Goal: Task Accomplishment & Management: Manage account settings

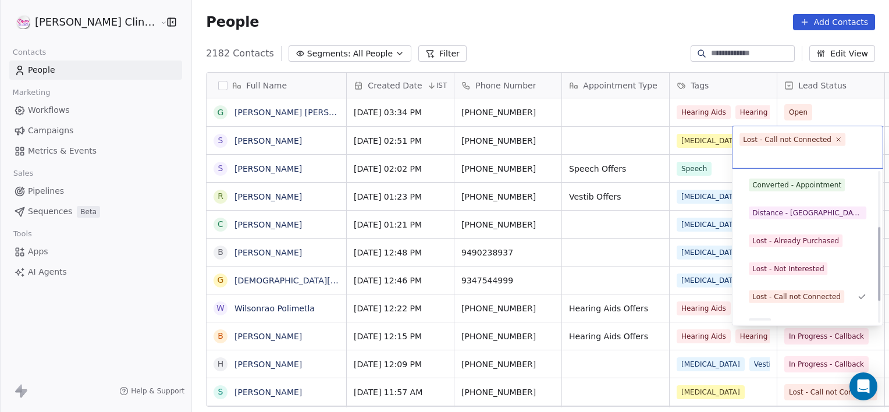
scroll to position [112, 0]
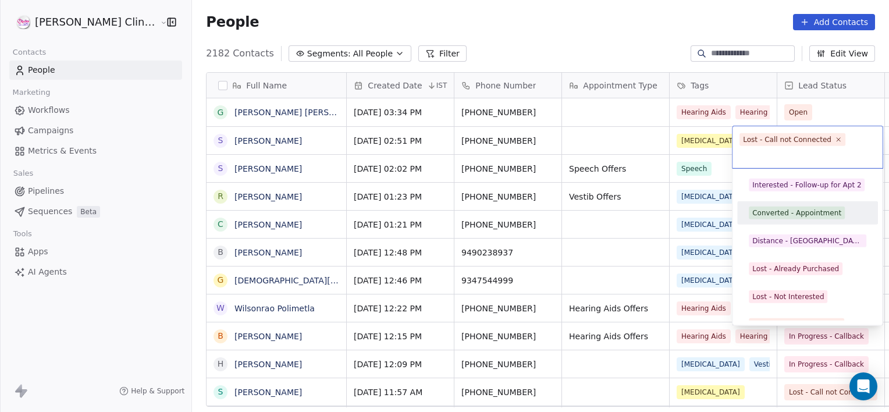
click at [798, 219] on div "Converted - Appointment" at bounding box center [807, 213] width 131 height 19
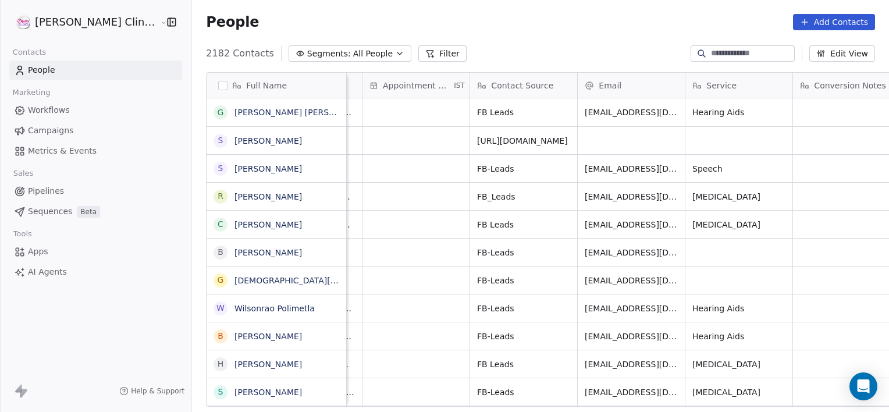
scroll to position [0, 1061]
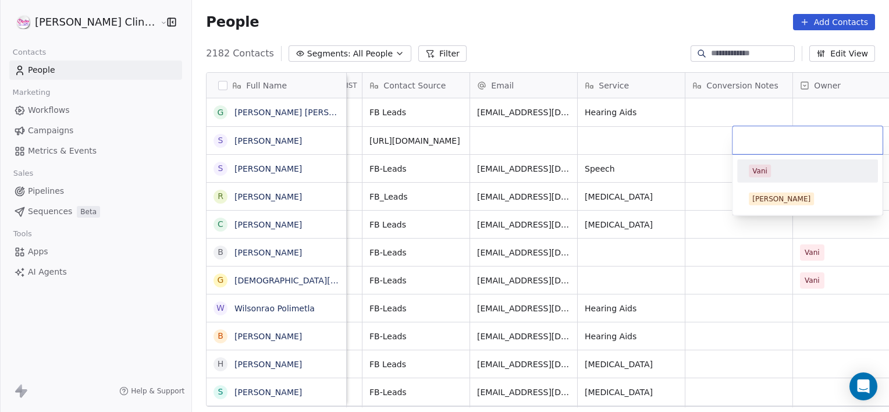
click at [780, 171] on div "Vani" at bounding box center [808, 171] width 118 height 13
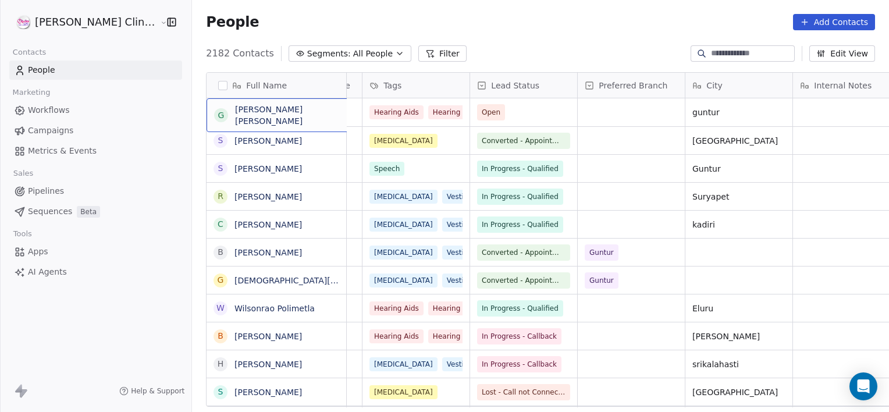
scroll to position [0, 0]
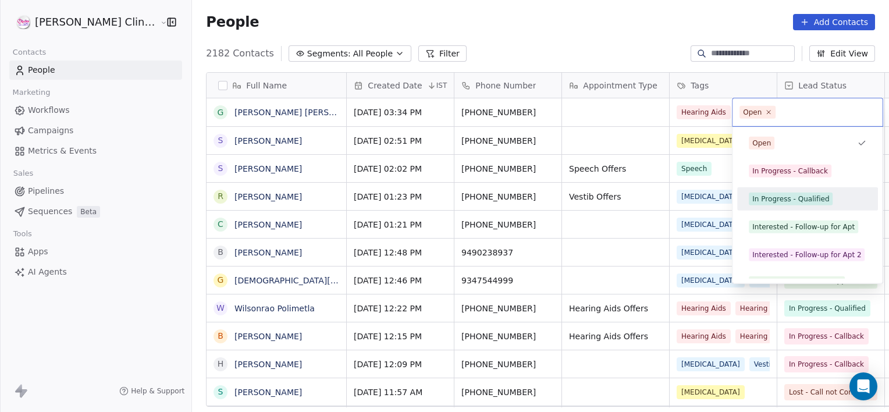
click at [792, 191] on div "In Progress - Qualified" at bounding box center [807, 199] width 131 height 19
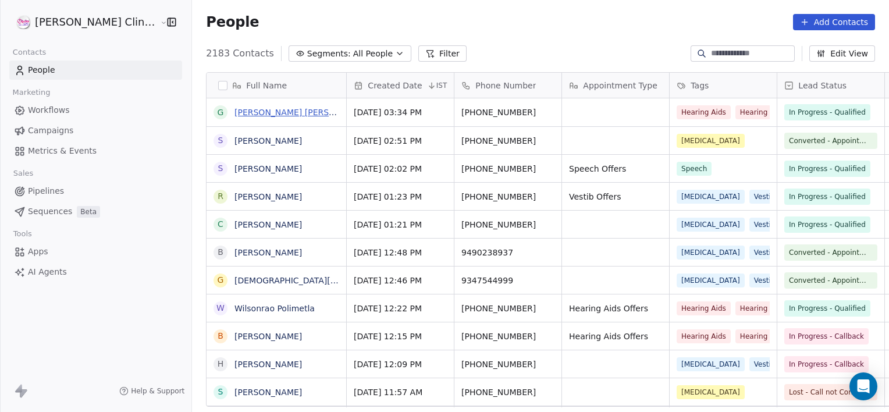
click at [244, 112] on link "[PERSON_NAME] [PERSON_NAME]" at bounding box center [303, 112] width 138 height 9
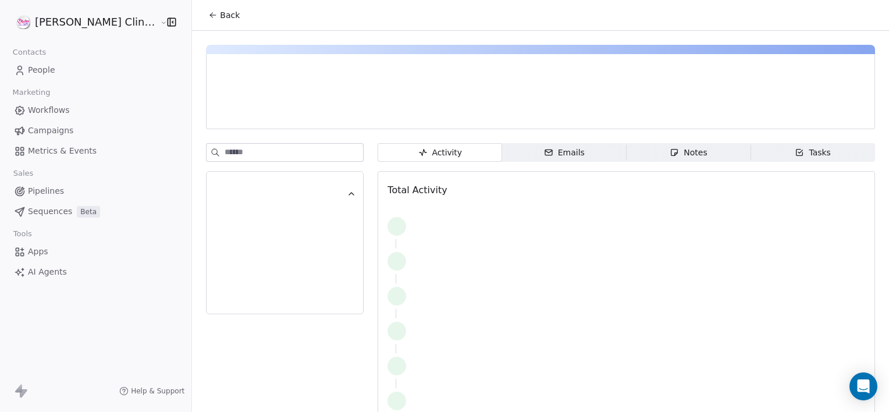
click at [278, 111] on div at bounding box center [339, 112] width 247 height 12
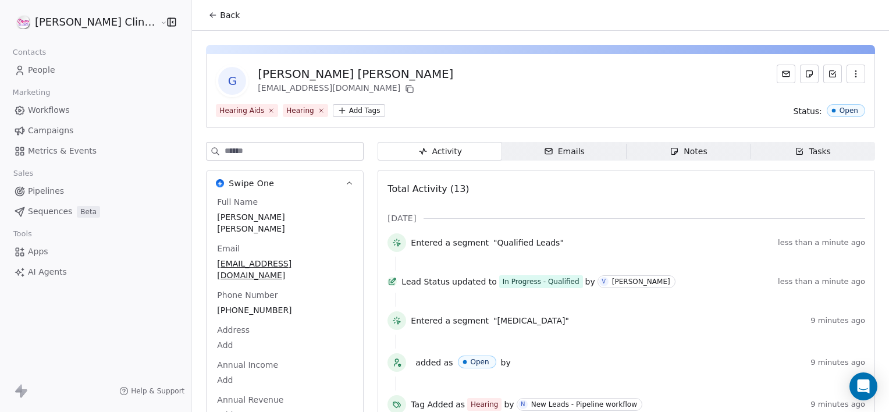
click at [674, 154] on div "Notes" at bounding box center [688, 151] width 37 height 12
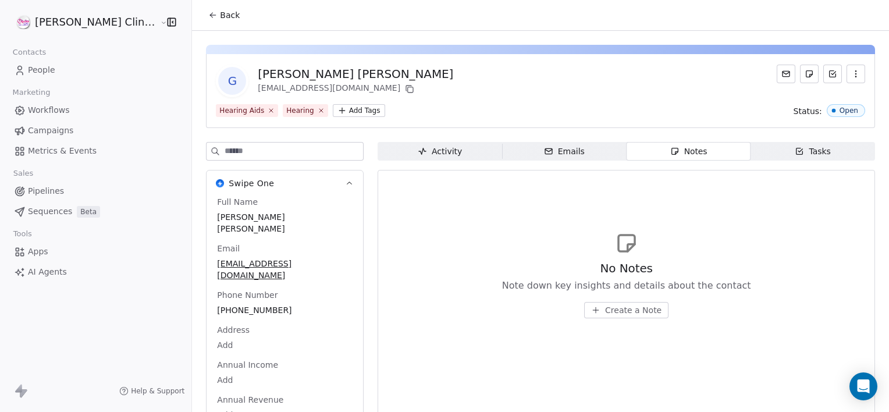
click at [220, 19] on span "Back" at bounding box center [230, 15] width 20 height 12
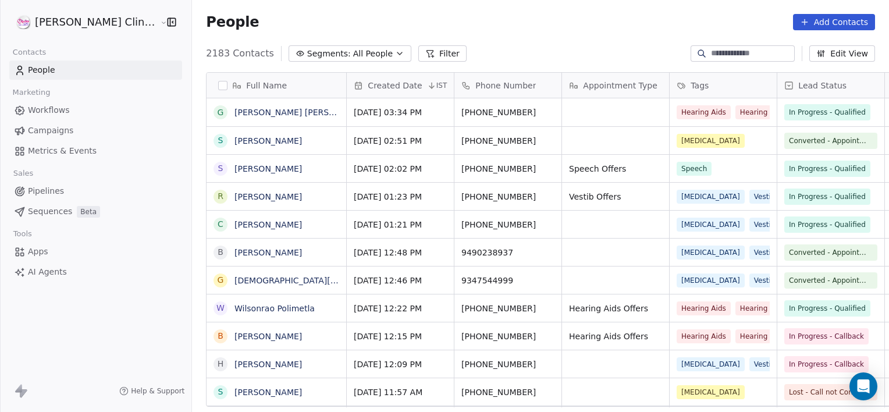
scroll to position [354, 723]
drag, startPoint x: 278, startPoint y: 35, endPoint x: 275, endPoint y: 27, distance: 8.3
click at [275, 27] on div "People Add Contacts" at bounding box center [540, 22] width 697 height 44
click at [353, 54] on span "All People" at bounding box center [373, 54] width 40 height 12
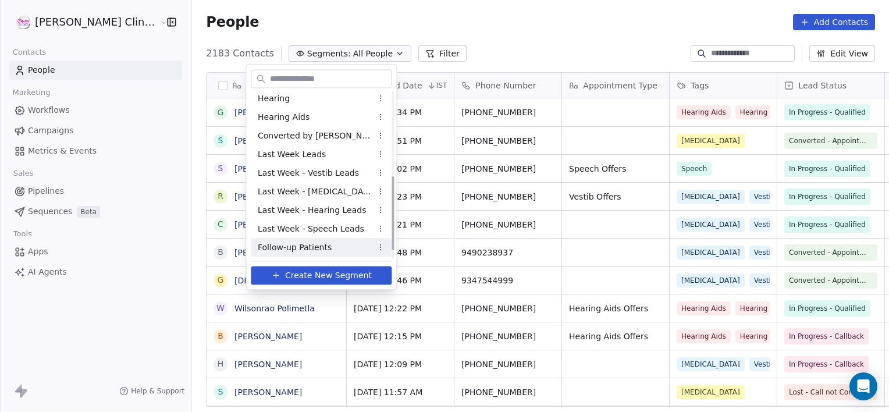
scroll to position [208, 0]
click at [330, 241] on div "Qualified Leads" at bounding box center [321, 247] width 141 height 19
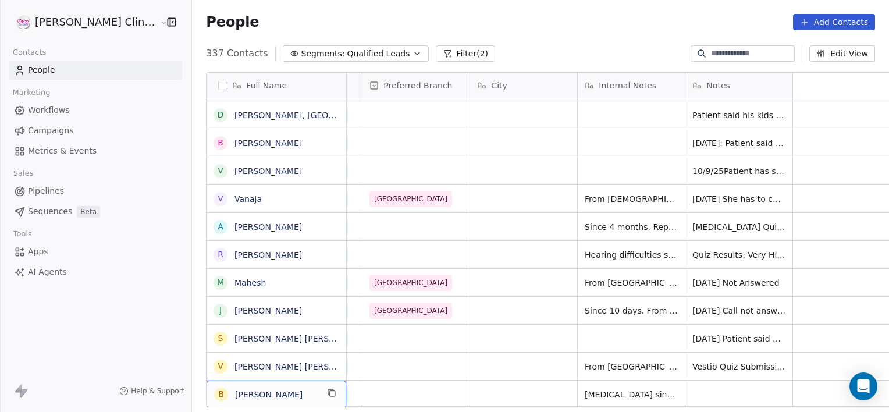
scroll to position [0, 0]
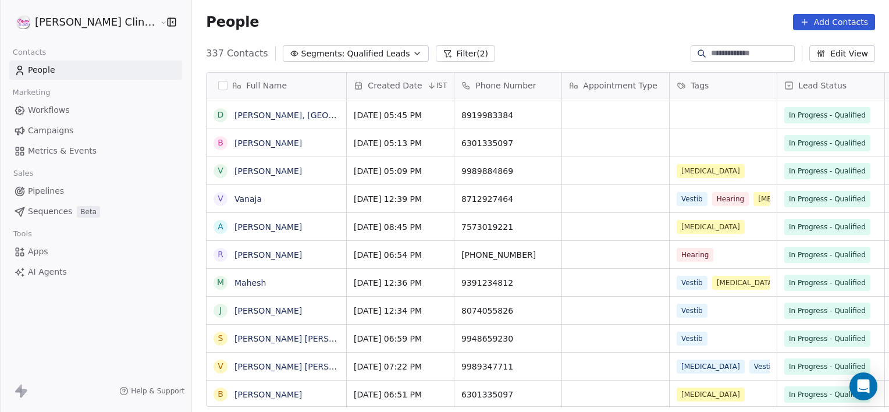
click at [234, 397] on link "[PERSON_NAME]" at bounding box center [267, 394] width 67 height 9
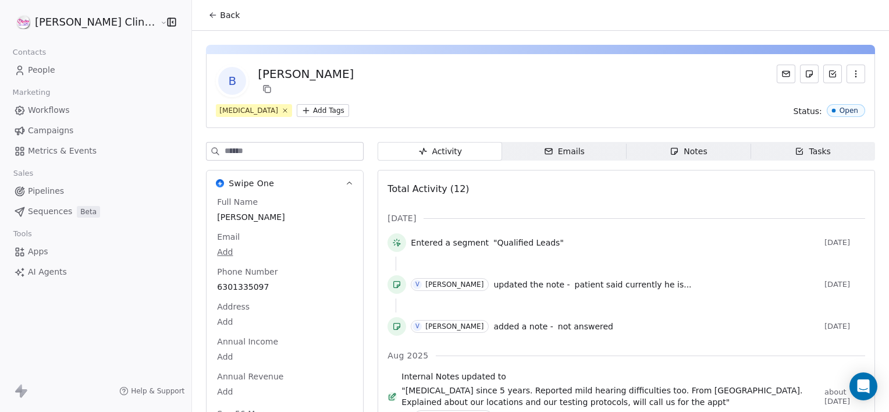
drag, startPoint x: 638, startPoint y: 135, endPoint x: 635, endPoint y: 148, distance: 13.1
click at [635, 148] on div "B Bhaskara Rao Tinnitus Add Tags Status: Open Swipe One Full Name Bhaskara Rao …" at bounding box center [540, 392] width 697 height 722
click at [635, 148] on span "Notes Notes" at bounding box center [689, 151] width 125 height 19
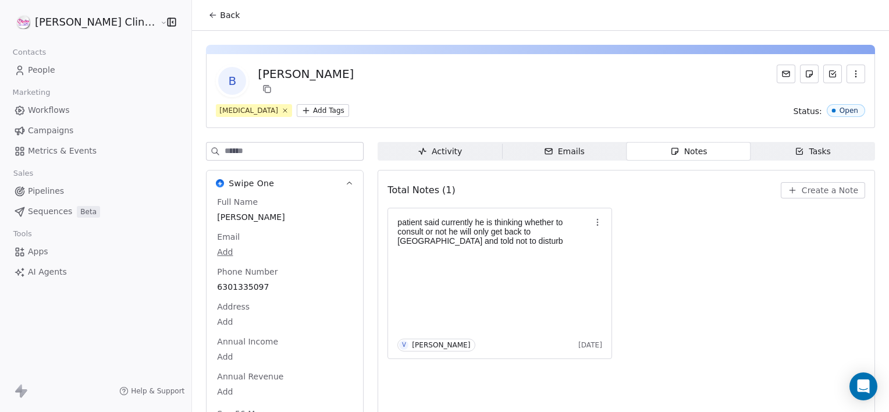
click at [802, 188] on span "Create a Note" at bounding box center [830, 190] width 56 height 12
click at [802, 188] on div "V Created 1 minute ago Cancel Save Note" at bounding box center [444, 206] width 889 height 412
click at [809, 194] on span "Create a Note" at bounding box center [830, 190] width 56 height 12
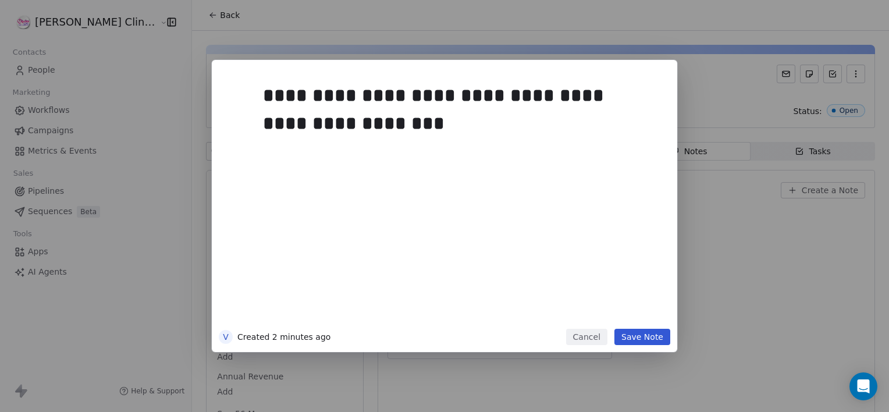
click at [652, 64] on div "**********" at bounding box center [444, 206] width 465 height 292
click at [449, 118] on div "**********" at bounding box center [457, 109] width 389 height 56
click at [449, 84] on div "**********" at bounding box center [457, 109] width 389 height 56
click at [531, 115] on div "**********" at bounding box center [457, 109] width 389 height 56
click at [637, 335] on button "Save Note" at bounding box center [642, 337] width 56 height 16
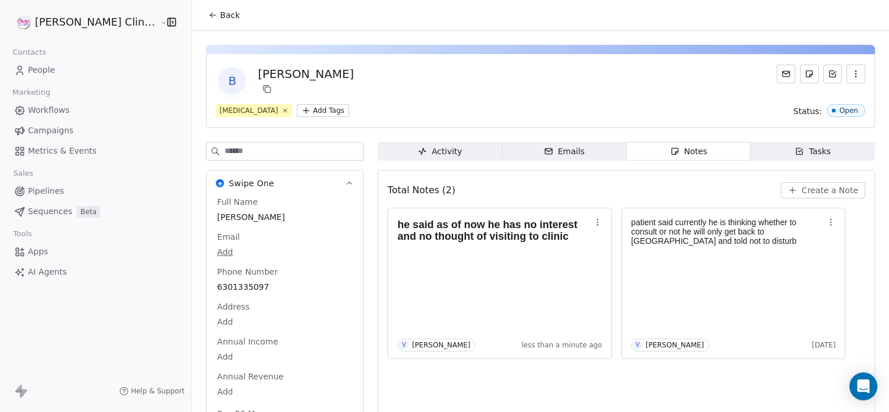
click at [202, 19] on button "Back" at bounding box center [223, 15] width 45 height 21
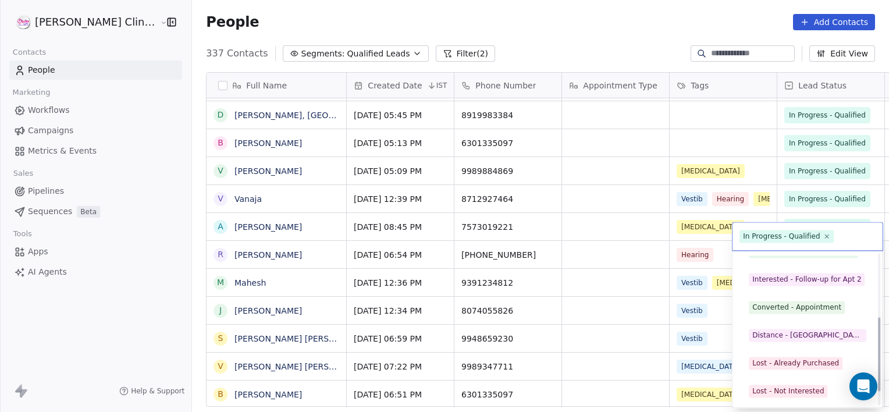
scroll to position [127, 0]
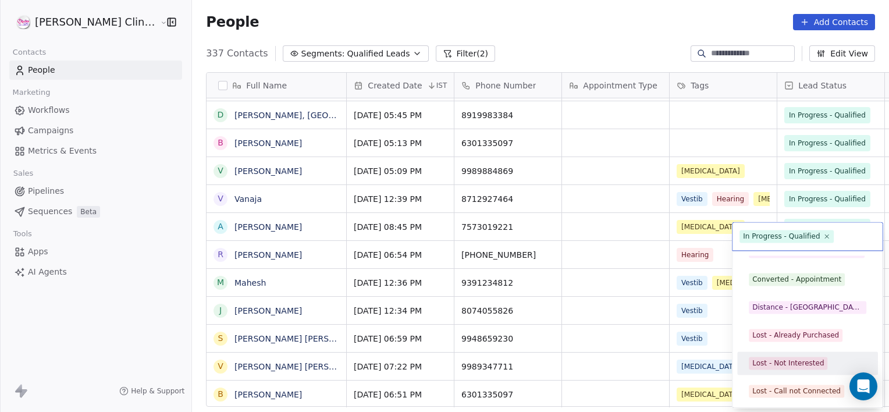
click at [795, 368] on div "Lost - Not Interested" at bounding box center [788, 363] width 72 height 10
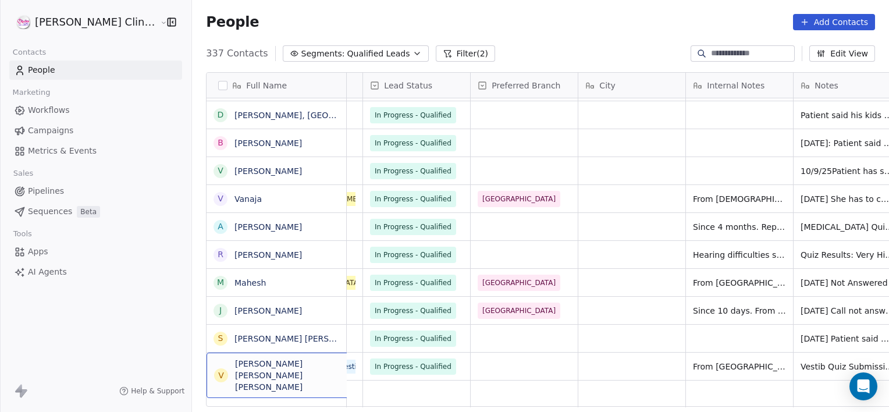
scroll to position [0, 0]
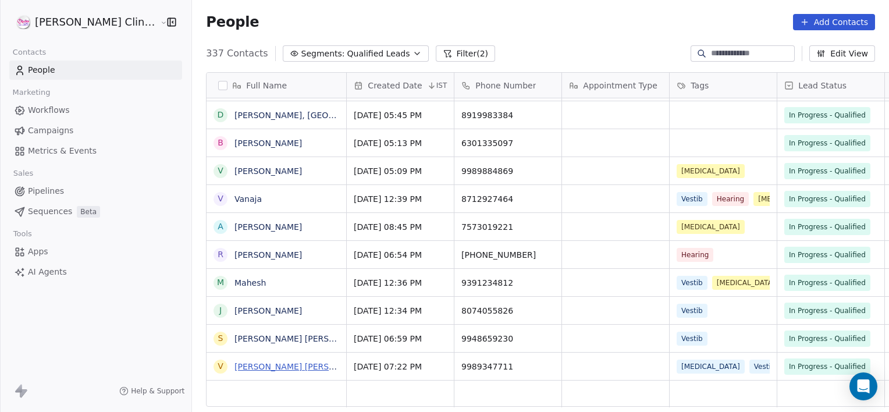
click at [236, 362] on link "Vemuru venkateswara rao Vemuru" at bounding box center [338, 366] width 208 height 9
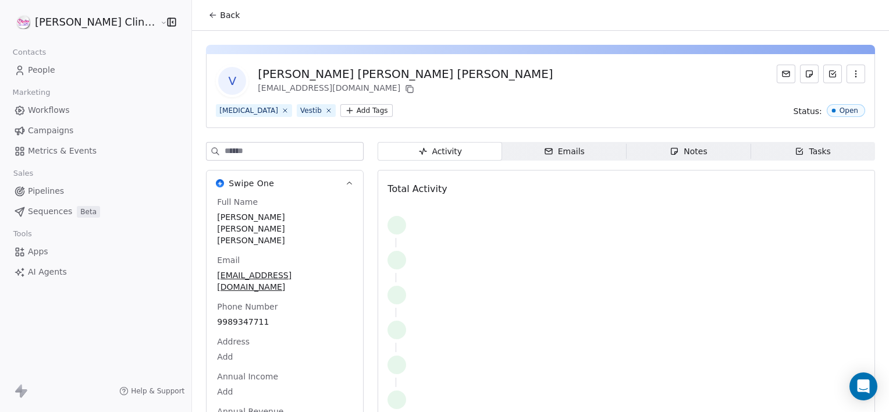
click at [670, 156] on div "Notes" at bounding box center [688, 151] width 37 height 12
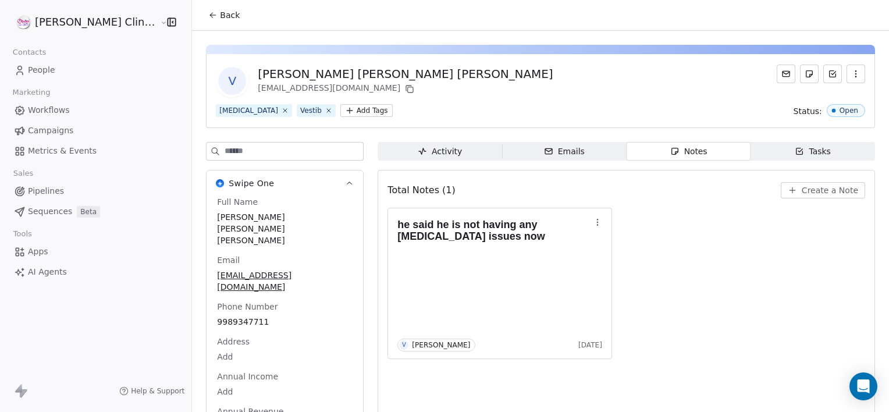
click at [201, 23] on button "Back" at bounding box center [223, 15] width 45 height 21
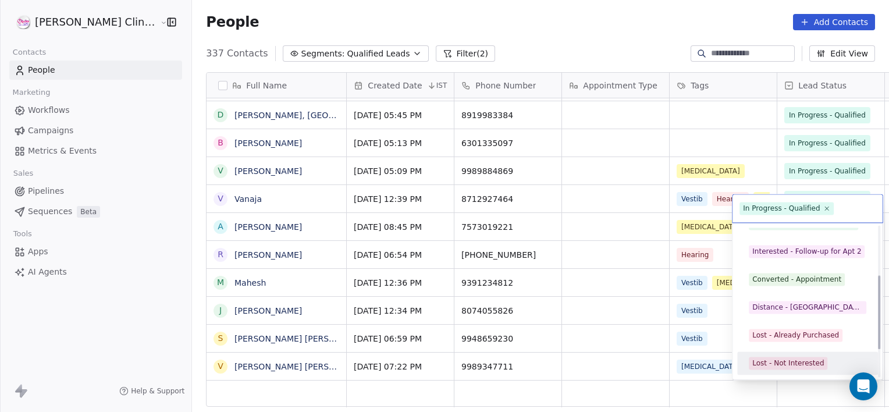
scroll to position [155, 0]
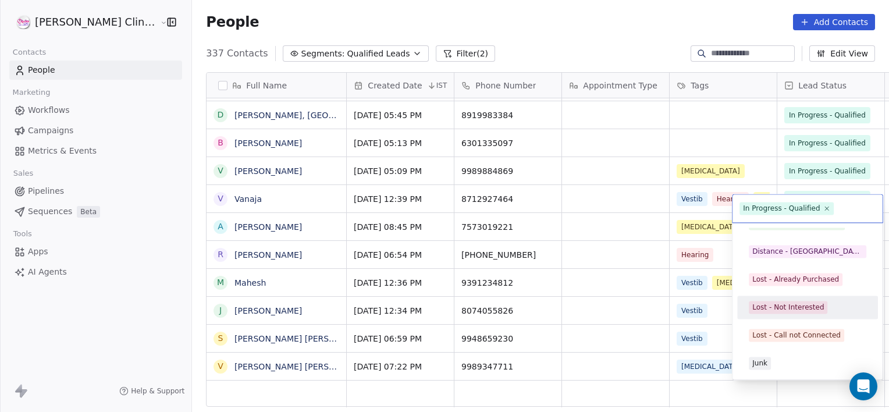
click at [791, 303] on div "Lost - Not Interested" at bounding box center [788, 307] width 72 height 10
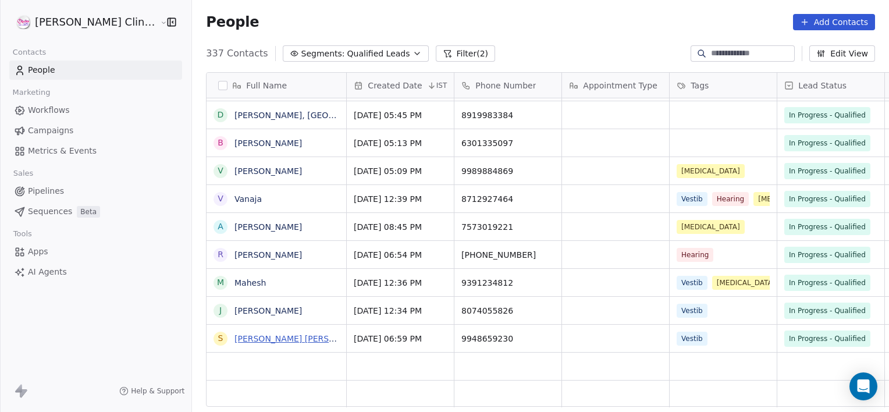
click at [234, 334] on link "Sk Nana Saheb" at bounding box center [303, 338] width 138 height 9
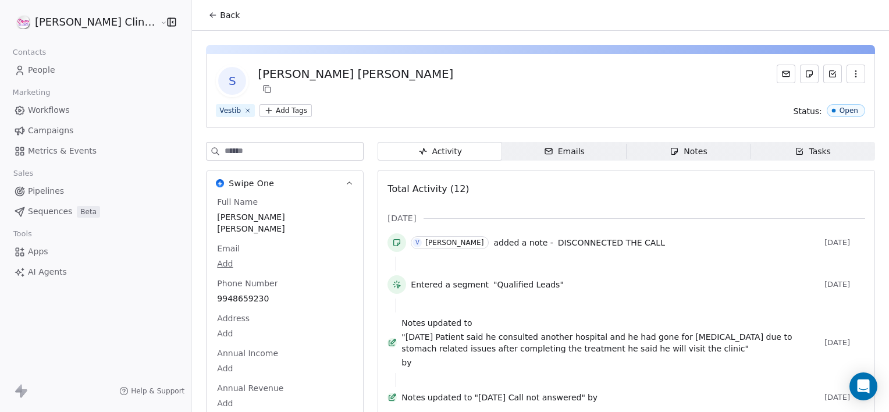
click at [646, 153] on span "Notes Notes" at bounding box center [689, 151] width 125 height 19
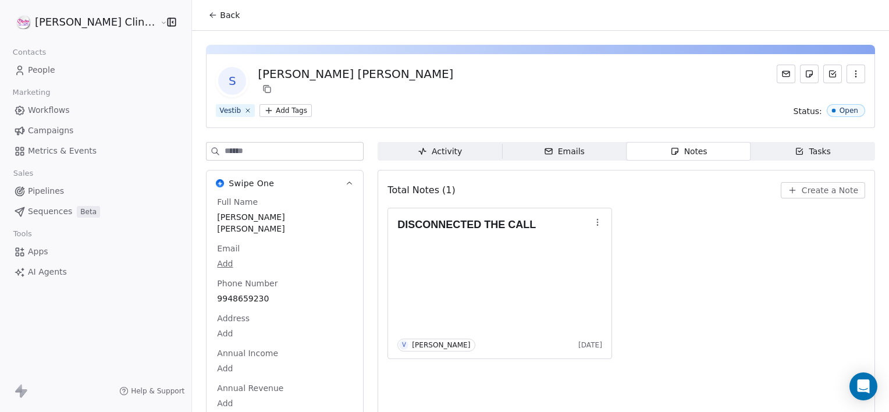
click at [220, 12] on span "Back" at bounding box center [230, 15] width 20 height 12
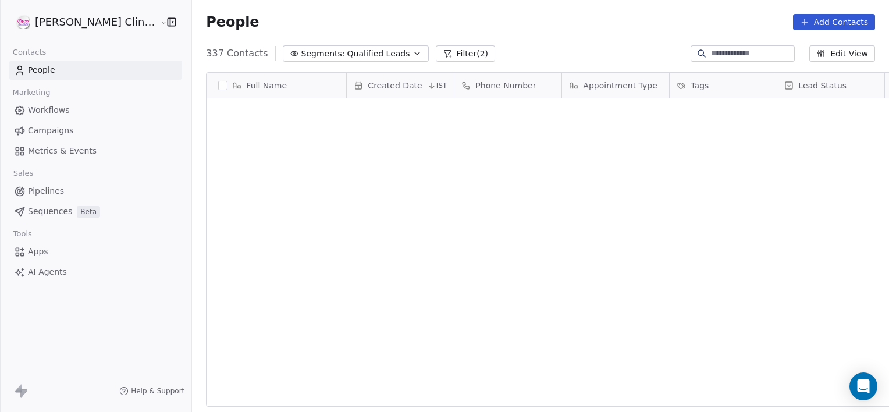
scroll to position [354, 723]
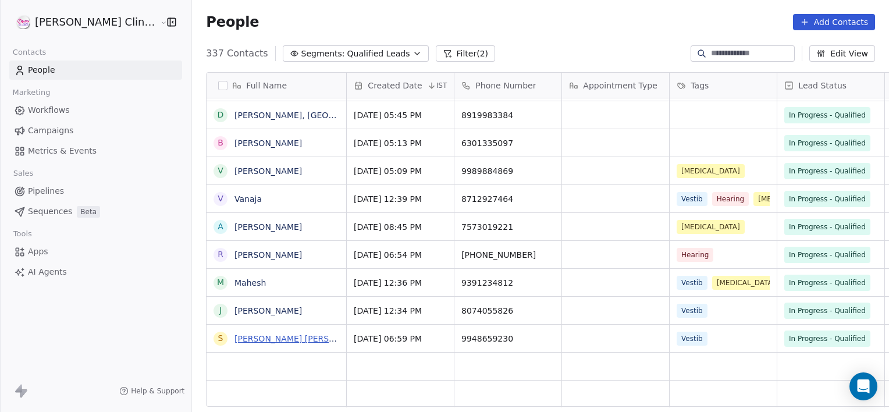
click at [234, 342] on link "Sk Nana Saheb" at bounding box center [303, 338] width 138 height 9
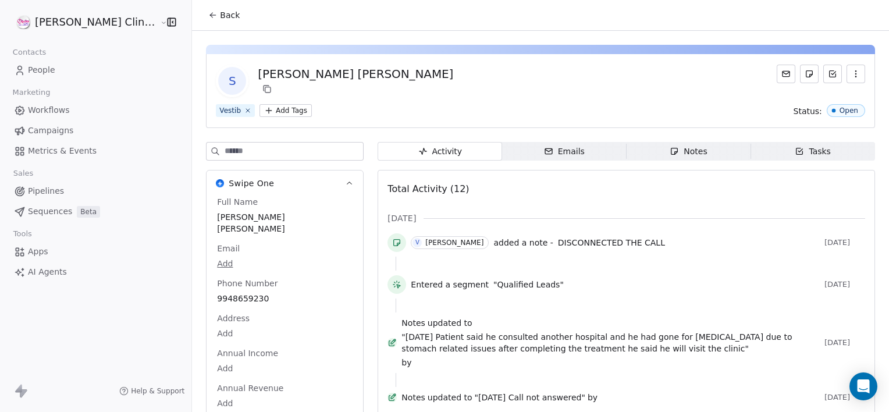
click at [500, 379] on div at bounding box center [626, 380] width 461 height 14
click at [220, 12] on span "Back" at bounding box center [230, 15] width 20 height 12
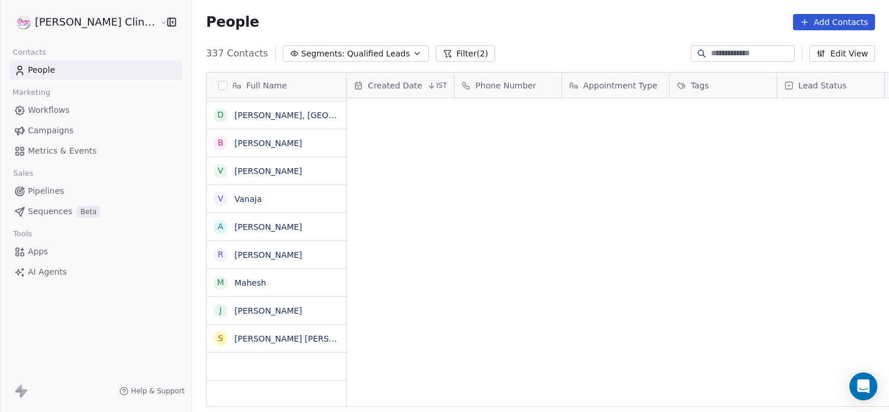
scroll to position [354, 723]
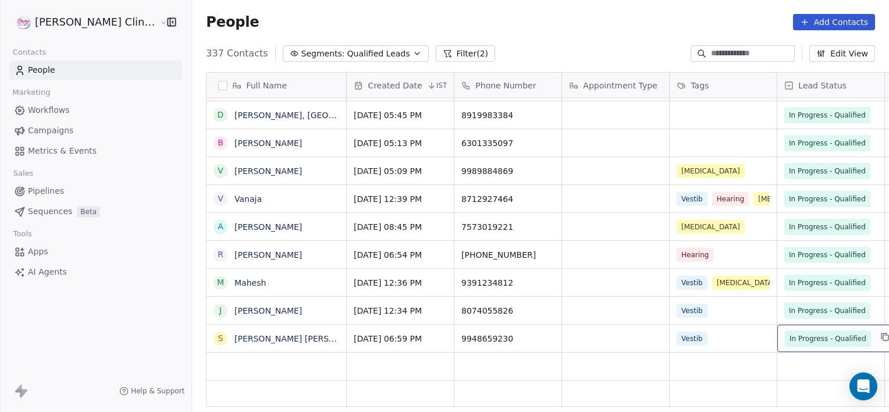
click at [798, 331] on span "In Progress - Qualified" at bounding box center [828, 338] width 86 height 16
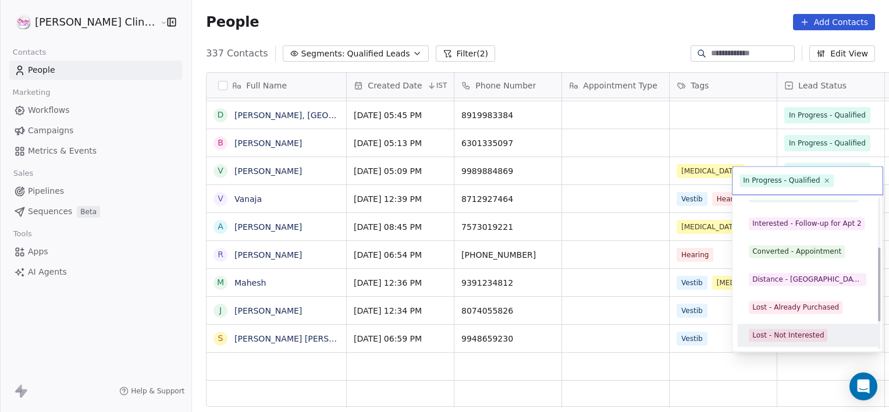
scroll to position [127, 0]
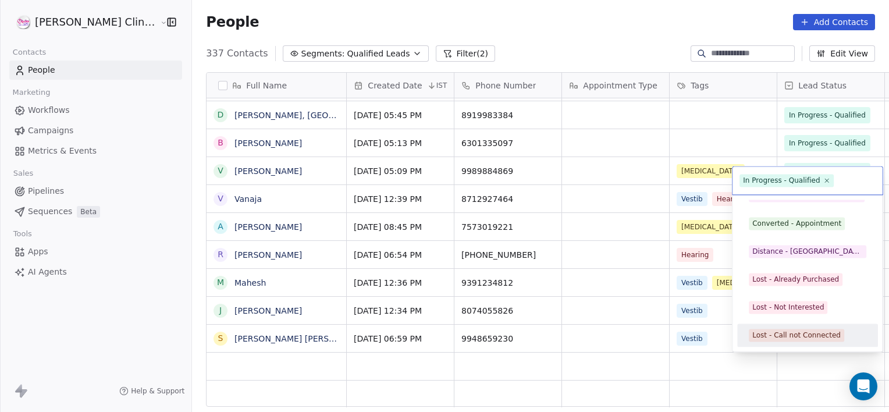
click at [792, 335] on div "Lost - Call not Connected" at bounding box center [796, 335] width 88 height 10
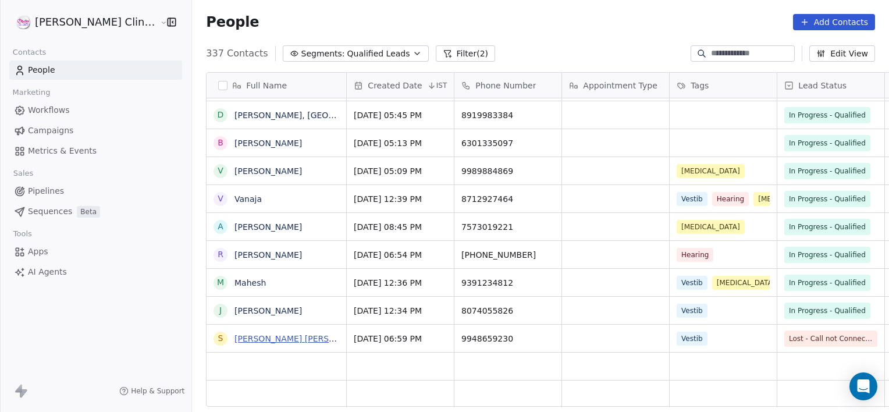
click at [234, 336] on link "Sk Nana Saheb" at bounding box center [303, 338] width 138 height 9
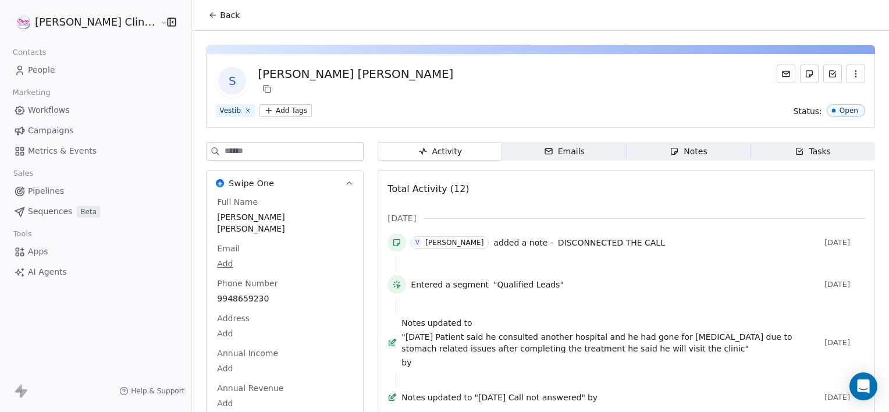
click at [684, 154] on div "Notes" at bounding box center [688, 151] width 37 height 12
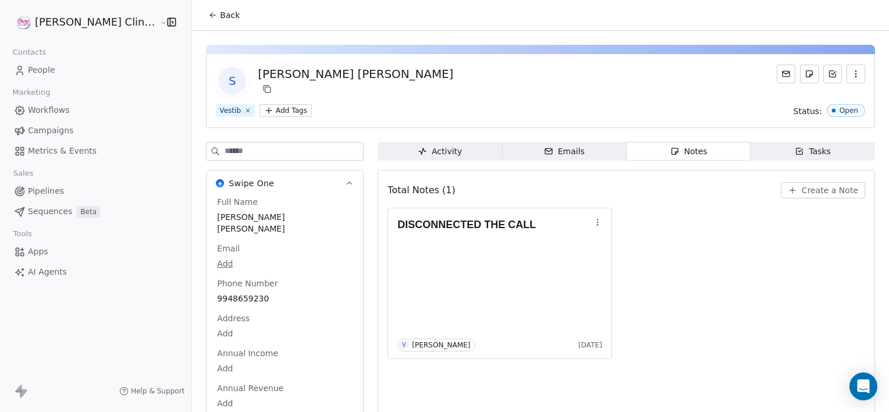
click at [820, 191] on span "Create a Note" at bounding box center [830, 190] width 56 height 12
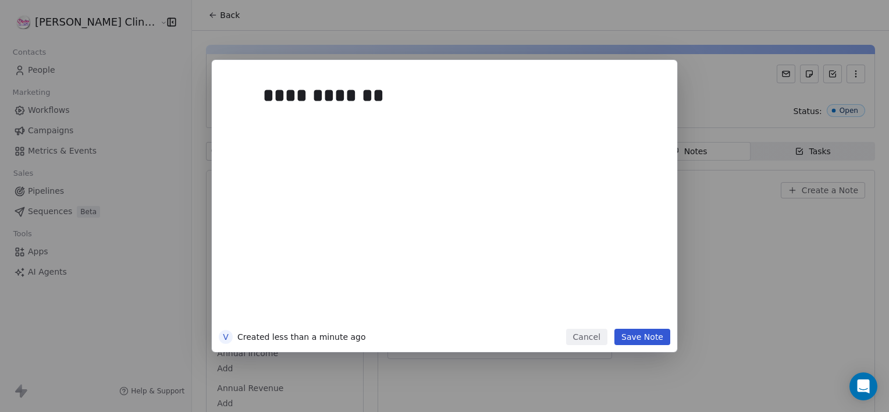
click at [635, 339] on button "Save Note" at bounding box center [642, 337] width 56 height 16
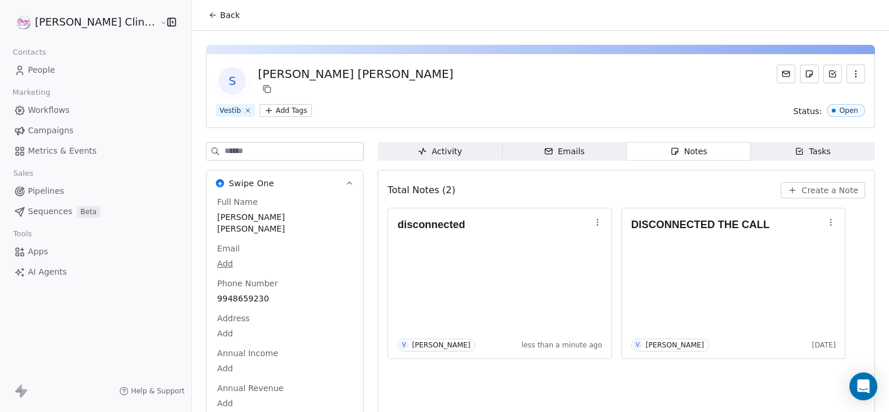
click at [220, 12] on span "Back" at bounding box center [230, 15] width 20 height 12
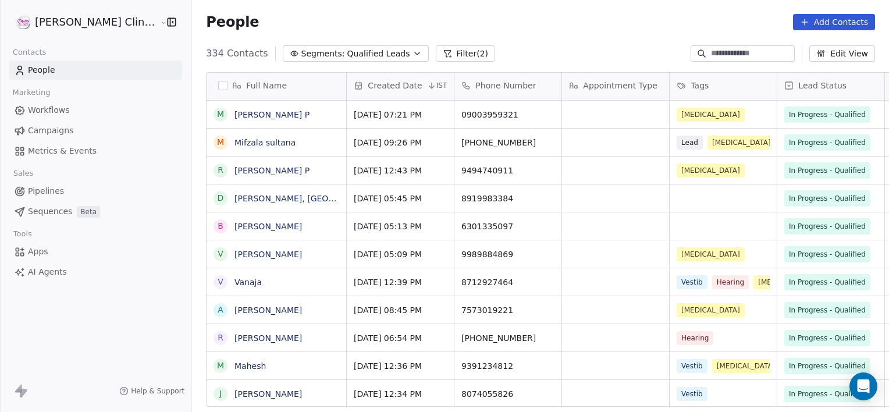
scroll to position [9018, 0]
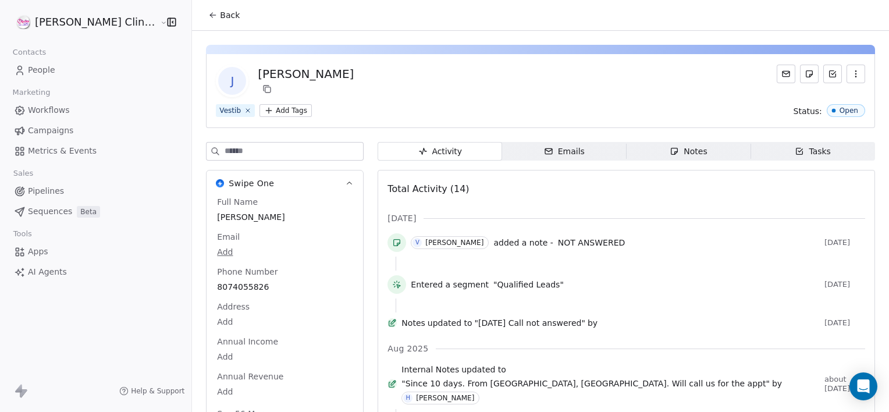
click at [220, 9] on span "Back" at bounding box center [230, 15] width 20 height 12
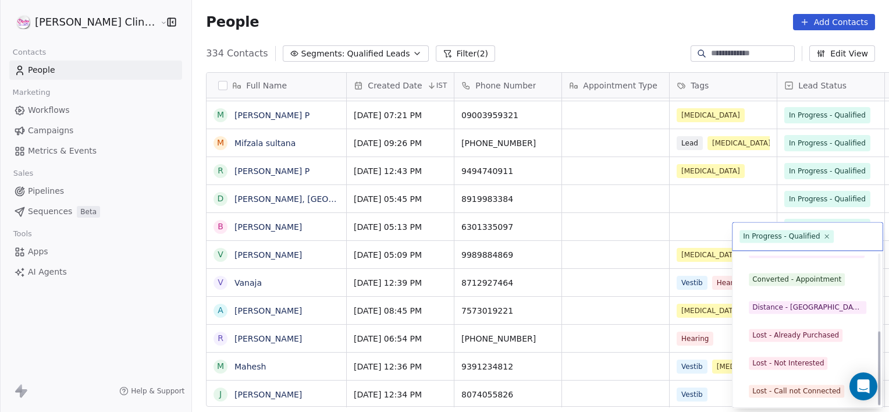
scroll to position [155, 0]
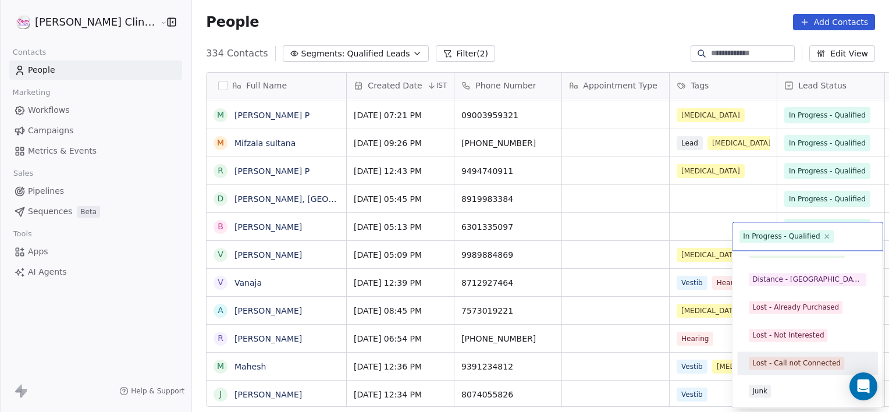
click at [798, 362] on div "Lost - Call not Connected" at bounding box center [796, 363] width 88 height 10
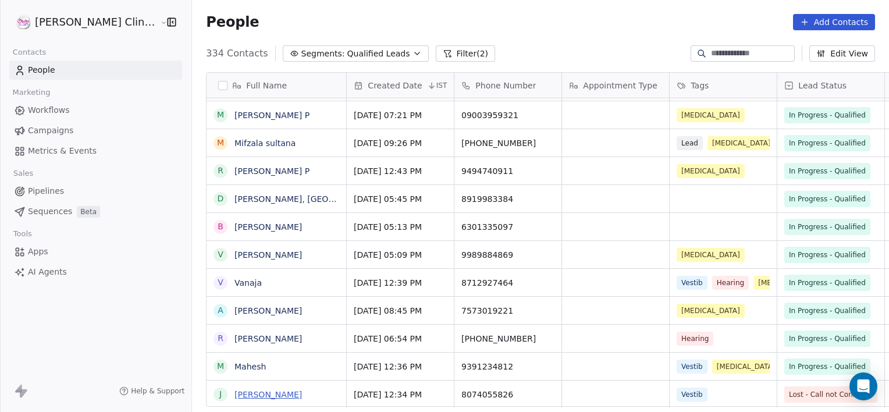
click at [234, 396] on link "Johnson" at bounding box center [267, 394] width 67 height 9
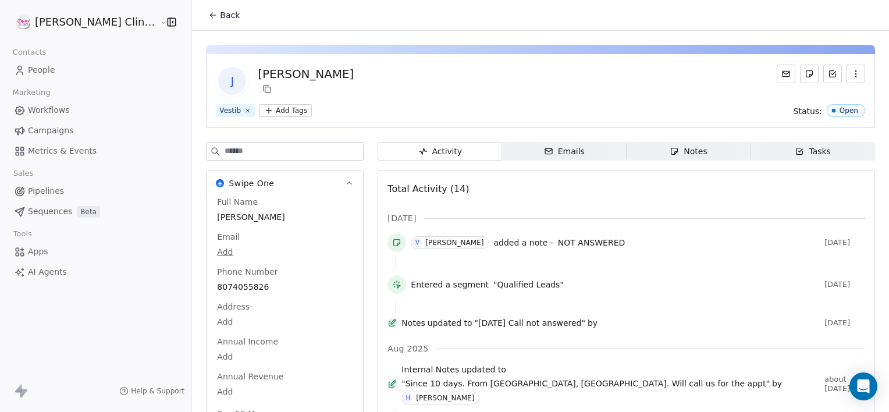
click at [671, 149] on div "Notes" at bounding box center [688, 151] width 37 height 12
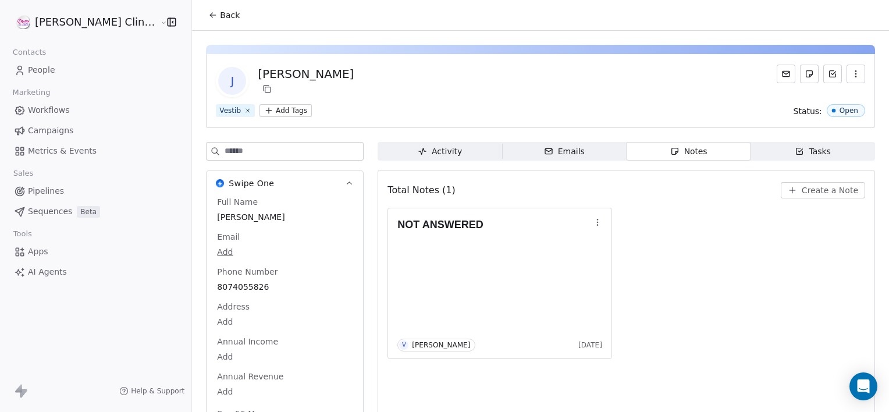
click at [794, 190] on button "Create a Note" at bounding box center [823, 190] width 84 height 16
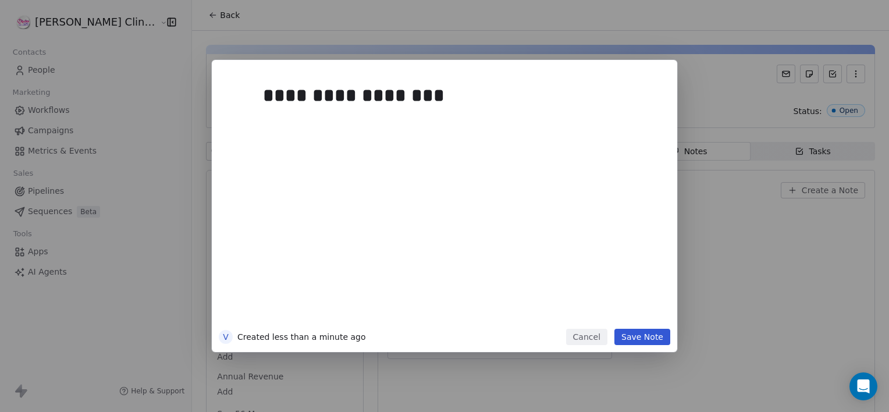
click at [631, 334] on button "Save Note" at bounding box center [642, 337] width 56 height 16
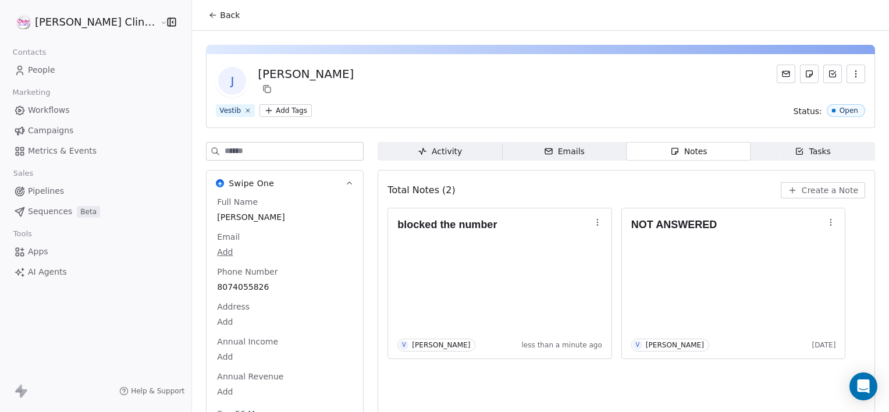
click at [220, 19] on span "Back" at bounding box center [230, 15] width 20 height 12
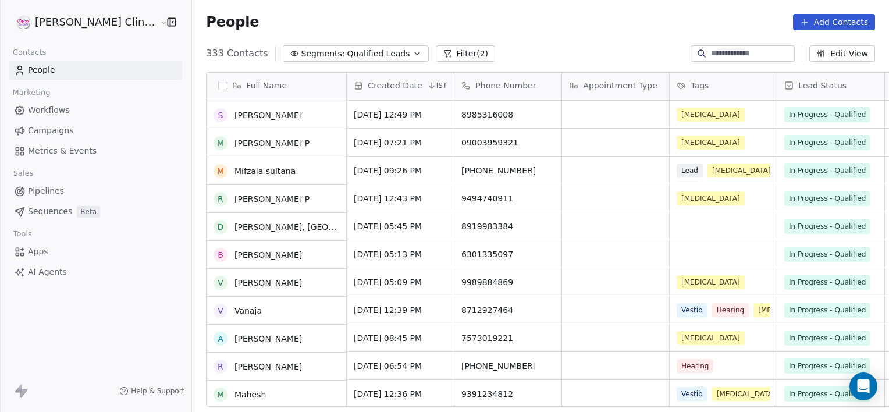
scroll to position [8990, 0]
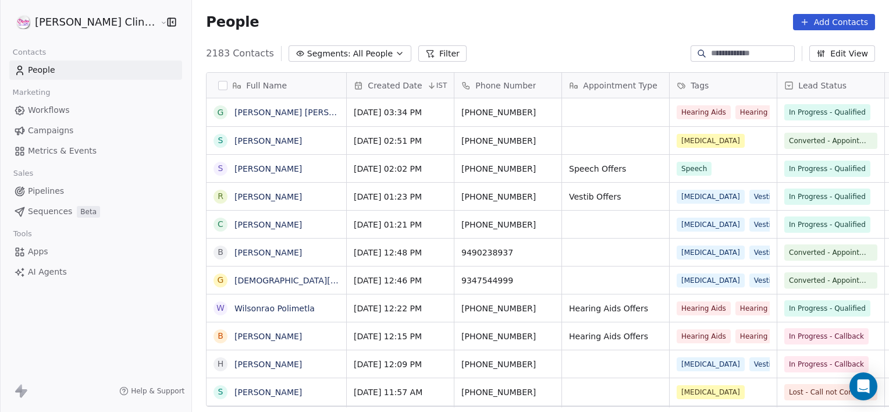
scroll to position [354, 723]
click at [346, 50] on button "Segments: All People" at bounding box center [350, 53] width 123 height 16
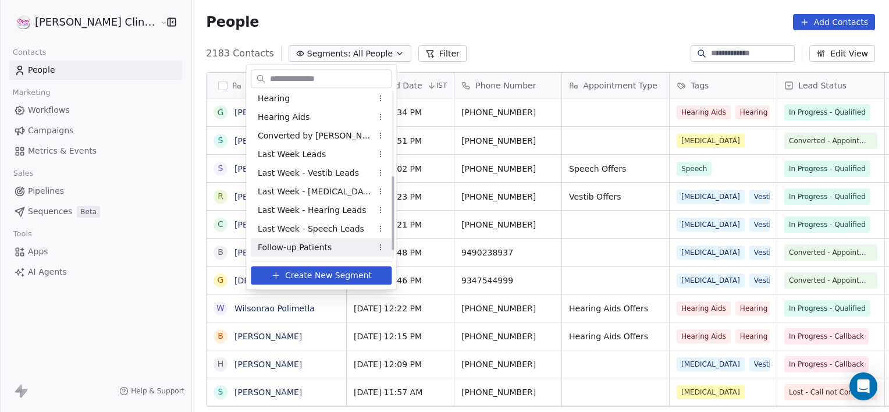
scroll to position [208, 0]
click at [305, 248] on span "Qualified Leads" at bounding box center [289, 247] width 63 height 12
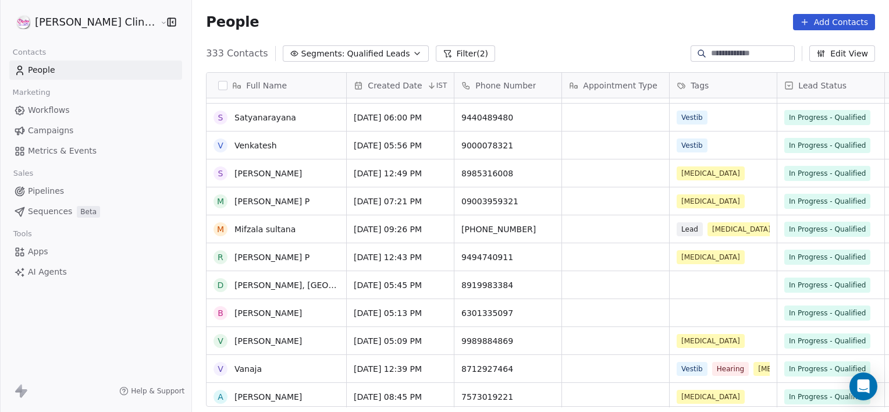
scroll to position [0, 0]
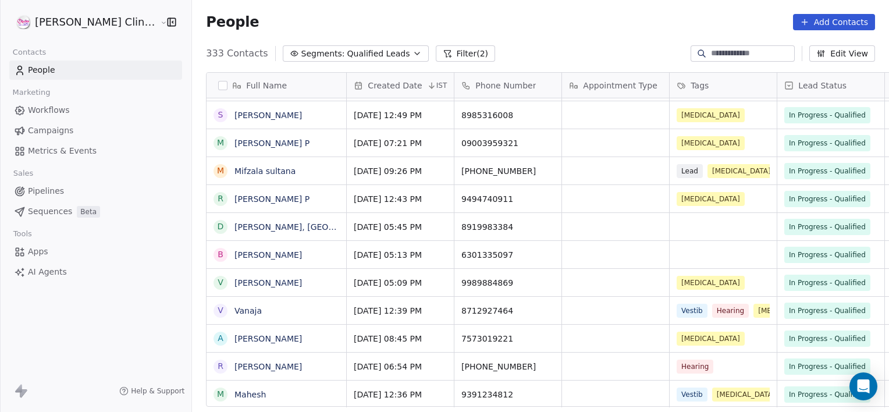
click at [234, 392] on link "Mahesh" at bounding box center [249, 394] width 31 height 9
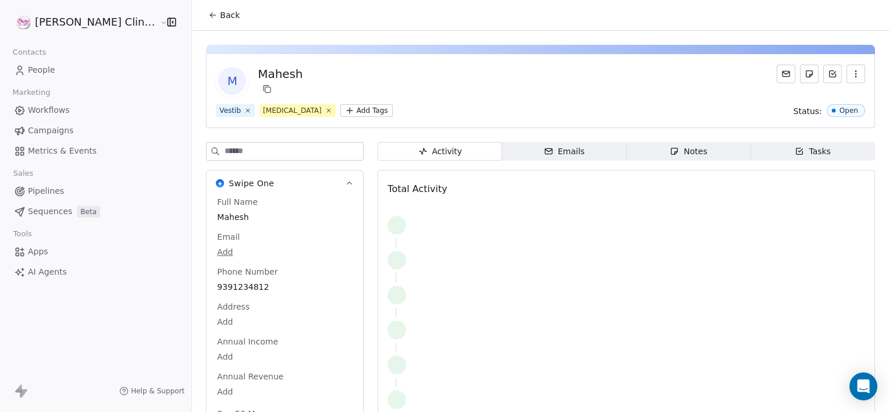
click at [649, 151] on span "Notes Notes" at bounding box center [689, 151] width 125 height 19
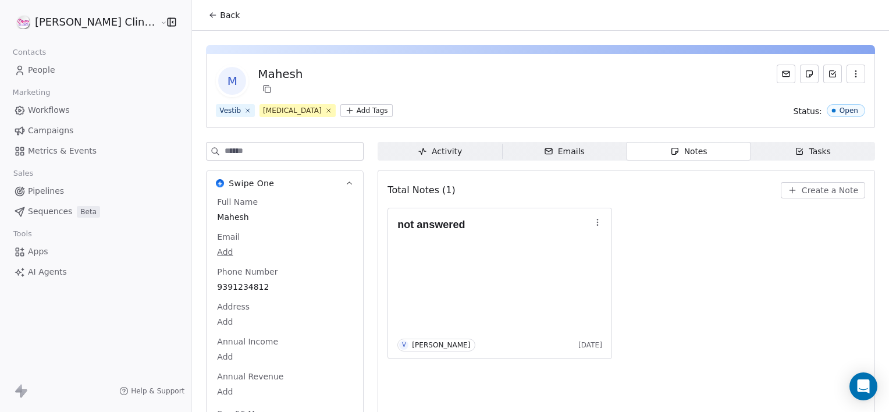
click at [789, 193] on icon "button" at bounding box center [792, 190] width 9 height 9
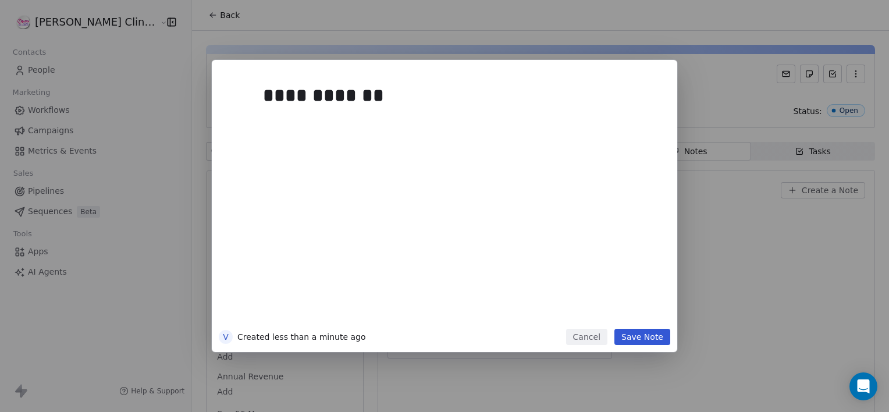
click at [646, 336] on button "Save Note" at bounding box center [642, 337] width 56 height 16
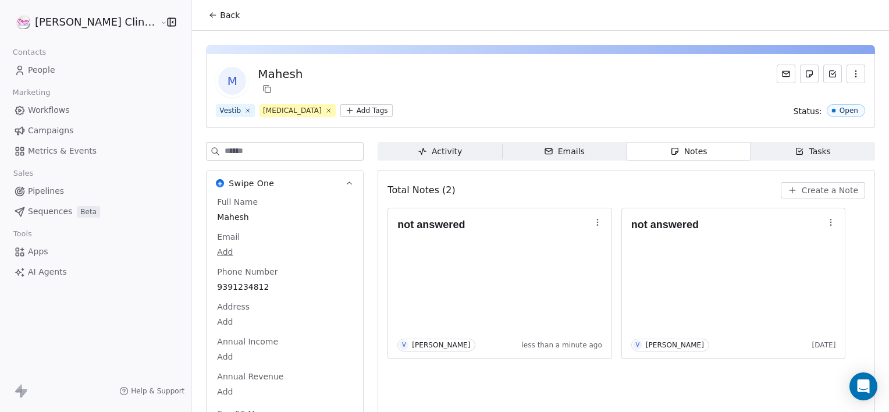
click at [208, 16] on icon at bounding box center [212, 14] width 9 height 9
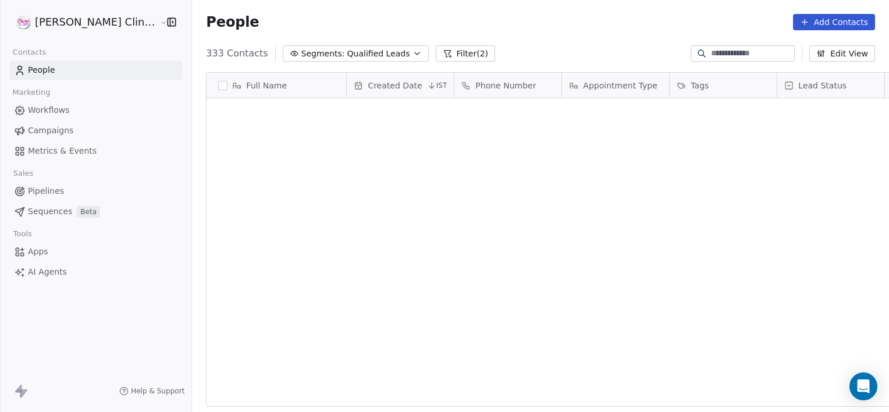
scroll to position [9, 9]
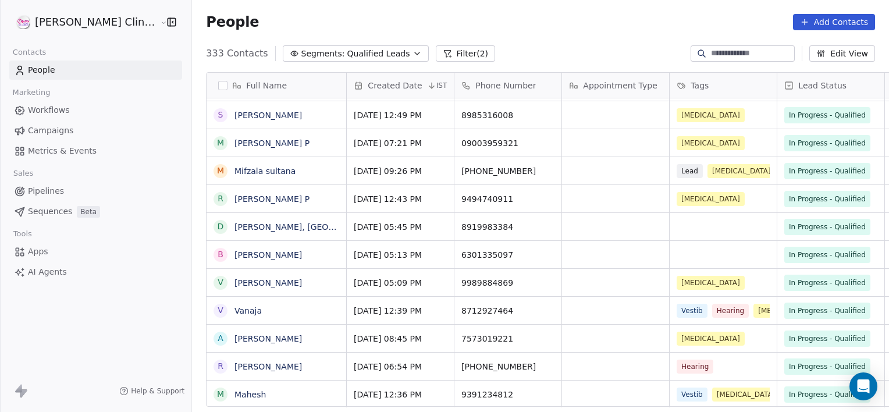
click at [234, 367] on link "Raghavan C G" at bounding box center [267, 366] width 67 height 9
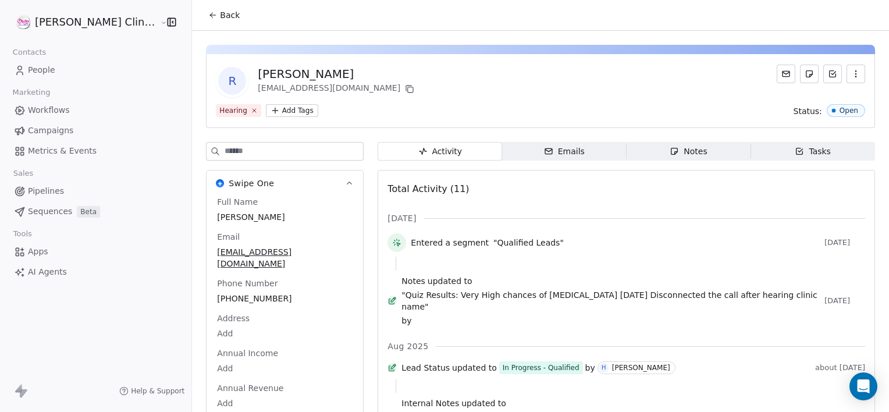
click at [656, 158] on span "Notes Notes" at bounding box center [689, 151] width 125 height 19
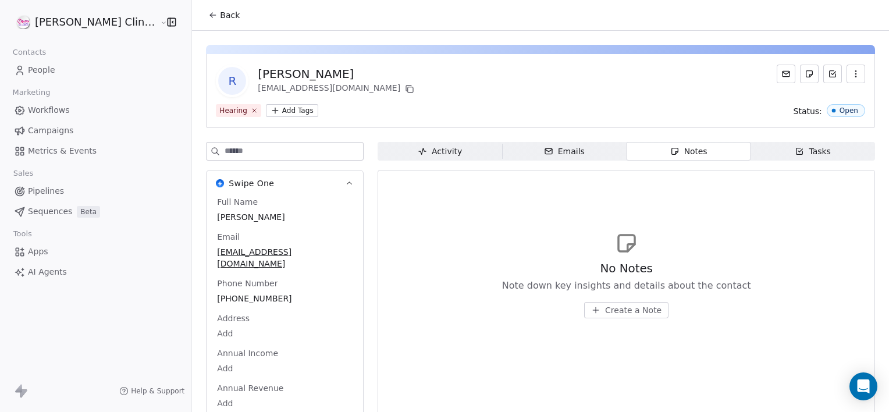
click at [464, 159] on span "Activity Activity" at bounding box center [440, 151] width 125 height 19
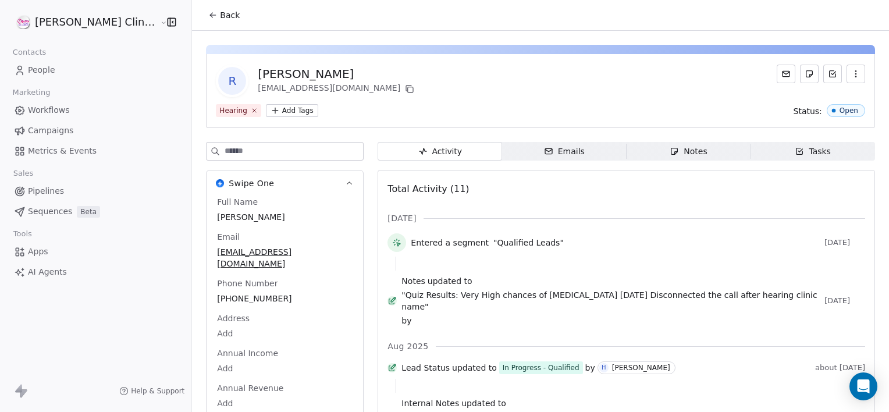
click at [205, 11] on button "Back" at bounding box center [223, 15] width 45 height 21
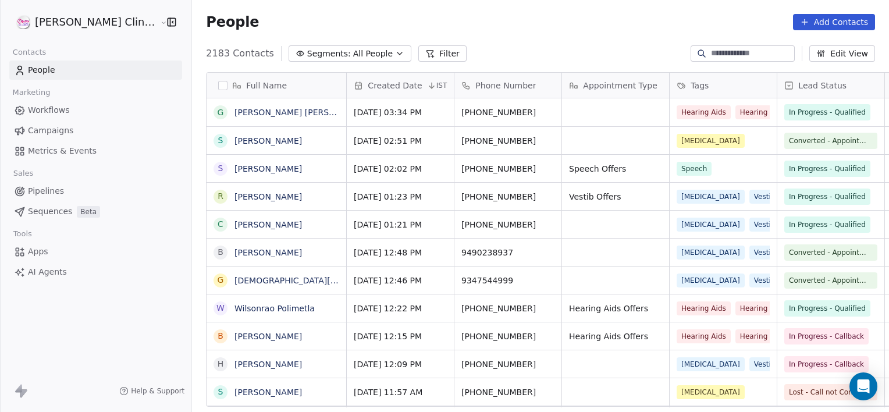
scroll to position [354, 723]
click at [353, 58] on span "All People" at bounding box center [373, 54] width 40 height 12
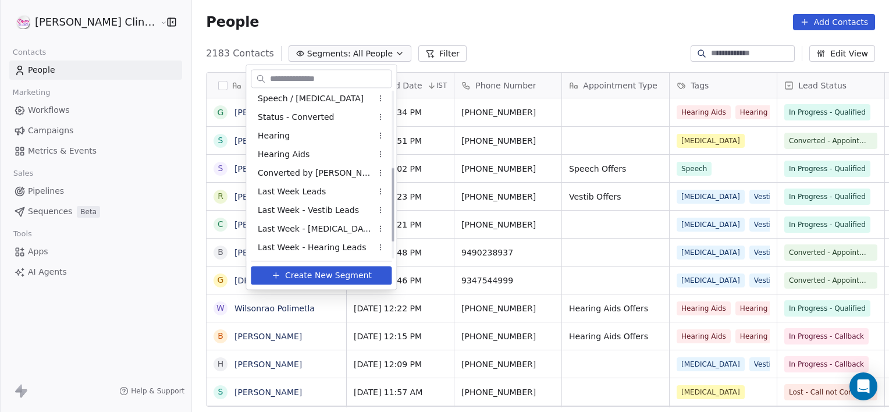
scroll to position [208, 0]
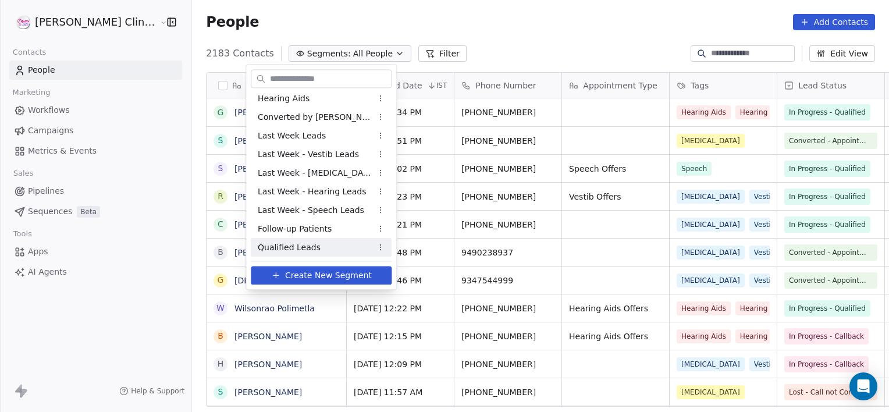
click at [326, 244] on div "Qualified Leads" at bounding box center [321, 247] width 141 height 19
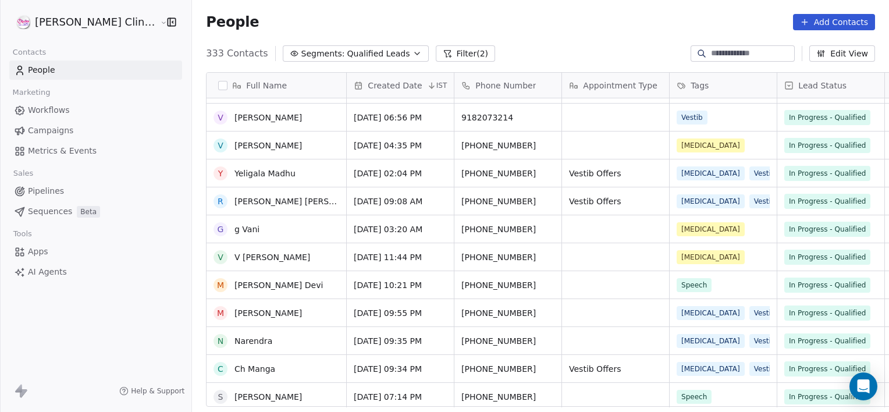
scroll to position [0, 0]
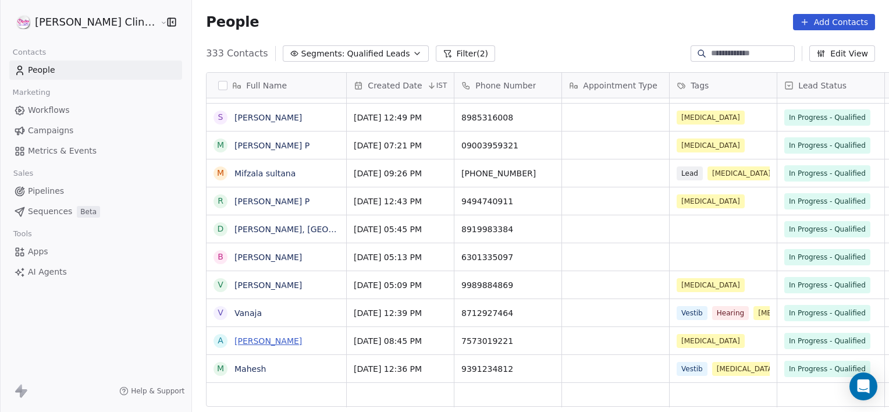
click at [234, 340] on link "[PERSON_NAME]" at bounding box center [267, 340] width 67 height 9
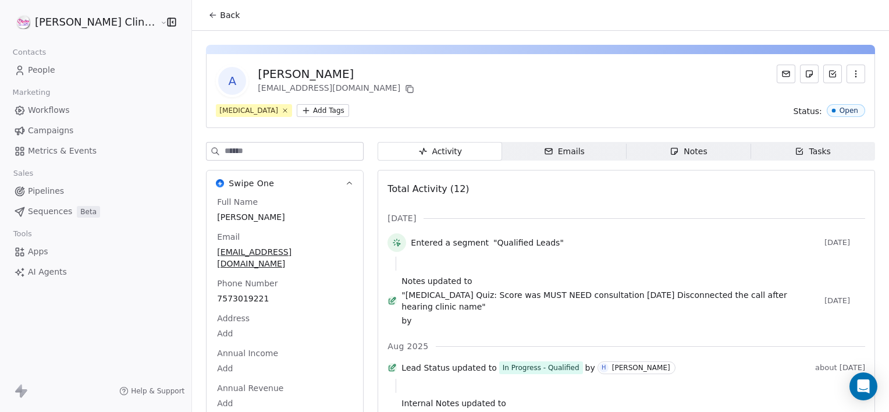
click at [627, 146] on span "Notes Notes" at bounding box center [689, 151] width 125 height 19
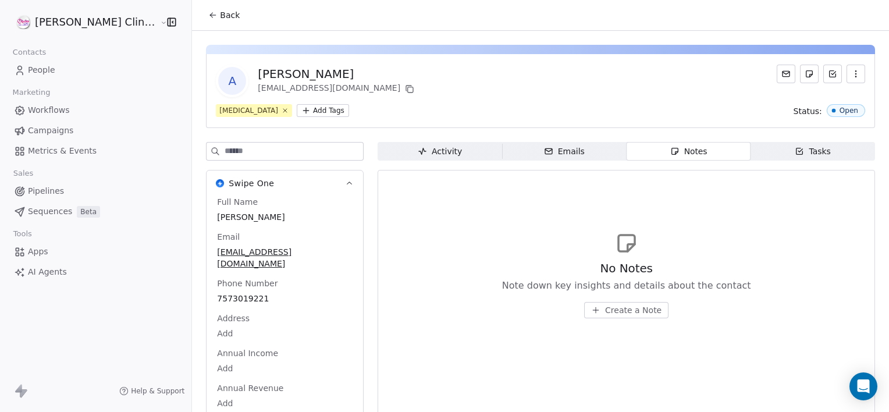
click at [220, 12] on span "Back" at bounding box center [230, 15] width 20 height 12
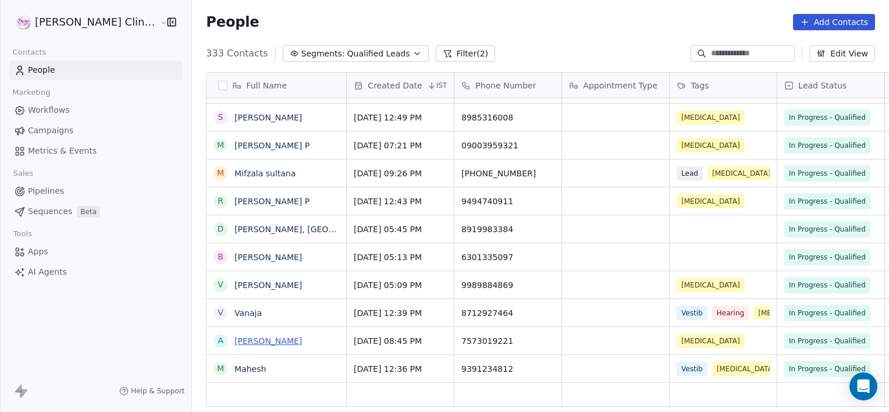
click at [234, 344] on link "[PERSON_NAME]" at bounding box center [267, 340] width 67 height 9
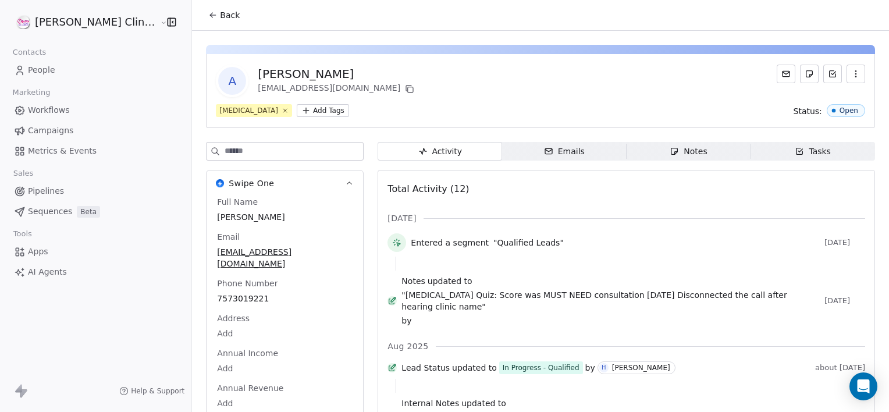
click at [648, 151] on span "Notes Notes" at bounding box center [689, 151] width 125 height 19
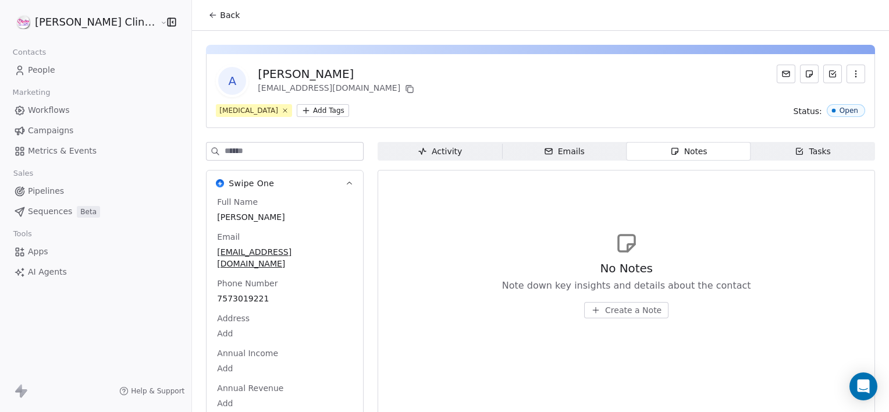
click at [605, 313] on span "Create a Note" at bounding box center [633, 310] width 56 height 12
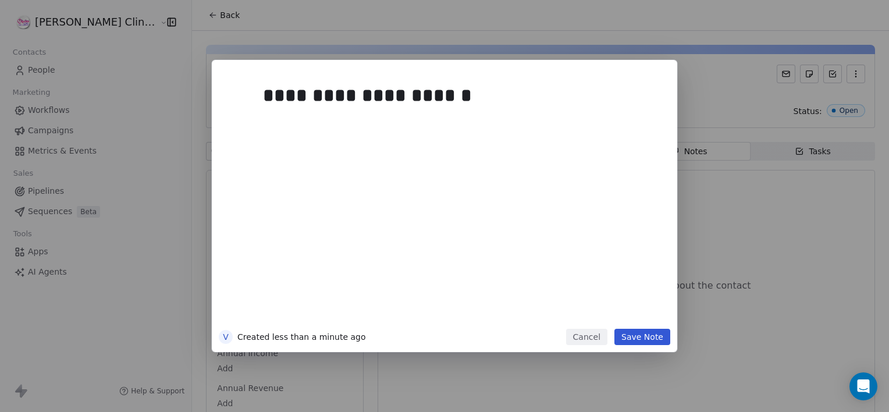
click at [645, 330] on button "Save Note" at bounding box center [642, 337] width 56 height 16
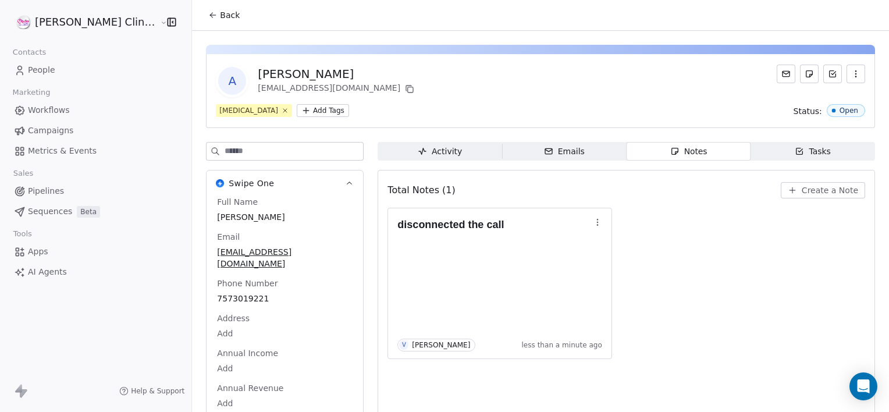
click at [201, 23] on button "Back" at bounding box center [223, 15] width 45 height 21
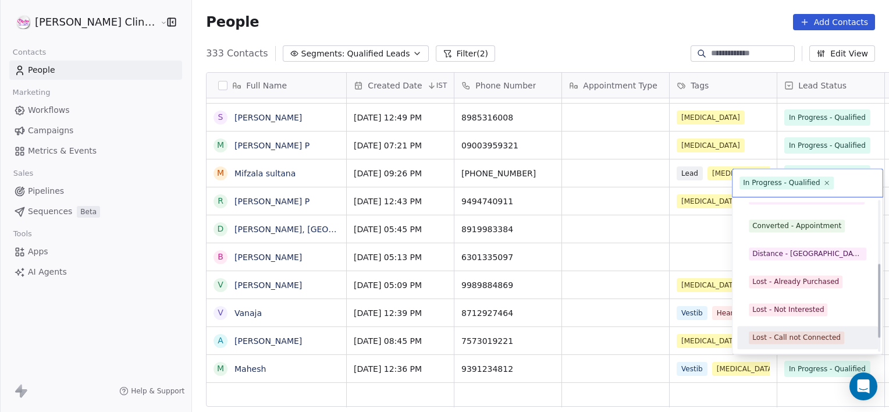
scroll to position [155, 0]
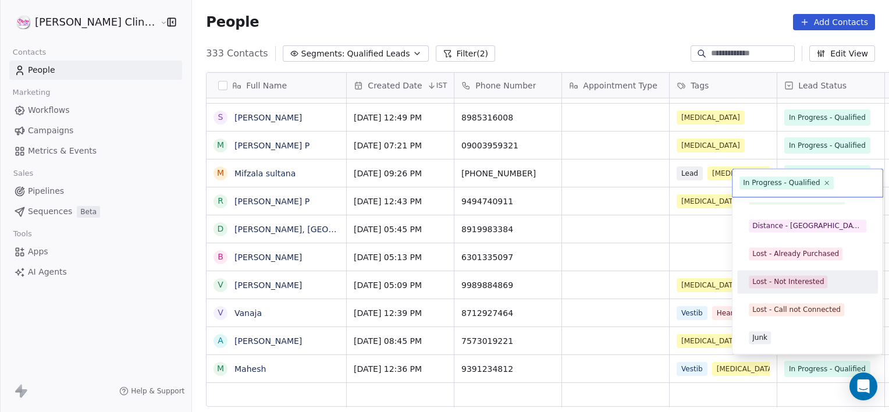
click at [788, 279] on div "Lost - Not Interested" at bounding box center [788, 281] width 72 height 10
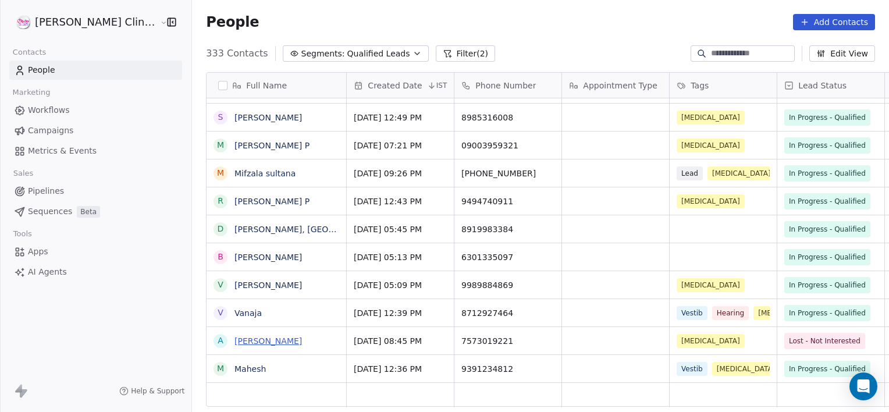
click at [234, 336] on link "[PERSON_NAME]" at bounding box center [267, 340] width 67 height 9
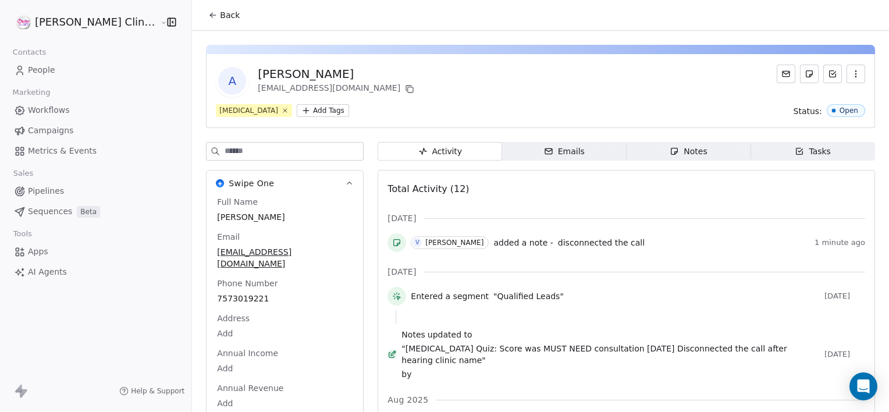
click at [700, 157] on span "Notes Notes" at bounding box center [689, 151] width 125 height 19
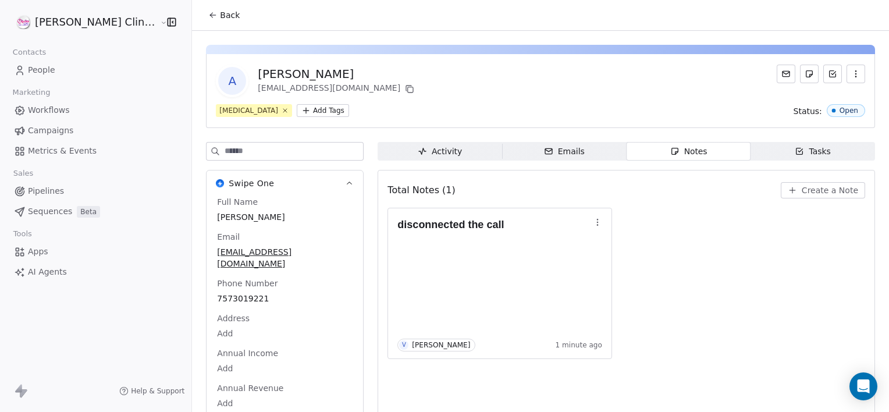
click at [813, 189] on span "Create a Note" at bounding box center [830, 190] width 56 height 12
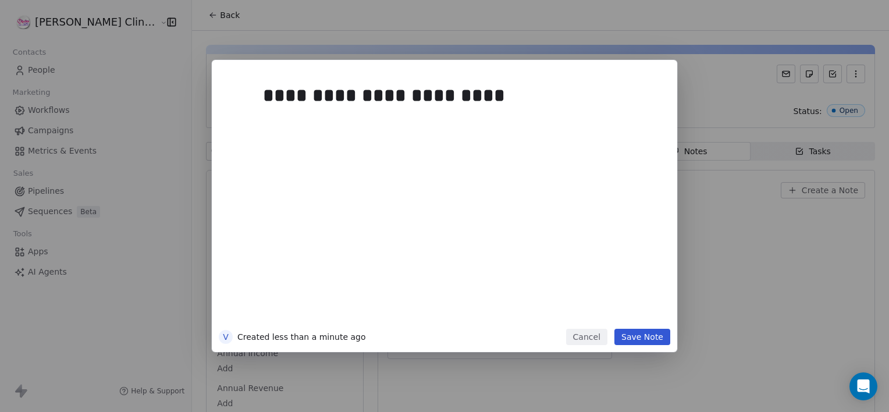
click at [646, 340] on button "Save Note" at bounding box center [642, 337] width 56 height 16
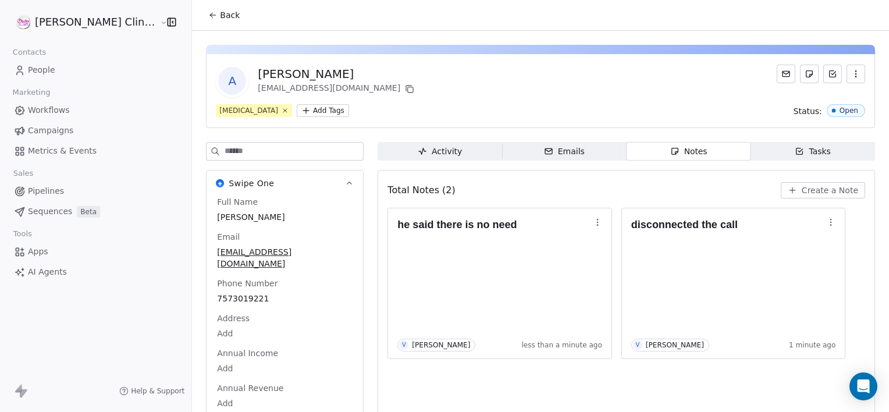
click at [220, 19] on span "Back" at bounding box center [230, 15] width 20 height 12
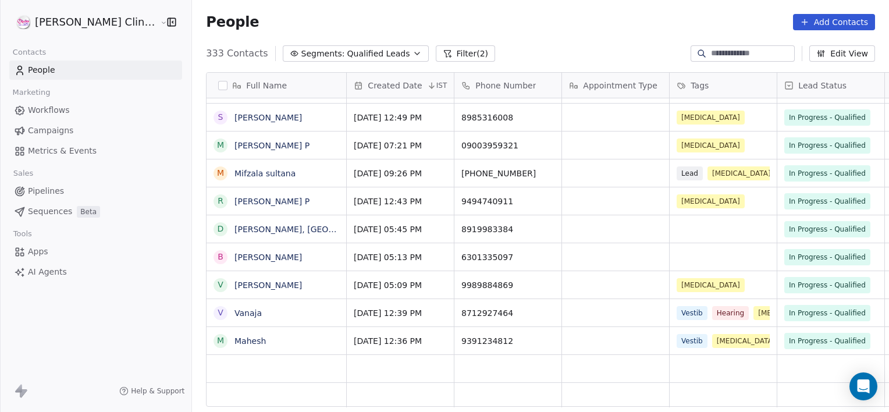
scroll to position [8934, 0]
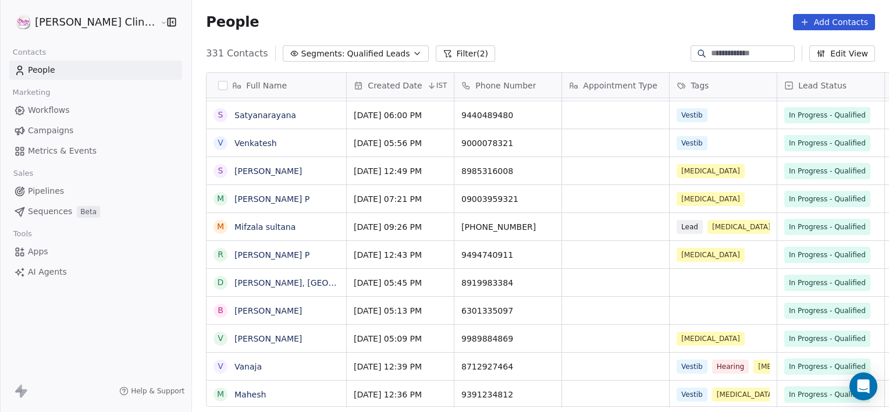
click at [234, 364] on link "Vanaja" at bounding box center [247, 366] width 27 height 9
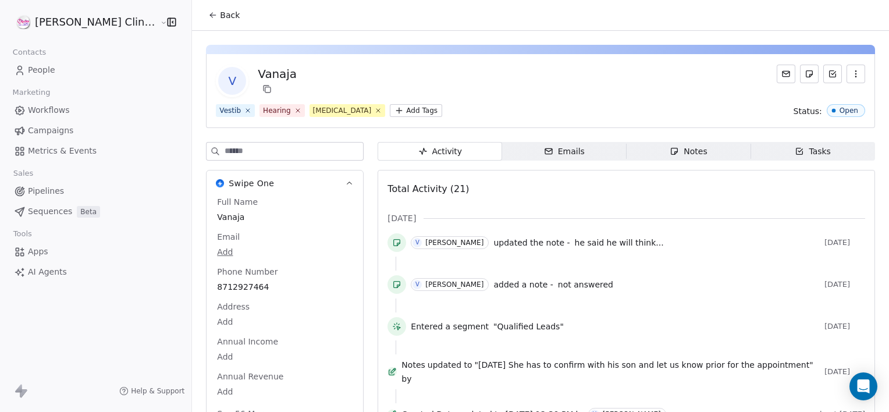
click at [670, 154] on icon "button" at bounding box center [674, 151] width 9 height 9
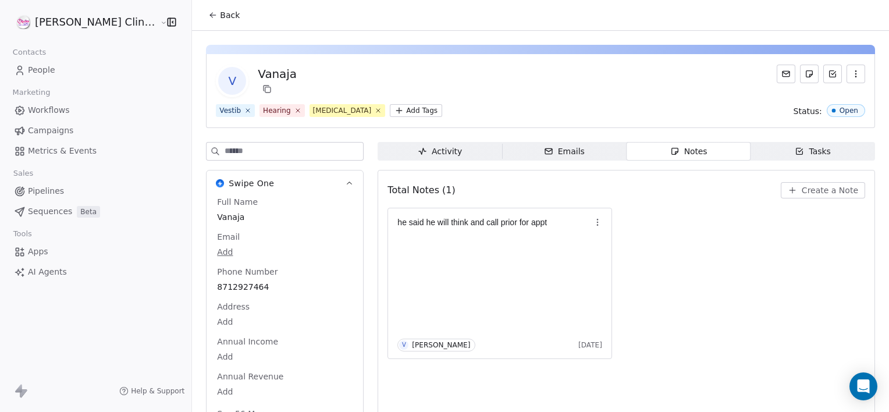
click at [201, 21] on button "Back" at bounding box center [223, 15] width 45 height 21
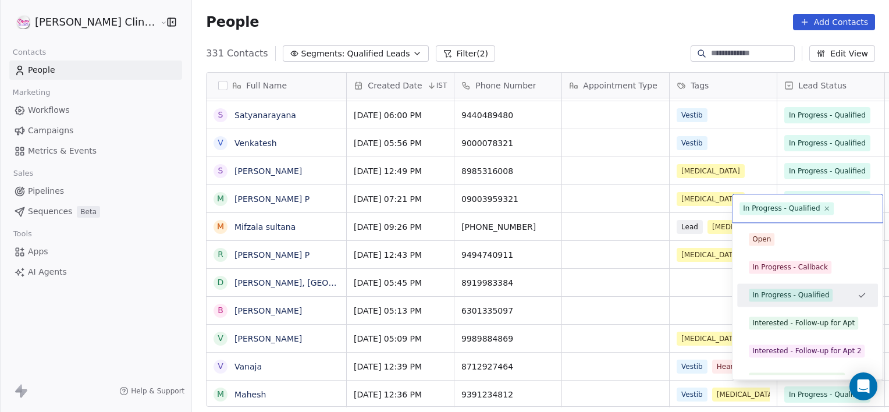
drag, startPoint x: 196, startPoint y: 371, endPoint x: 203, endPoint y: 369, distance: 7.2
click at [203, 369] on html "RASYA Clinic External Contacts People Marketing Workflows Campaigns Metrics & E…" at bounding box center [444, 206] width 889 height 412
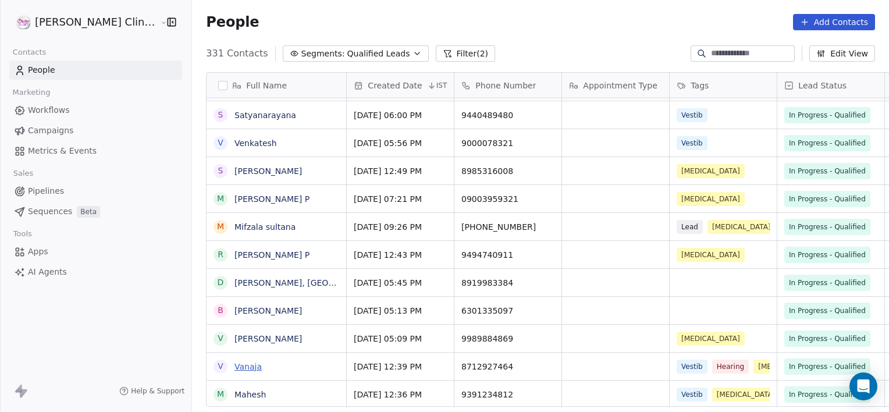
click at [234, 369] on link "Vanaja" at bounding box center [247, 366] width 27 height 9
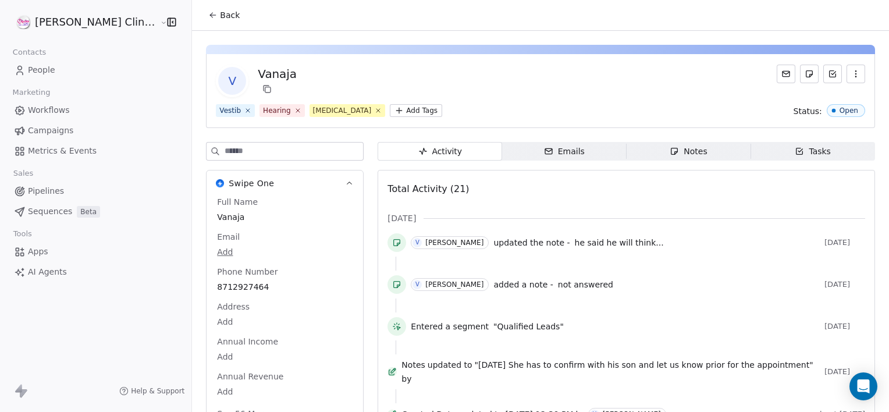
click at [215, 369] on div "Full Name Vanaja Email Add Phone Number 8712927464 Address Add Annual Income Ad…" at bounding box center [285, 309] width 140 height 226
click at [670, 150] on icon "button" at bounding box center [674, 151] width 9 height 9
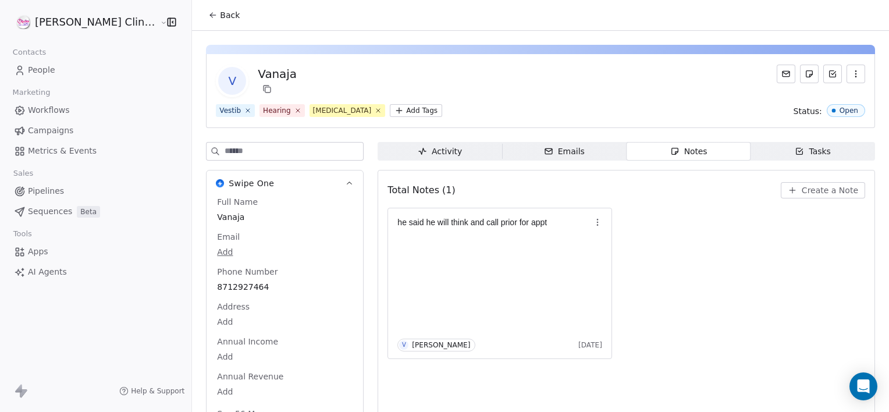
click at [805, 190] on span "Create a Note" at bounding box center [830, 190] width 56 height 12
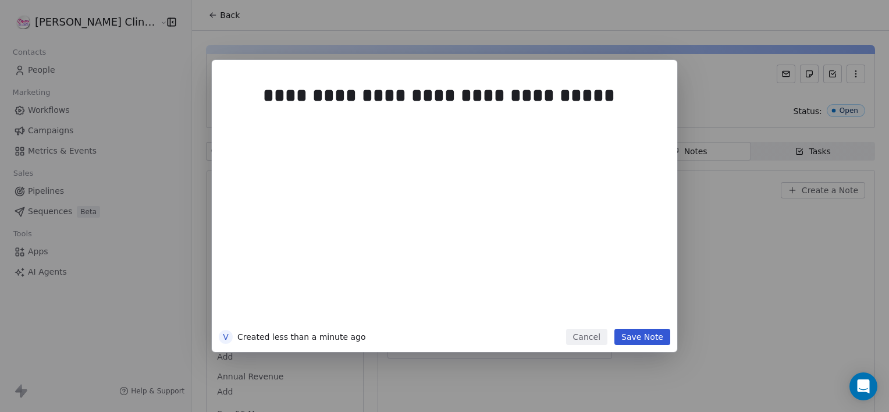
click at [632, 335] on button "Save Note" at bounding box center [642, 337] width 56 height 16
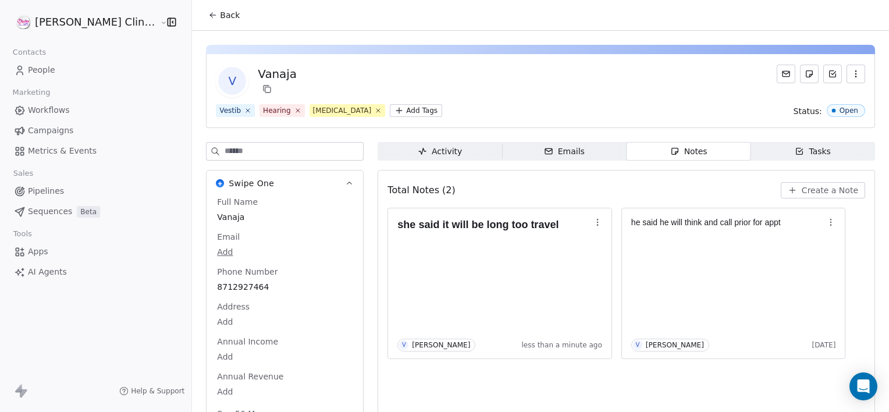
click at [220, 19] on span "Back" at bounding box center [230, 15] width 20 height 12
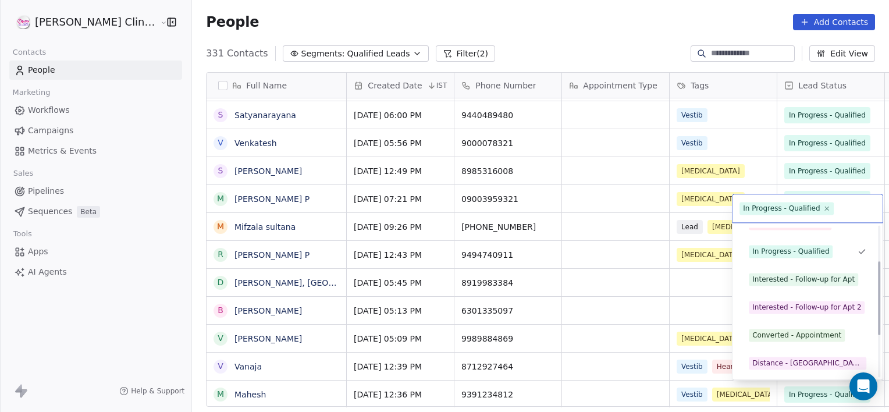
scroll to position [72, 0]
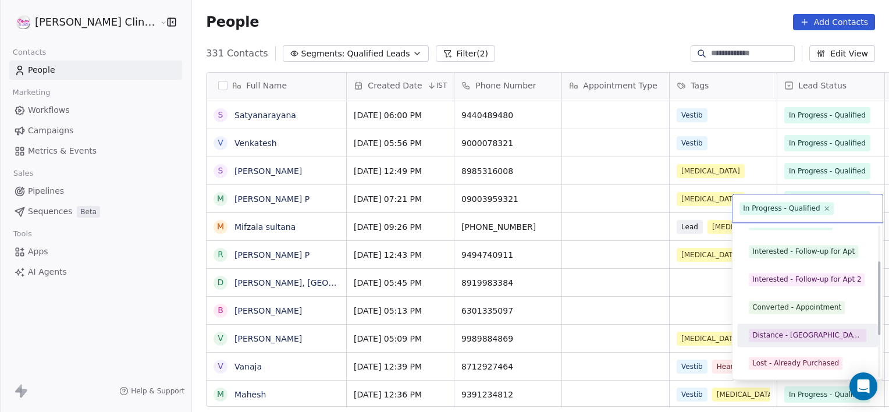
click at [782, 333] on div "Distance - [GEOGRAPHIC_DATA]" at bounding box center [807, 335] width 111 height 10
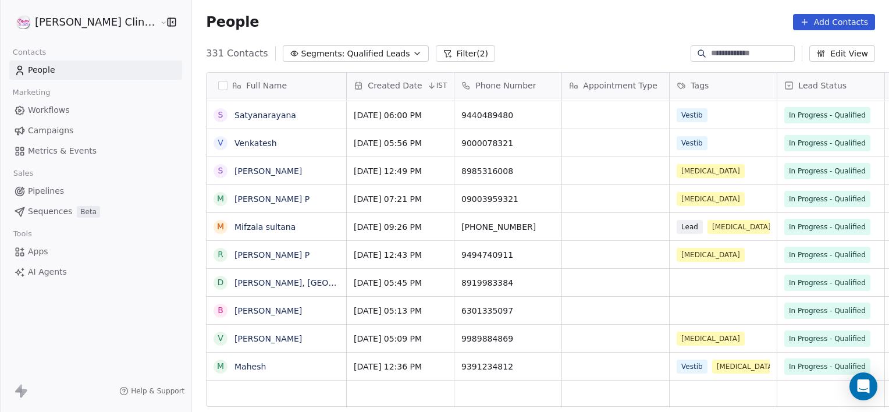
click at [436, 54] on button "Filter (2)" at bounding box center [466, 53] width 60 height 16
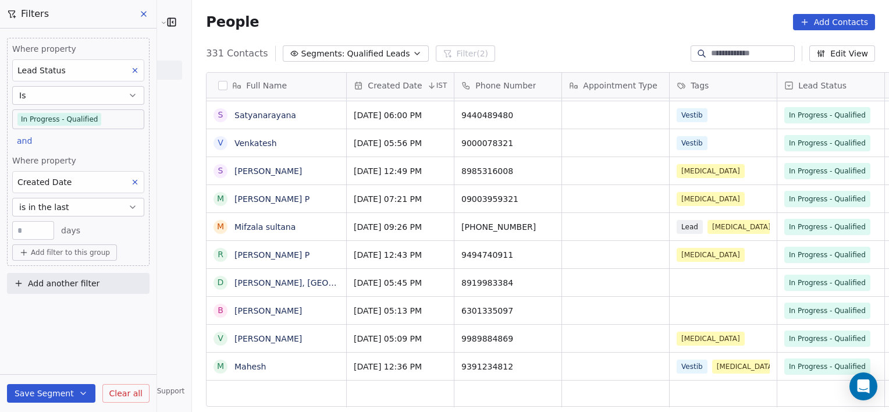
click at [58, 255] on span "Add filter to this group" at bounding box center [70, 252] width 79 height 9
click at [53, 277] on span "Contact properties" at bounding box center [62, 277] width 76 height 12
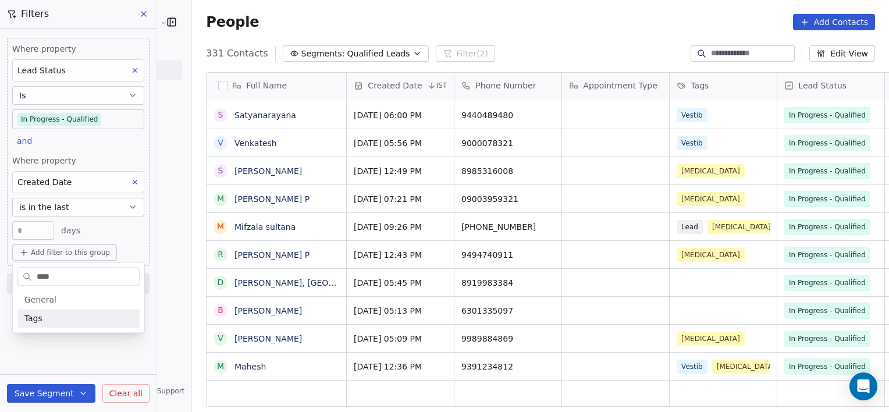
type input "****"
click at [62, 319] on div "Tags" at bounding box center [78, 318] width 108 height 12
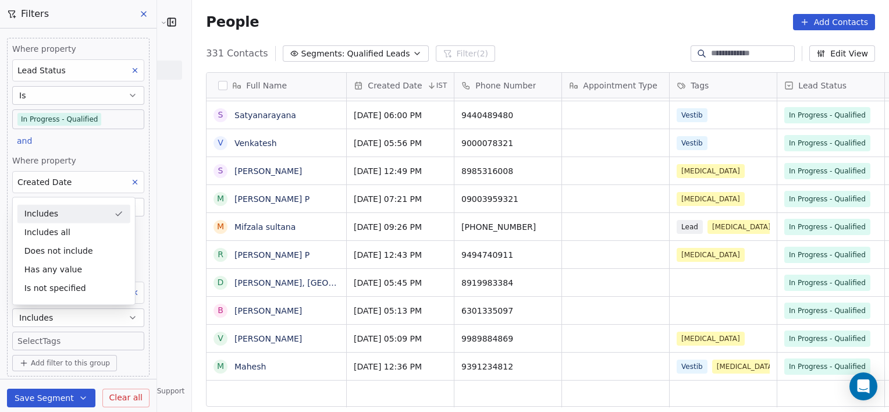
click at [74, 336] on body "RASYA Clinic External Contacts People Marketing Workflows Campaigns Metrics & E…" at bounding box center [444, 206] width 889 height 412
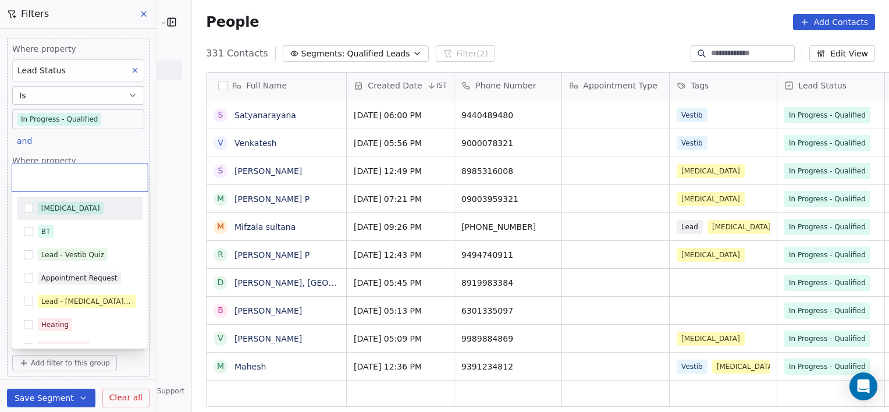
click at [74, 336] on div "Hearing Aids" at bounding box center [80, 347] width 126 height 23
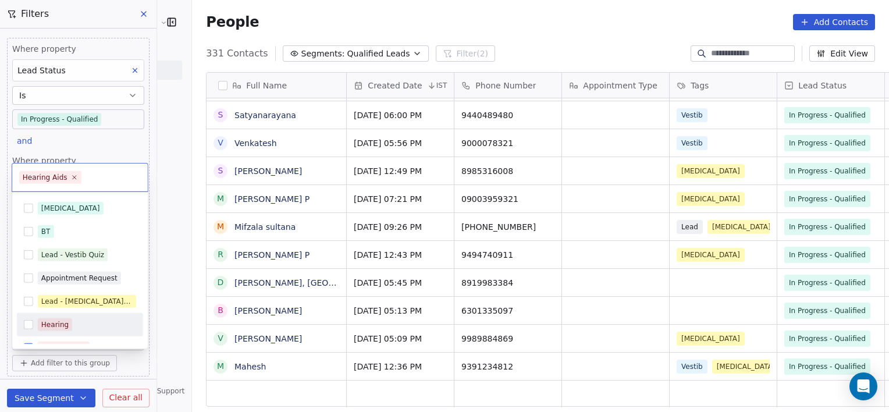
click at [54, 326] on div "Hearing" at bounding box center [54, 324] width 27 height 10
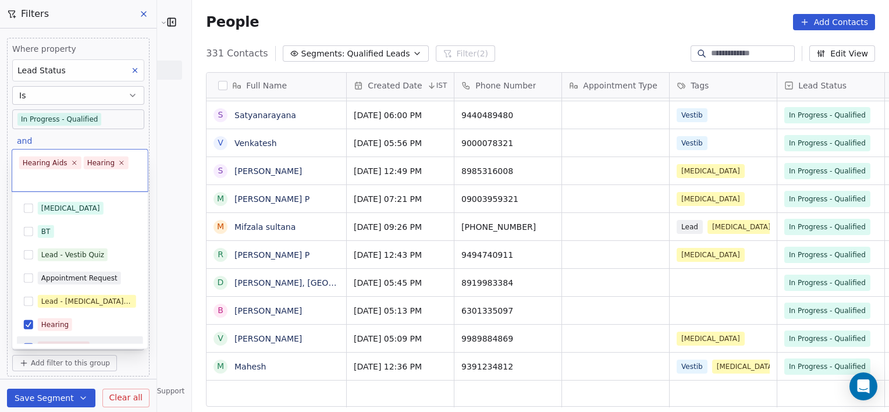
click at [171, 376] on html "RASYA Clinic External Contacts People Marketing Workflows Campaigns Metrics & E…" at bounding box center [444, 206] width 889 height 412
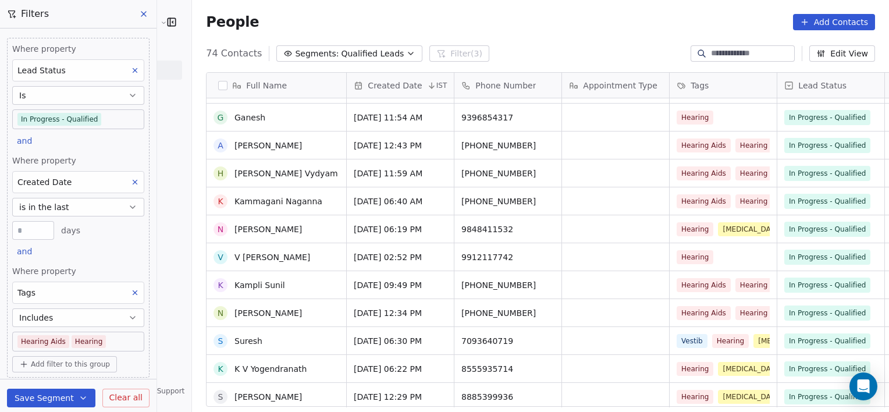
scroll to position [1757, 0]
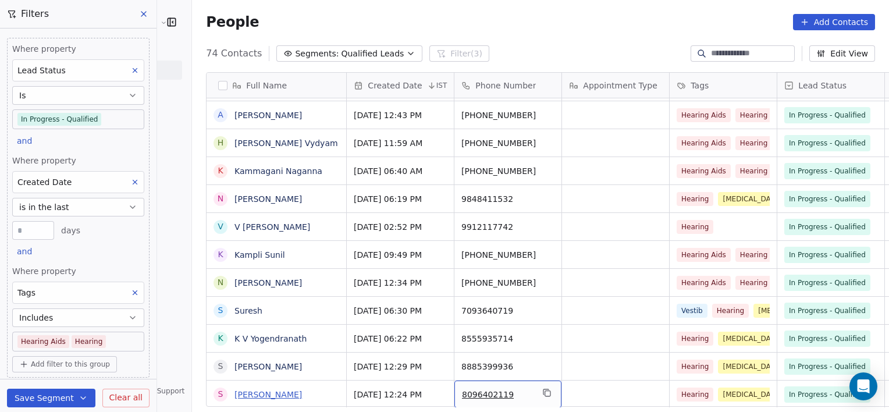
click at [234, 392] on link "[PERSON_NAME]" at bounding box center [267, 394] width 67 height 9
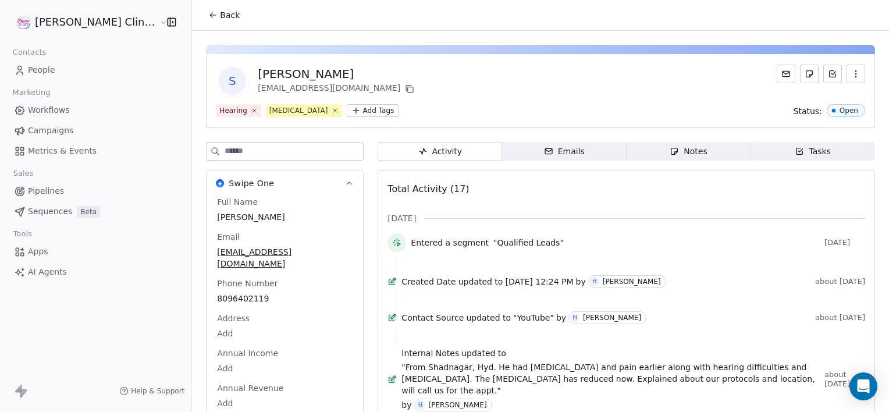
click at [648, 145] on span "Notes Notes" at bounding box center [689, 151] width 125 height 19
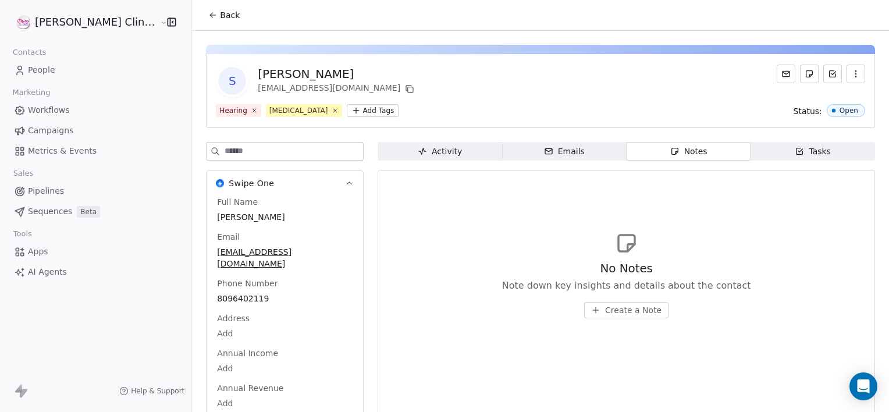
click at [610, 308] on span "Create a Note" at bounding box center [633, 310] width 56 height 12
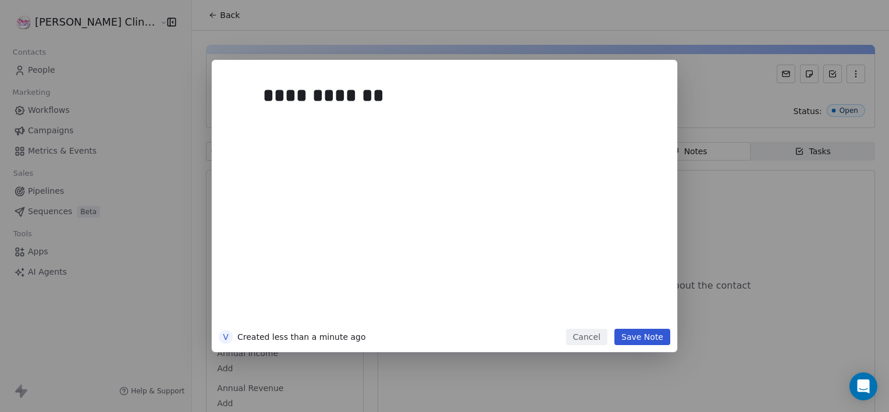
click at [644, 335] on button "Save Note" at bounding box center [642, 337] width 56 height 16
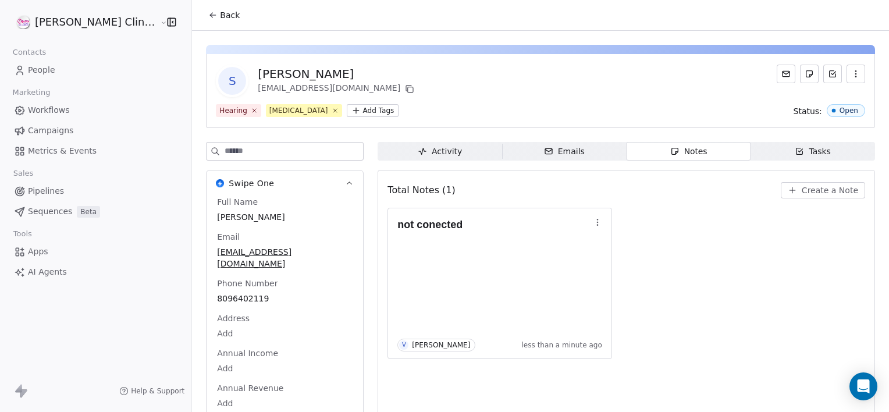
click at [204, 14] on button "Back" at bounding box center [223, 15] width 45 height 21
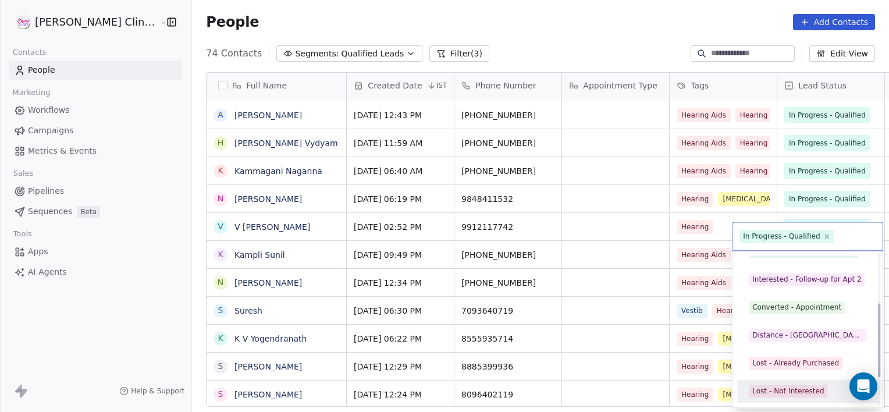
scroll to position [155, 0]
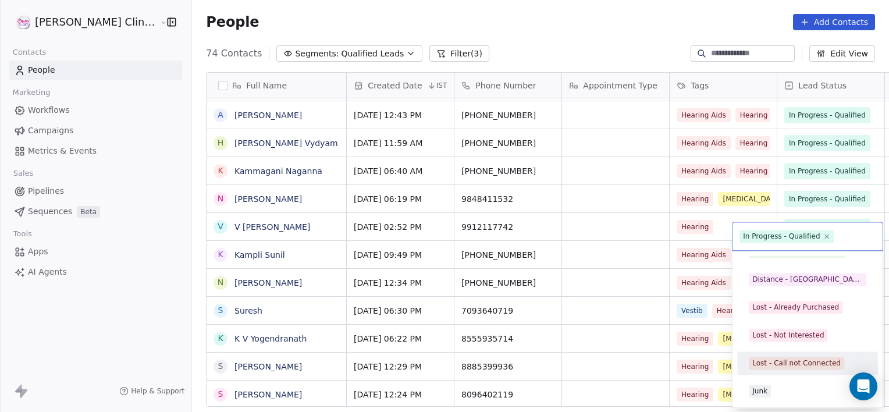
click at [793, 364] on div "Lost - Call not Connected" at bounding box center [796, 363] width 88 height 10
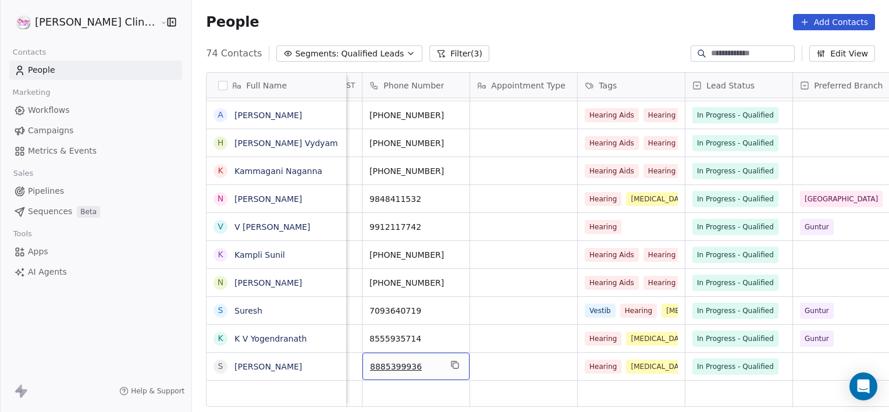
scroll to position [0, 0]
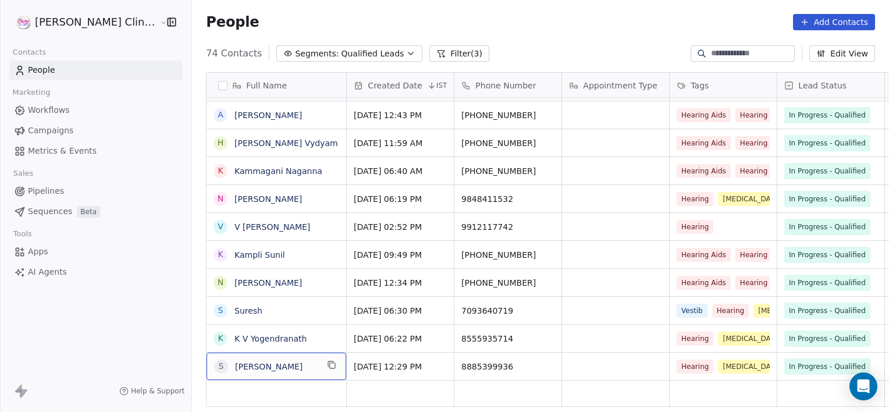
click at [253, 373] on div "S Srinivasu" at bounding box center [277, 366] width 140 height 27
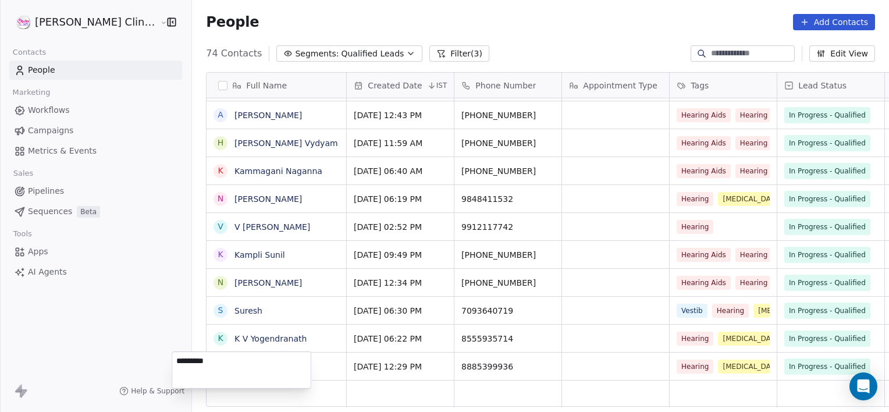
click at [253, 373] on textarea "*********" at bounding box center [241, 370] width 138 height 36
click at [253, 374] on textarea "*********" at bounding box center [241, 370] width 138 height 36
click at [253, 375] on textarea "*********" at bounding box center [241, 370] width 138 height 36
type textarea "**********"
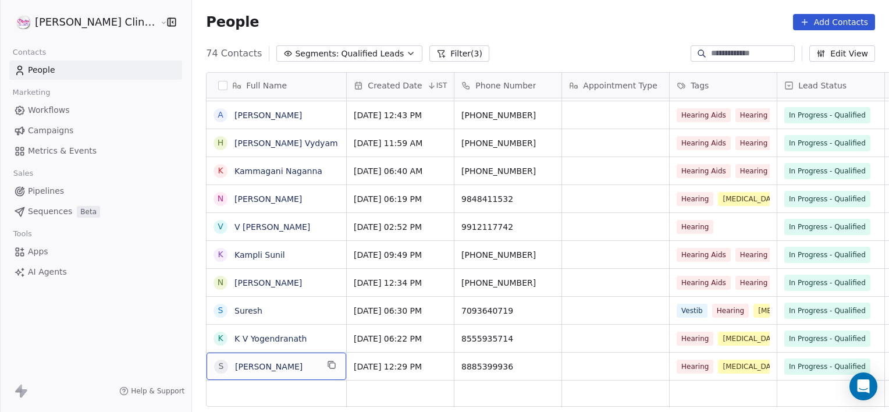
click at [289, 366] on div "S Srinivasu Chinta" at bounding box center [277, 366] width 140 height 27
click at [330, 363] on icon "grid" at bounding box center [332, 365] width 5 height 5
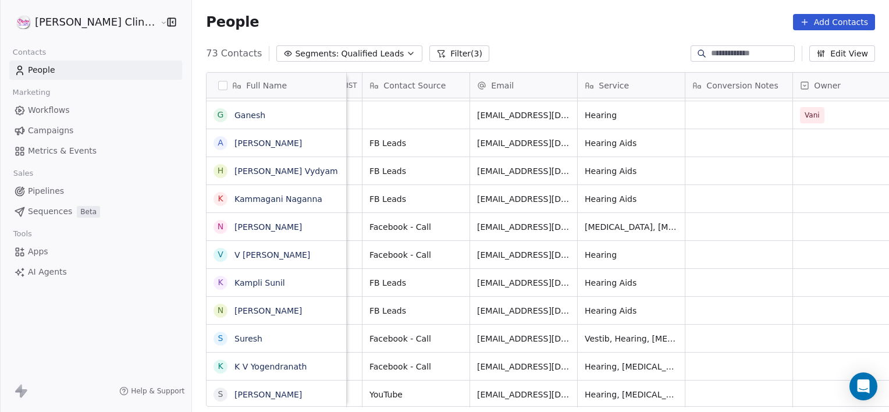
scroll to position [0, 1089]
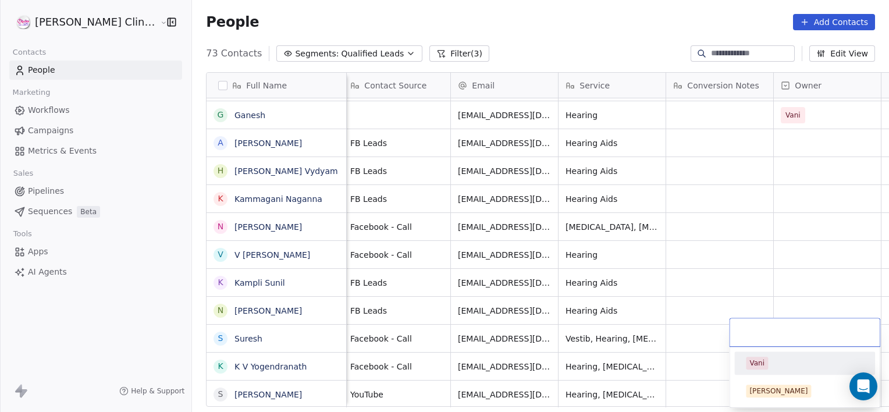
click at [768, 372] on div "Vani" at bounding box center [804, 363] width 131 height 19
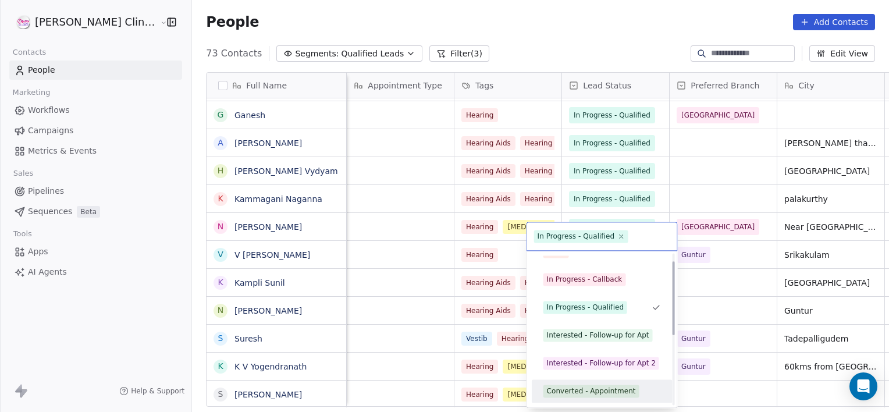
scroll to position [44, 0]
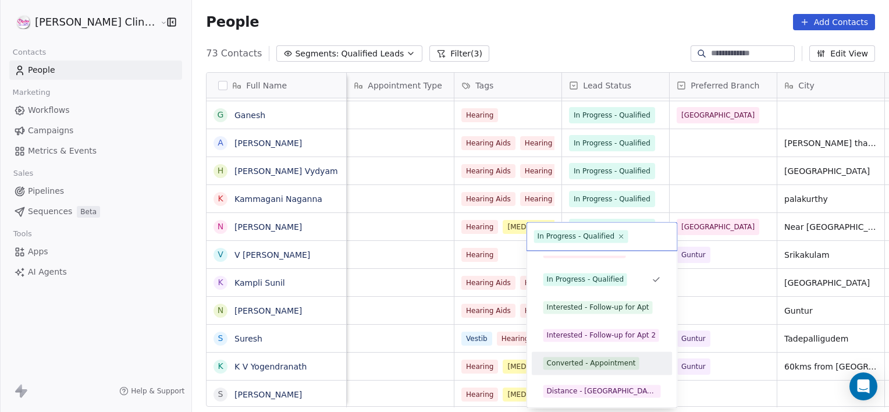
click at [578, 355] on div "Converted - Appointment" at bounding box center [601, 363] width 131 height 19
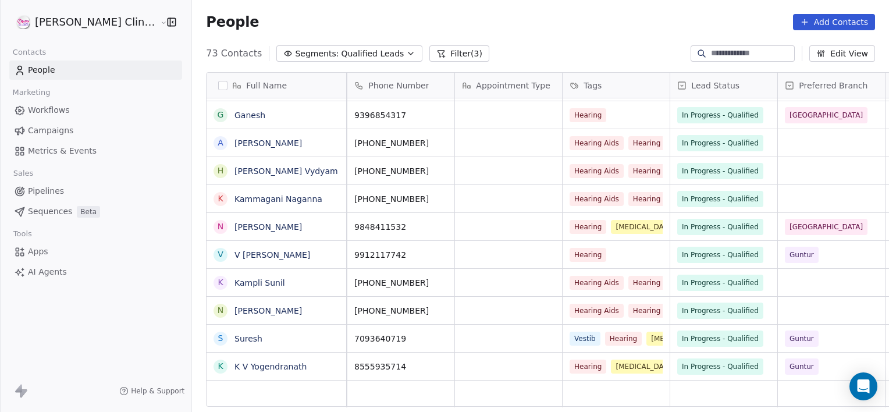
scroll to position [0, 0]
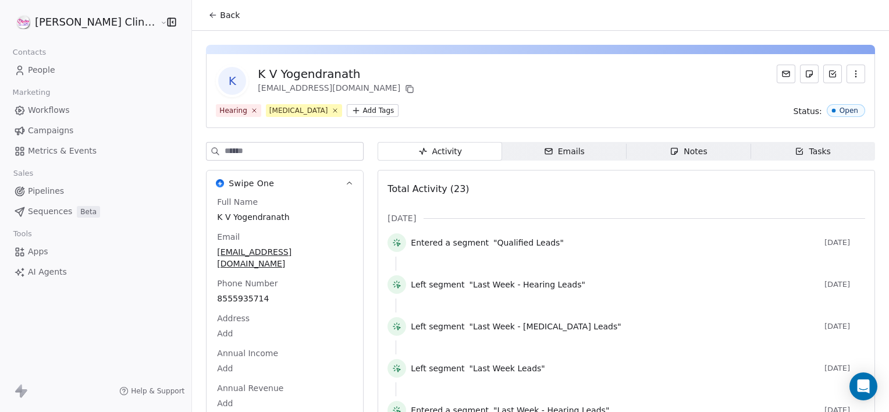
click at [207, 5] on button "Back" at bounding box center [223, 15] width 45 height 21
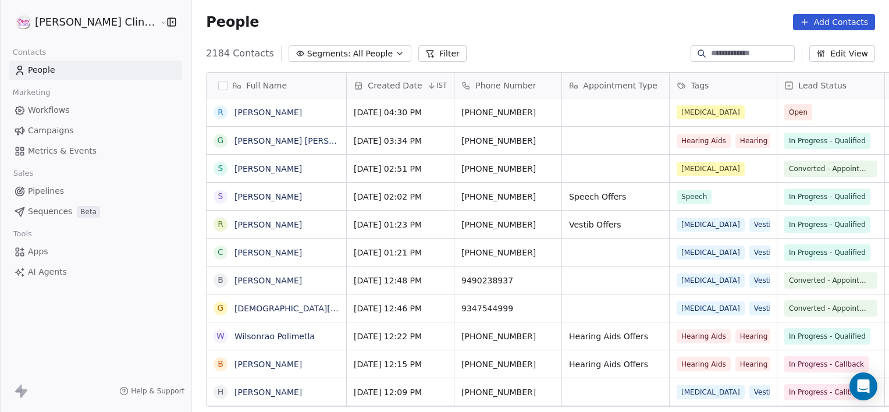
scroll to position [354, 723]
click at [418, 53] on button "Filter" at bounding box center [442, 53] width 48 height 16
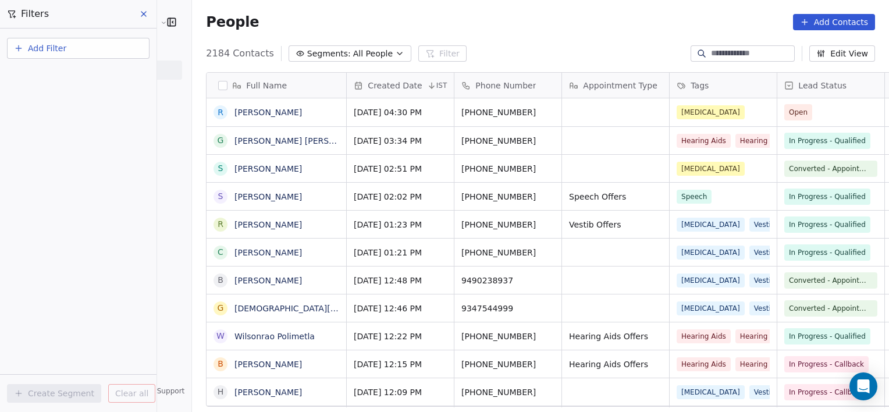
click at [143, 13] on icon at bounding box center [143, 14] width 5 height 5
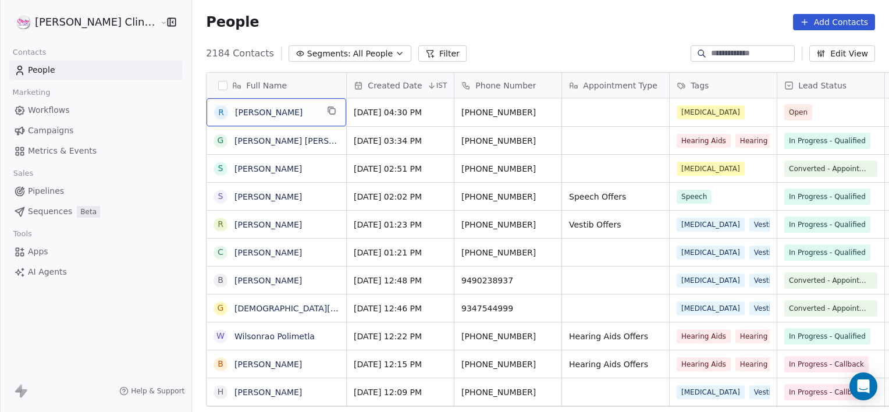
click at [732, 58] on input at bounding box center [751, 54] width 81 height 12
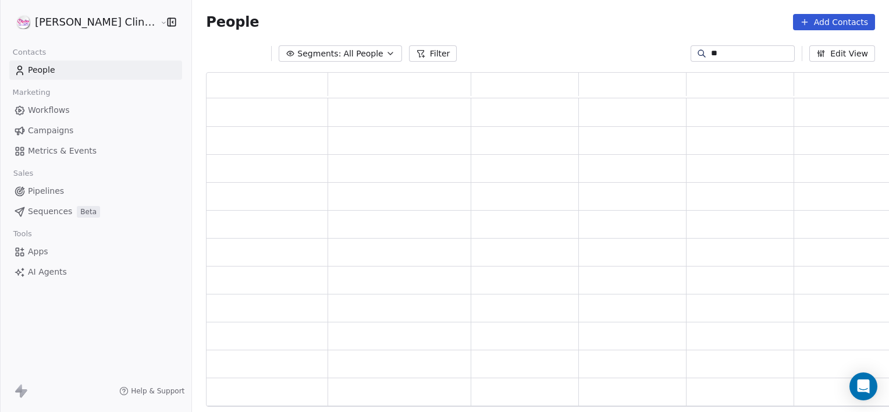
scroll to position [326, 695]
type input "******"
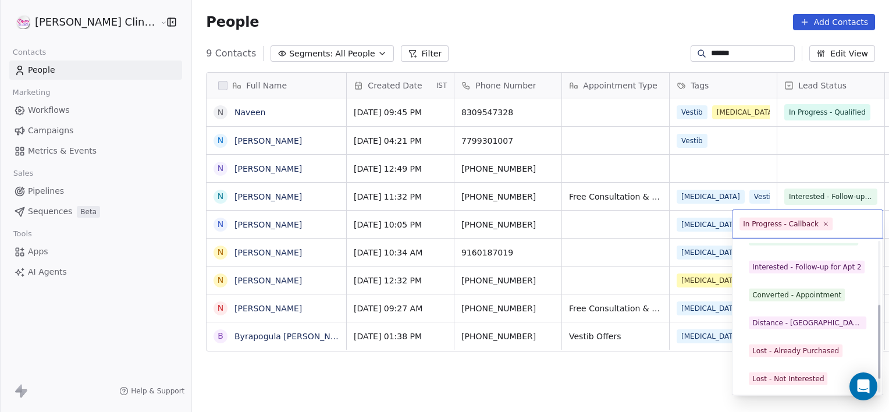
scroll to position [127, 0]
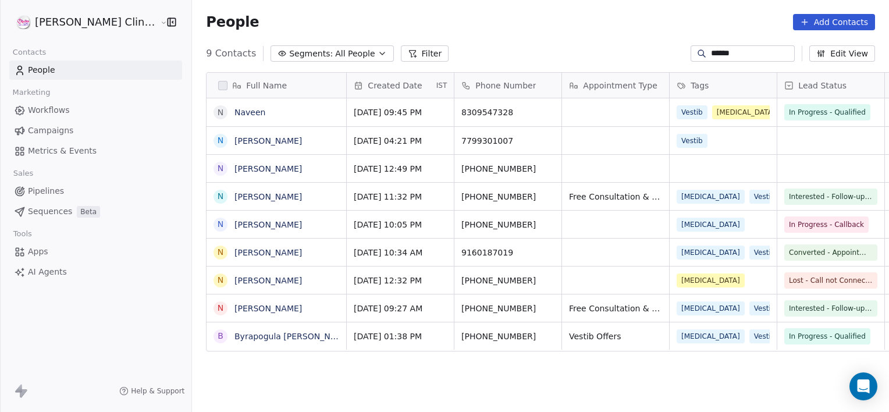
click at [560, 233] on html "RASYA Clinic External Contacts People Marketing Workflows Campaigns Metrics & E…" at bounding box center [444, 206] width 889 height 412
click at [265, 229] on span "[PERSON_NAME]" at bounding box center [276, 225] width 83 height 12
type textarea "**********"
click at [486, 231] on html "RASYA Clinic External Contacts People Marketing Workflows Campaigns Metrics & E…" at bounding box center [444, 206] width 889 height 412
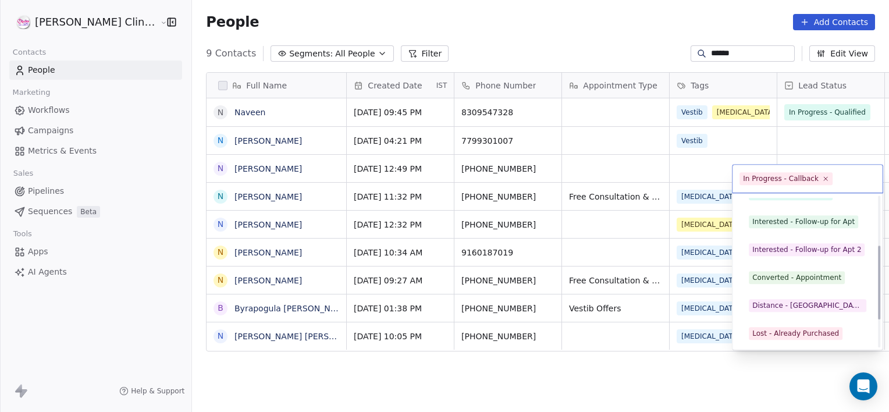
scroll to position [99, 0]
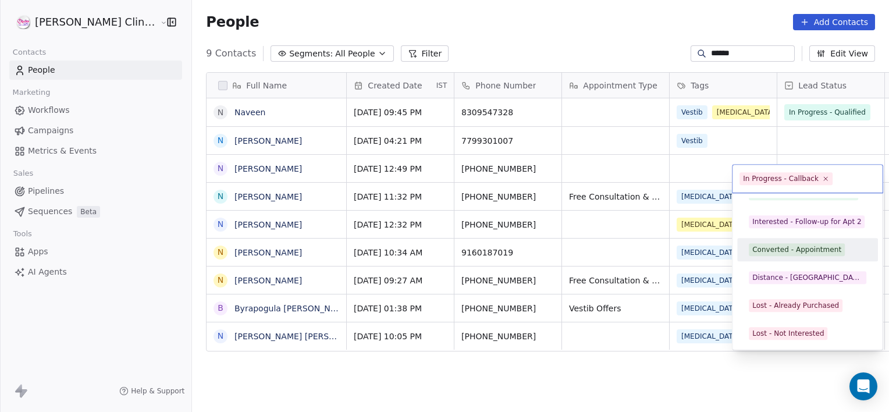
click at [783, 254] on div "Converted - Appointment" at bounding box center [796, 249] width 89 height 10
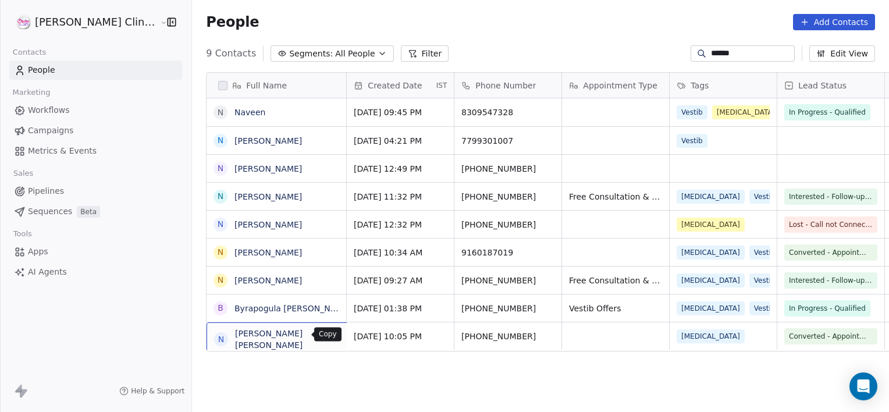
click at [362, 334] on icon "grid" at bounding box center [366, 334] width 9 height 9
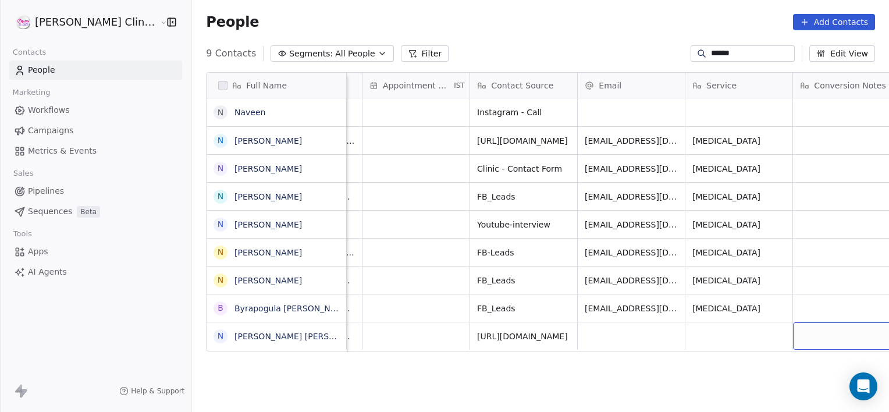
scroll to position [0, 1061]
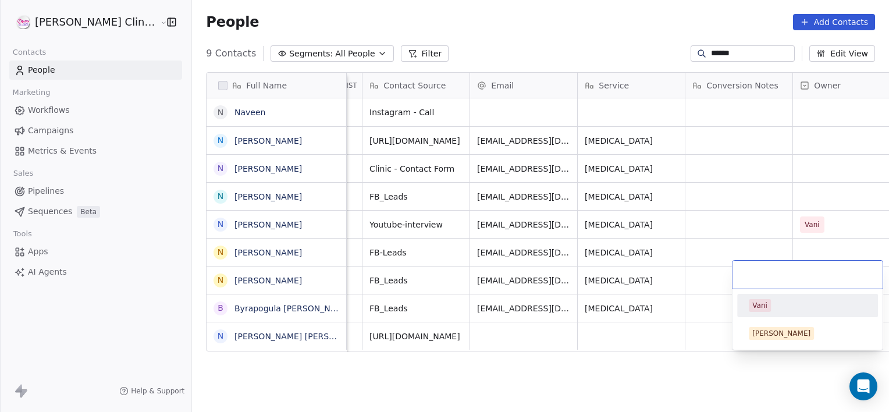
click at [761, 301] on div "Vani" at bounding box center [759, 305] width 15 height 10
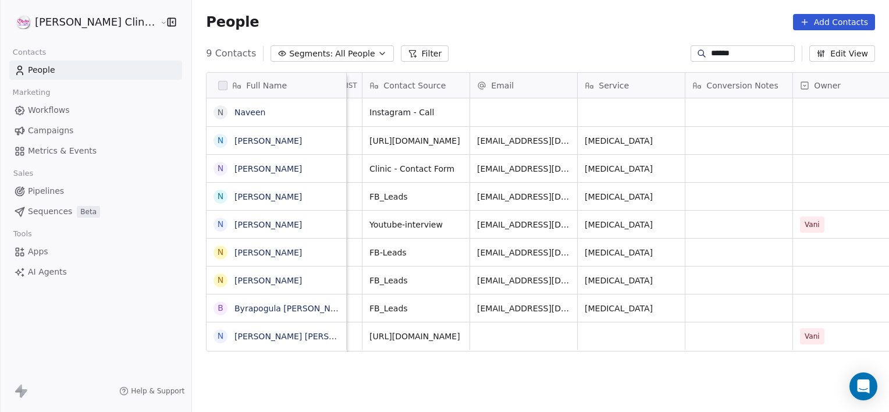
click at [738, 52] on input "******" at bounding box center [751, 54] width 81 height 12
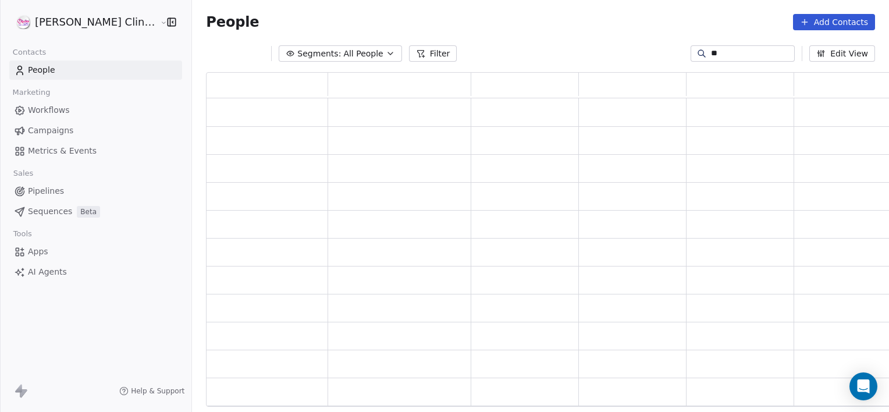
type input "*"
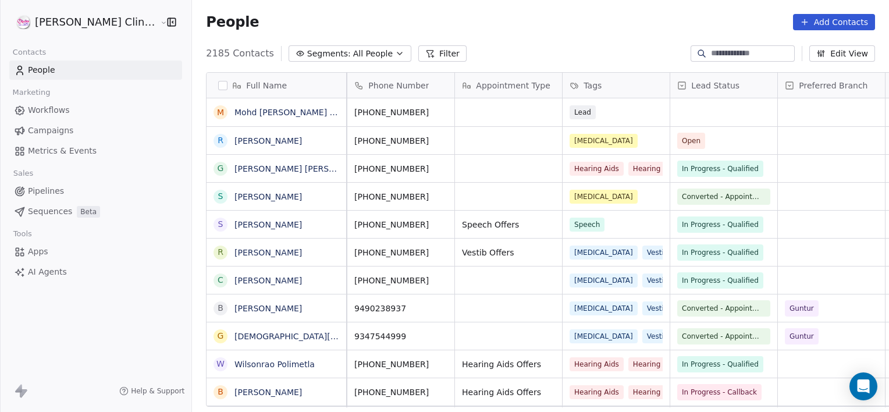
scroll to position [0, 0]
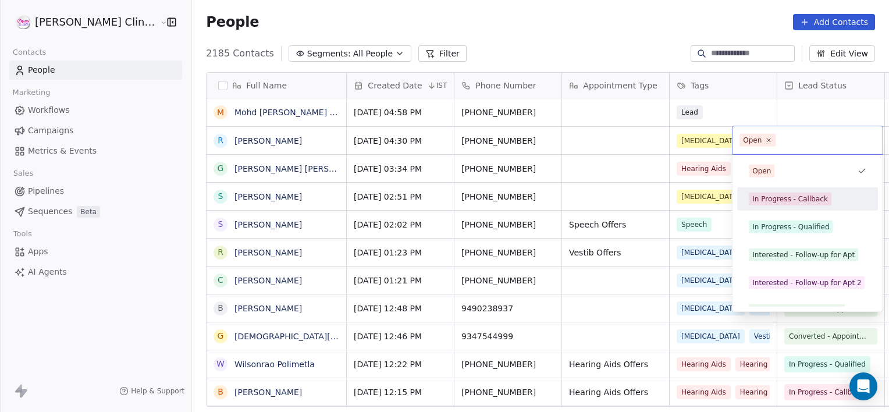
click at [794, 195] on div "In Progress - Callback" at bounding box center [790, 199] width 76 height 10
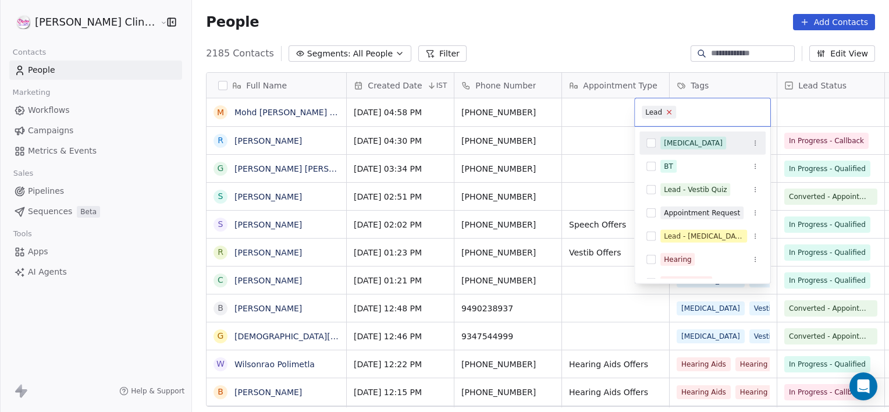
click at [667, 112] on icon at bounding box center [669, 113] width 4 height 4
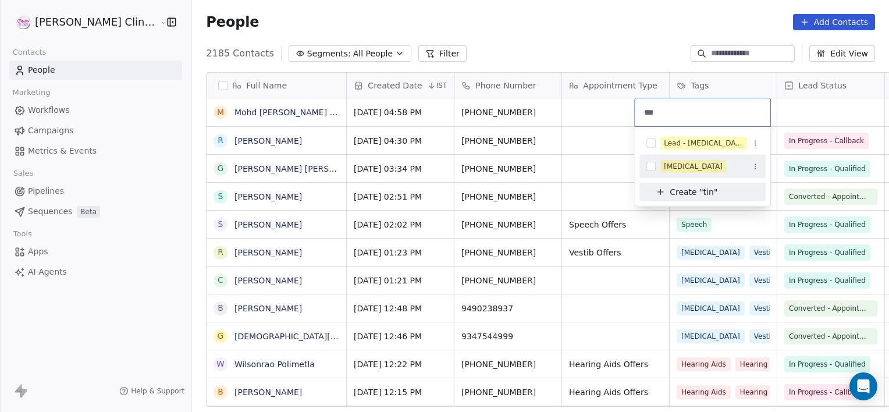
type input "***"
click at [667, 172] on span "[MEDICAL_DATA]" at bounding box center [693, 166] width 66 height 13
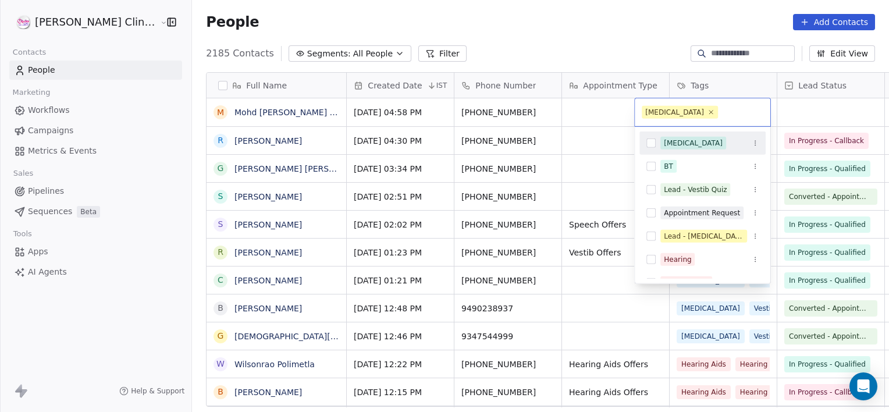
click at [802, 111] on html "RASYA Clinic External Contacts People Marketing Workflows Campaigns Metrics & E…" at bounding box center [444, 206] width 889 height 412
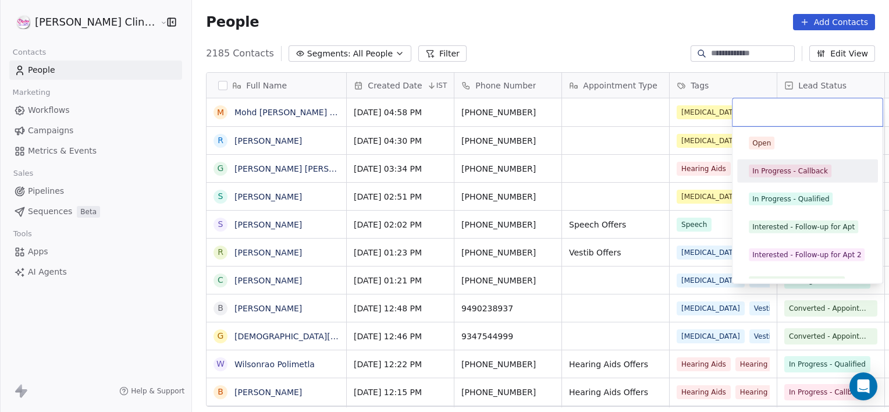
click at [791, 173] on div "In Progress - Callback" at bounding box center [790, 171] width 76 height 10
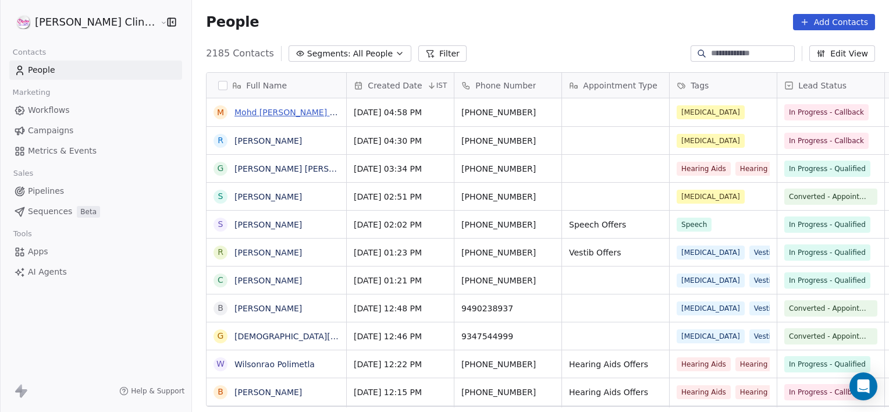
click at [241, 113] on link "Mohd Abdul Haq Qureshi" at bounding box center [315, 112] width 163 height 9
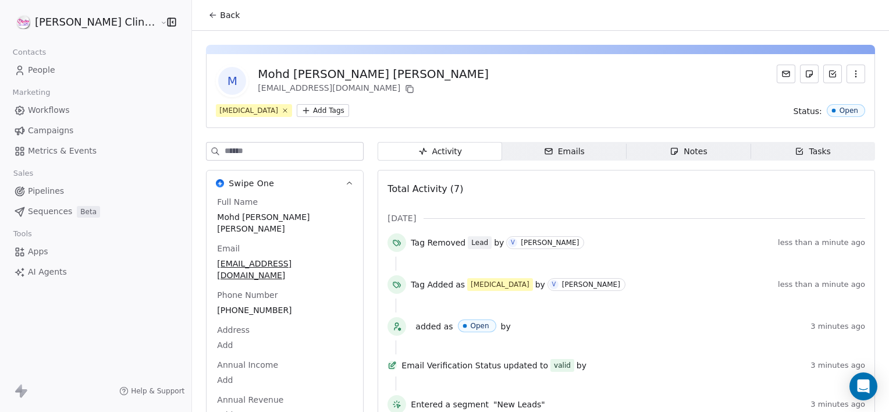
click at [670, 148] on div "Notes" at bounding box center [688, 151] width 37 height 12
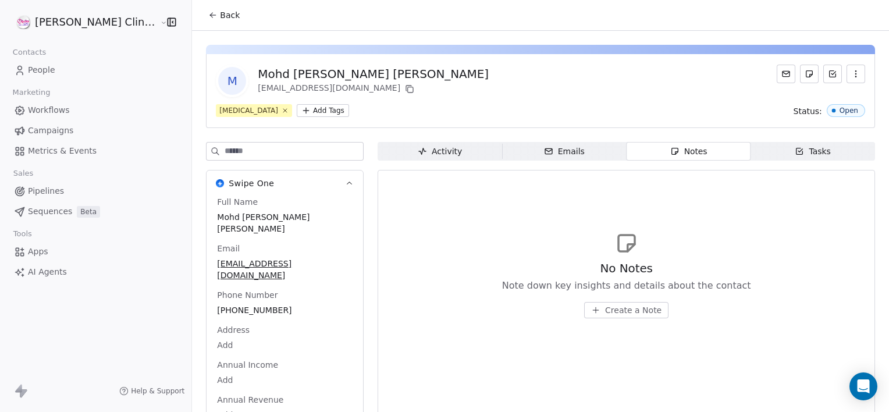
click at [611, 304] on span "Create a Note" at bounding box center [633, 310] width 56 height 12
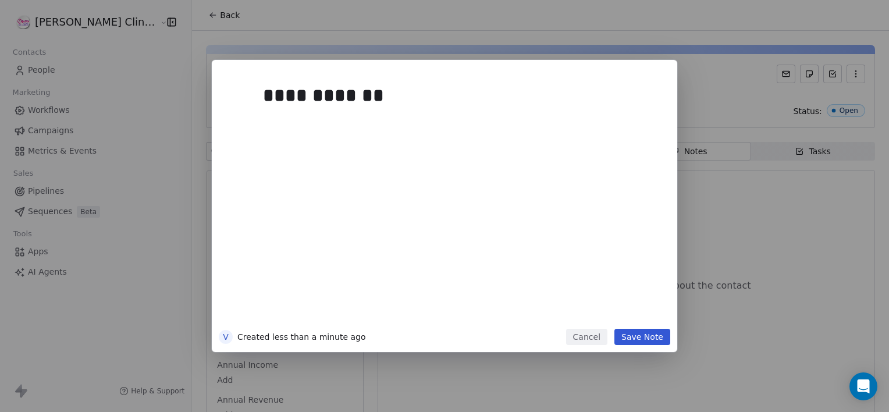
click at [658, 335] on button "Save Note" at bounding box center [642, 337] width 56 height 16
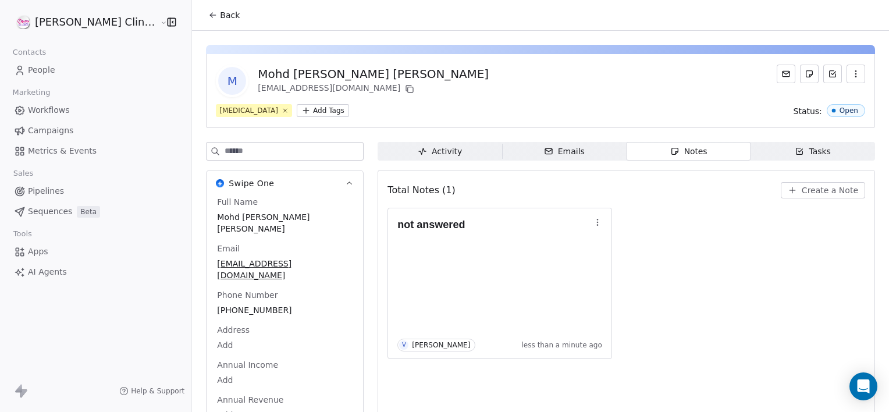
click at [220, 10] on span "Back" at bounding box center [230, 15] width 20 height 12
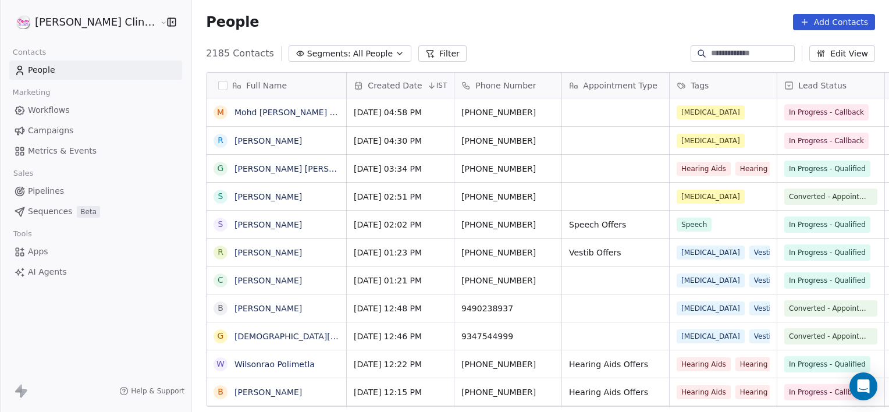
scroll to position [354, 723]
click at [234, 143] on link "Raju Achha" at bounding box center [267, 140] width 67 height 9
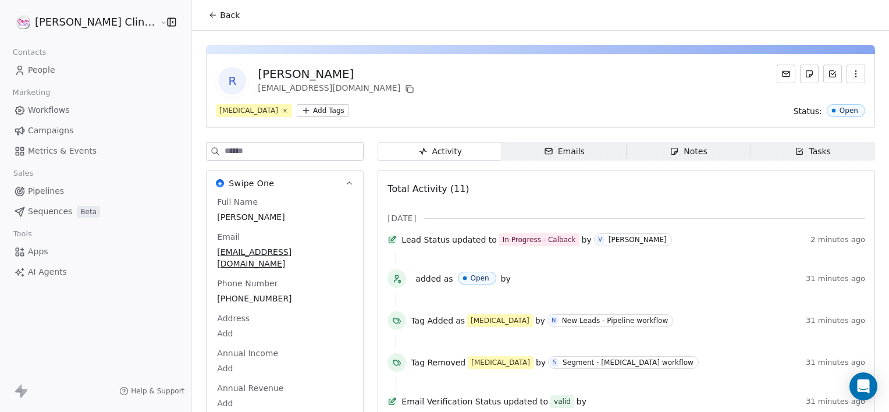
click at [662, 159] on span "Notes Notes" at bounding box center [689, 151] width 125 height 19
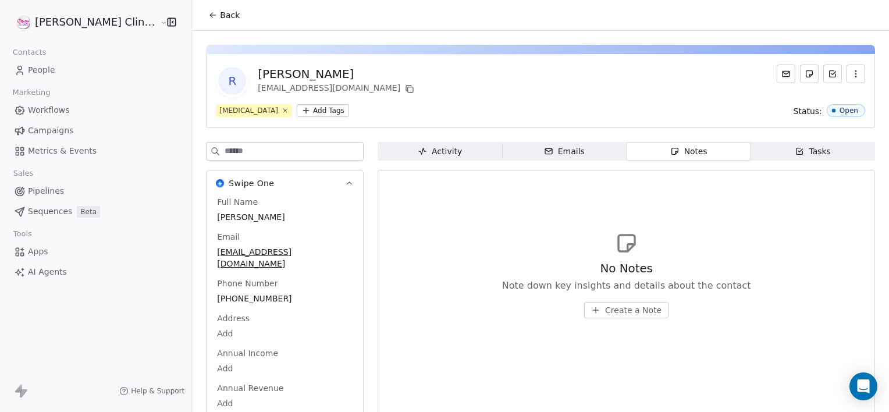
drag, startPoint x: 614, startPoint y: 299, endPoint x: 613, endPoint y: 305, distance: 5.9
click at [613, 305] on div "No Notes Note down key insights and details about the contact Create a Note" at bounding box center [626, 289] width 249 height 58
click at [613, 305] on span "Create a Note" at bounding box center [633, 310] width 56 height 12
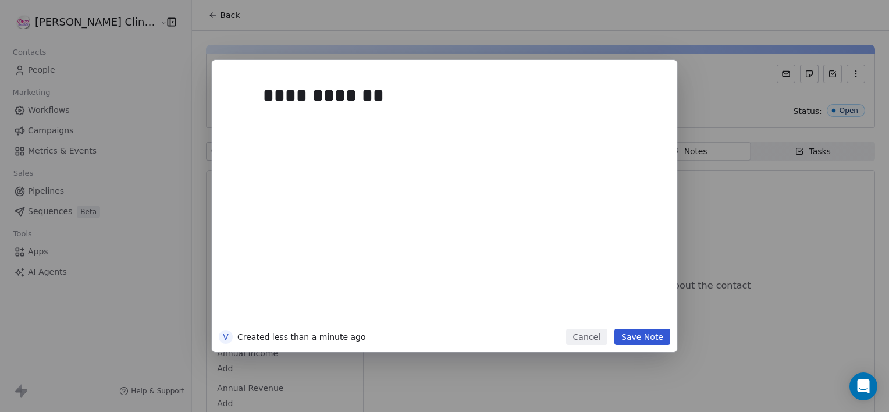
click at [652, 337] on button "Save Note" at bounding box center [642, 337] width 56 height 16
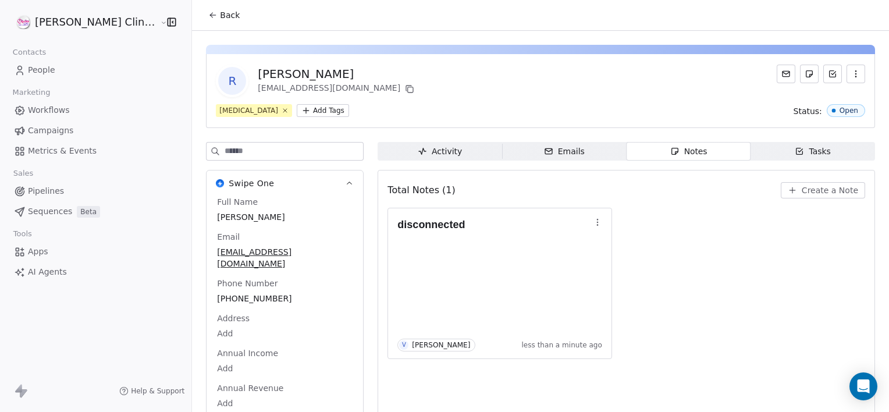
click at [220, 20] on span "Back" at bounding box center [230, 15] width 20 height 12
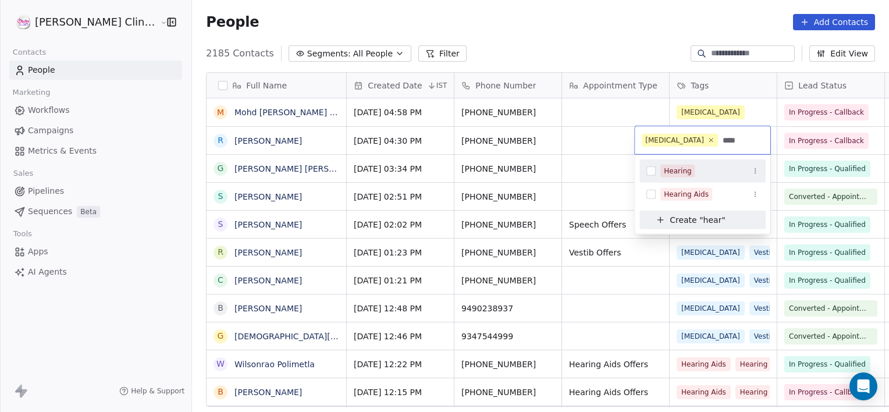
type input "****"
click at [694, 170] on div "Hearing" at bounding box center [709, 171] width 98 height 13
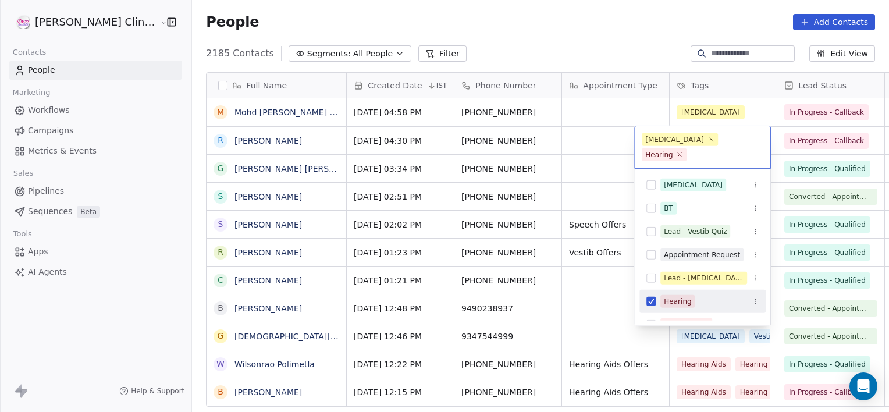
click at [619, 137] on html "RASYA Clinic External Contacts People Marketing Workflows Campaigns Metrics & E…" at bounding box center [444, 206] width 889 height 412
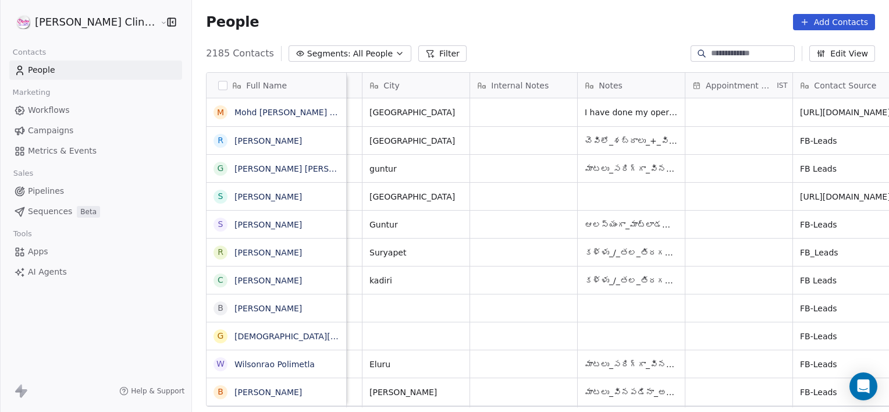
scroll to position [0, 738]
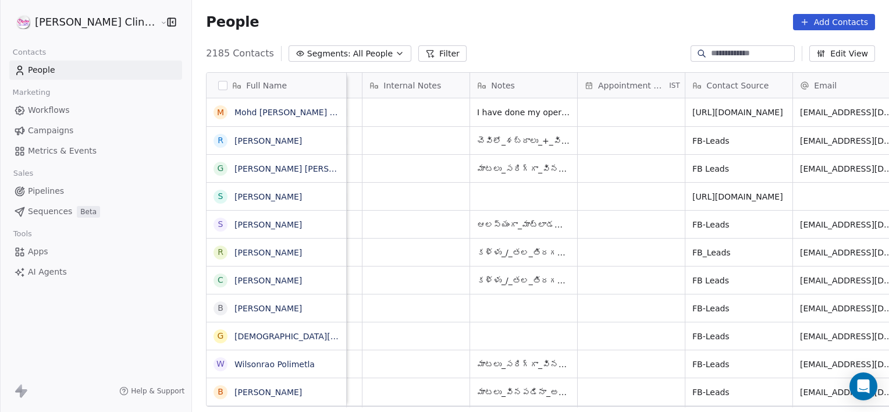
click at [393, 154] on div "Hearing Aids Hearing In Progress - Qualified guntur మాటలు_సరిగ్గా_వినపడటంలేదు, …" at bounding box center [430, 168] width 1642 height 28
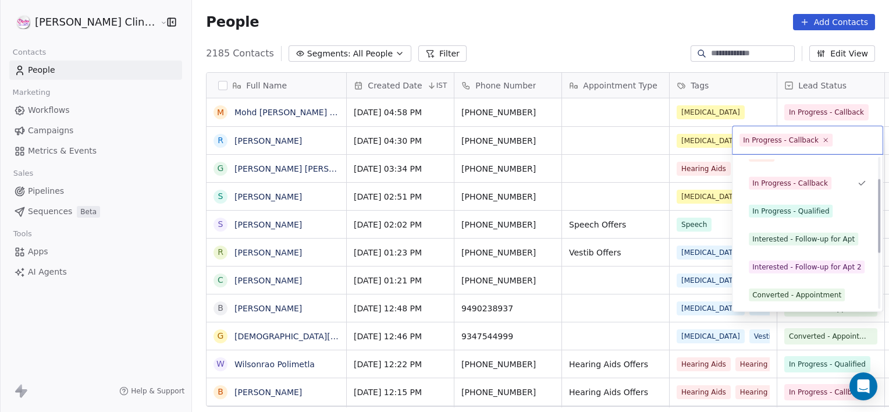
scroll to position [44, 0]
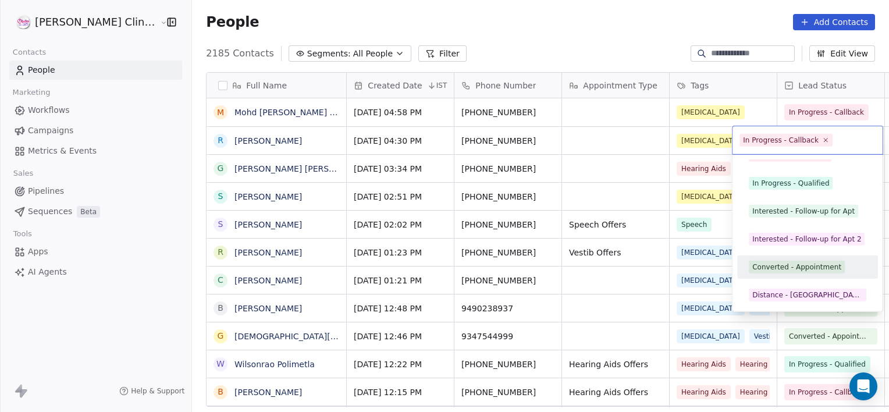
click at [804, 272] on span "Converted - Appointment" at bounding box center [797, 267] width 96 height 13
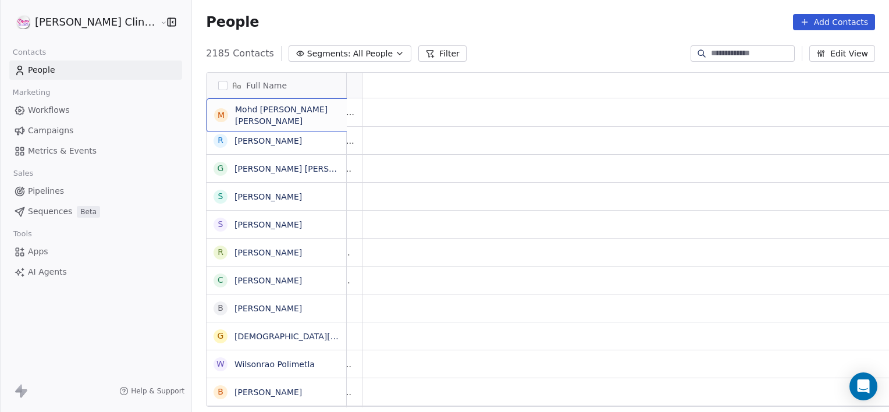
scroll to position [0, 0]
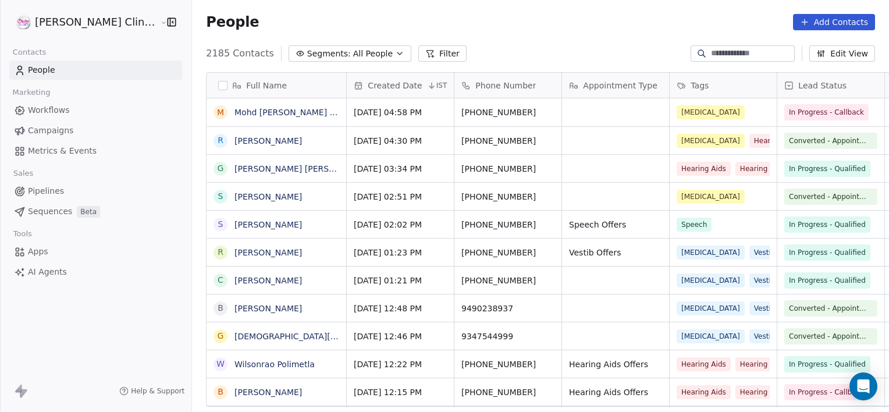
click at [418, 52] on button "Filter" at bounding box center [442, 53] width 48 height 16
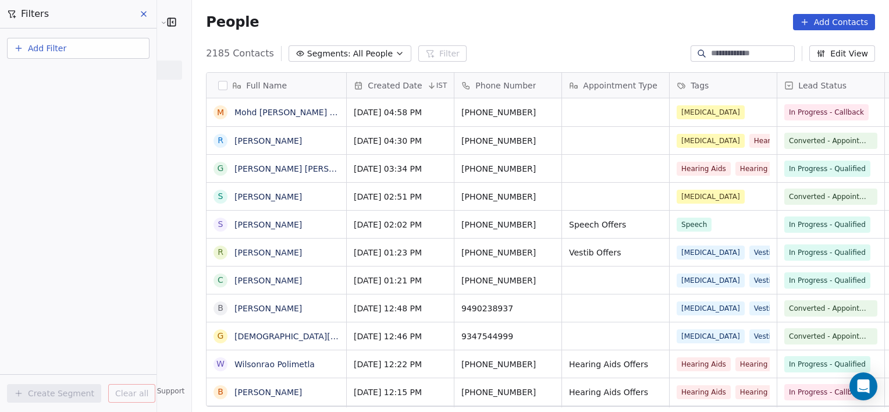
click at [353, 54] on span "All People" at bounding box center [373, 54] width 40 height 12
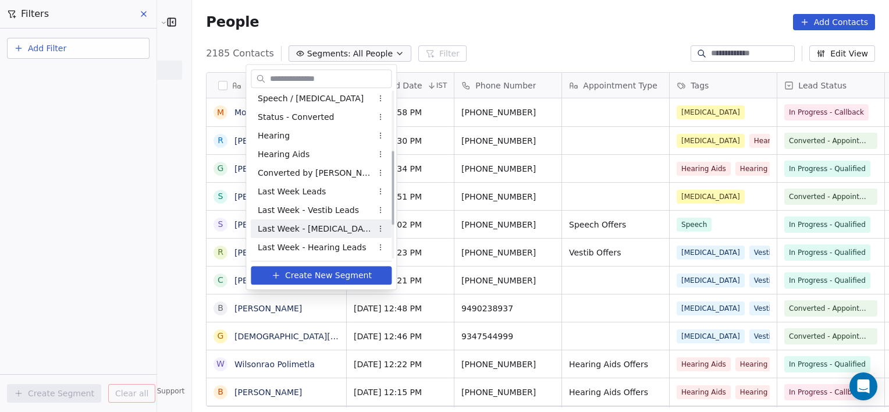
scroll to position [208, 0]
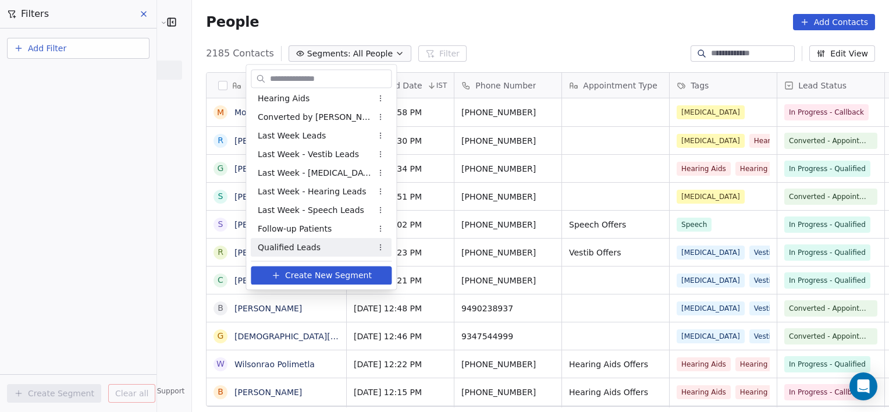
click at [317, 243] on div "Qualified Leads" at bounding box center [321, 247] width 141 height 19
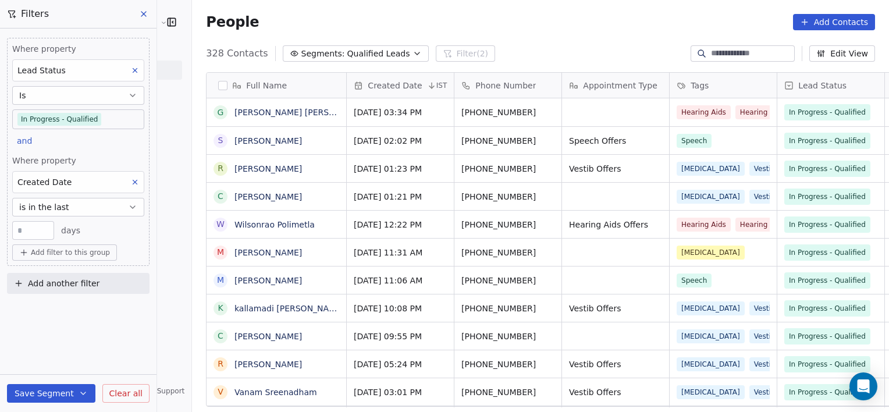
scroll to position [354, 723]
click at [67, 248] on span "Add filter to this group" at bounding box center [70, 252] width 79 height 9
click at [86, 276] on span "Contact properties" at bounding box center [62, 277] width 76 height 12
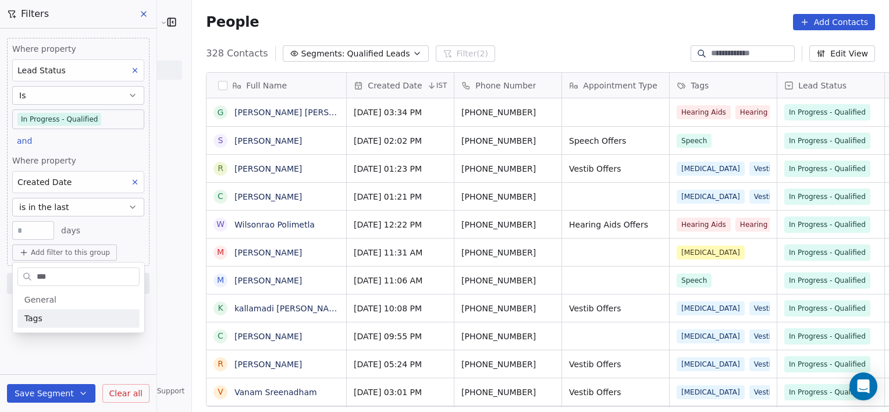
type input "***"
click at [58, 314] on div "Tags" at bounding box center [78, 318] width 108 height 12
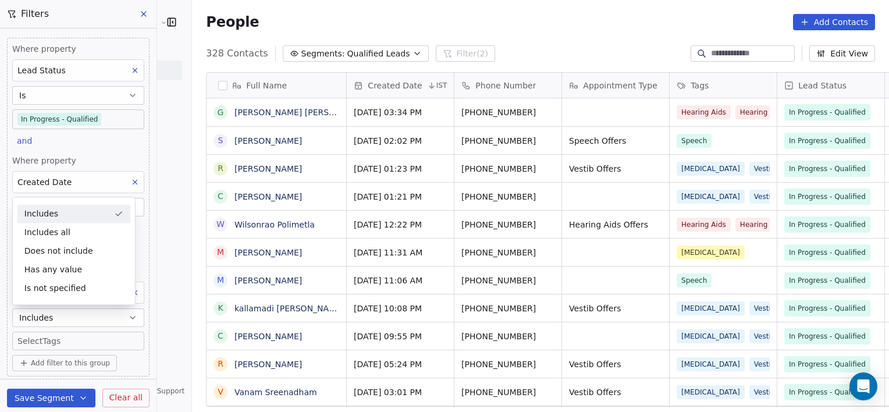
click at [79, 339] on body "RASYA Clinic External Contacts People Marketing Workflows Campaigns Metrics & E…" at bounding box center [444, 206] width 889 height 412
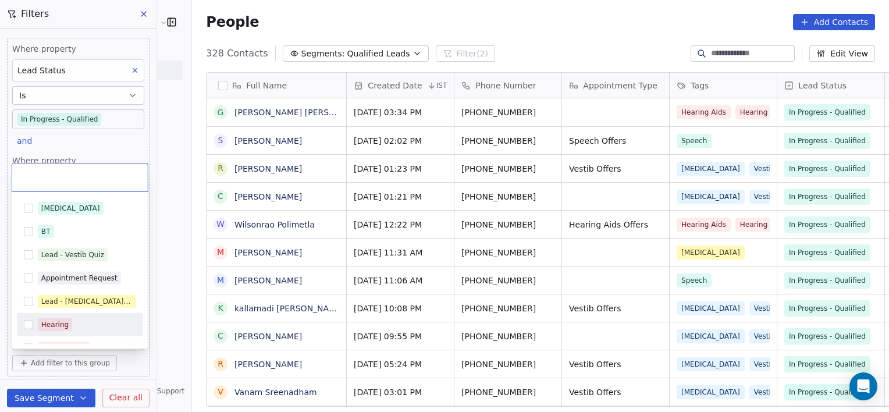
click at [60, 323] on div "Hearing" at bounding box center [54, 324] width 27 height 10
click at [65, 337] on div "Hearing Aids" at bounding box center [80, 347] width 126 height 23
click at [163, 393] on html "RASYA Clinic External Contacts People Marketing Workflows Campaigns Metrics & E…" at bounding box center [444, 206] width 889 height 412
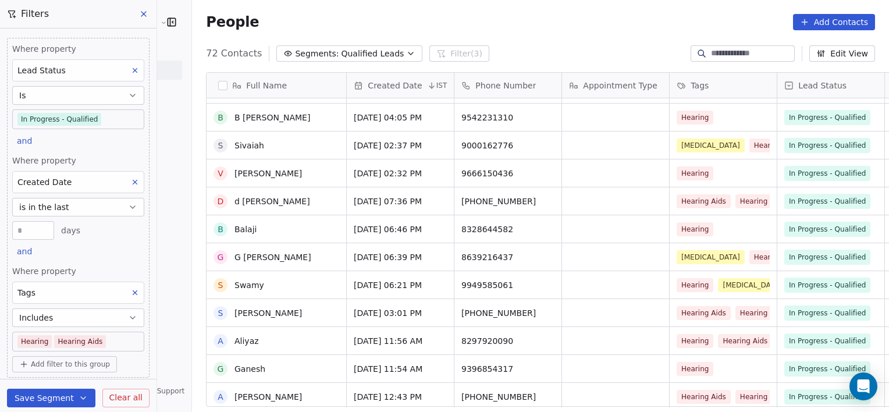
scroll to position [0, 0]
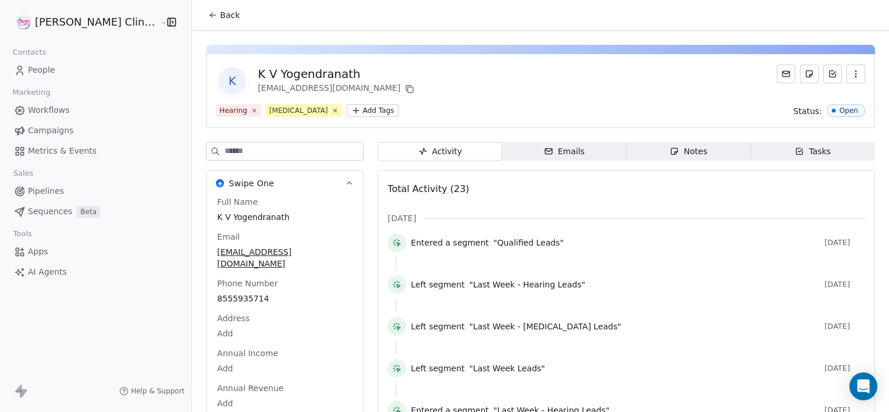
click at [220, 20] on span "Back" at bounding box center [230, 15] width 20 height 12
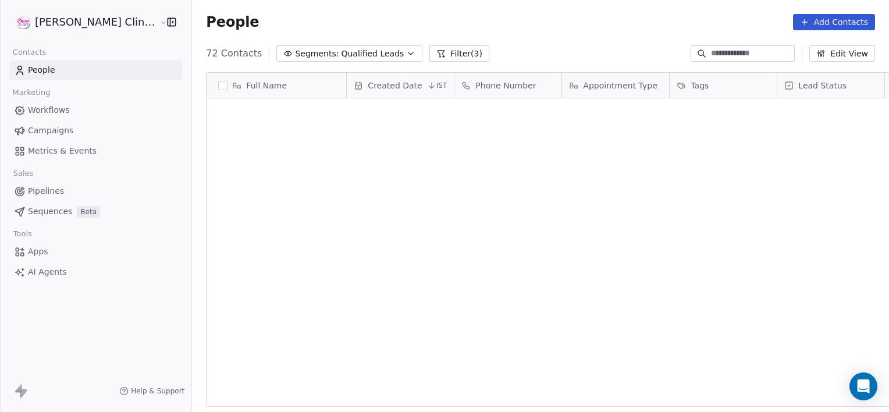
scroll to position [354, 723]
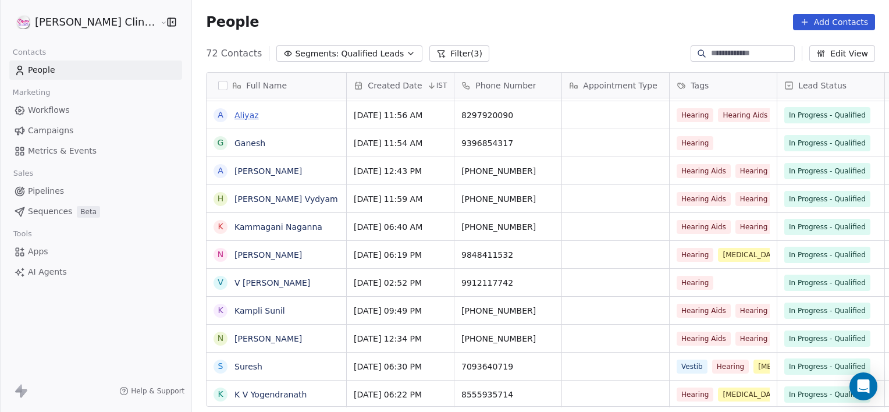
click at [234, 111] on link "Aliyaz" at bounding box center [246, 115] width 24 height 9
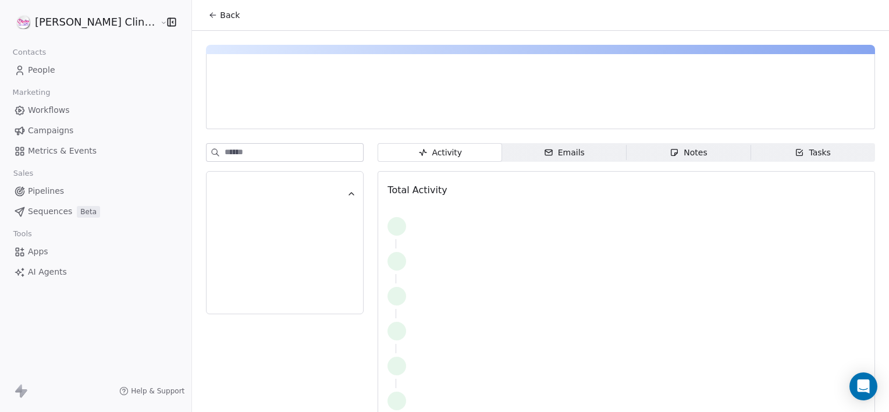
click at [220, 17] on span "Back" at bounding box center [230, 15] width 20 height 12
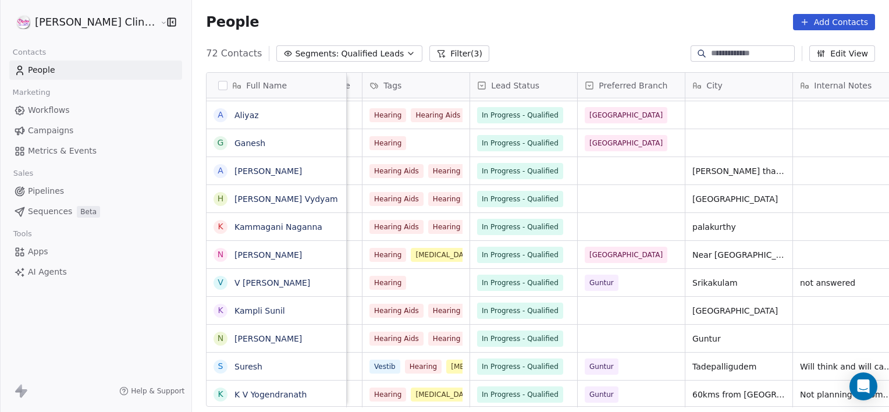
scroll to position [0, 414]
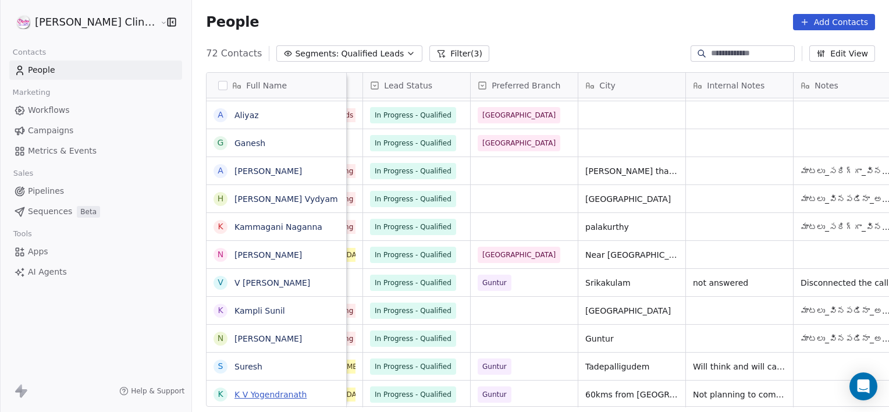
click at [243, 390] on link "K V Yogendranath" at bounding box center [270, 394] width 72 height 9
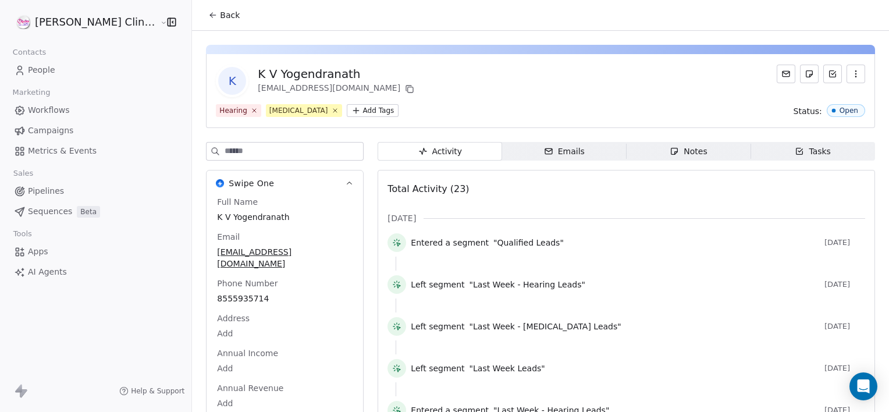
click at [220, 19] on span "Back" at bounding box center [230, 15] width 20 height 12
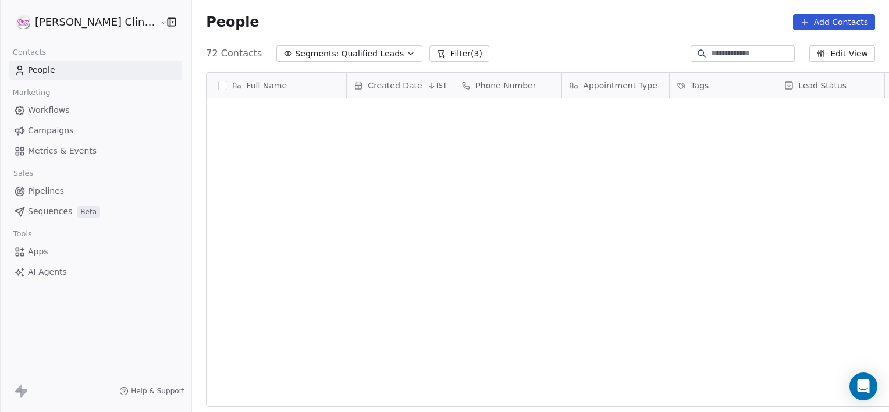
scroll to position [354, 723]
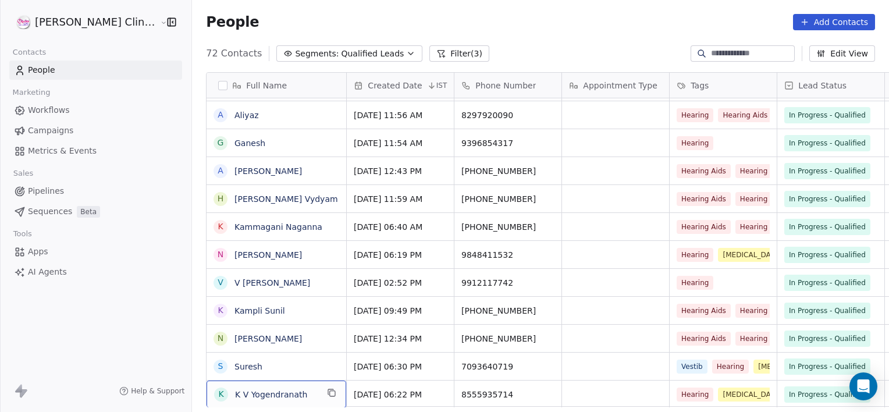
drag, startPoint x: 233, startPoint y: 386, endPoint x: 230, endPoint y: 401, distance: 15.4
click at [230, 401] on div "K K V Yogendranath" at bounding box center [277, 394] width 140 height 27
click at [243, 391] on link "K V Yogendranath" at bounding box center [270, 394] width 72 height 9
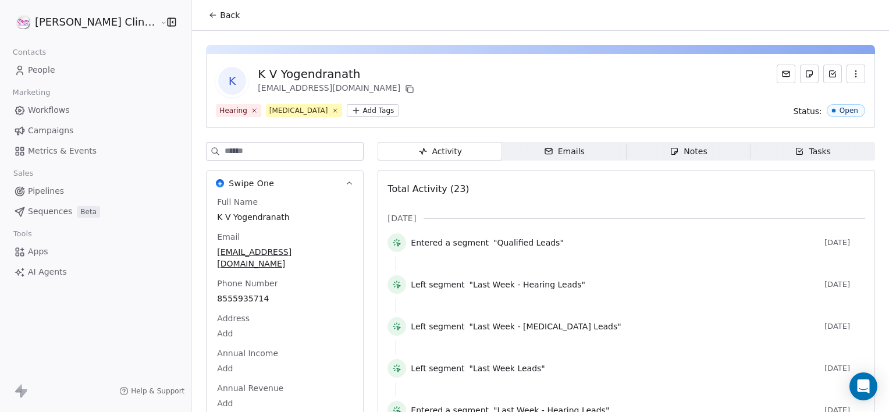
click at [703, 150] on span "Notes Notes" at bounding box center [689, 151] width 125 height 19
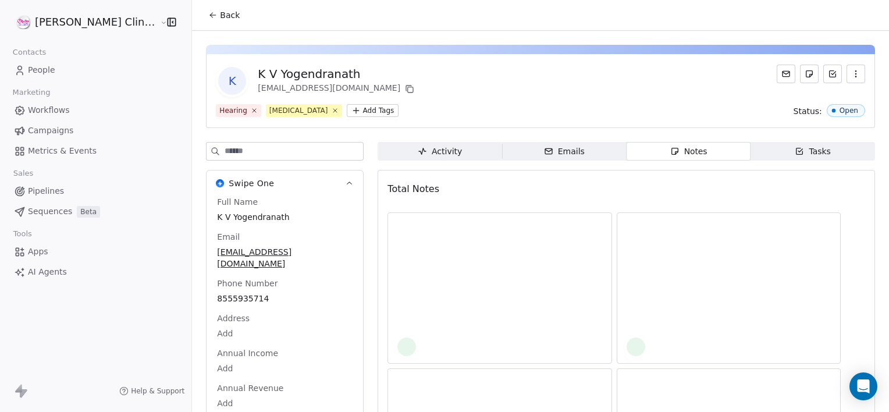
click at [703, 150] on span "Notes Notes" at bounding box center [689, 151] width 125 height 19
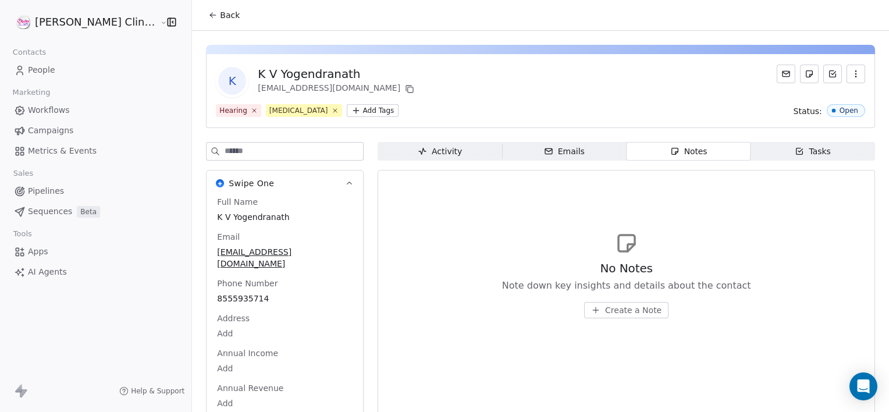
click at [614, 307] on span "Create a Note" at bounding box center [633, 310] width 56 height 12
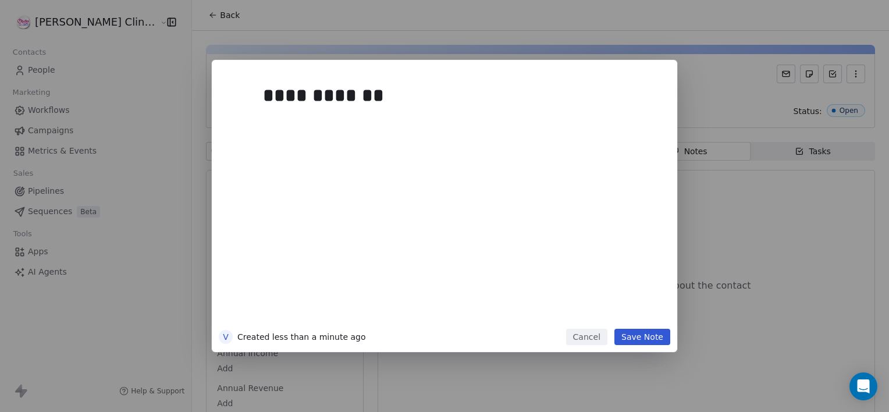
click at [649, 334] on button "Save Note" at bounding box center [642, 337] width 56 height 16
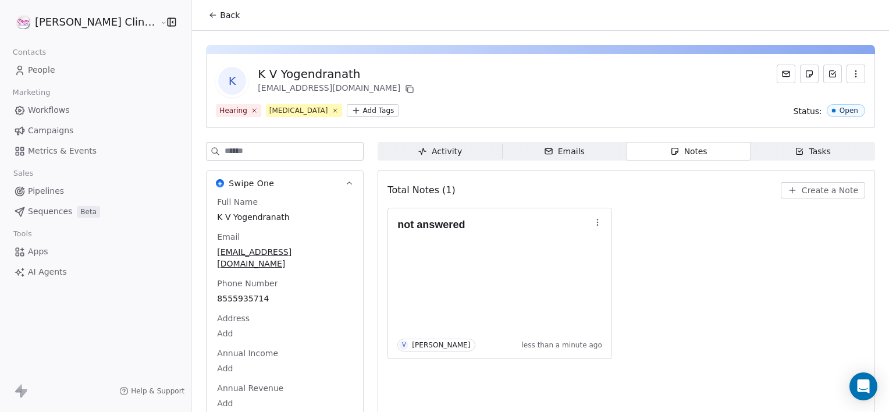
click at [220, 10] on span "Back" at bounding box center [230, 15] width 20 height 12
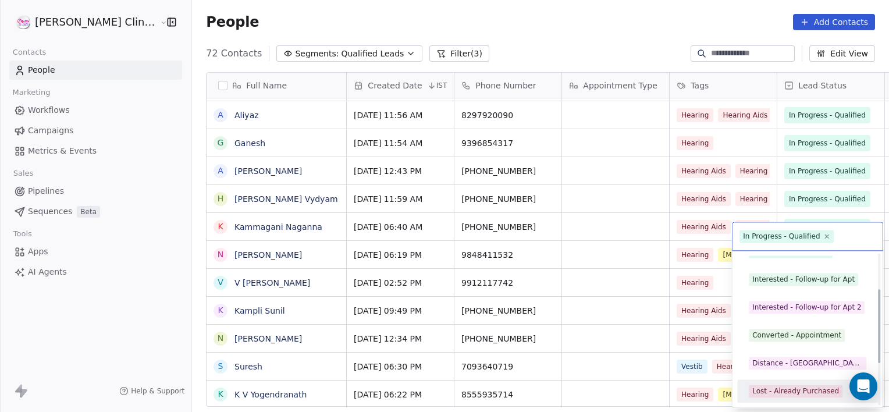
scroll to position [99, 0]
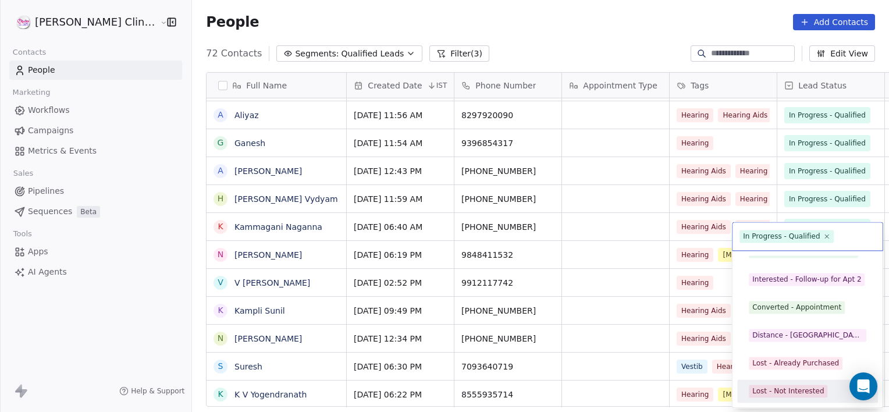
click at [803, 386] on div "Lost - Not Interested" at bounding box center [788, 391] width 72 height 10
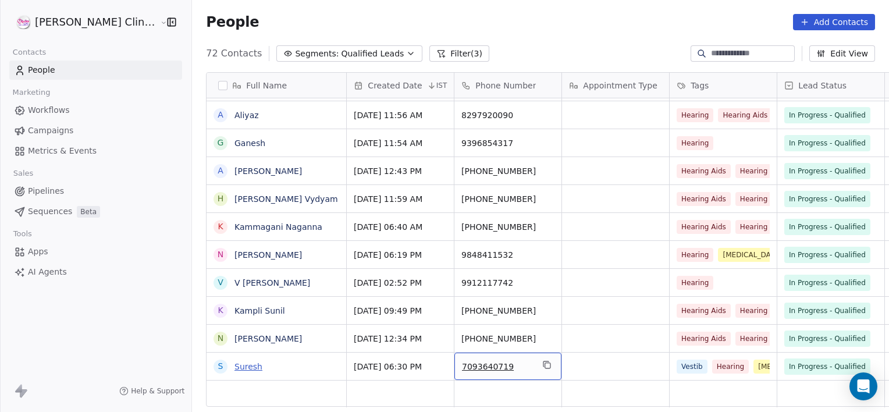
click at [234, 367] on link "Suresh" at bounding box center [248, 366] width 28 height 9
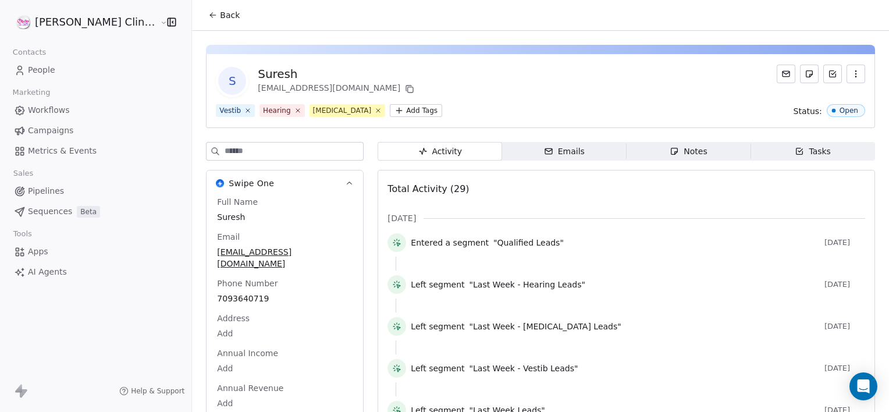
click at [569, 297] on div "Left segment "Last Week - Hearing Leads" 21 days ago" at bounding box center [626, 286] width 478 height 23
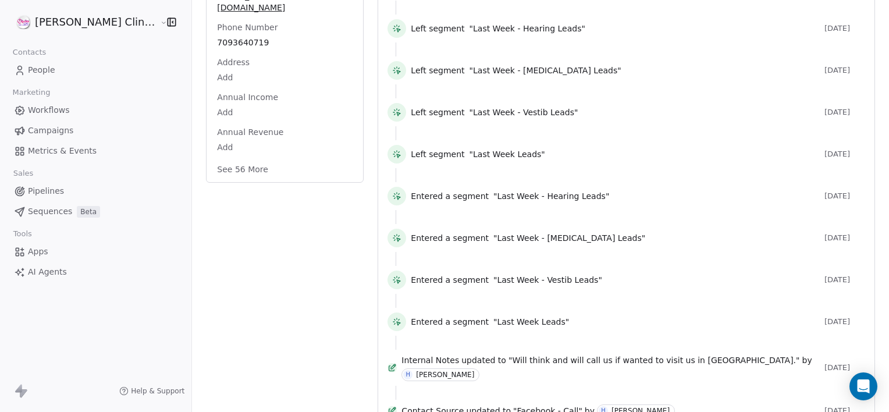
scroll to position [279, 0]
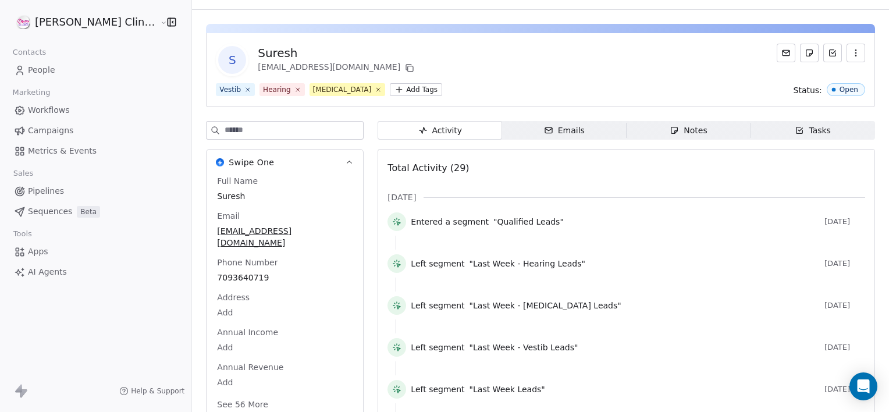
scroll to position [0, 0]
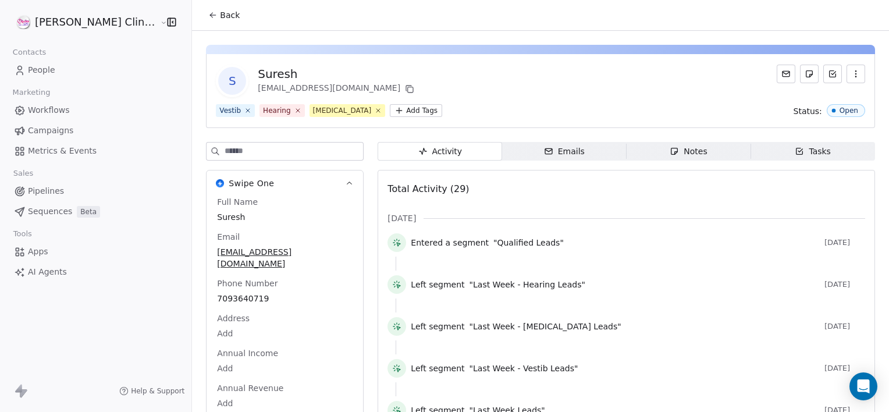
click at [220, 15] on span "Back" at bounding box center [230, 15] width 20 height 12
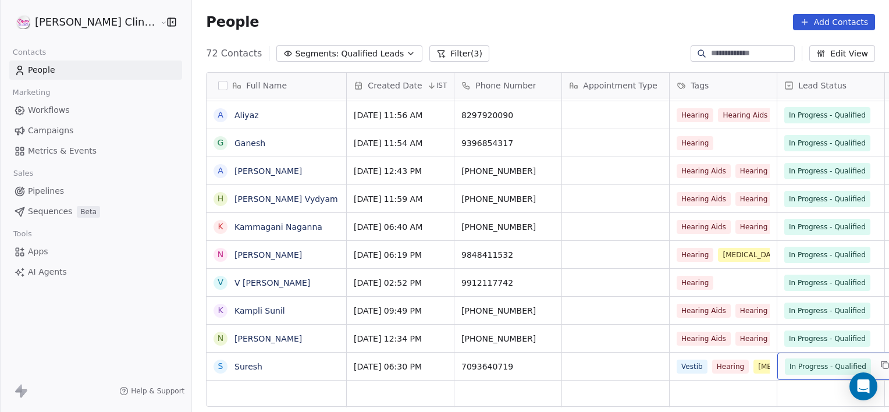
click at [790, 361] on span "In Progress - Qualified" at bounding box center [828, 367] width 77 height 12
click at [790, 367] on span "In Progress - Qualified" at bounding box center [828, 367] width 77 height 12
click at [234, 365] on link "Suresh" at bounding box center [248, 366] width 28 height 9
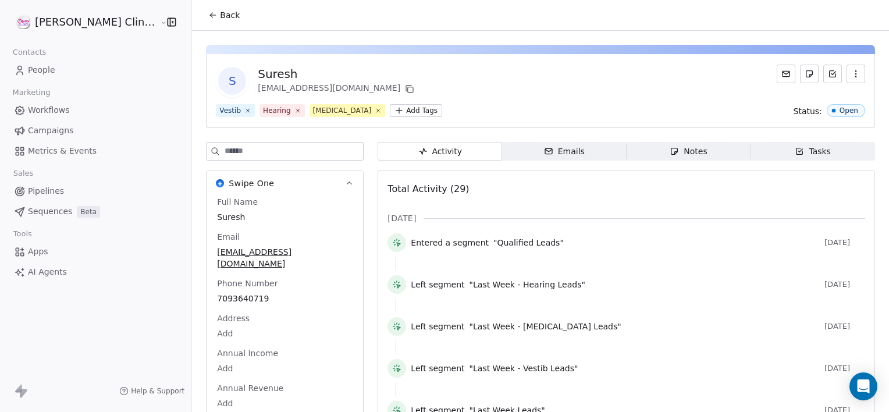
click at [670, 149] on div "Notes" at bounding box center [688, 151] width 37 height 12
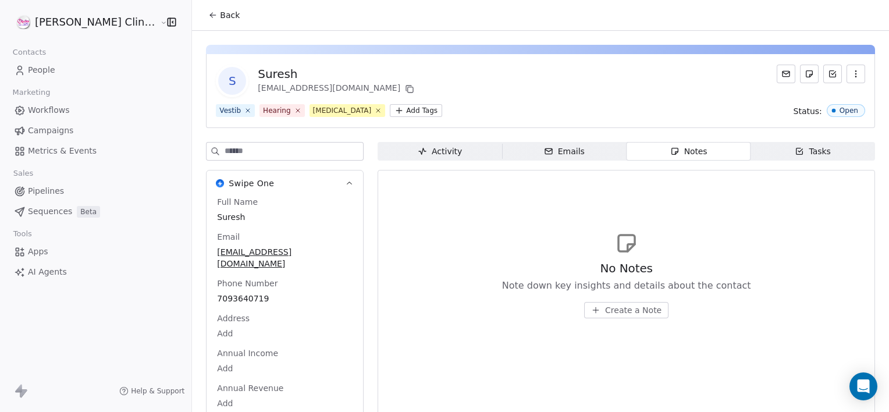
click at [611, 303] on button "Create a Note" at bounding box center [626, 310] width 84 height 16
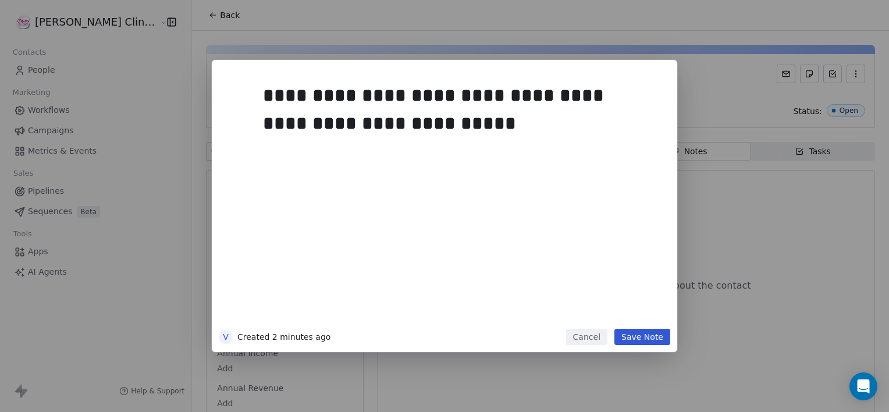
click at [650, 328] on div "**********" at bounding box center [458, 198] width 405 height 262
drag, startPoint x: 626, startPoint y: 337, endPoint x: 507, endPoint y: 194, distance: 185.9
click at [507, 194] on div "**********" at bounding box center [444, 206] width 465 height 292
click at [646, 335] on button "Save Note" at bounding box center [642, 337] width 56 height 16
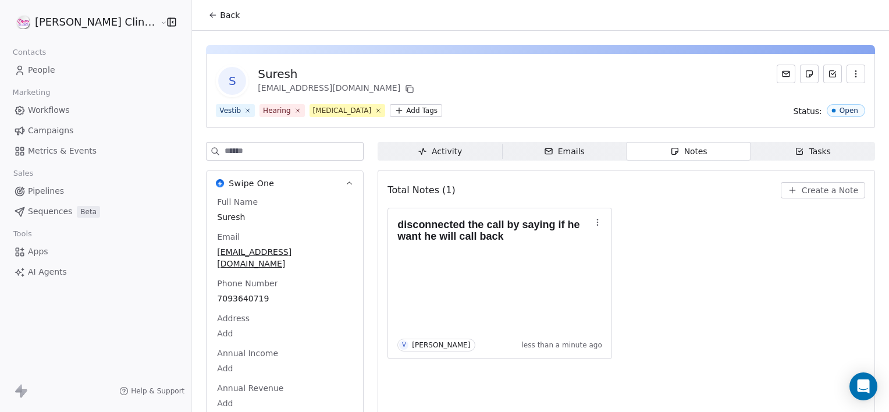
click at [208, 17] on icon at bounding box center [212, 14] width 9 height 9
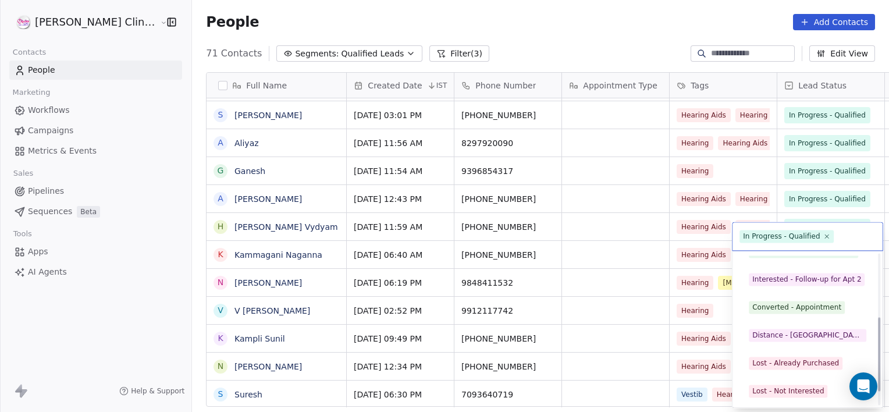
scroll to position [127, 0]
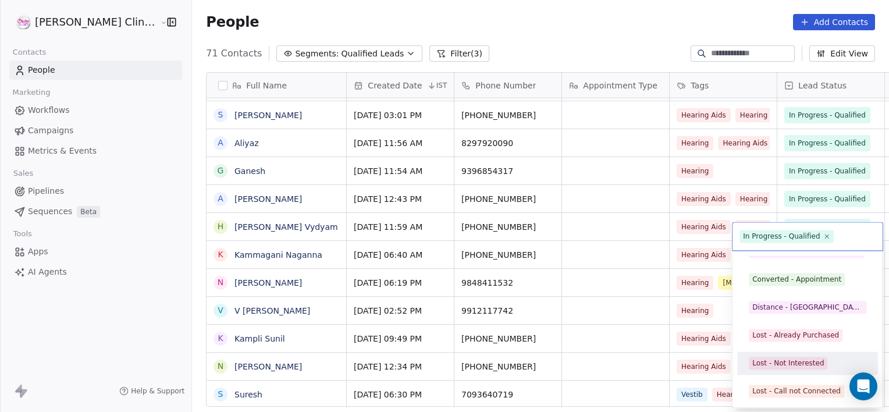
click at [805, 364] on div "Lost - Not Interested" at bounding box center [788, 363] width 72 height 10
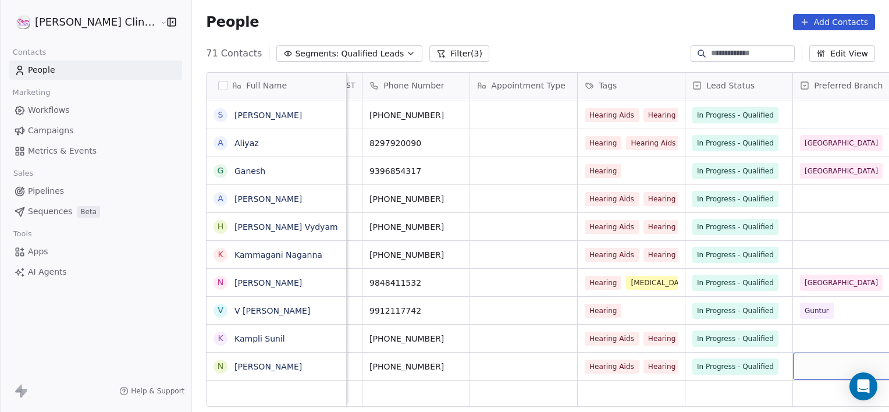
scroll to position [0, 200]
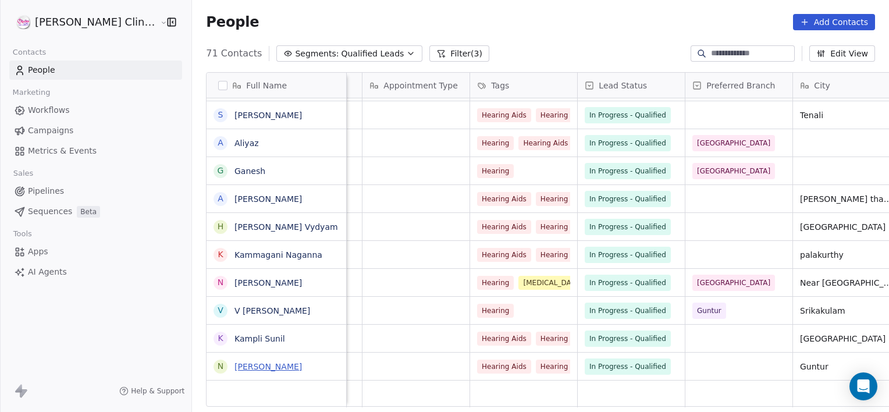
click at [271, 368] on link "Narasimharao Narashimaraodupati" at bounding box center [267, 366] width 67 height 9
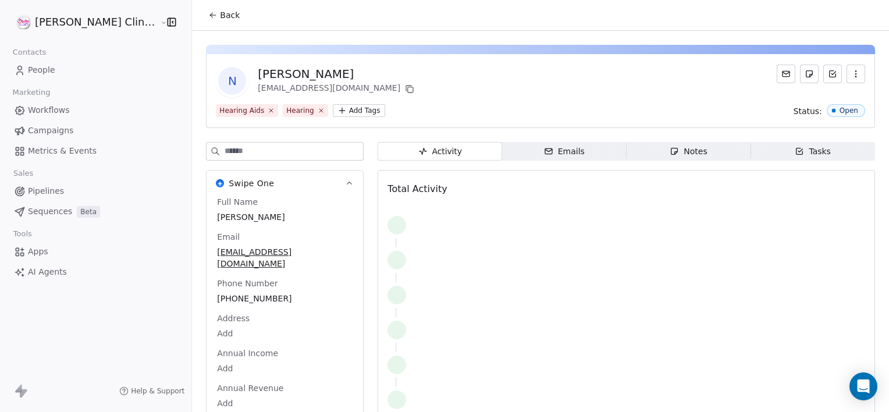
click at [272, 369] on html "RASYA Clinic External Contacts People Marketing Workflows Campaigns Metrics & E…" at bounding box center [444, 206] width 889 height 412
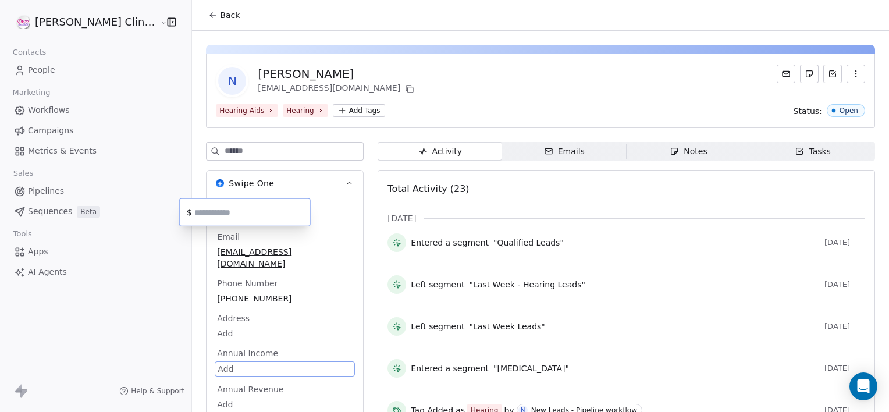
scroll to position [162, 0]
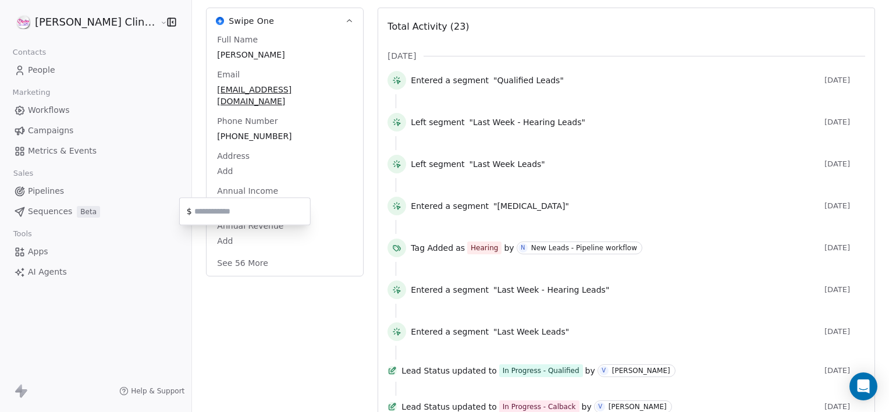
click at [272, 368] on html "RASYA Clinic External Contacts People Marketing Workflows Campaigns Metrics & E…" at bounding box center [444, 206] width 889 height 412
click at [604, 97] on div at bounding box center [626, 101] width 461 height 14
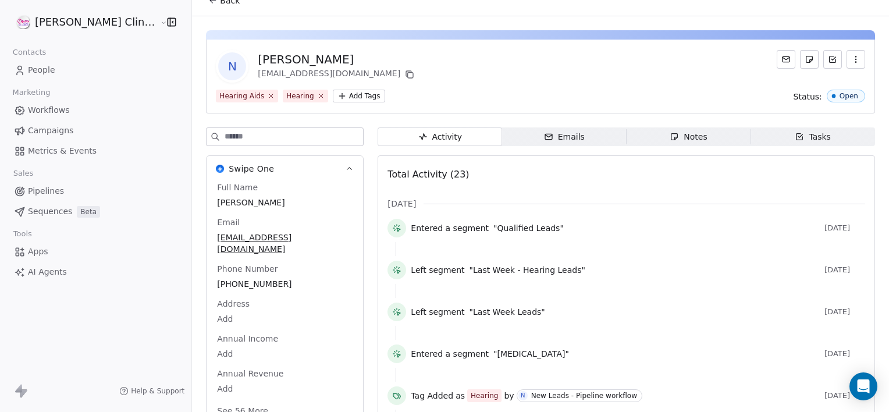
scroll to position [0, 0]
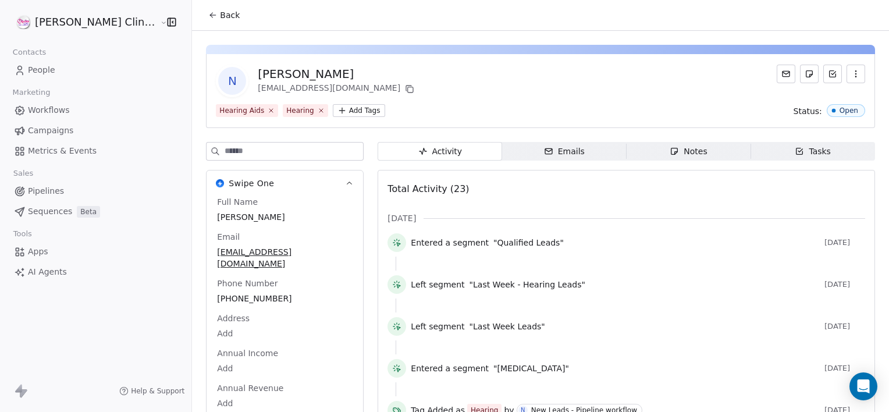
click at [811, 143] on span "Tasks Tasks" at bounding box center [813, 151] width 125 height 19
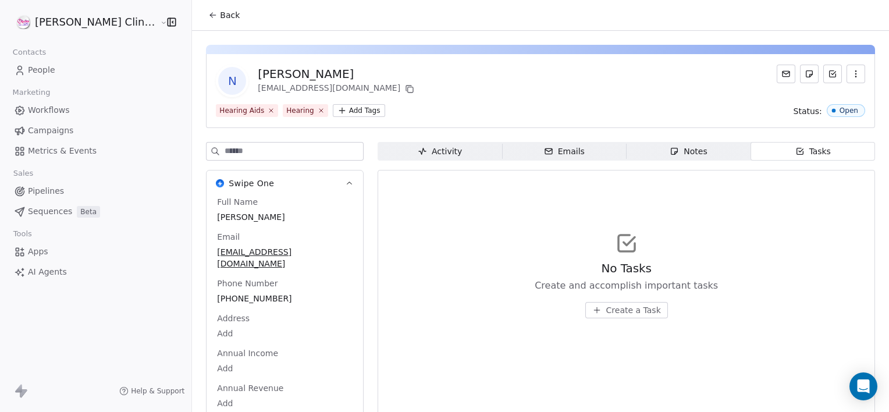
click at [606, 314] on span "Create a Task" at bounding box center [633, 310] width 55 height 12
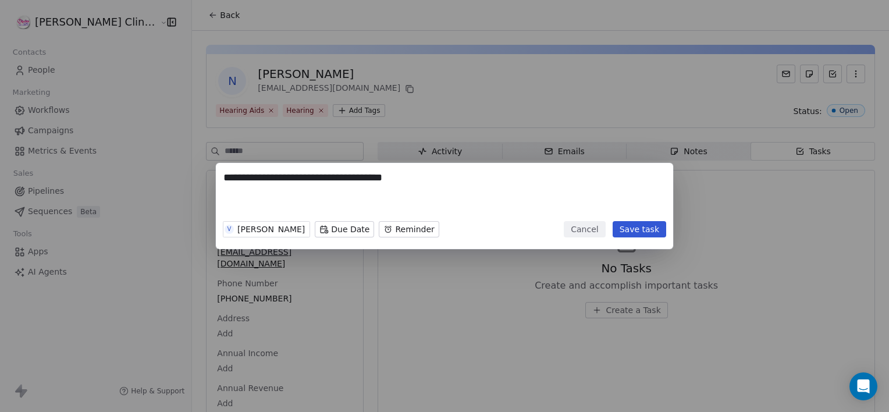
type textarea "**********"
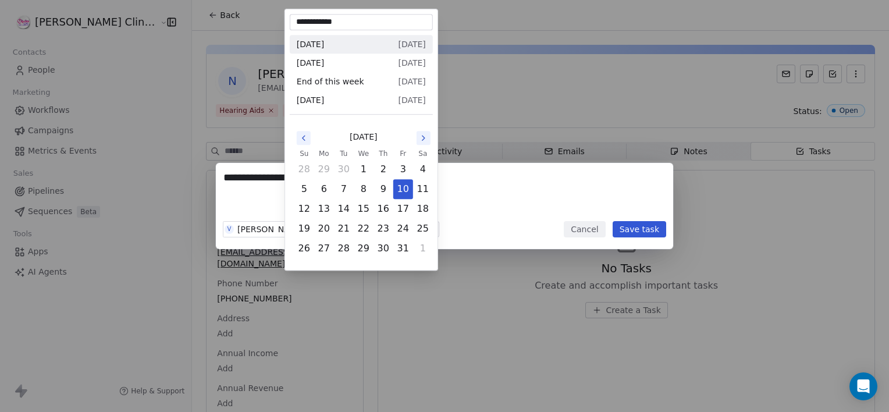
click at [325, 223] on body "**********" at bounding box center [444, 206] width 889 height 412
click at [325, 209] on button "13" at bounding box center [324, 209] width 19 height 19
type input "**********"
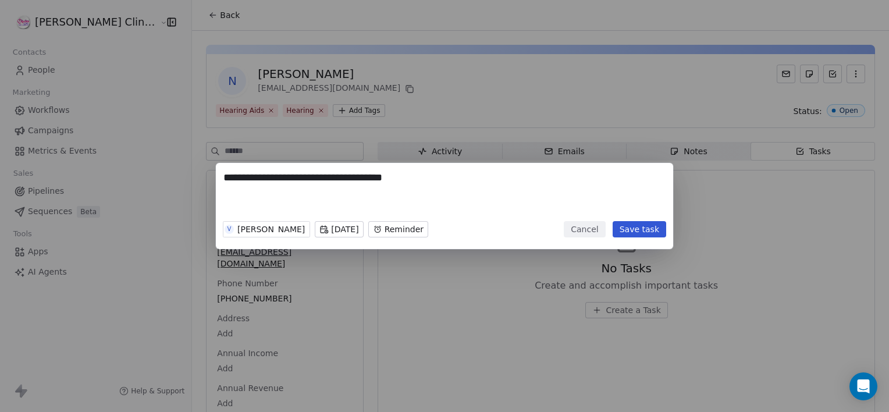
click at [422, 226] on body "**********" at bounding box center [444, 206] width 889 height 412
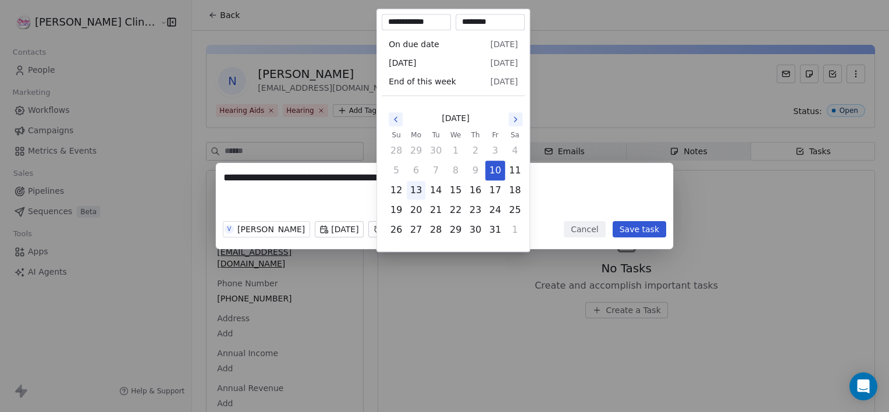
click at [417, 190] on button "13" at bounding box center [416, 190] width 19 height 19
type input "**********"
click at [403, 289] on div "**********" at bounding box center [444, 206] width 889 height 412
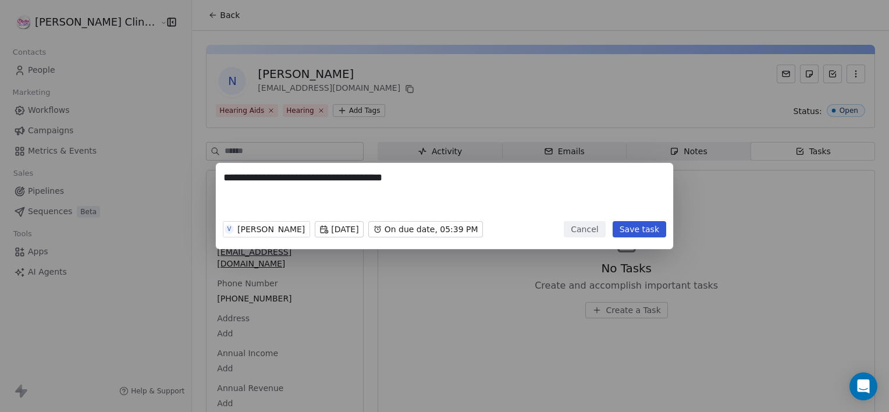
click at [638, 230] on button "Save task" at bounding box center [640, 229] width 54 height 16
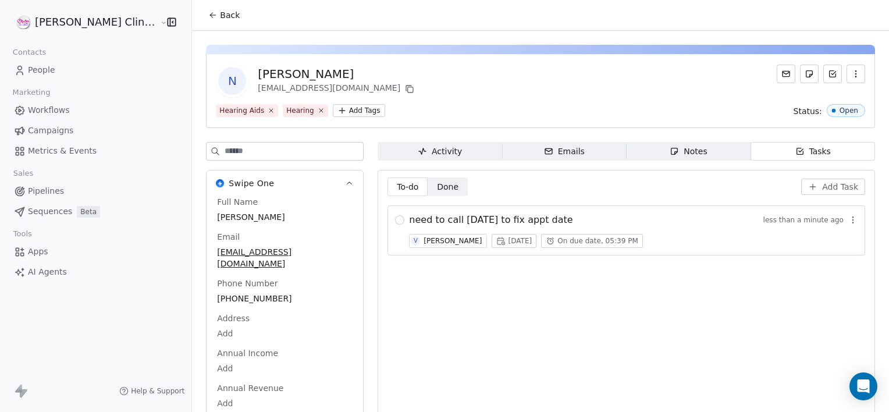
click at [220, 19] on span "Back" at bounding box center [230, 15] width 20 height 12
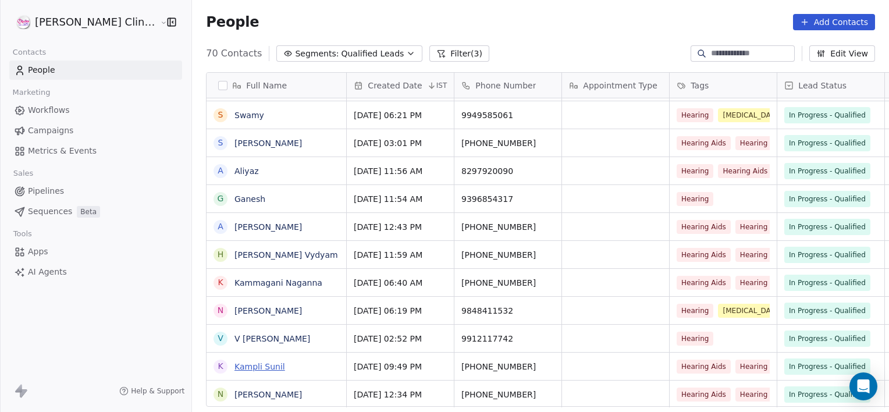
click at [240, 366] on link "Kampli Sunil" at bounding box center [259, 366] width 51 height 9
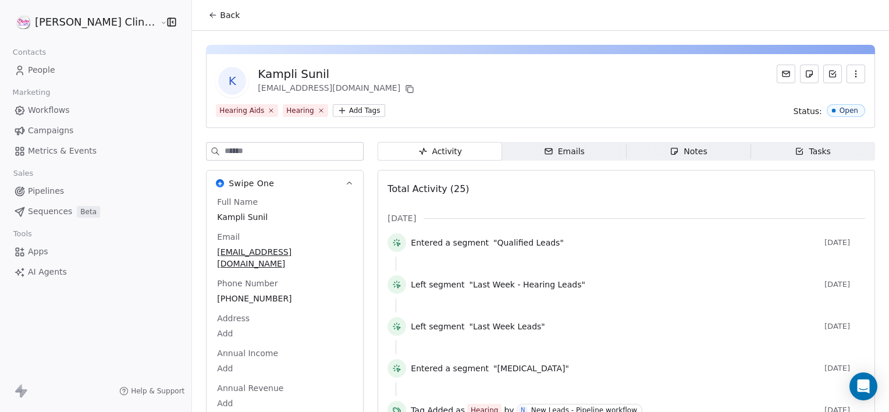
click at [682, 151] on div "Notes" at bounding box center [688, 151] width 37 height 12
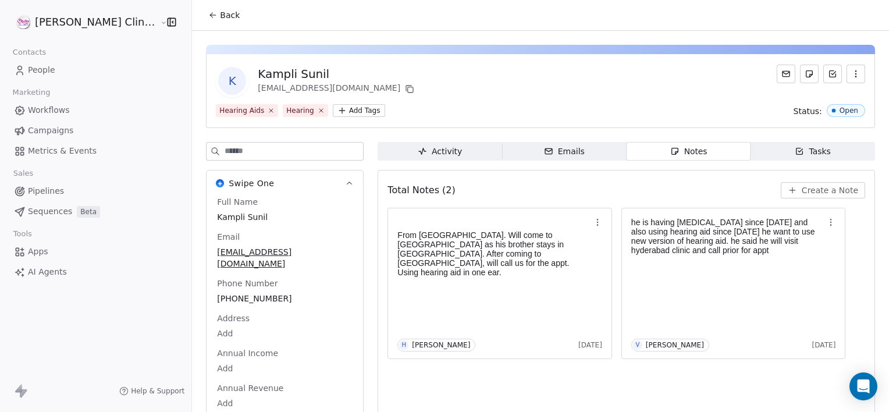
click at [790, 190] on icon "button" at bounding box center [792, 190] width 5 height 0
click at [787, 190] on div "**********" at bounding box center [444, 206] width 889 height 412
click at [817, 185] on span "Create a Note" at bounding box center [830, 190] width 56 height 12
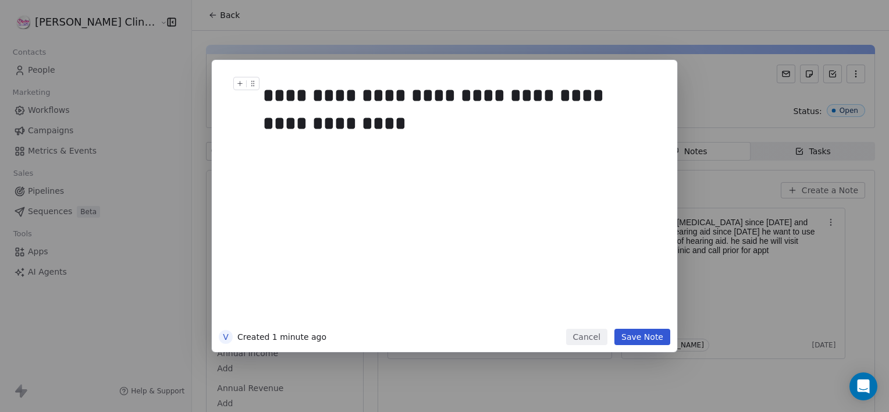
click at [397, 141] on h1 "**********" at bounding box center [462, 109] width 398 height 65
click at [648, 90] on div "**********" at bounding box center [457, 109] width 389 height 56
click at [649, 339] on button "Save Note" at bounding box center [642, 337] width 56 height 16
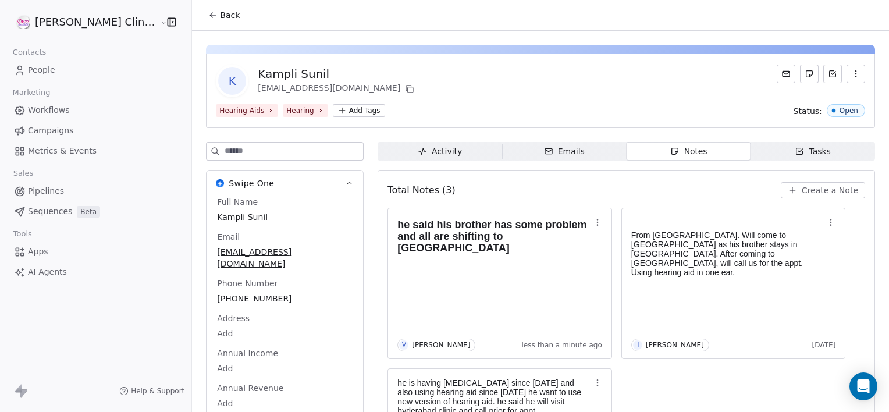
click at [220, 18] on span "Back" at bounding box center [230, 15] width 20 height 12
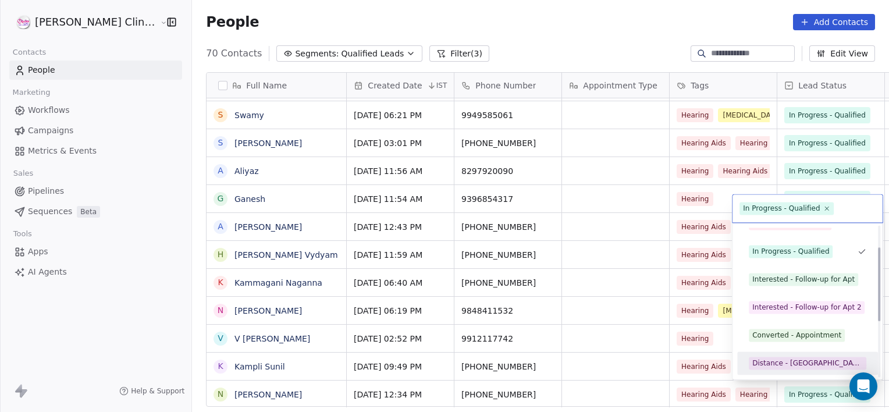
scroll to position [72, 0]
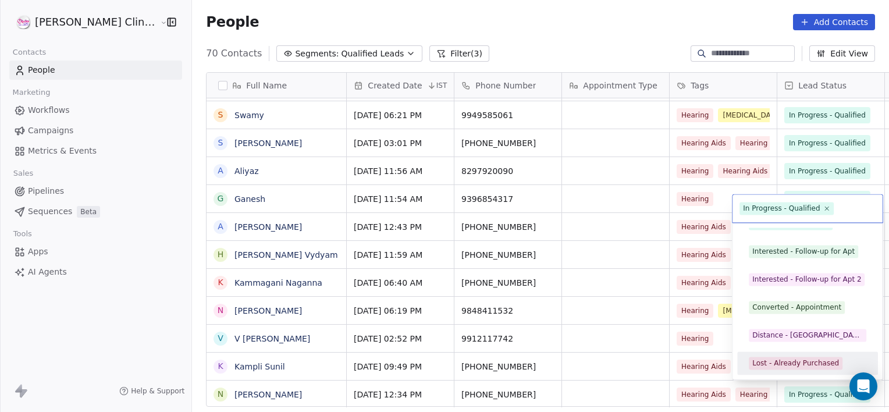
drag, startPoint x: 795, startPoint y: 368, endPoint x: 803, endPoint y: 367, distance: 8.2
click at [803, 367] on div "Lost - Already Purchased" at bounding box center [795, 363] width 87 height 10
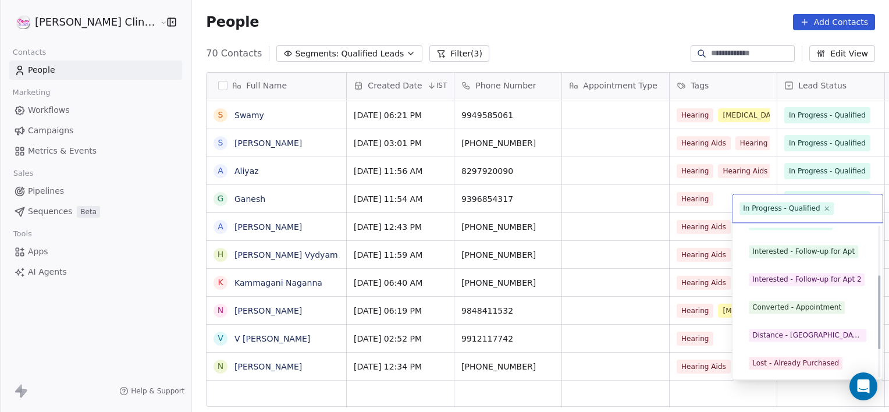
scroll to position [99, 0]
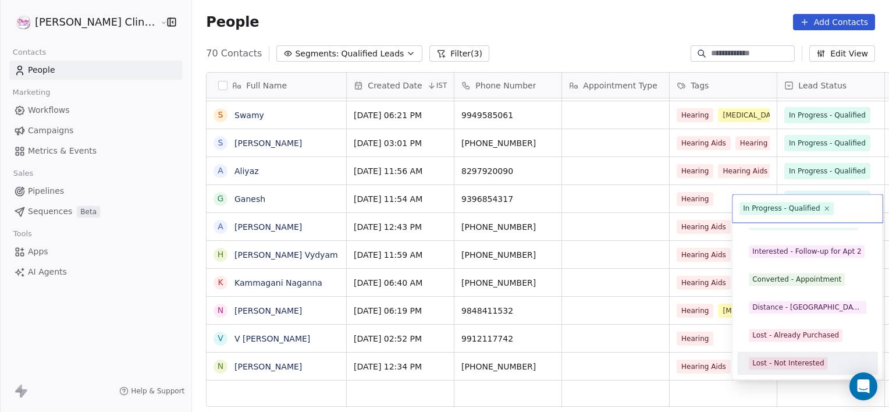
click at [815, 368] on div "Lost - Not Interested" at bounding box center [788, 363] width 72 height 10
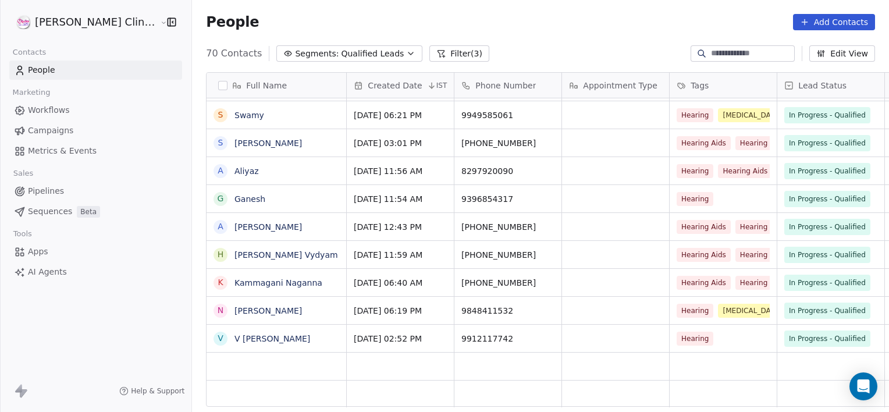
click at [815, 368] on div "grid" at bounding box center [831, 366] width 98 height 18
click at [717, 58] on input at bounding box center [751, 54] width 81 height 12
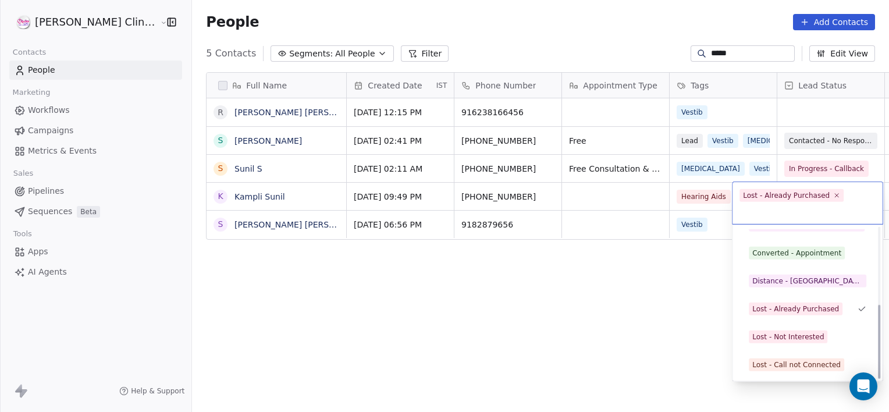
scroll to position [155, 0]
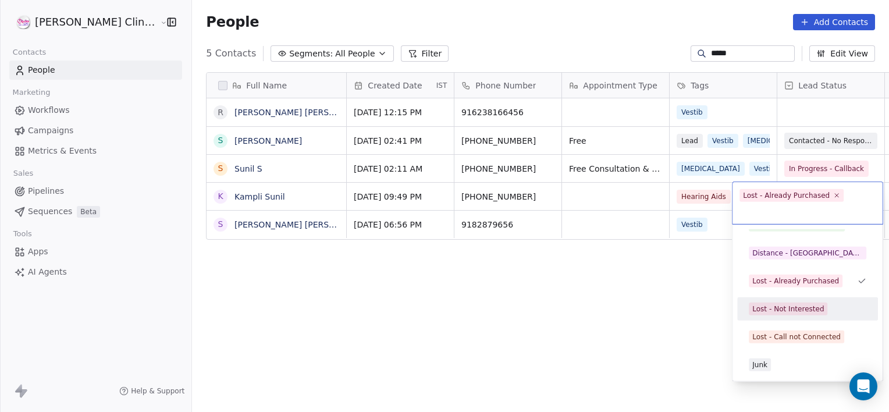
click at [796, 307] on div "Lost - Not Interested" at bounding box center [788, 309] width 72 height 10
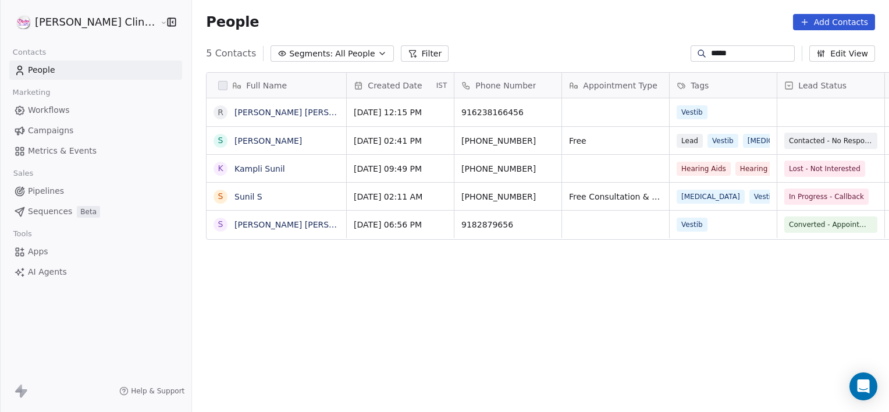
click at [731, 52] on input "*****" at bounding box center [751, 54] width 81 height 12
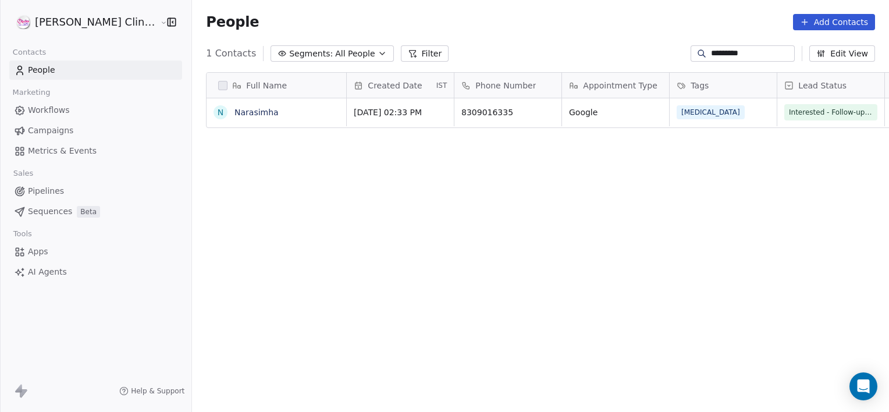
scroll to position [354, 723]
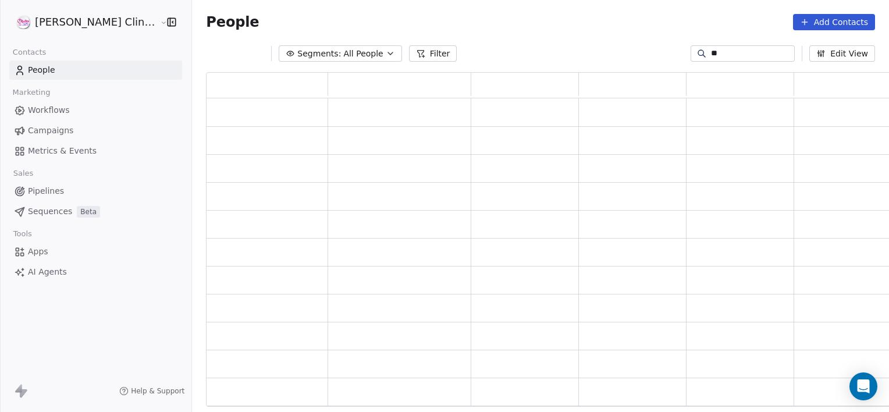
type input "*"
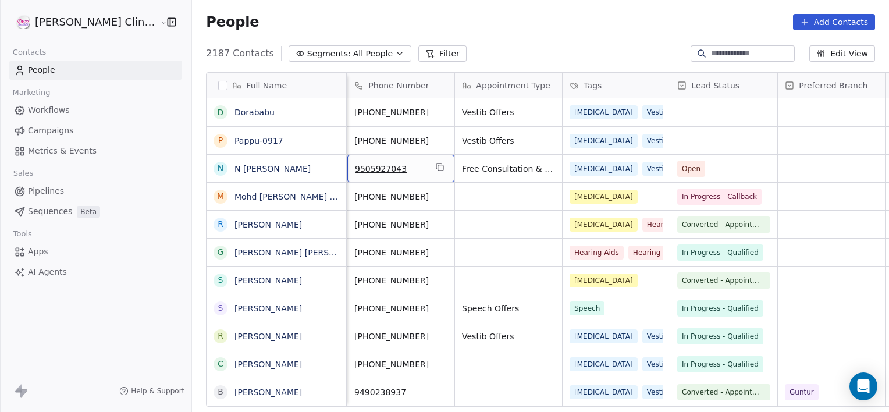
scroll to position [0, 0]
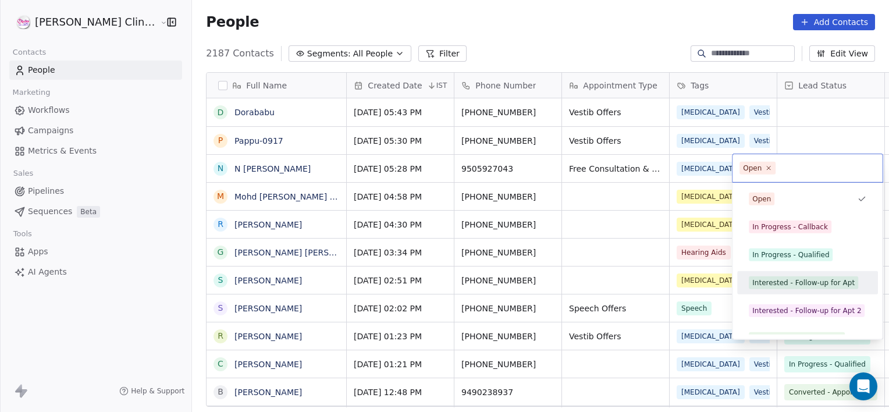
click at [783, 281] on div "Interested - Follow-up for Apt" at bounding box center [803, 283] width 102 height 10
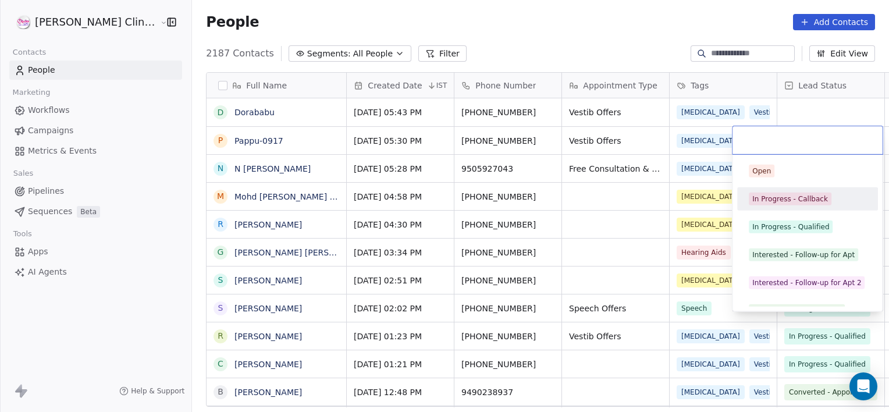
click at [787, 190] on div "In Progress - Callback" at bounding box center [807, 199] width 131 height 19
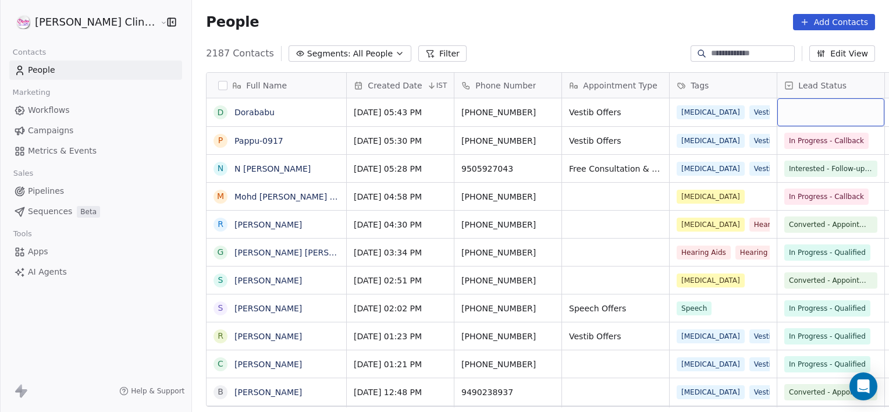
click at [610, 107] on html "RASYA Clinic External Contacts People Marketing Workflows Campaigns Metrics & E…" at bounding box center [444, 206] width 889 height 412
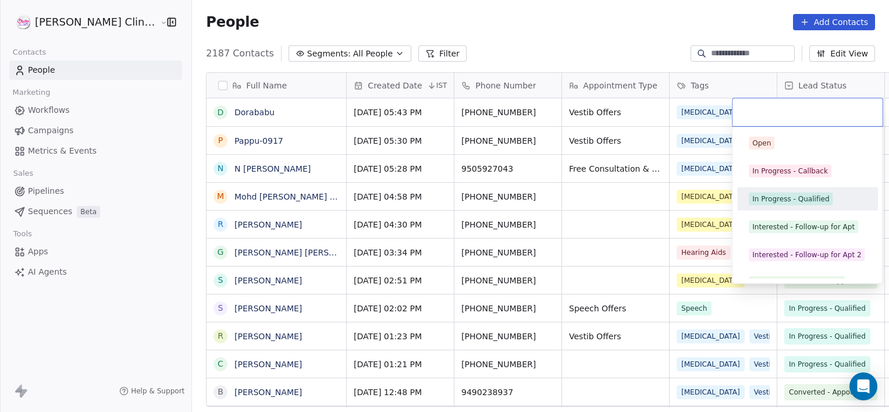
click at [791, 203] on div "In Progress - Qualified" at bounding box center [790, 199] width 77 height 10
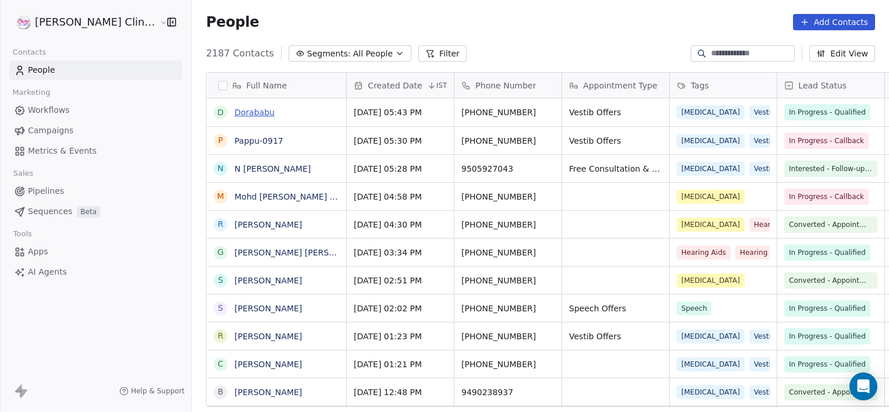
click at [234, 109] on link "Dorababu" at bounding box center [254, 112] width 40 height 9
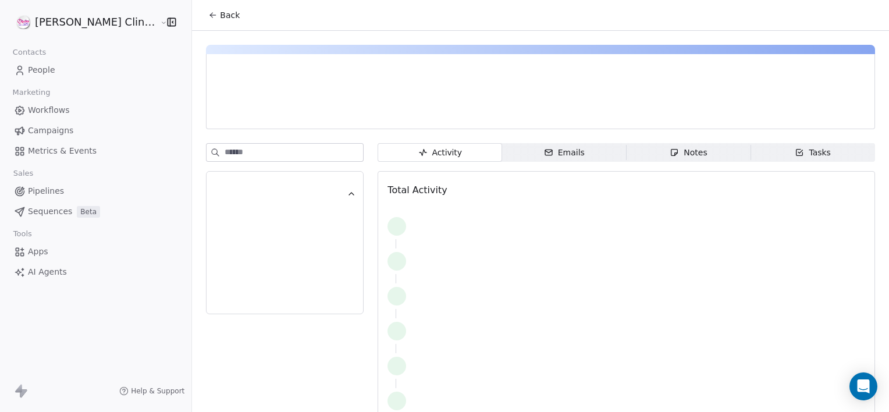
click at [641, 157] on span "Notes Notes" at bounding box center [689, 152] width 125 height 19
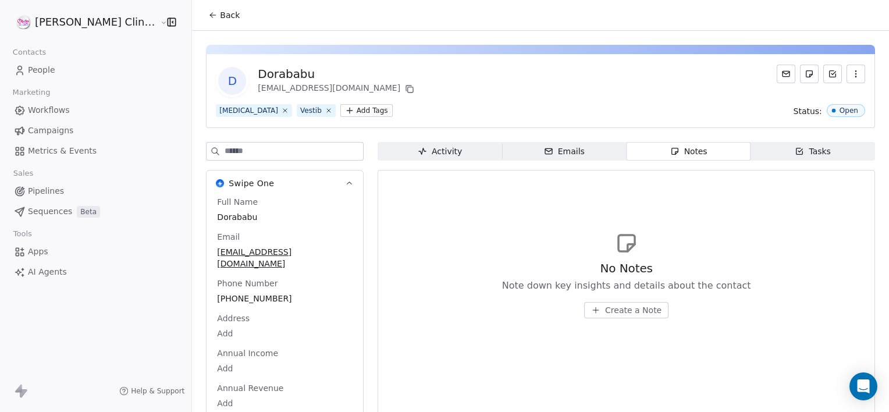
click at [605, 312] on span "Create a Note" at bounding box center [633, 310] width 56 height 12
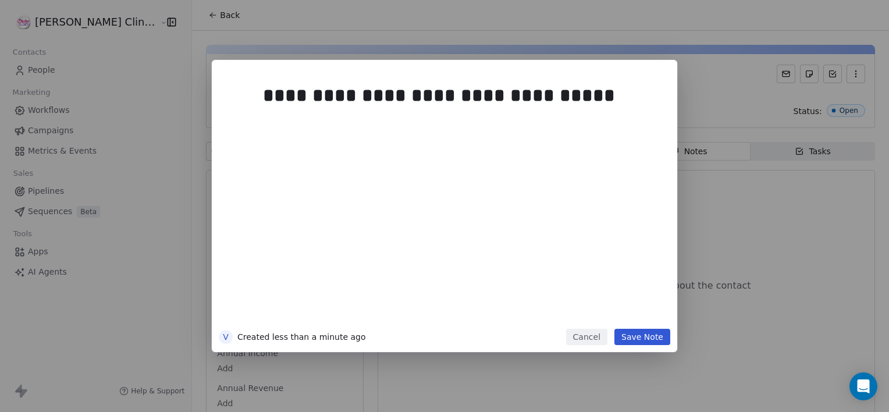
click at [640, 335] on button "Save Note" at bounding box center [642, 337] width 56 height 16
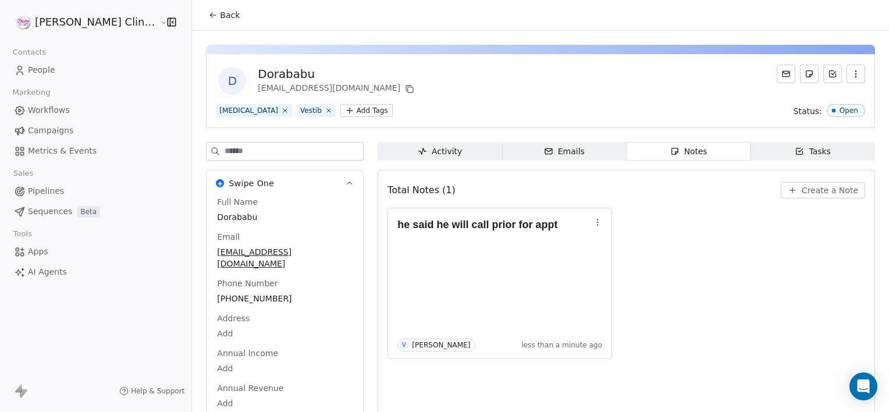
click at [220, 19] on span "Back" at bounding box center [230, 15] width 20 height 12
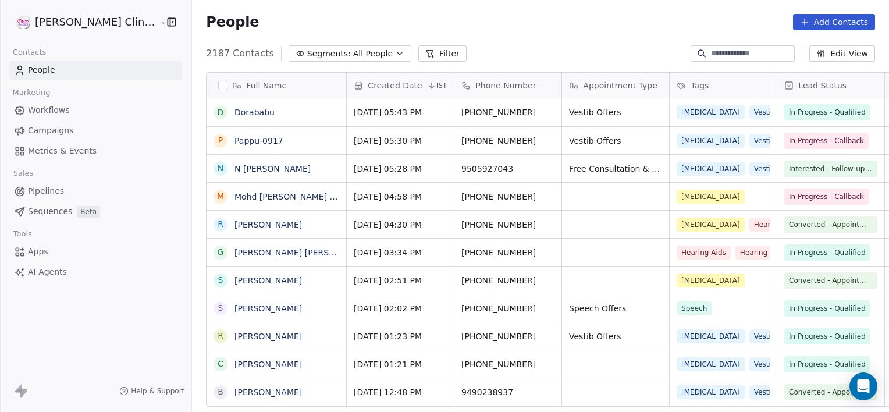
scroll to position [354, 723]
click at [262, 166] on span "N Arun Kumar" at bounding box center [276, 169] width 83 height 12
click at [263, 167] on textarea "**********" at bounding box center [241, 173] width 138 height 36
click at [183, 163] on textarea "**********" at bounding box center [241, 173] width 138 height 36
type textarea "**********"
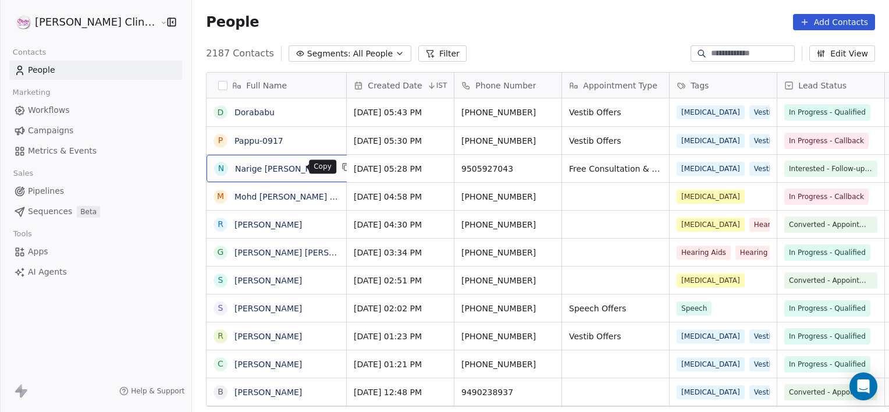
click at [342, 165] on icon "grid" at bounding box center [346, 166] width 9 height 9
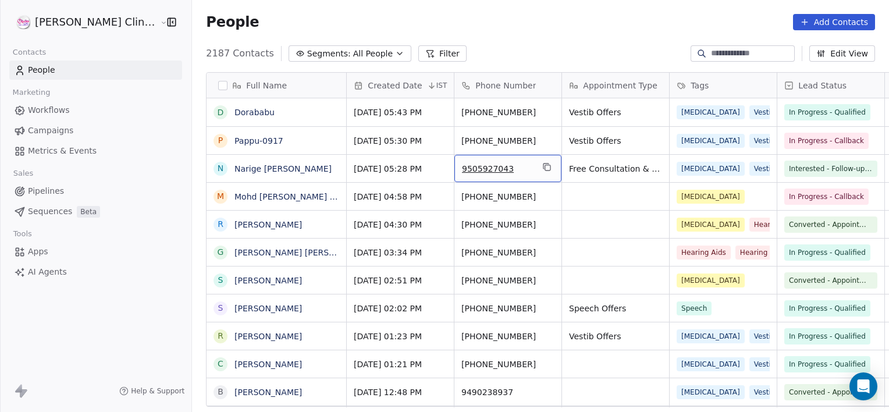
click at [511, 175] on div "9505927043" at bounding box center [507, 168] width 107 height 27
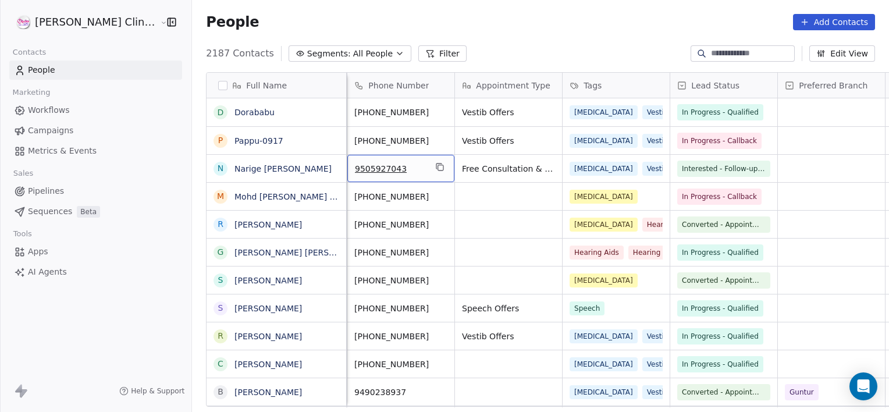
scroll to position [0, 0]
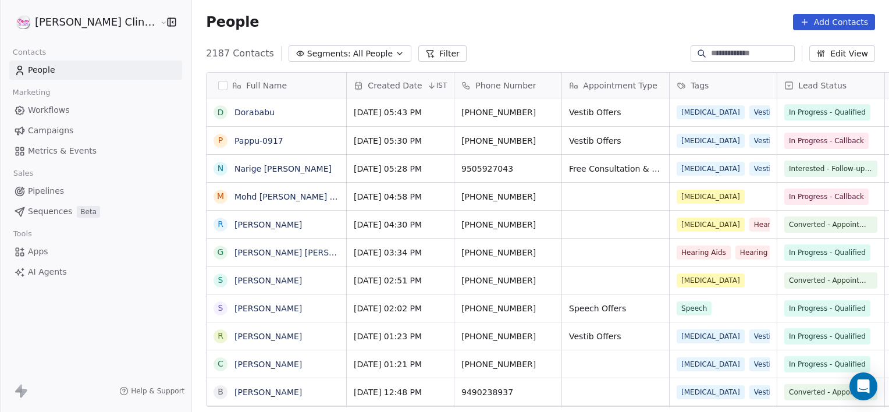
click at [353, 51] on span "All People" at bounding box center [373, 54] width 40 height 12
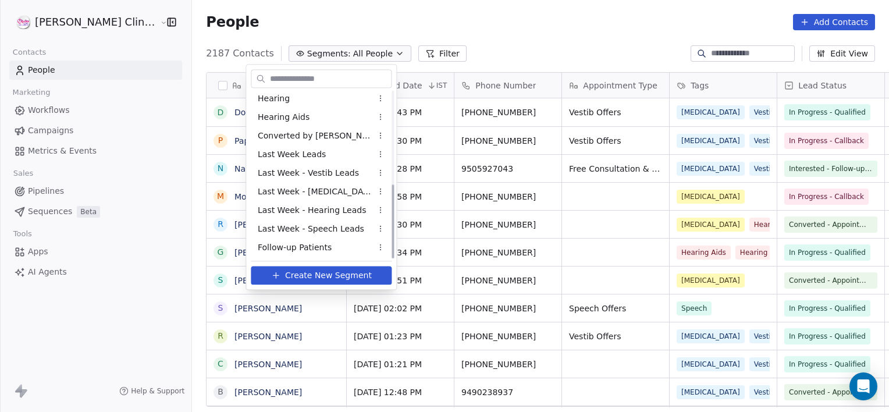
scroll to position [208, 0]
click at [317, 247] on div "Qualified Leads" at bounding box center [321, 247] width 141 height 19
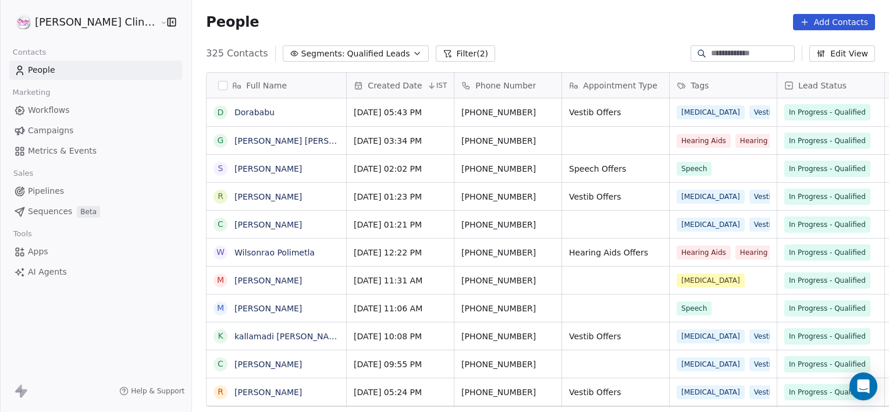
scroll to position [354, 723]
click at [436, 55] on button "Filter (2)" at bounding box center [466, 53] width 60 height 16
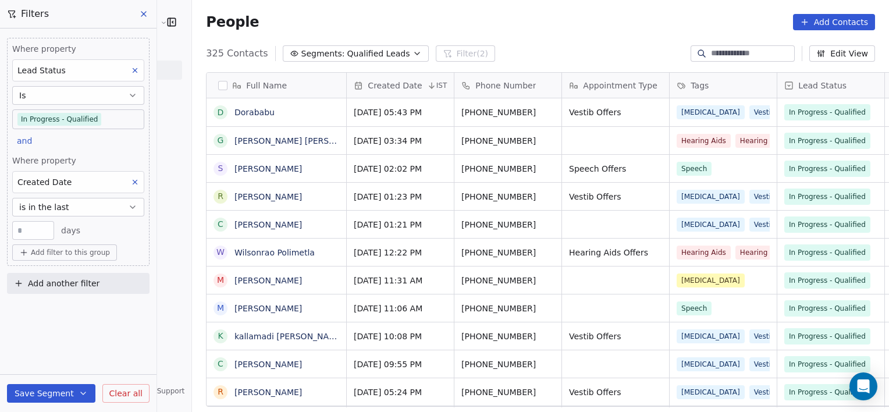
click at [79, 249] on span "Add filter to this group" at bounding box center [70, 252] width 79 height 9
click at [91, 275] on span "Contact properties" at bounding box center [62, 277] width 76 height 12
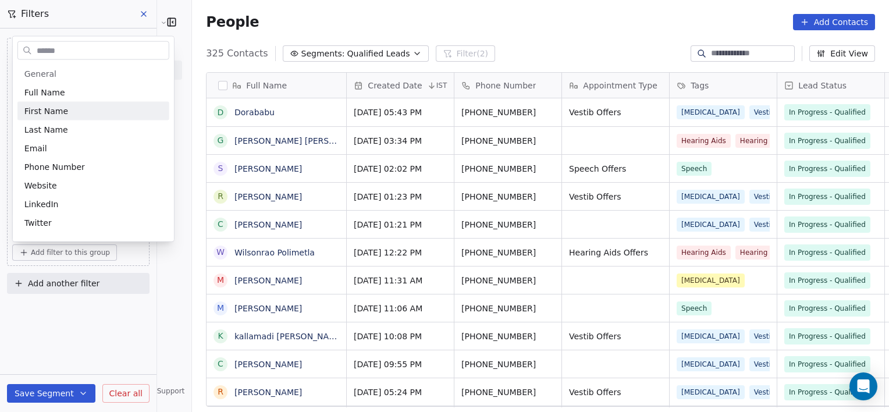
click at [586, 121] on html "RASYA Clinic External Contacts People Marketing Workflows Campaigns Metrics & E…" at bounding box center [444, 206] width 889 height 412
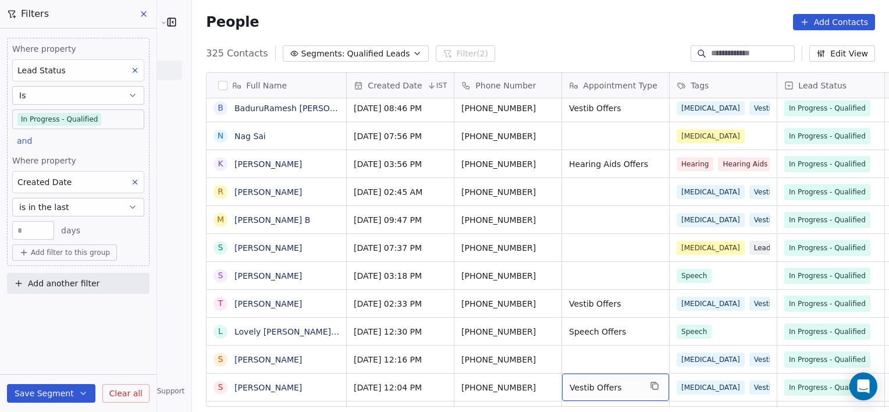
scroll to position [1122, 0]
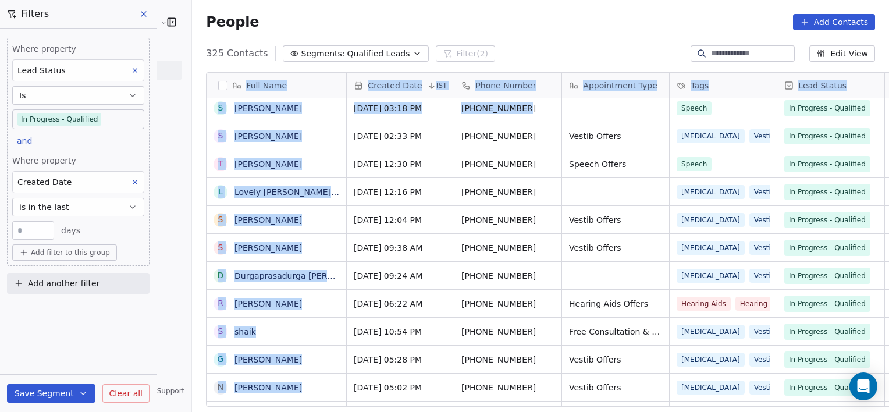
drag, startPoint x: 497, startPoint y: 47, endPoint x: 507, endPoint y: 112, distance: 66.5
click at [507, 112] on section "People Add Contacts 325 Contacts Segments: Qualified Leads Filter (2) Edit View…" at bounding box center [540, 206] width 697 height 412
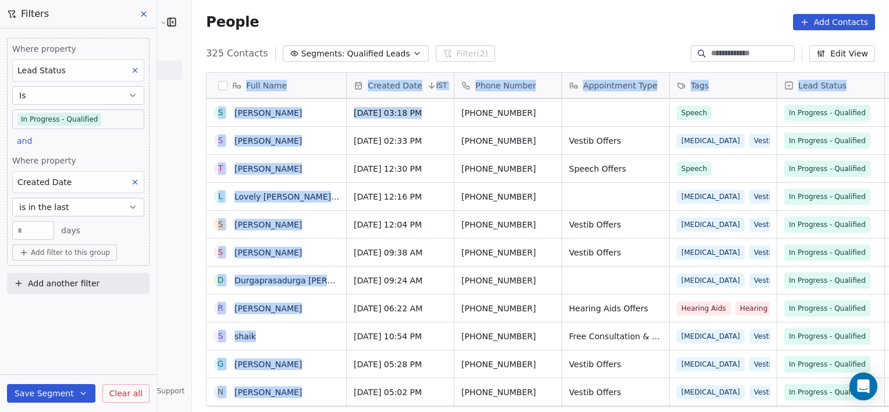
click at [87, 250] on span "Add filter to this group" at bounding box center [70, 252] width 79 height 9
click at [87, 279] on span "Contact properties" at bounding box center [62, 277] width 76 height 12
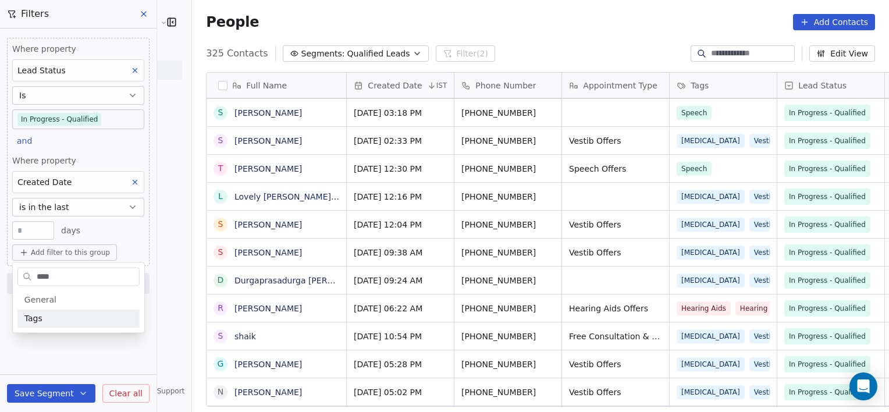
type input "****"
click at [80, 314] on div "Tags" at bounding box center [78, 318] width 108 height 12
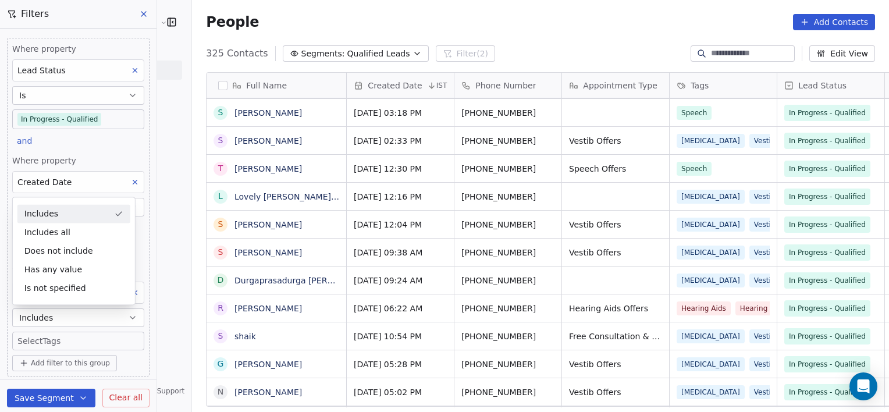
click at [81, 342] on body "RASYA Clinic External Contacts People Marketing Workflows Campaigns Metrics & E…" at bounding box center [444, 206] width 889 height 412
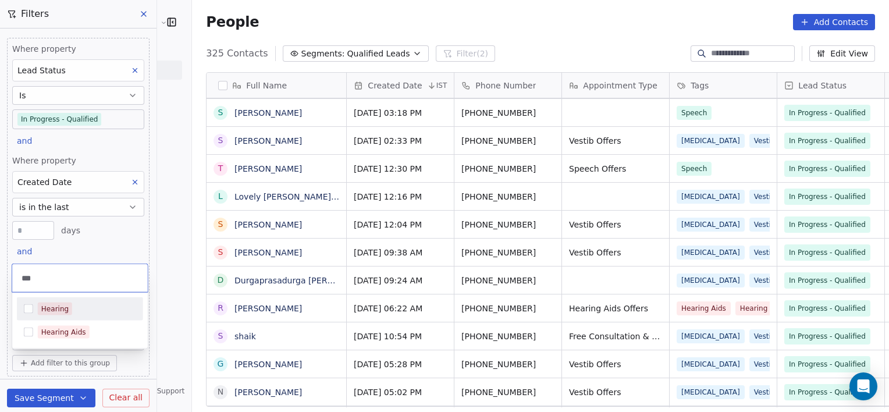
type input "***"
click at [77, 307] on div "Hearing" at bounding box center [87, 309] width 98 height 13
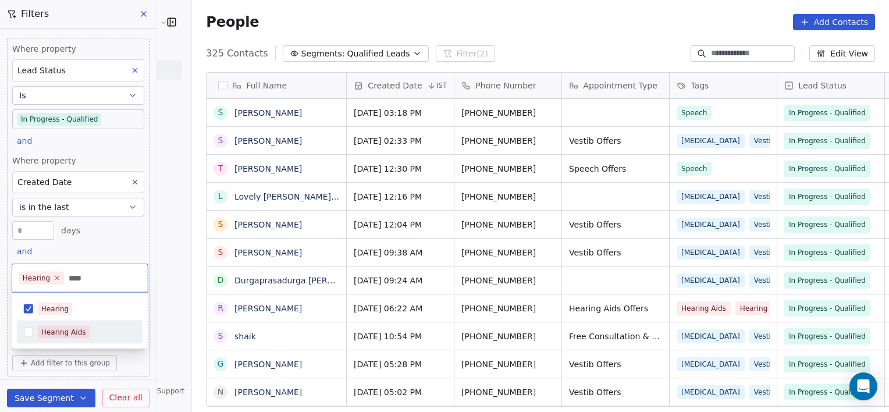
type input "****"
click at [87, 328] on div "Hearing Aids" at bounding box center [87, 332] width 98 height 13
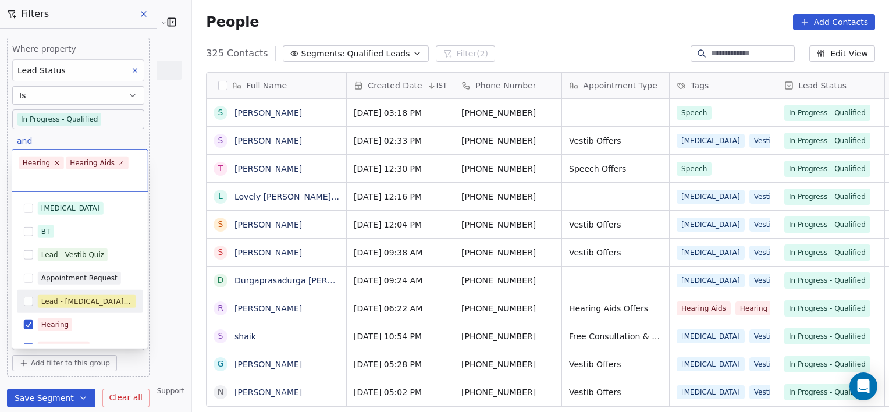
click at [168, 264] on html "RASYA Clinic External Contacts People Marketing Workflows Campaigns Metrics & E…" at bounding box center [444, 206] width 889 height 412
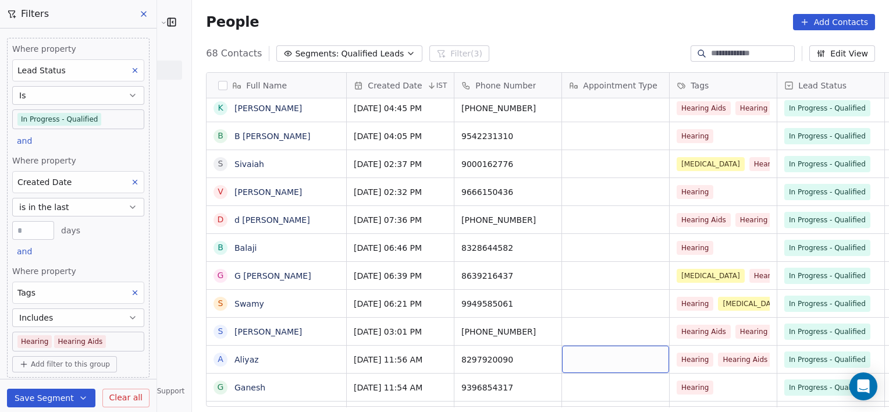
scroll to position [1485, 0]
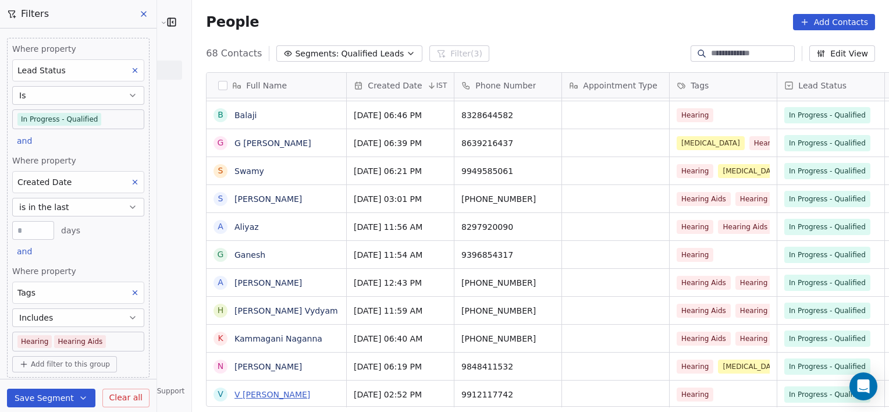
click at [234, 394] on link "V Roja Kumari" at bounding box center [272, 394] width 76 height 9
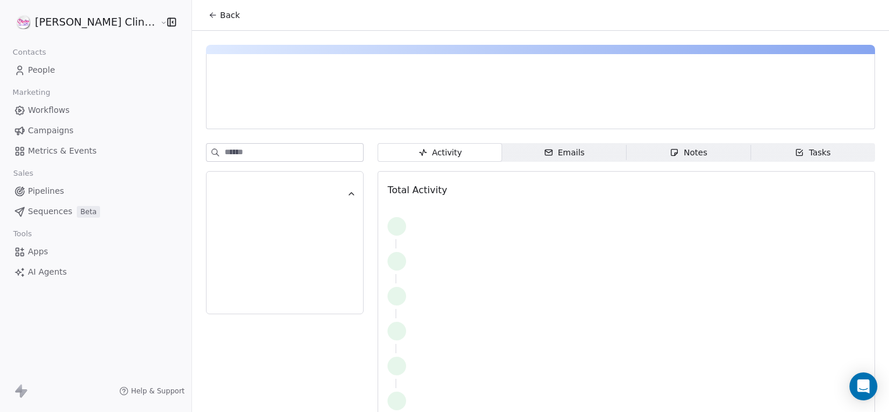
click at [643, 154] on span "Notes Notes" at bounding box center [689, 152] width 125 height 19
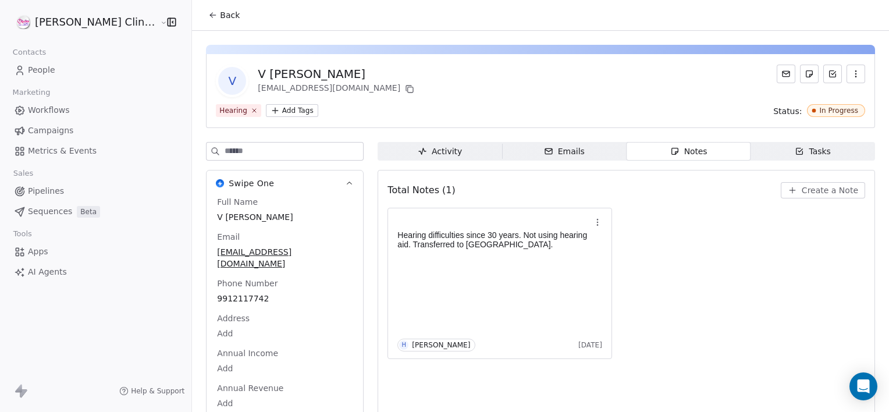
click at [806, 188] on span "Create a Note" at bounding box center [830, 190] width 56 height 12
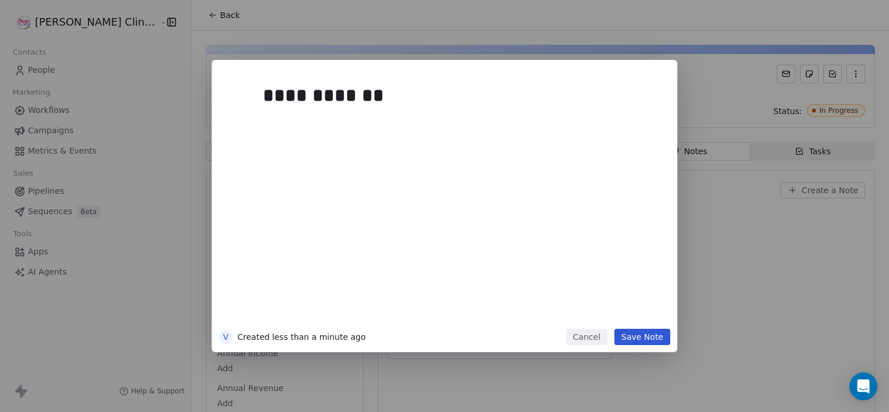
click at [648, 330] on button "Save Note" at bounding box center [642, 337] width 56 height 16
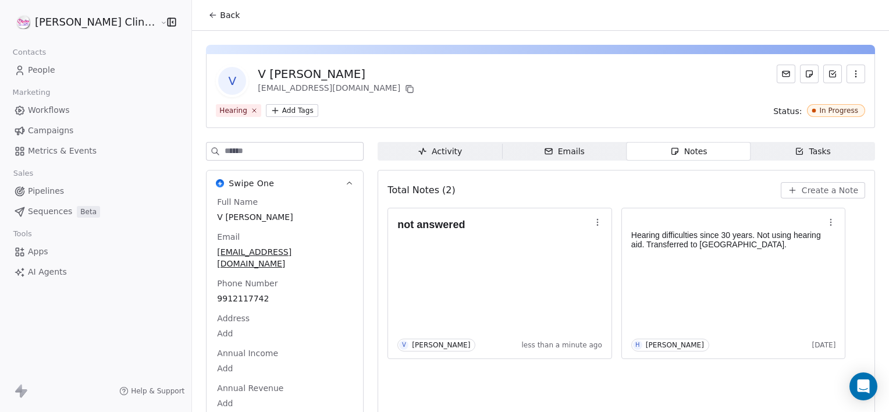
click at [201, 8] on button "Back" at bounding box center [223, 15] width 45 height 21
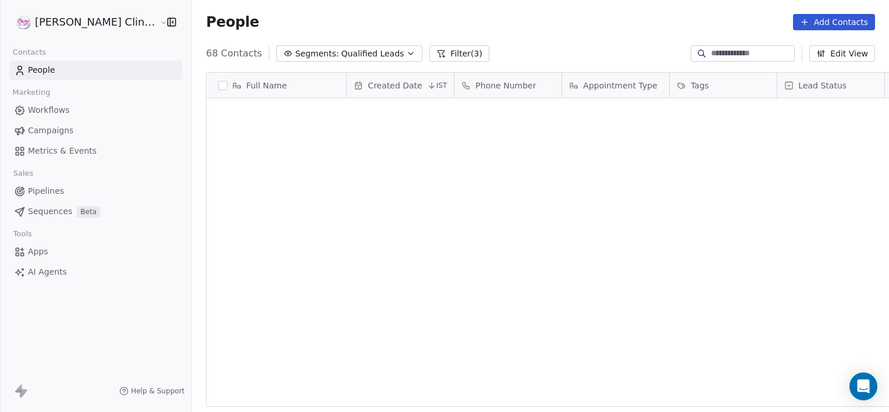
scroll to position [354, 723]
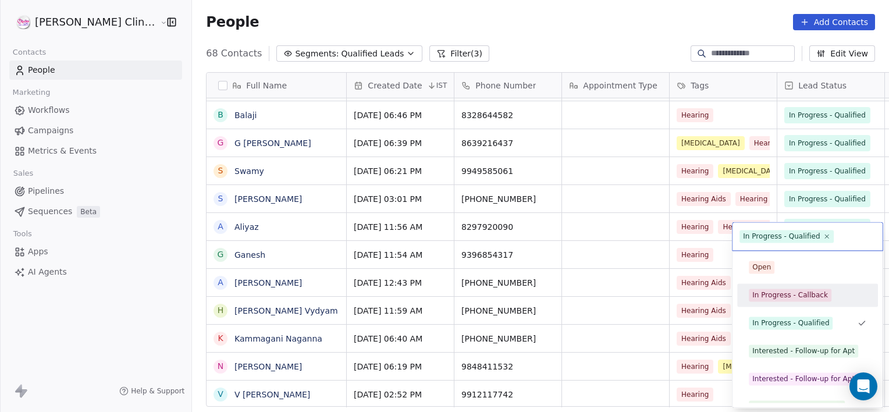
click at [216, 392] on html "RASYA Clinic External Contacts People Marketing Workflows Campaigns Metrics & E…" at bounding box center [444, 206] width 889 height 412
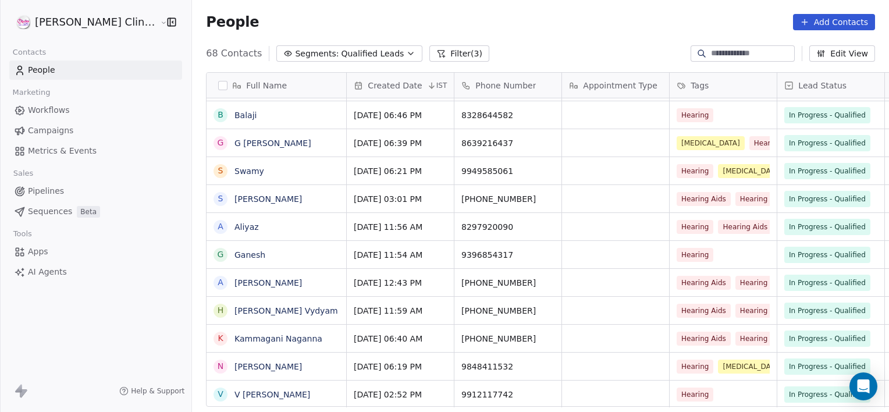
click at [234, 392] on link "V Roja Kumari" at bounding box center [272, 394] width 76 height 9
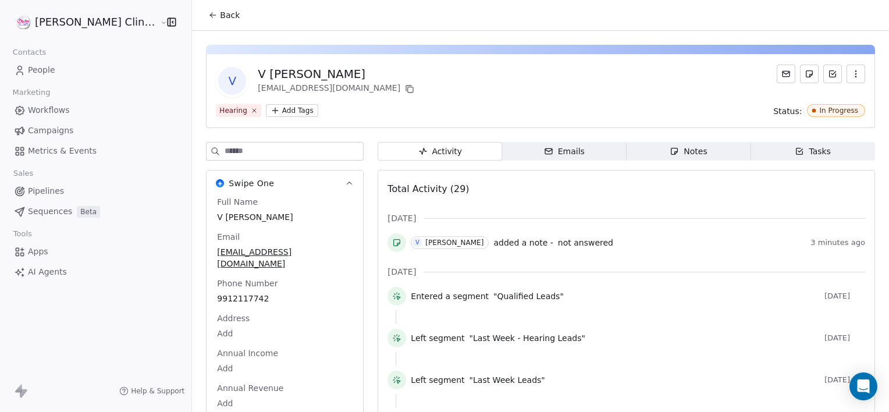
click at [649, 156] on span "Notes Notes" at bounding box center [689, 151] width 125 height 19
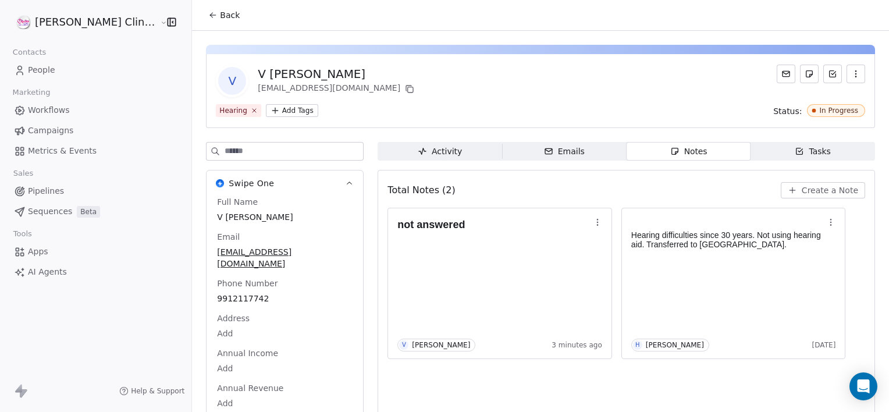
click at [201, 22] on button "Back" at bounding box center [223, 15] width 45 height 21
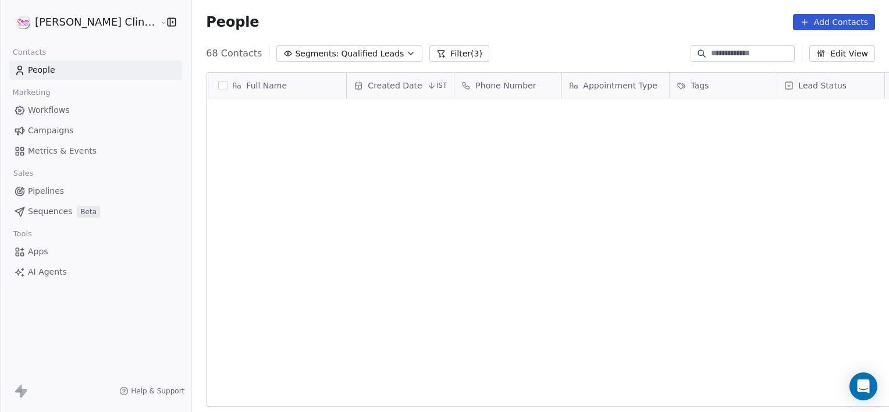
scroll to position [354, 723]
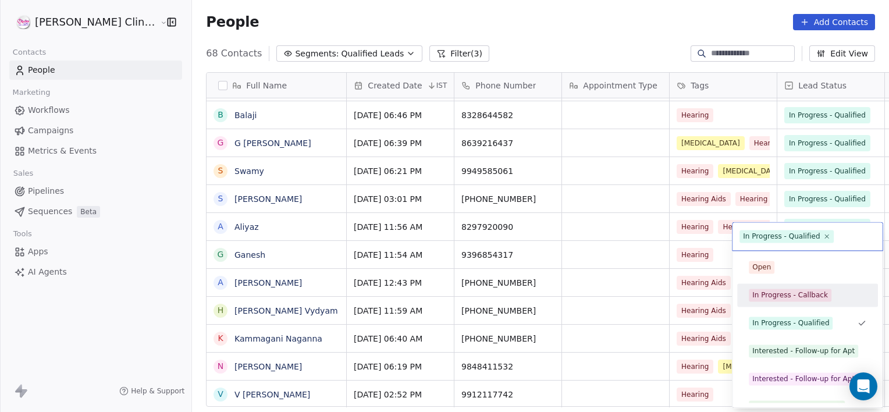
click at [764, 303] on div "In Progress - Callback" at bounding box center [807, 295] width 131 height 19
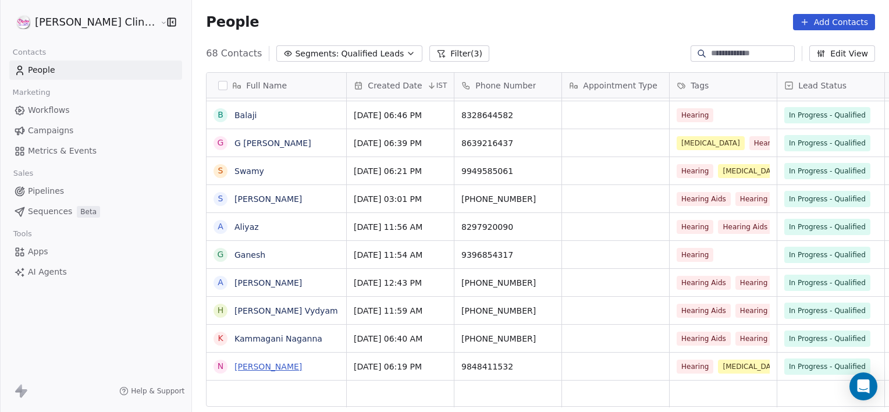
click at [234, 368] on link "Narsaiah" at bounding box center [267, 366] width 67 height 9
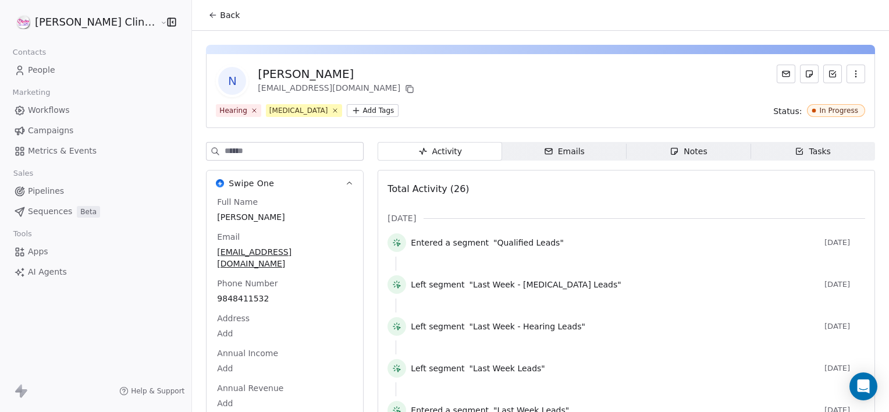
click at [670, 151] on icon "button" at bounding box center [674, 151] width 9 height 9
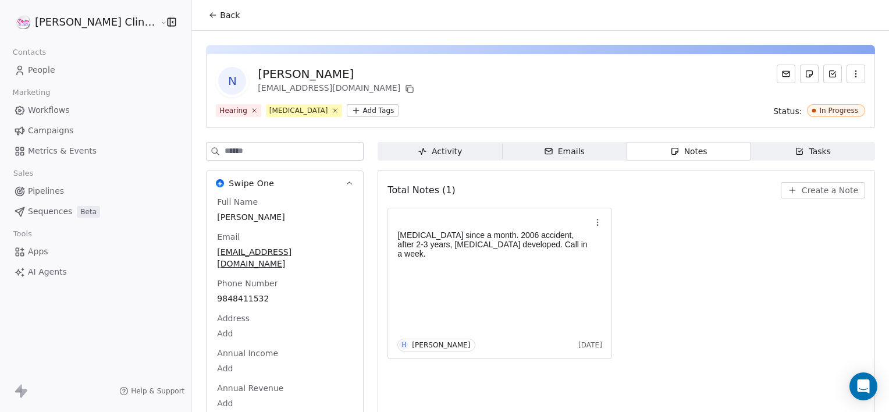
click at [802, 186] on span "Create a Note" at bounding box center [830, 190] width 56 height 12
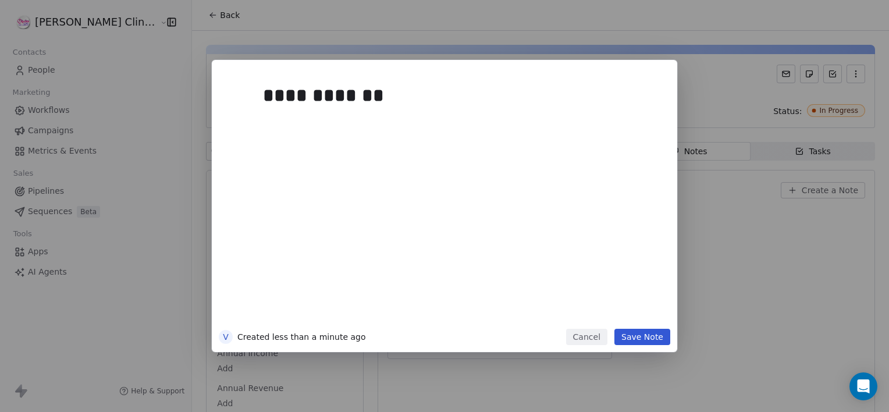
click at [635, 337] on button "Save Note" at bounding box center [642, 337] width 56 height 16
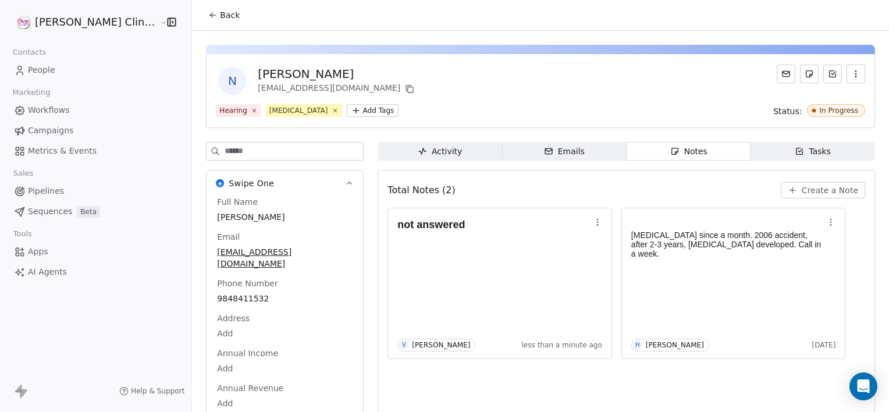
drag, startPoint x: 182, startPoint y: 3, endPoint x: 182, endPoint y: 10, distance: 6.4
click at [192, 10] on div "Back" at bounding box center [540, 15] width 697 height 30
click at [208, 10] on icon at bounding box center [212, 14] width 9 height 9
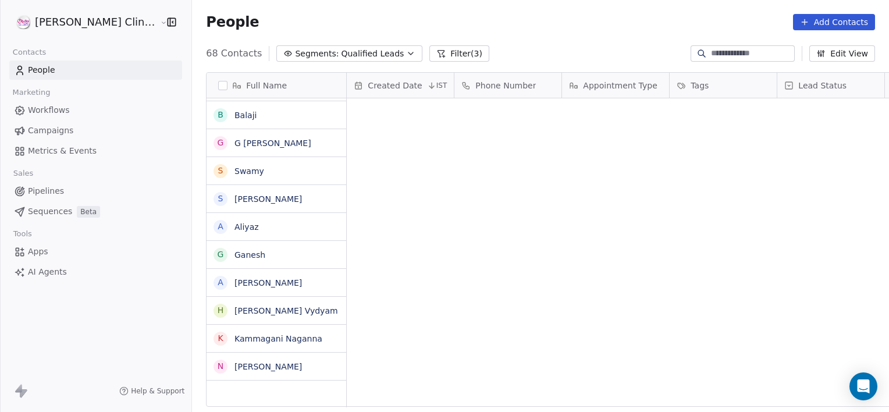
scroll to position [354, 723]
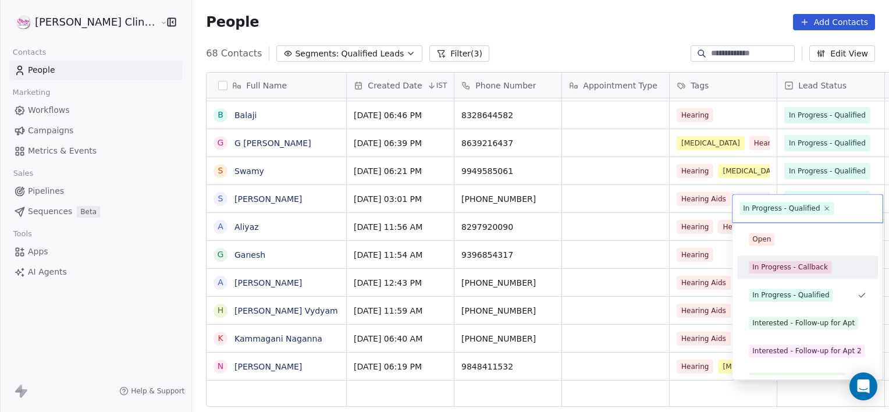
click at [777, 269] on div "In Progress - Callback" at bounding box center [790, 267] width 76 height 10
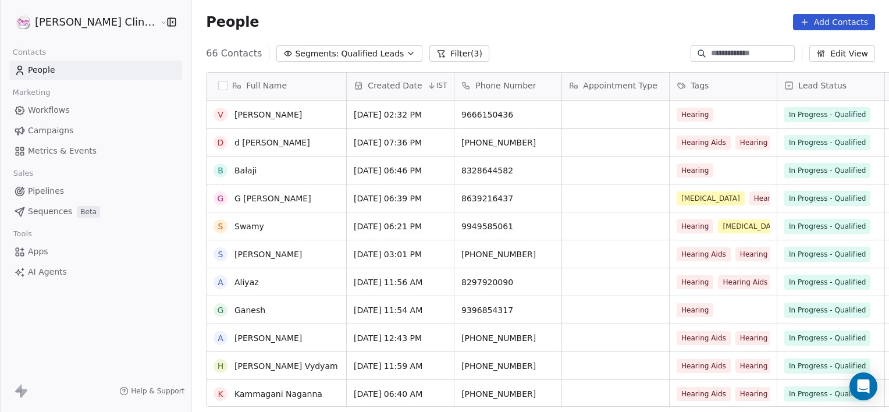
scroll to position [1534, 0]
click at [243, 397] on link "Kammagani Naganna" at bounding box center [278, 394] width 88 height 9
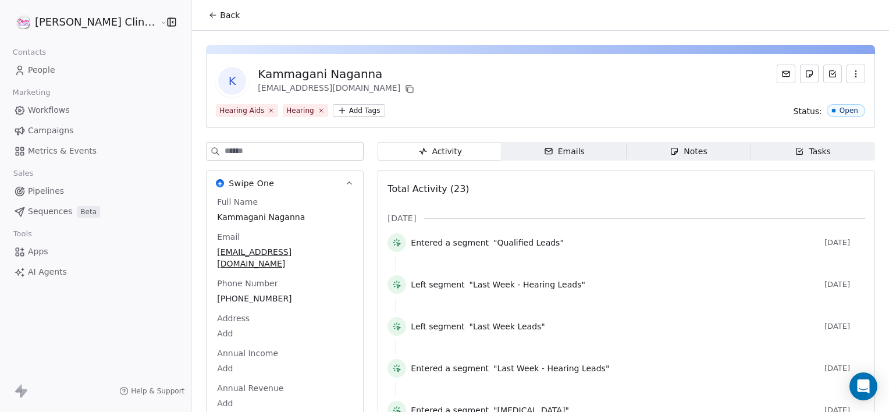
click at [672, 148] on div "Notes" at bounding box center [688, 151] width 37 height 12
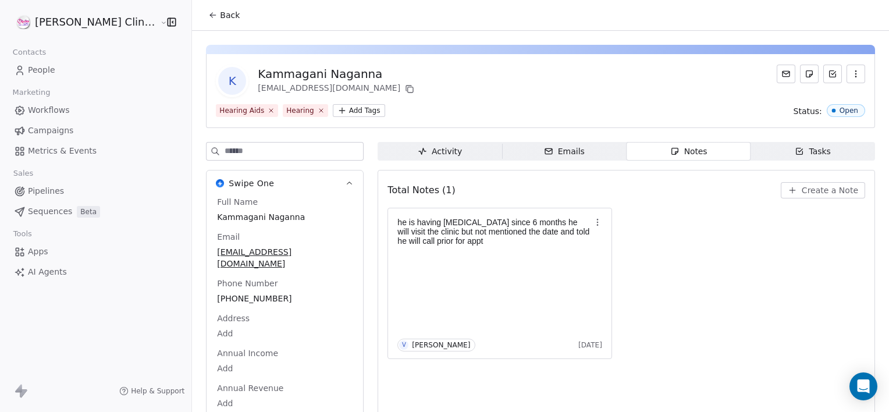
click at [220, 17] on span "Back" at bounding box center [230, 15] width 20 height 12
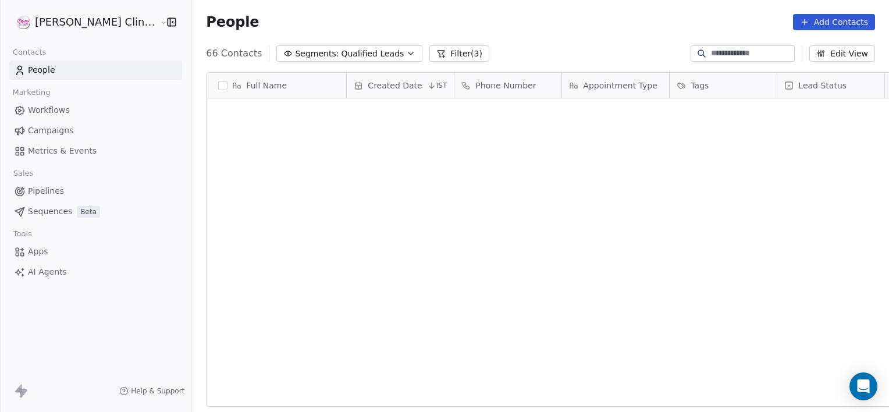
scroll to position [354, 723]
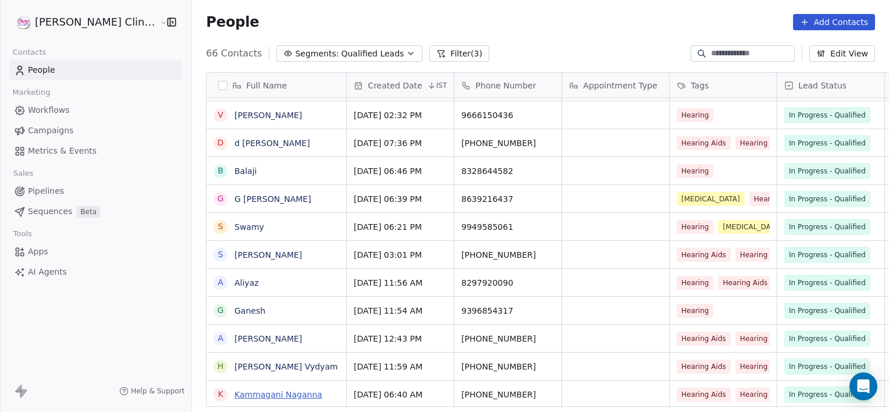
click at [252, 393] on link "Kammagani Naganna" at bounding box center [278, 394] width 88 height 9
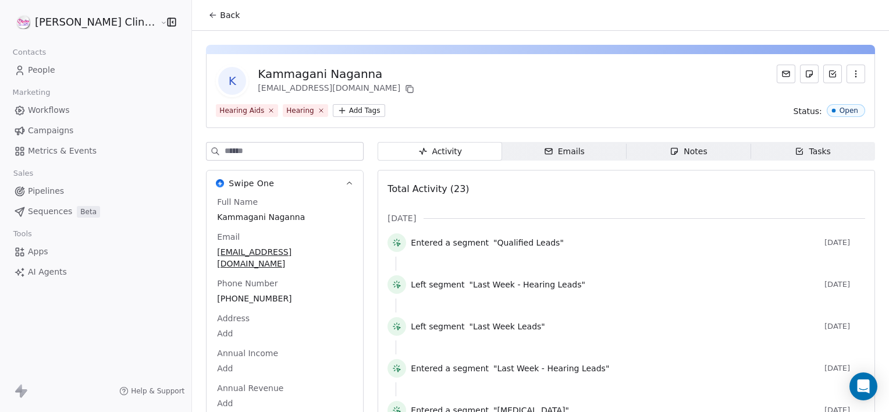
click at [700, 149] on span "Notes Notes" at bounding box center [689, 151] width 125 height 19
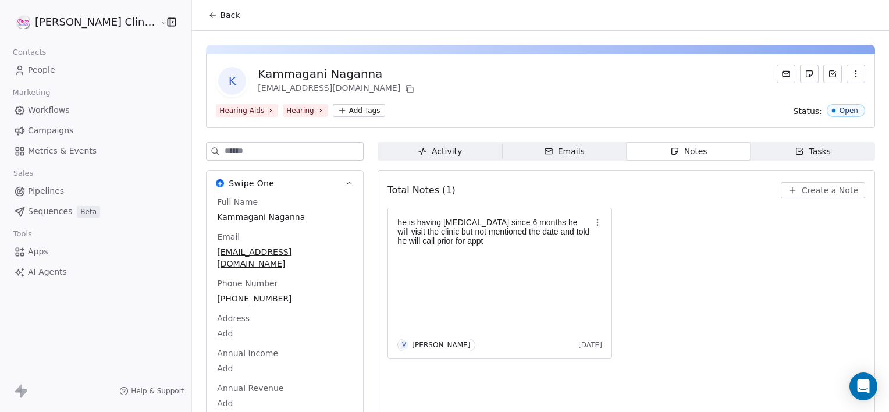
click at [804, 190] on span "Create a Note" at bounding box center [830, 190] width 56 height 12
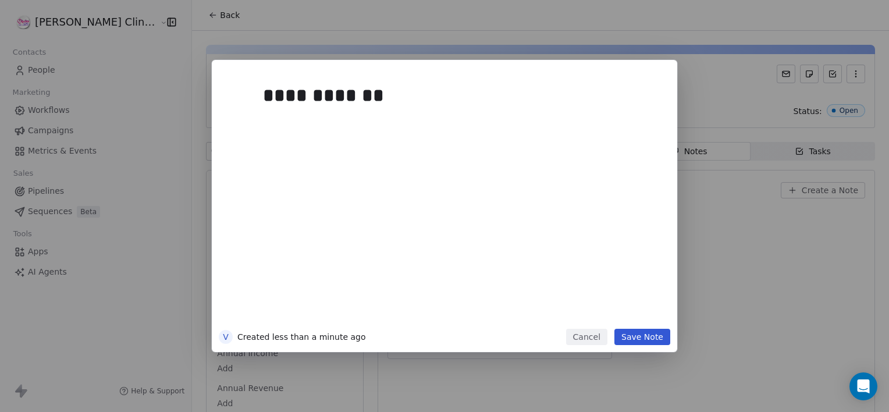
click at [645, 337] on button "Save Note" at bounding box center [642, 337] width 56 height 16
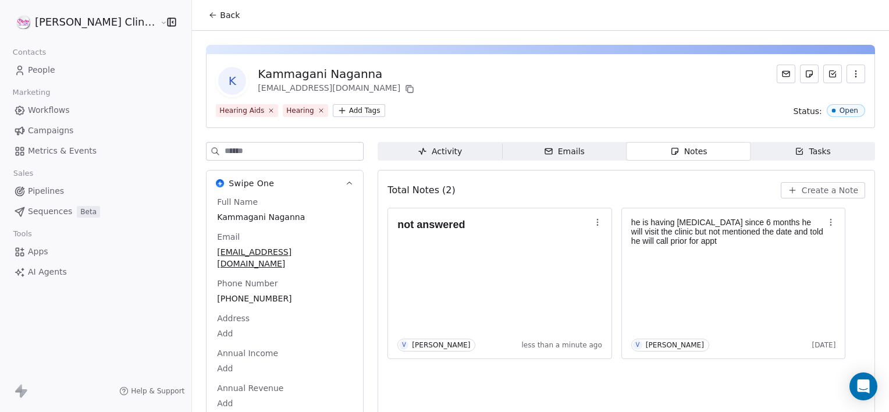
click at [203, 12] on button "Back" at bounding box center [223, 15] width 45 height 21
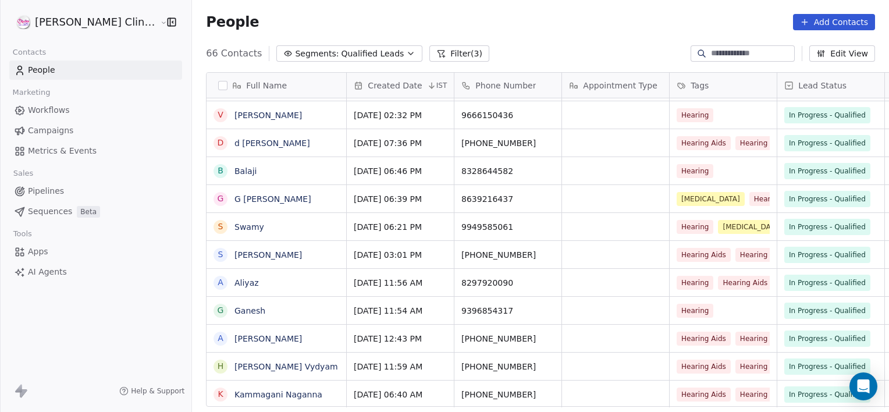
scroll to position [354, 723]
click at [237, 362] on link "Hari Babu Vydyam" at bounding box center [286, 366] width 104 height 9
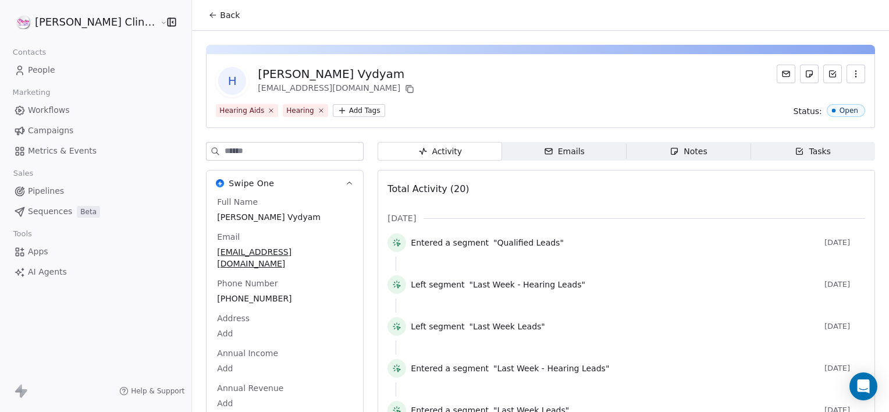
click at [670, 152] on div "Notes" at bounding box center [688, 151] width 37 height 12
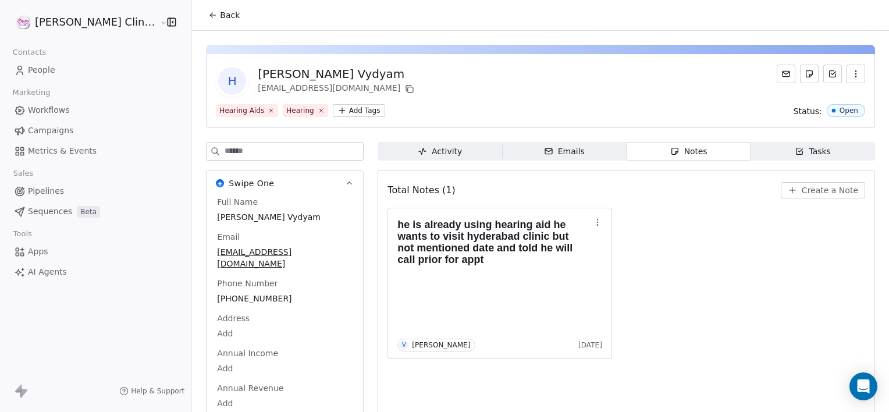
click at [802, 187] on span "Create a Note" at bounding box center [830, 190] width 56 height 12
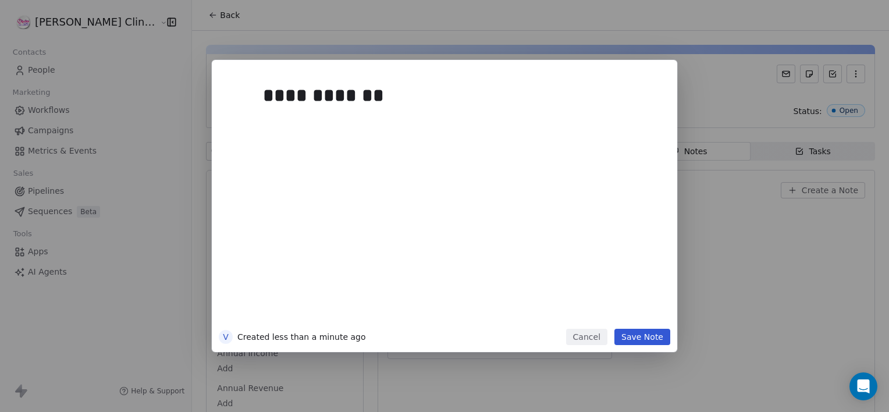
click at [656, 337] on button "Save Note" at bounding box center [642, 337] width 56 height 16
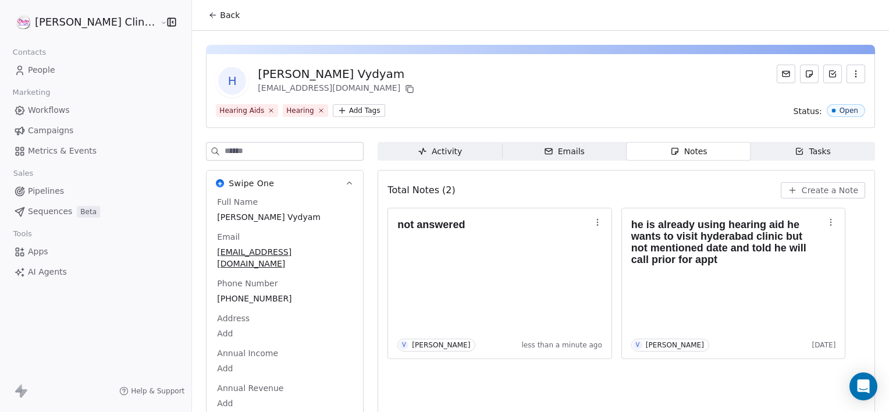
click at [220, 15] on span "Back" at bounding box center [230, 15] width 20 height 12
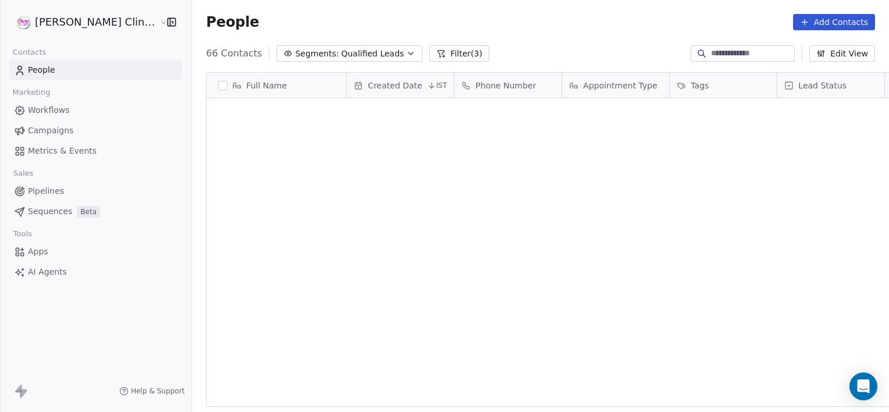
scroll to position [354, 723]
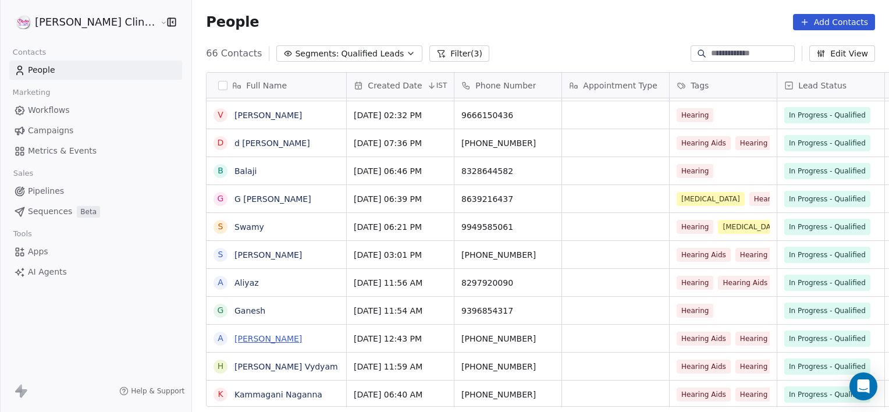
click at [234, 340] on link "aruri saritha" at bounding box center [267, 338] width 67 height 9
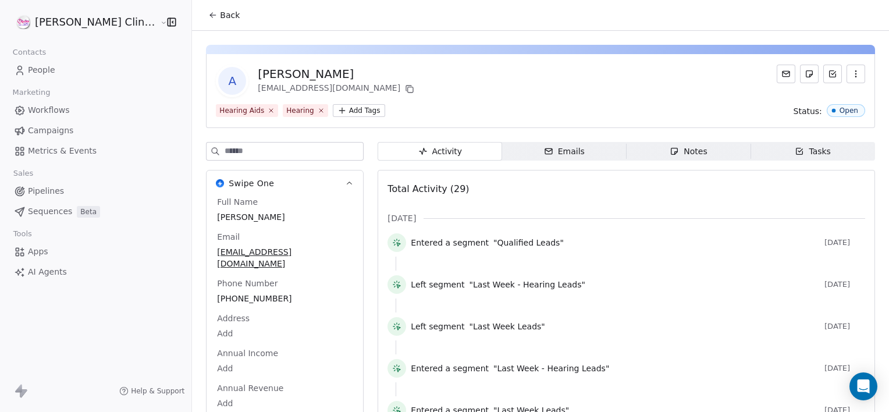
click at [642, 156] on span "Notes Notes" at bounding box center [689, 151] width 125 height 19
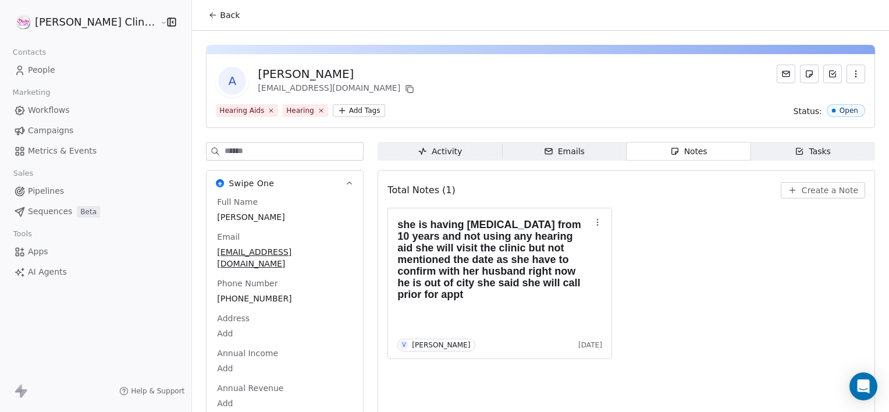
click at [805, 195] on span "Create a Note" at bounding box center [830, 190] width 56 height 12
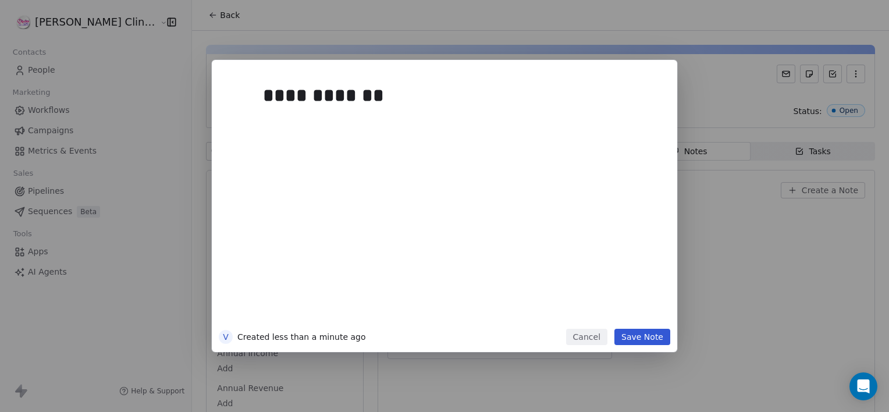
click at [648, 340] on button "Save Note" at bounding box center [642, 337] width 56 height 16
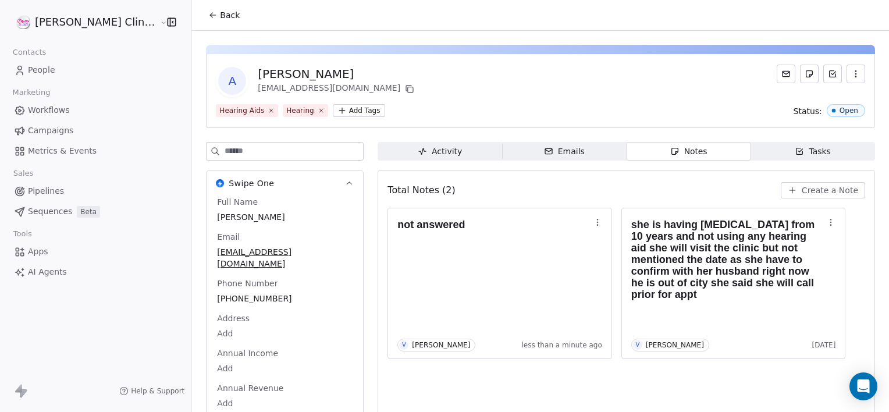
click at [201, 12] on button "Back" at bounding box center [223, 15] width 45 height 21
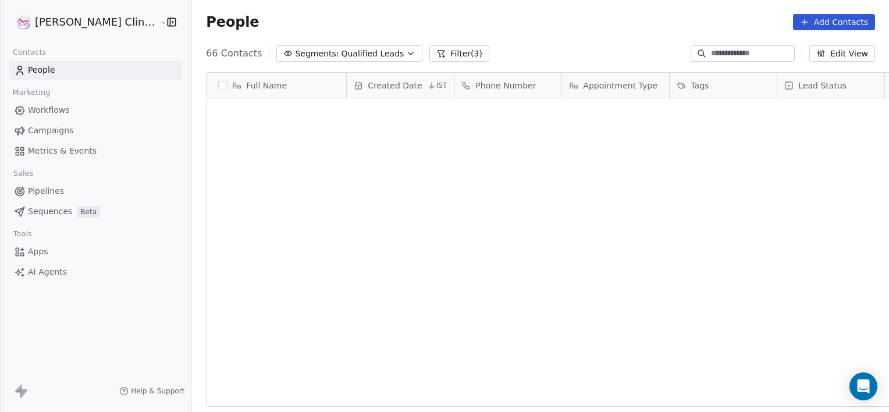
scroll to position [354, 723]
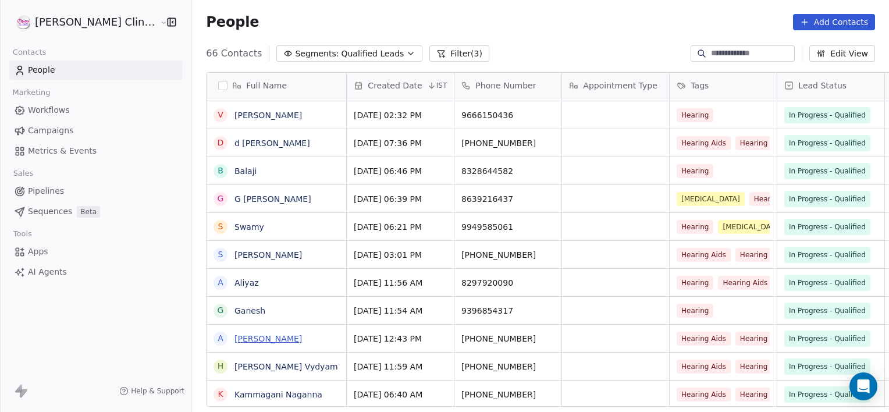
click at [234, 334] on link "aruri saritha" at bounding box center [267, 338] width 67 height 9
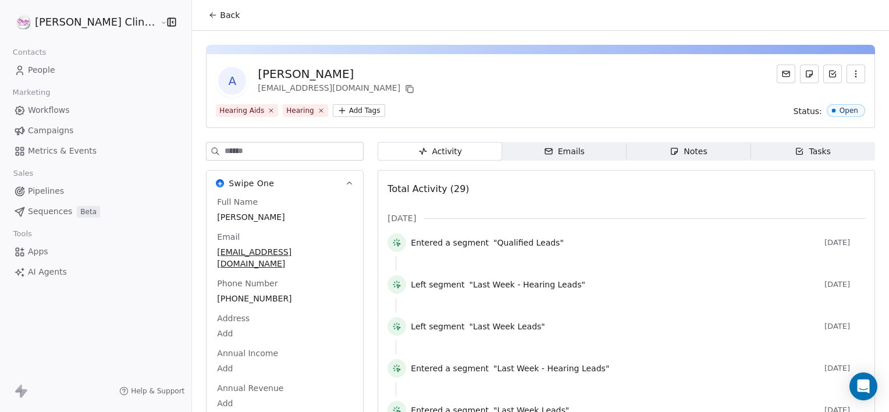
click at [670, 145] on div "Notes" at bounding box center [688, 151] width 37 height 12
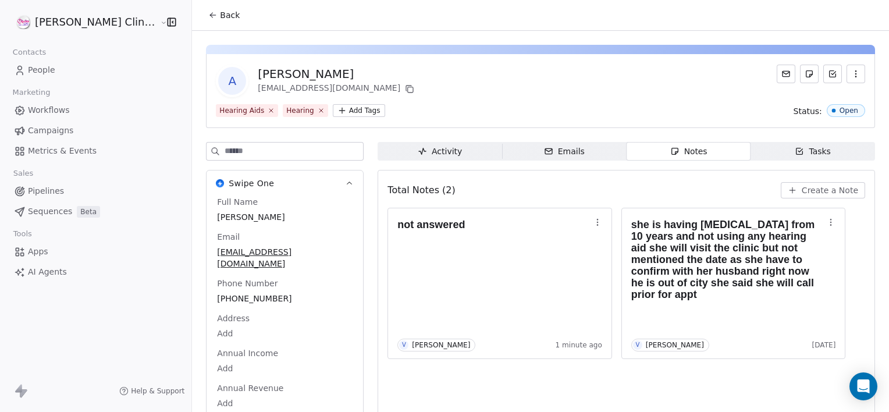
click at [220, 16] on span "Back" at bounding box center [230, 15] width 20 height 12
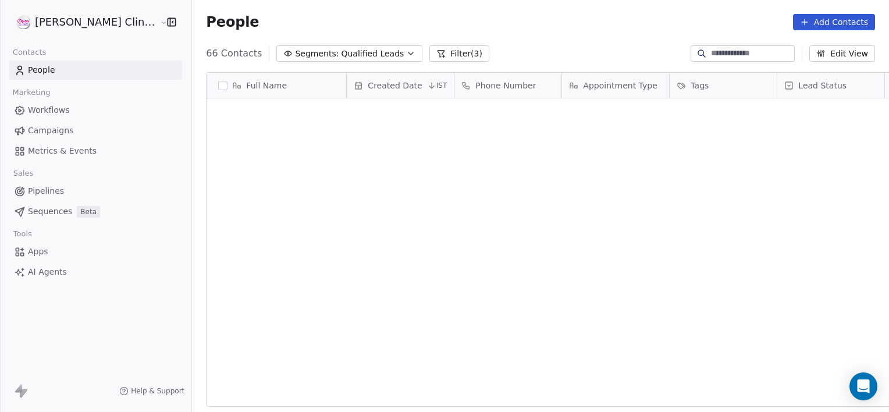
scroll to position [354, 723]
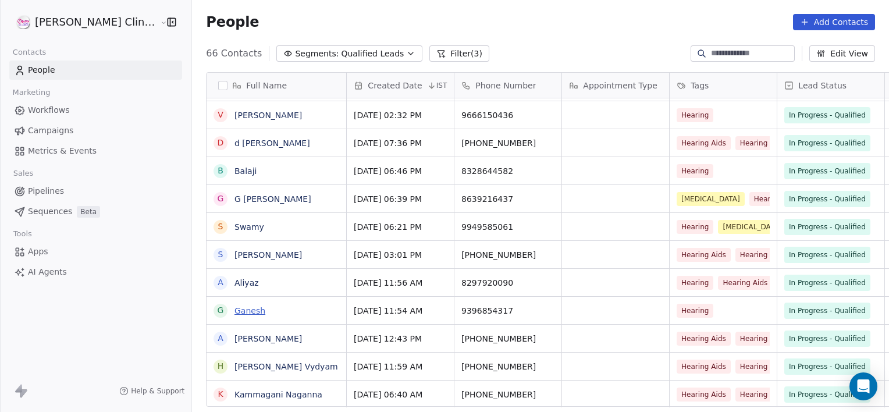
click at [234, 312] on link "Ganesh" at bounding box center [249, 310] width 31 height 9
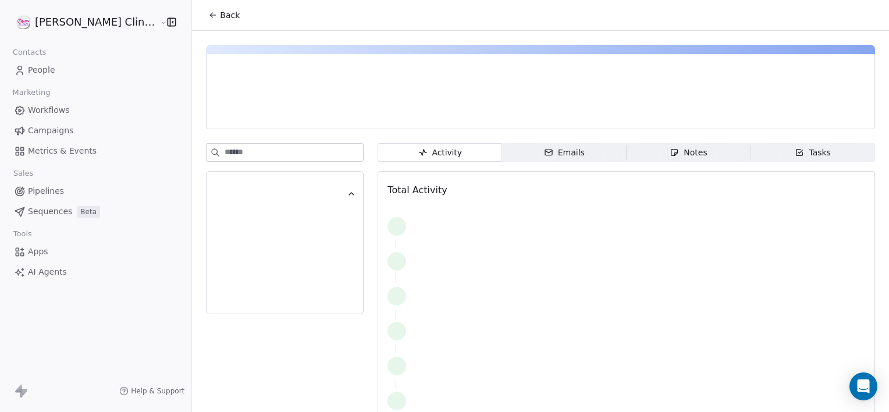
click at [639, 148] on span "Notes Notes" at bounding box center [689, 152] width 125 height 19
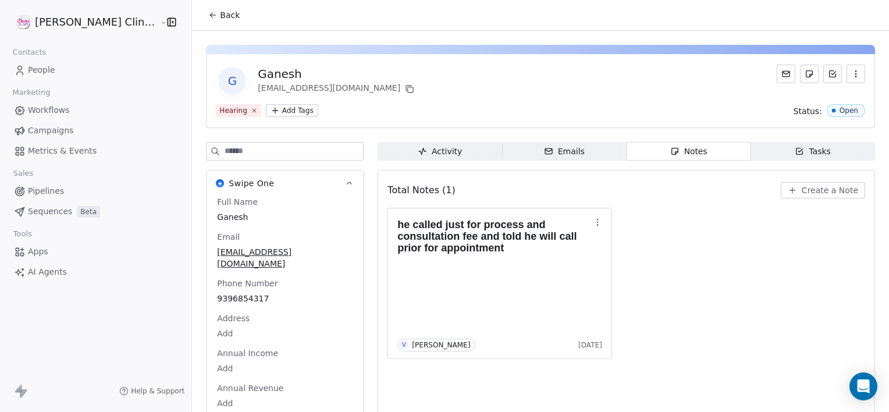
click at [802, 190] on span "Create a Note" at bounding box center [830, 190] width 56 height 12
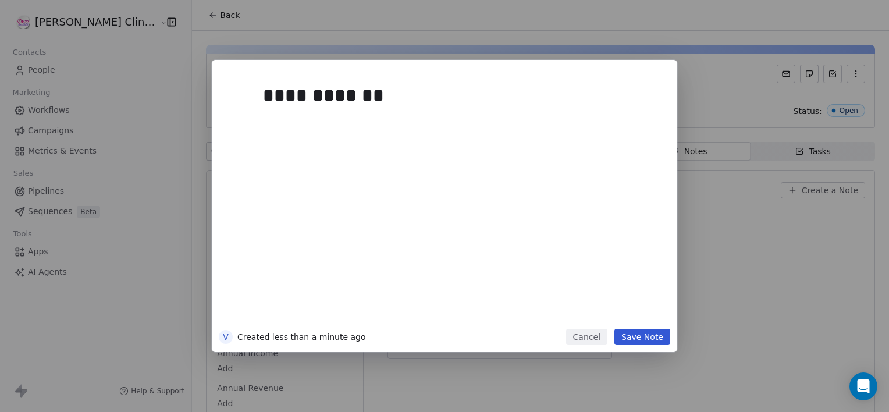
click at [652, 337] on button "Save Note" at bounding box center [642, 337] width 56 height 16
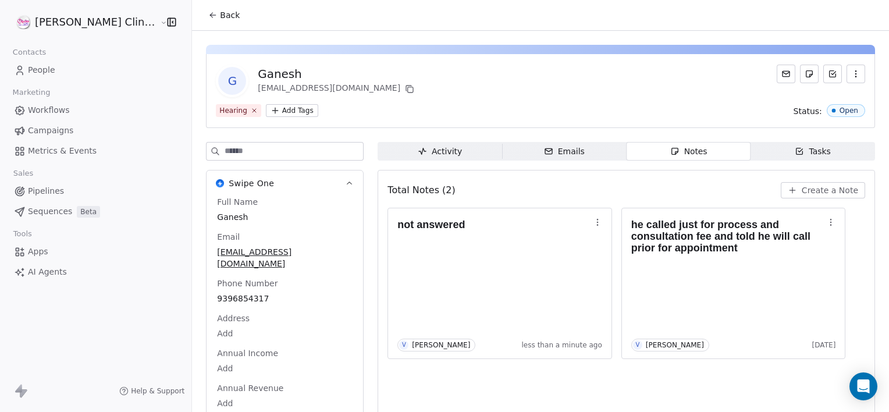
click at [220, 12] on span "Back" at bounding box center [230, 15] width 20 height 12
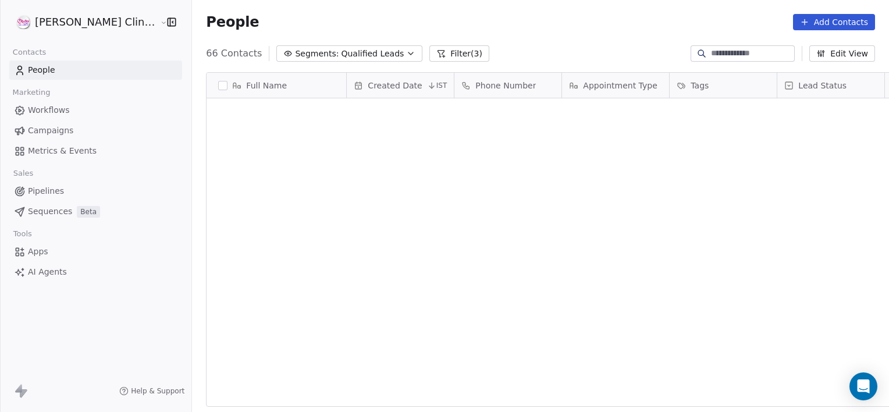
scroll to position [354, 723]
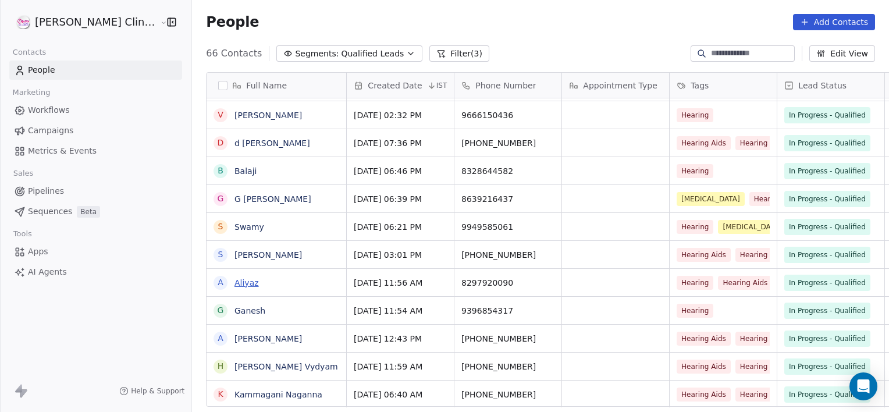
click at [234, 282] on link "Aliyaz" at bounding box center [246, 282] width 24 height 9
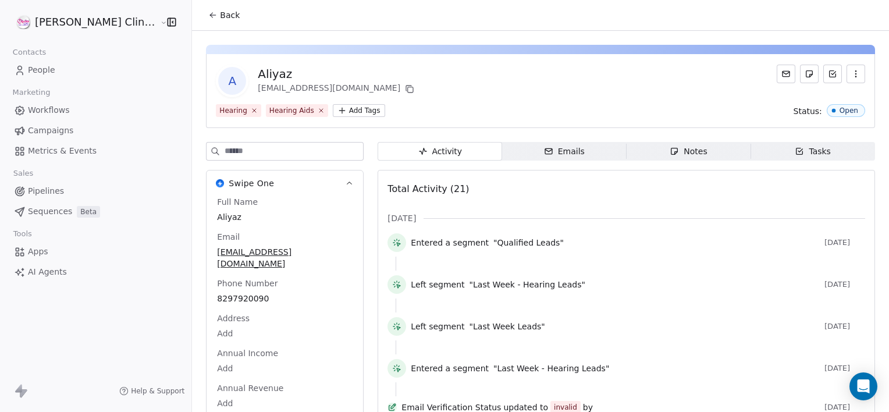
click at [650, 144] on span "Notes Notes" at bounding box center [689, 151] width 125 height 19
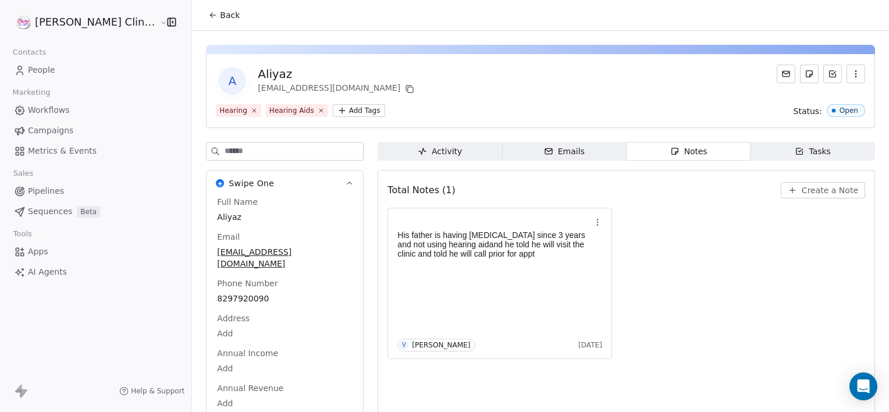
click at [781, 185] on button "Create a Note" at bounding box center [823, 190] width 84 height 16
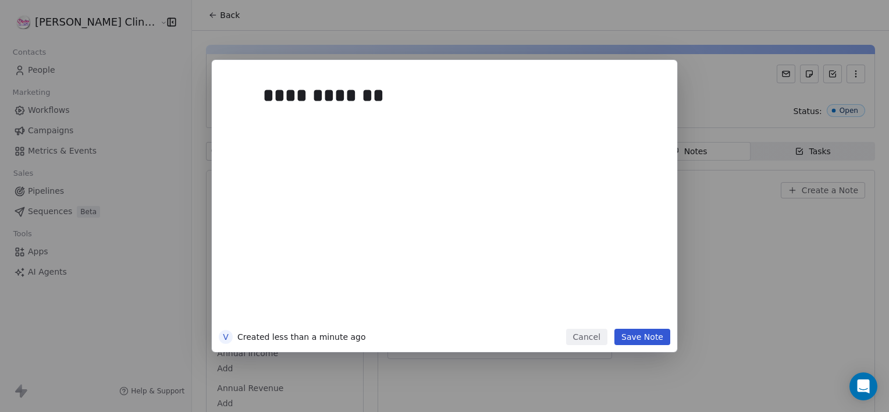
click at [643, 344] on button "Save Note" at bounding box center [642, 337] width 56 height 16
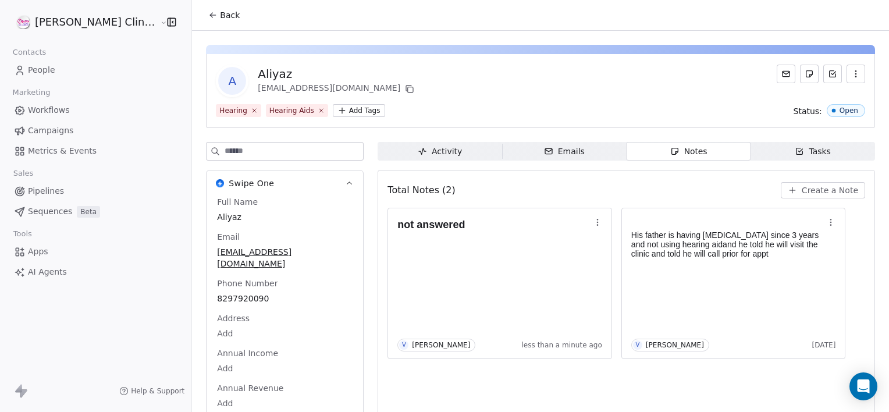
click at [208, 13] on icon at bounding box center [212, 14] width 9 height 9
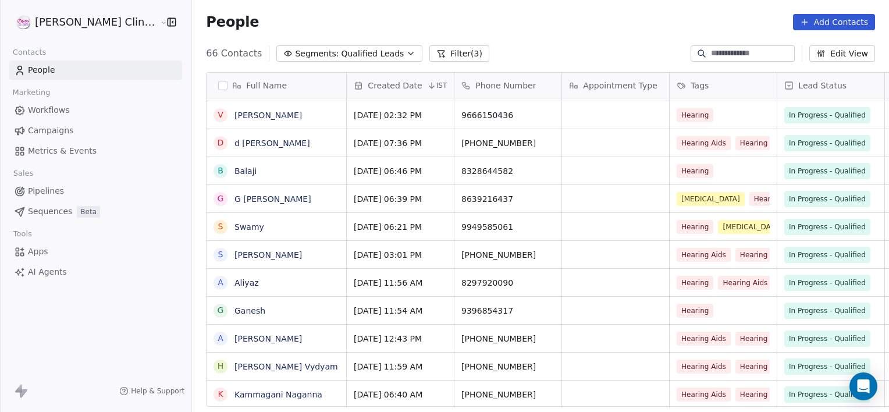
scroll to position [354, 723]
click at [235, 255] on link "shaik chandini" at bounding box center [267, 254] width 67 height 9
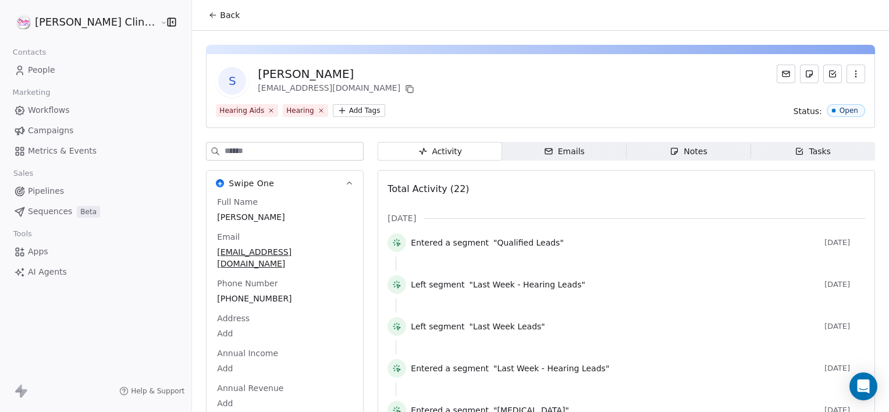
click at [645, 147] on span "Notes Notes" at bounding box center [689, 151] width 125 height 19
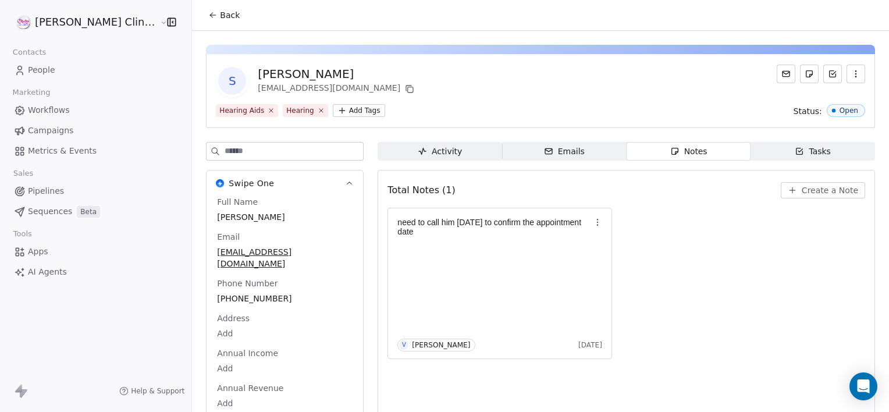
click at [775, 151] on span "Tasks Tasks" at bounding box center [813, 151] width 125 height 19
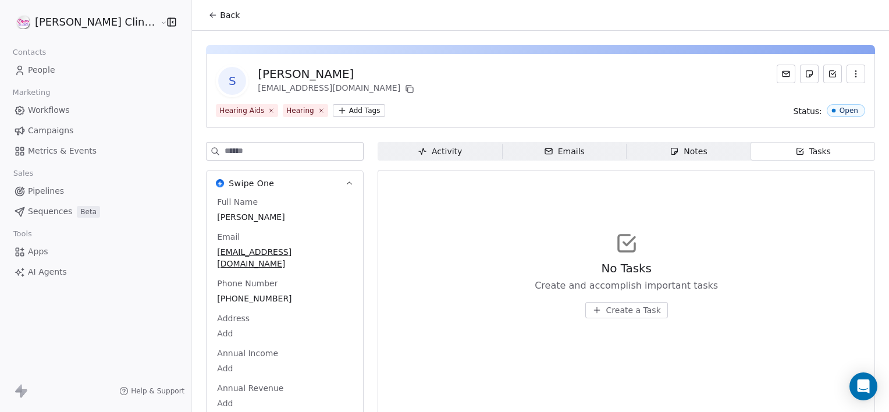
click at [675, 146] on div "Notes" at bounding box center [688, 151] width 37 height 12
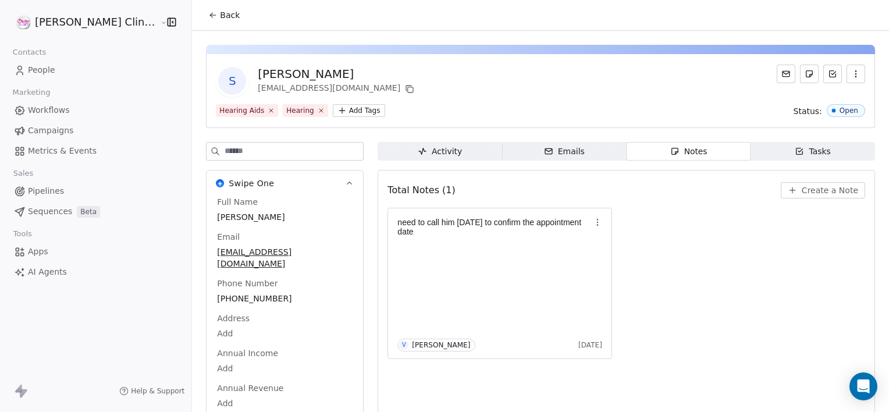
click at [220, 11] on span "Back" at bounding box center [230, 15] width 20 height 12
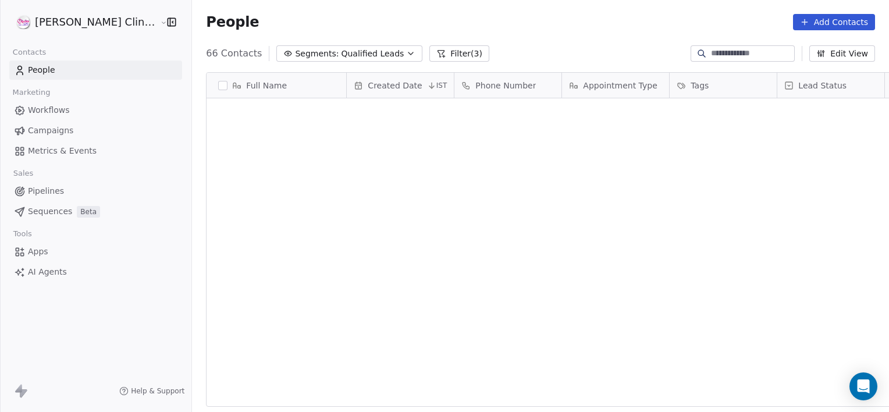
scroll to position [354, 723]
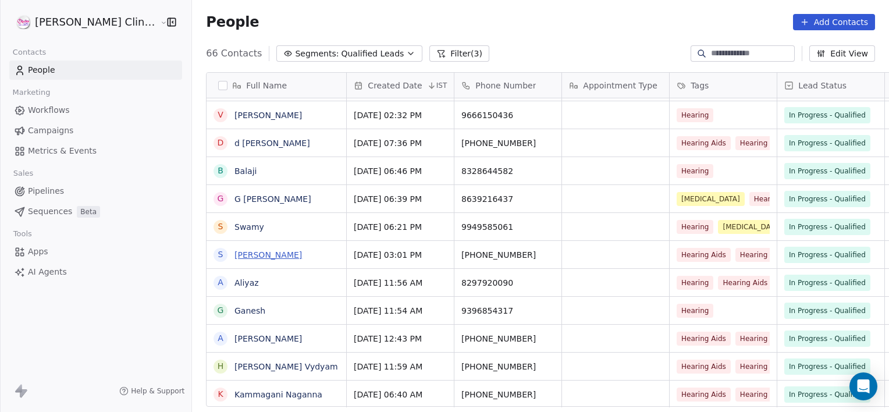
click at [234, 258] on link "shaik chandini" at bounding box center [267, 254] width 67 height 9
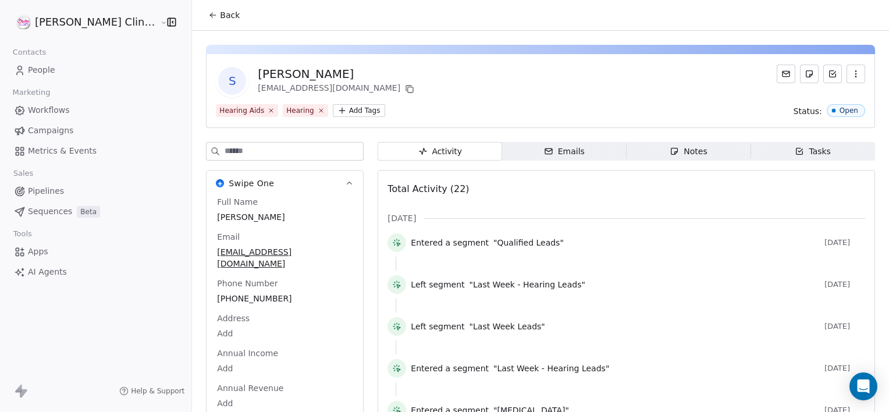
click at [693, 148] on span "Notes Notes" at bounding box center [689, 151] width 125 height 19
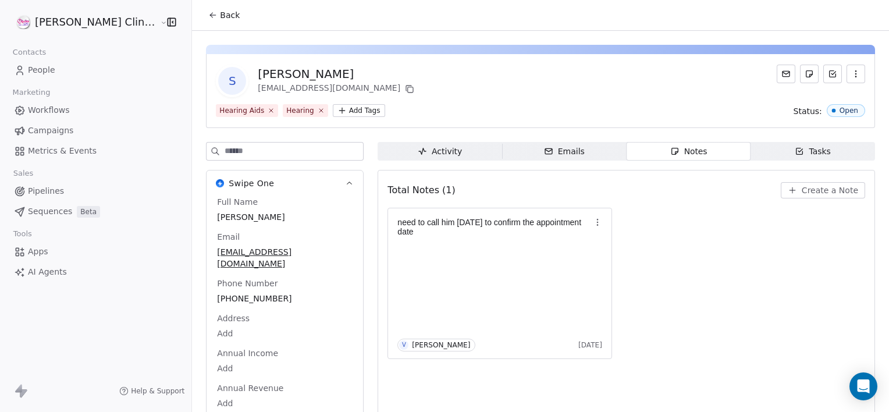
click at [803, 185] on span "Create a Note" at bounding box center [830, 190] width 56 height 12
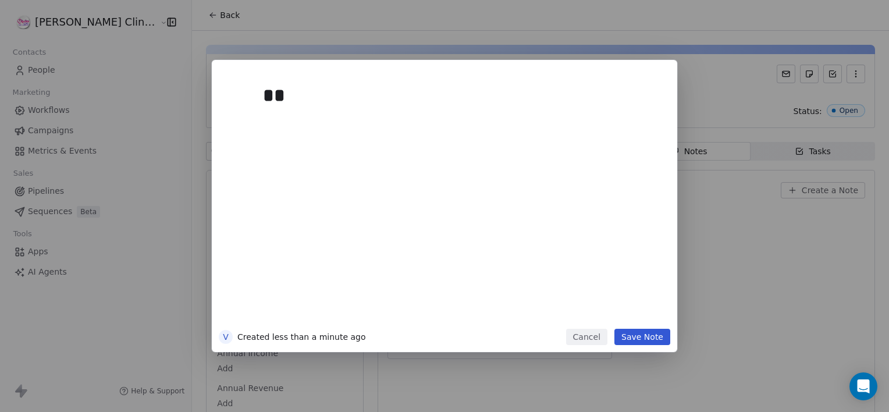
click at [803, 185] on div "** V Created less than a minute ago Cancel Save Note" at bounding box center [444, 206] width 889 height 412
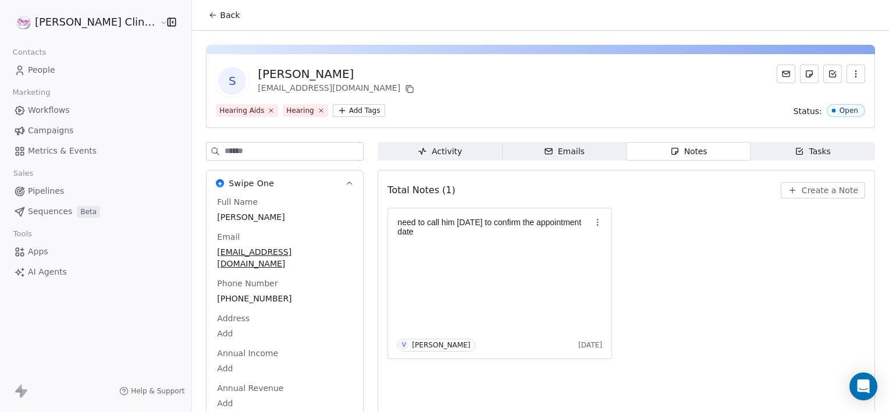
click at [820, 195] on span "Create a Note" at bounding box center [830, 190] width 56 height 12
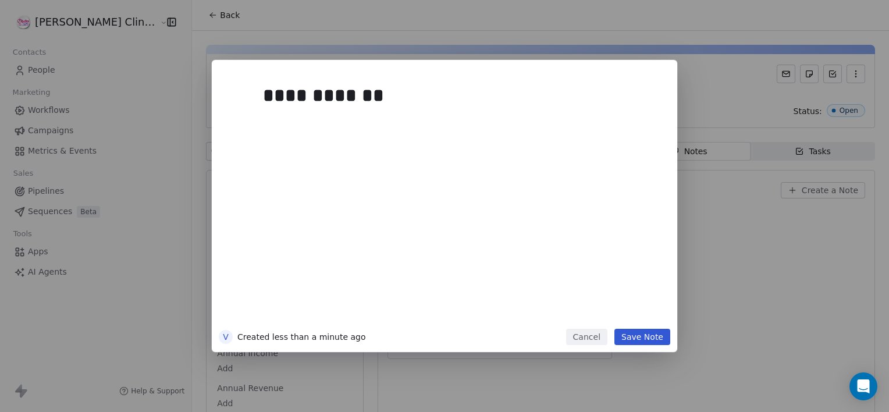
click at [648, 344] on button "Save Note" at bounding box center [642, 337] width 56 height 16
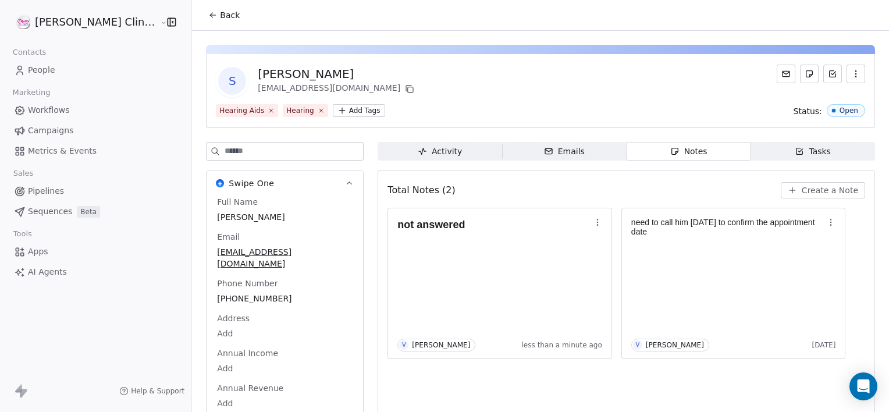
click at [201, 22] on button "Back" at bounding box center [223, 15] width 45 height 21
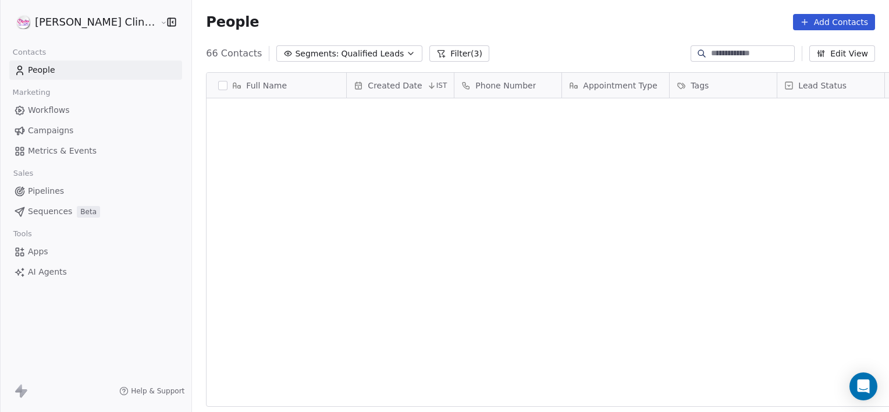
scroll to position [354, 723]
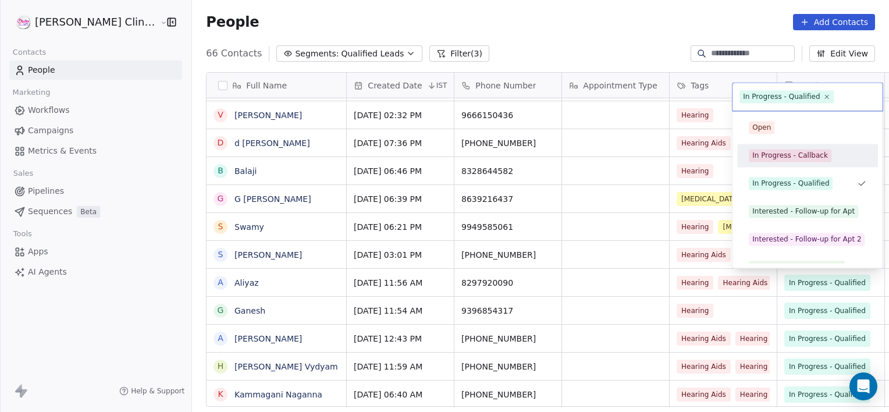
click at [791, 155] on div "In Progress - Callback" at bounding box center [790, 155] width 76 height 10
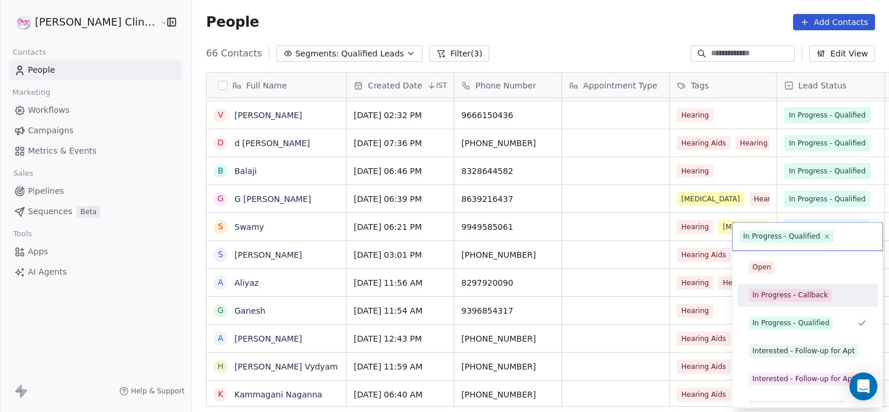
click at [793, 303] on div "In Progress - Callback" at bounding box center [807, 295] width 131 height 19
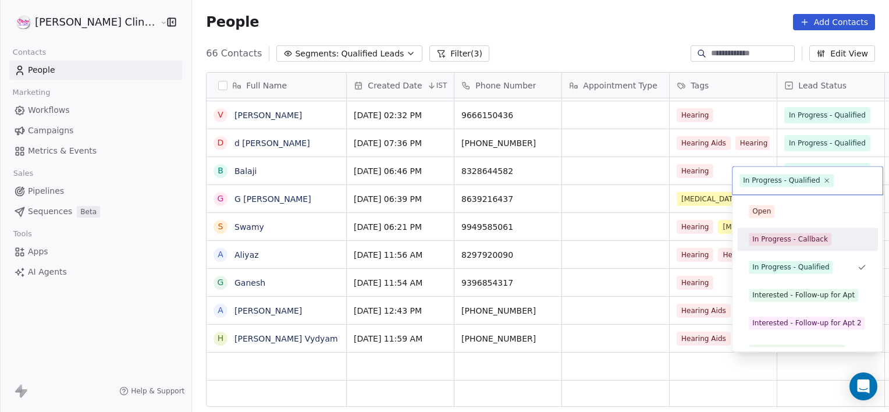
click at [794, 242] on div "In Progress - Callback" at bounding box center [790, 239] width 76 height 10
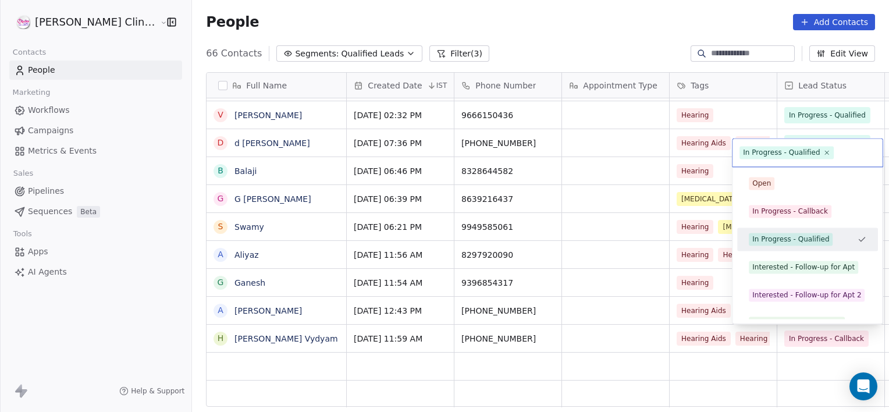
click at [796, 243] on div "In Progress - Qualified" at bounding box center [790, 239] width 77 height 10
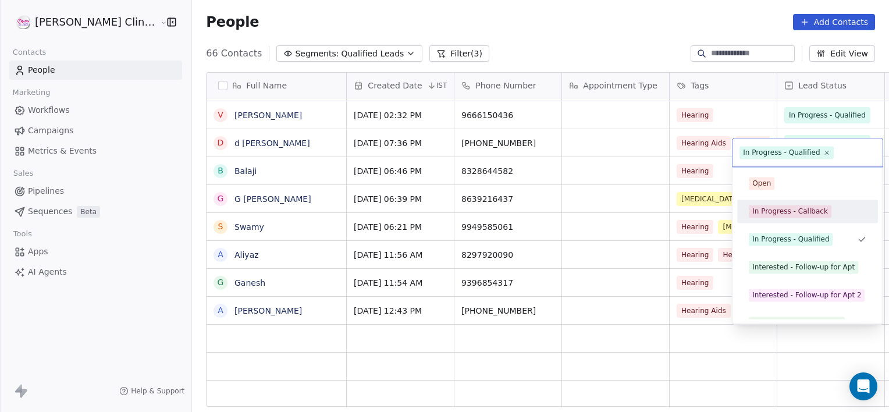
click at [799, 220] on div "In Progress - Callback" at bounding box center [807, 211] width 131 height 19
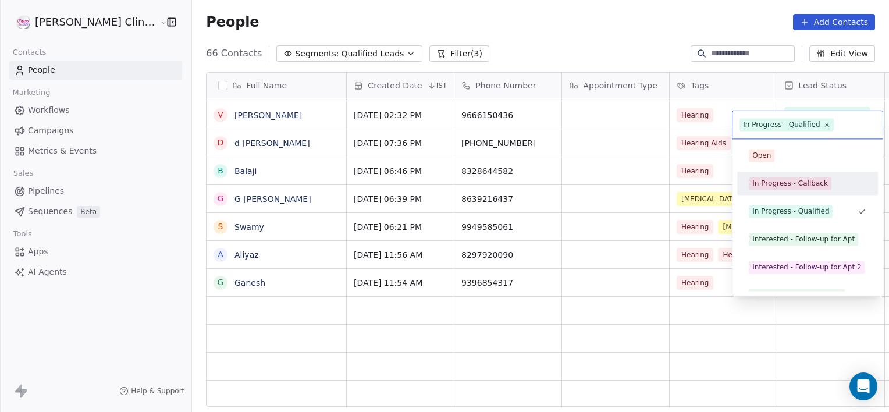
click at [785, 173] on div "In Progress - Callback" at bounding box center [807, 183] width 141 height 23
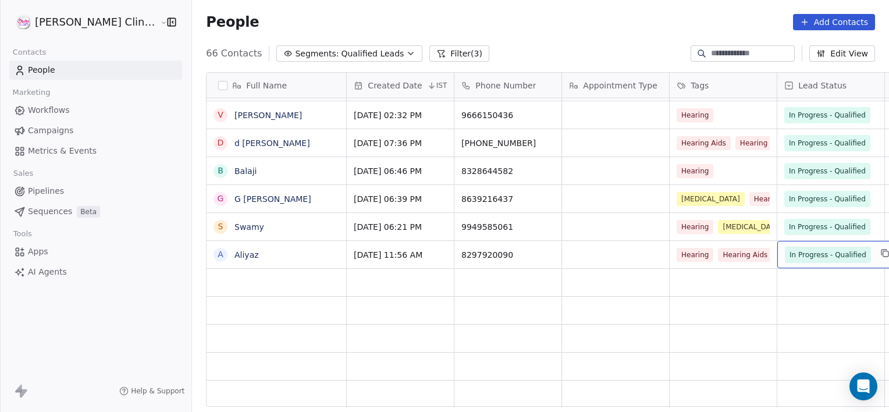
click at [777, 244] on div "In Progress - Qualified" at bounding box center [838, 254] width 122 height 27
click at [790, 250] on span "In Progress - Qualified" at bounding box center [828, 255] width 77 height 12
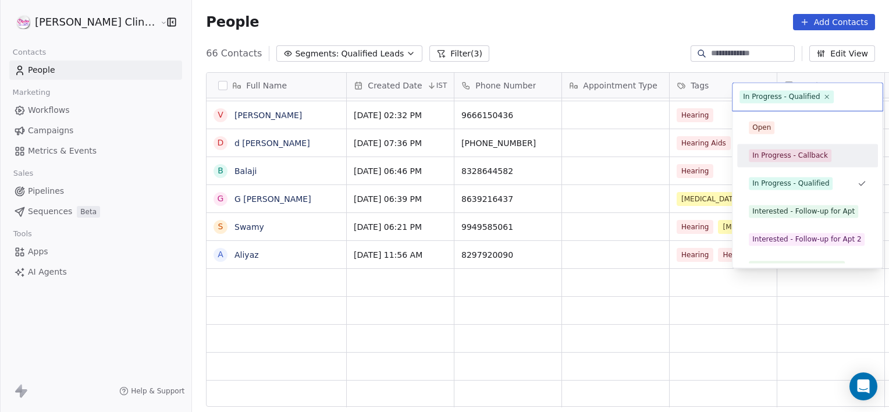
click at [768, 157] on div "In Progress - Callback" at bounding box center [790, 155] width 76 height 10
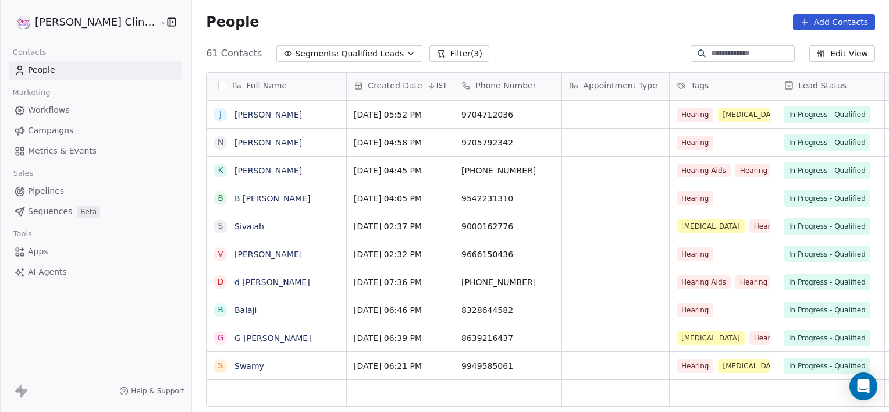
scroll to position [1394, 0]
click at [234, 362] on link "Swamy" at bounding box center [249, 366] width 30 height 9
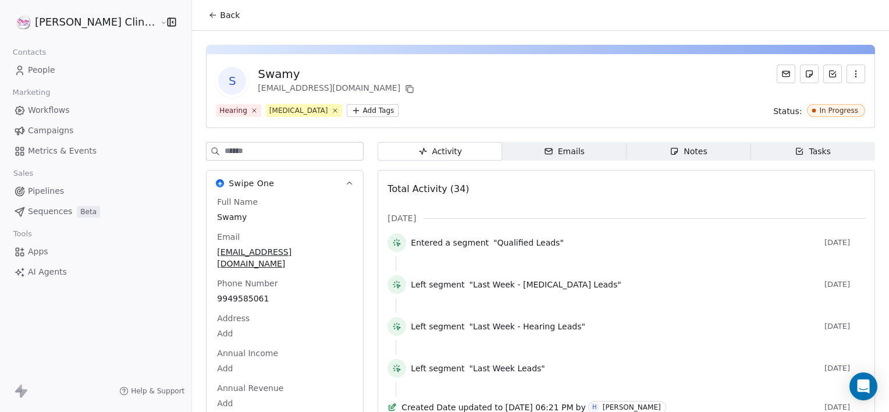
click at [671, 152] on div "Notes" at bounding box center [688, 151] width 37 height 12
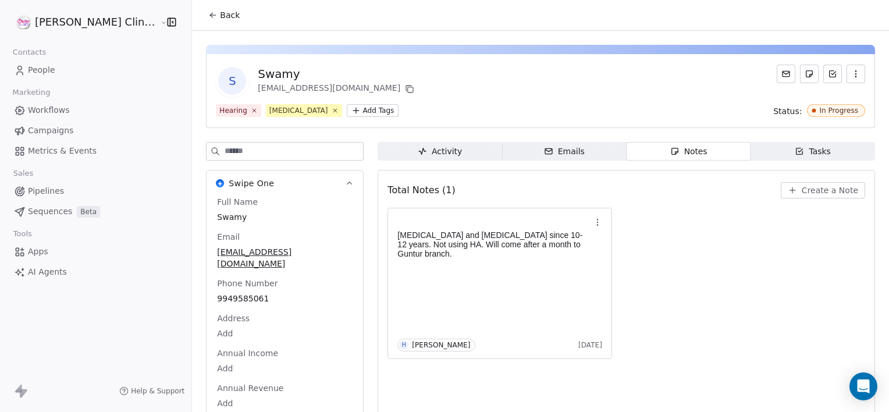
click at [671, 152] on div "Notes" at bounding box center [688, 151] width 37 height 12
click at [833, 182] on button "Create a Note" at bounding box center [823, 190] width 84 height 16
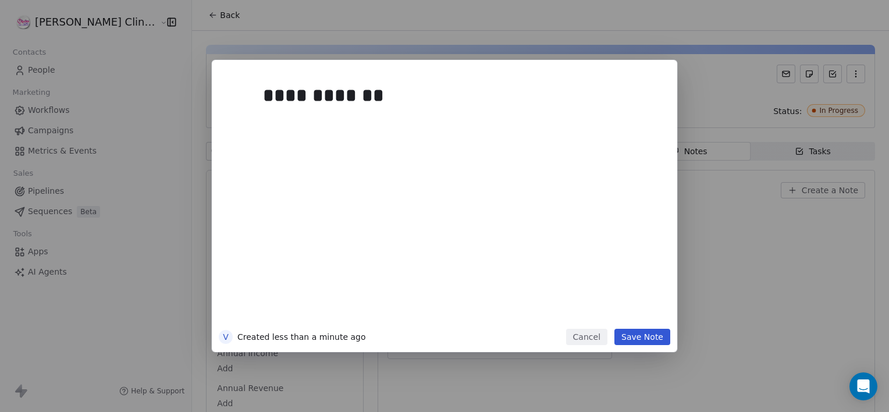
click at [649, 329] on button "Save Note" at bounding box center [642, 337] width 56 height 16
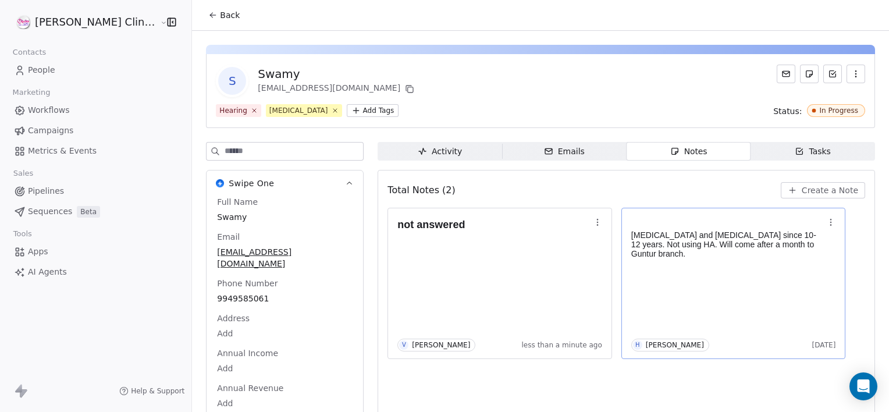
click at [649, 329] on div "Hearing loss and Tinnitus since 10-12 years. Not using HA. Will come after a mo…" at bounding box center [733, 283] width 205 height 136
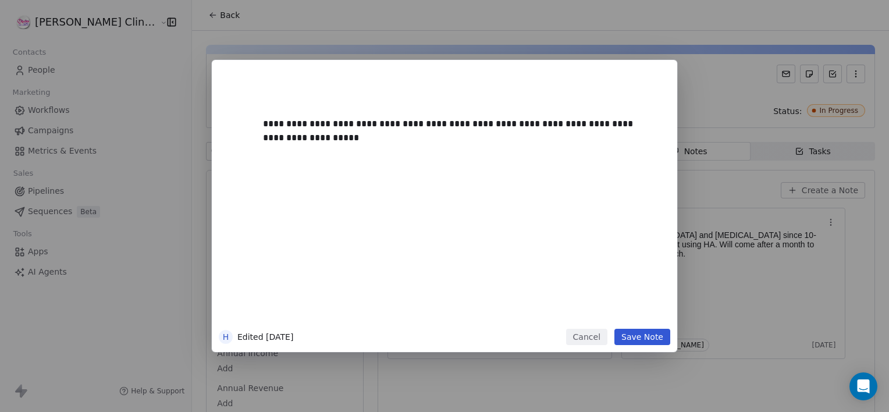
click at [654, 329] on button "Save Note" at bounding box center [642, 337] width 56 height 16
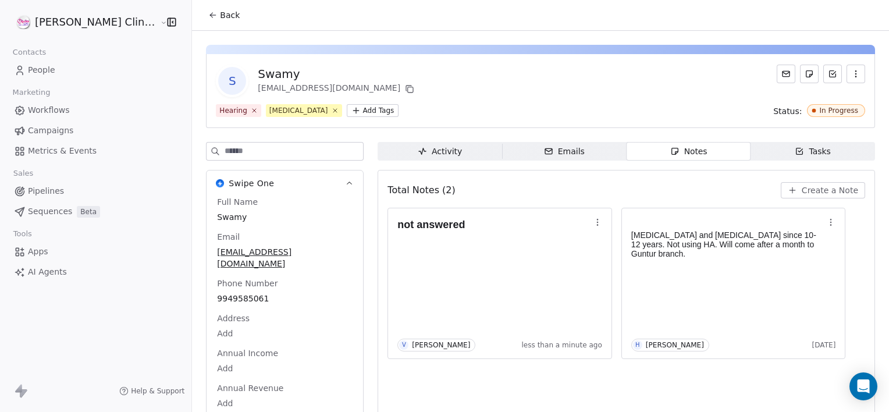
click at [220, 10] on span "Back" at bounding box center [230, 15] width 20 height 12
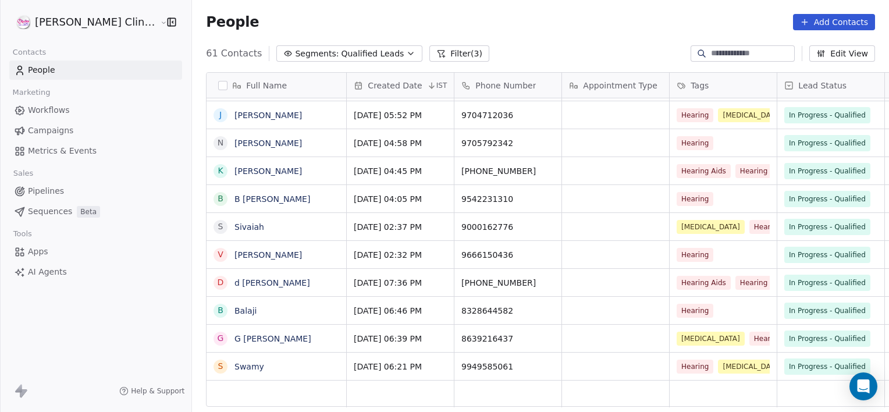
scroll to position [354, 723]
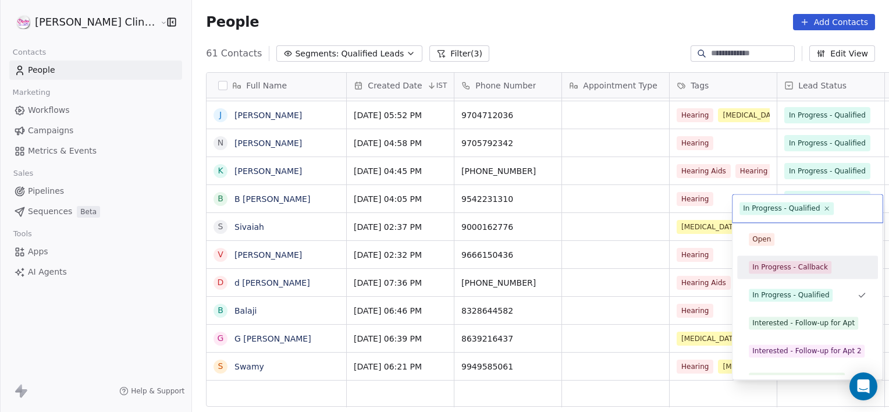
click at [796, 277] on div "In Progress - Callback" at bounding box center [807, 266] width 141 height 23
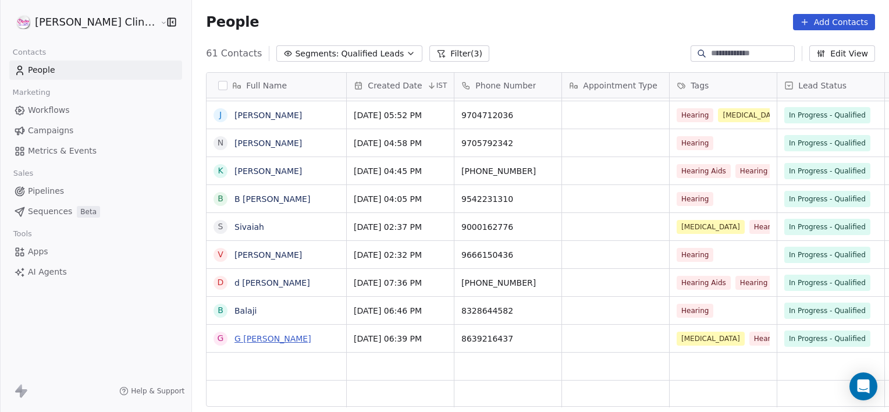
click at [257, 343] on link "G [PERSON_NAME]" at bounding box center [272, 338] width 77 height 9
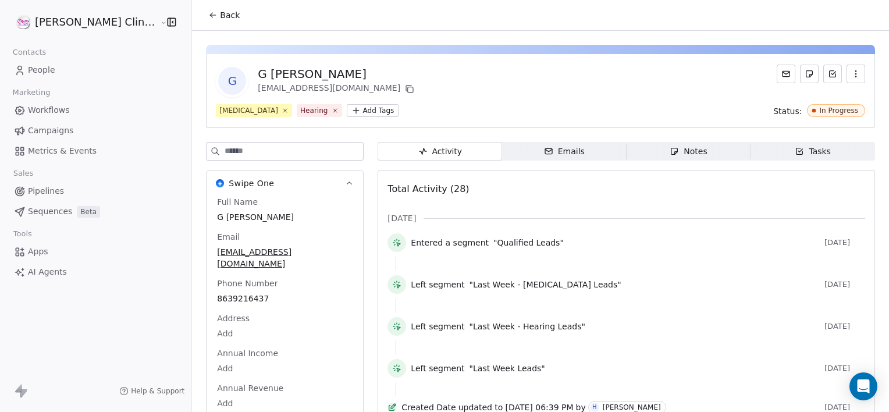
click at [682, 146] on div "Notes" at bounding box center [688, 151] width 37 height 12
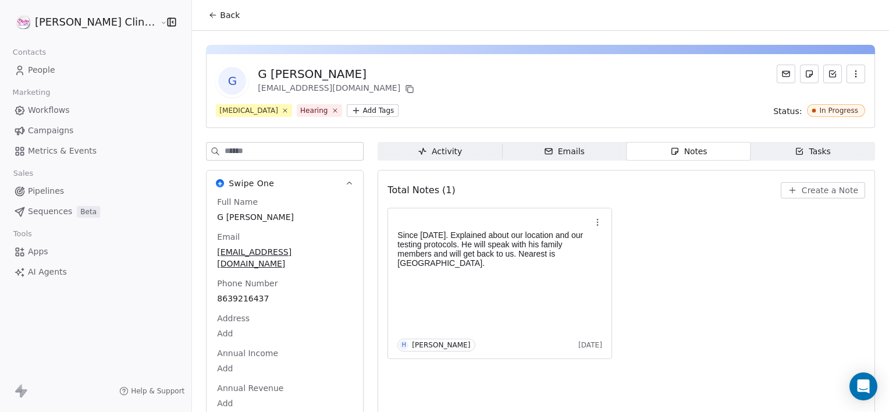
click at [815, 194] on span "Create a Note" at bounding box center [830, 190] width 56 height 12
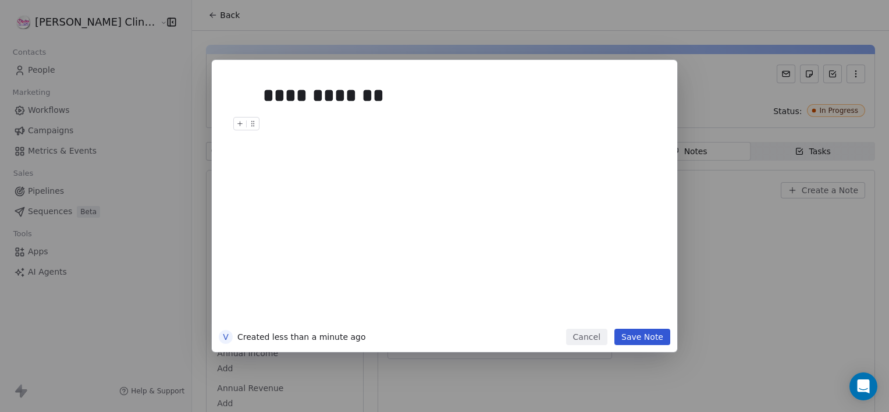
click at [647, 340] on button "Save Note" at bounding box center [642, 337] width 56 height 16
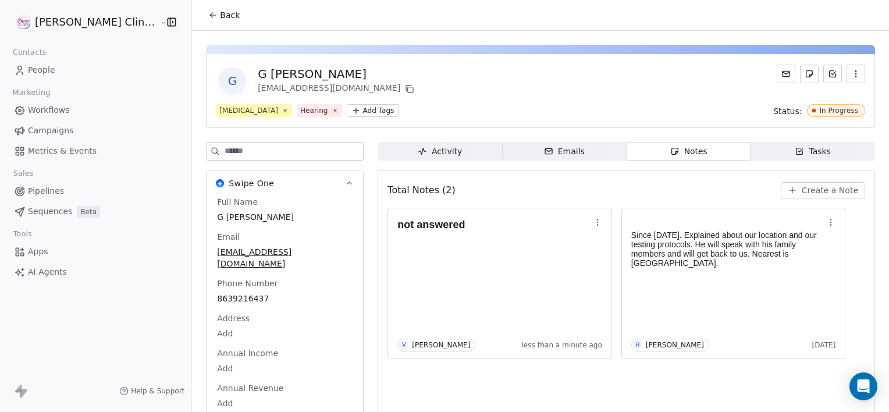
click at [220, 15] on span "Back" at bounding box center [230, 15] width 20 height 12
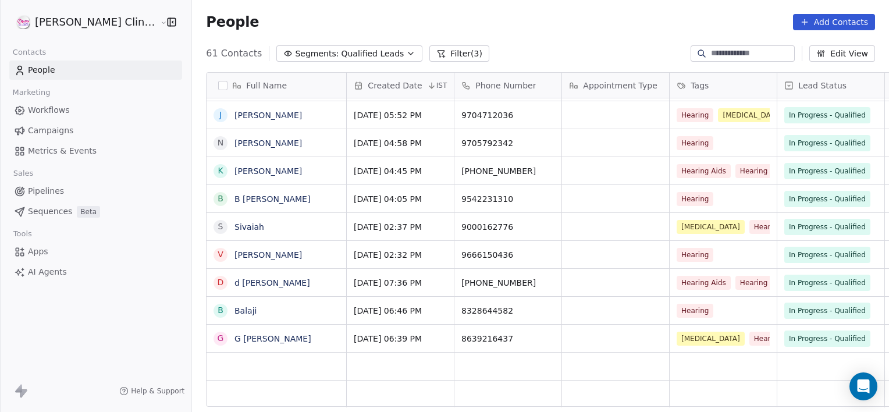
scroll to position [354, 723]
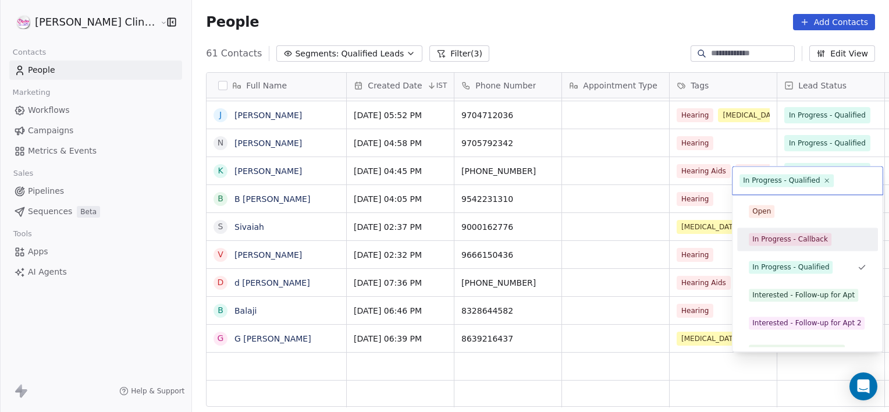
click at [791, 240] on div "In Progress - Callback" at bounding box center [790, 239] width 76 height 10
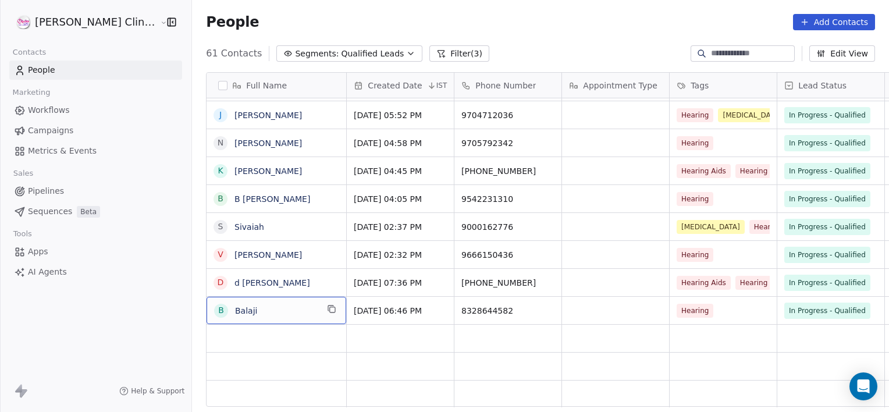
click at [436, 56] on icon at bounding box center [440, 53] width 9 height 9
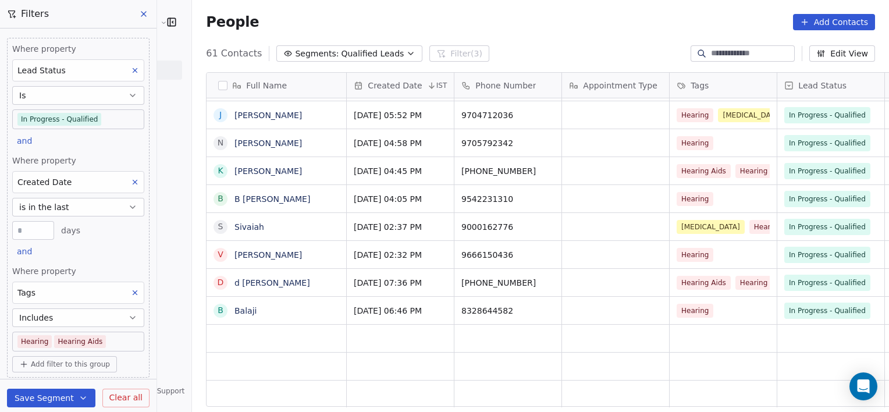
click at [133, 291] on icon at bounding box center [135, 293] width 4 height 4
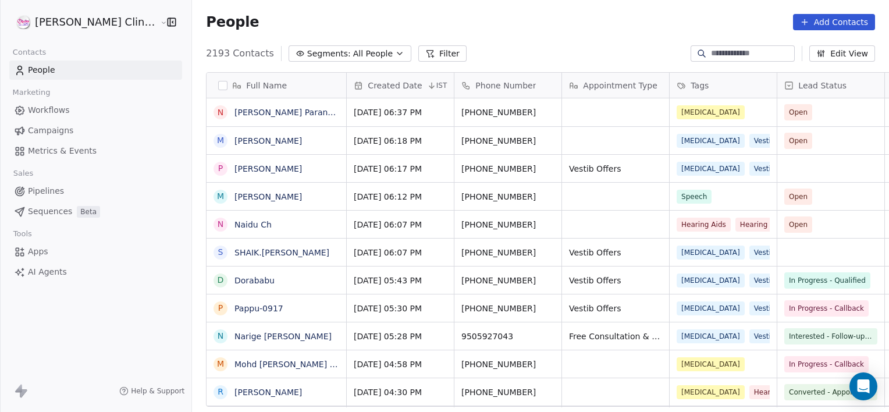
scroll to position [354, 723]
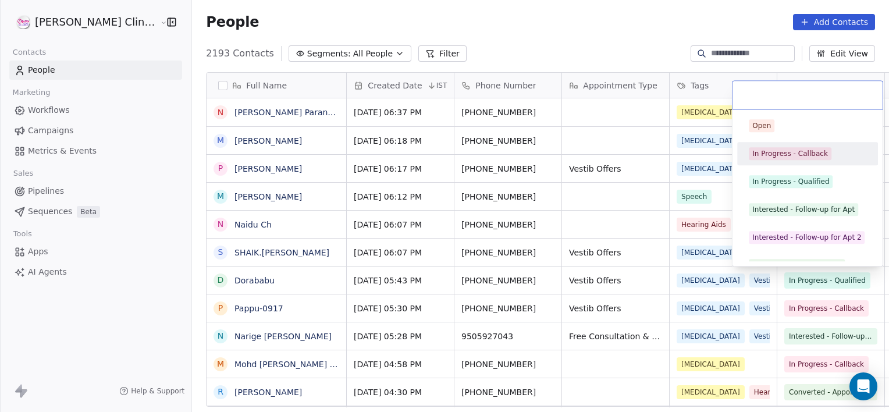
click at [798, 157] on div "In Progress - Callback" at bounding box center [790, 153] width 76 height 10
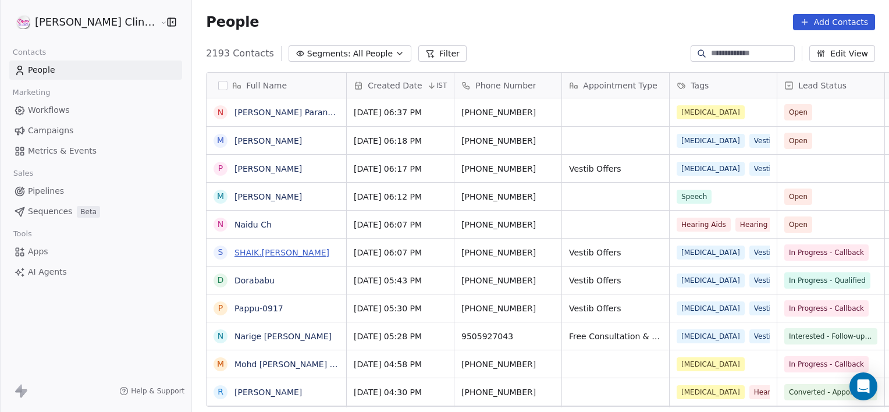
click at [252, 249] on link "SHAIK.[PERSON_NAME]" at bounding box center [281, 252] width 95 height 9
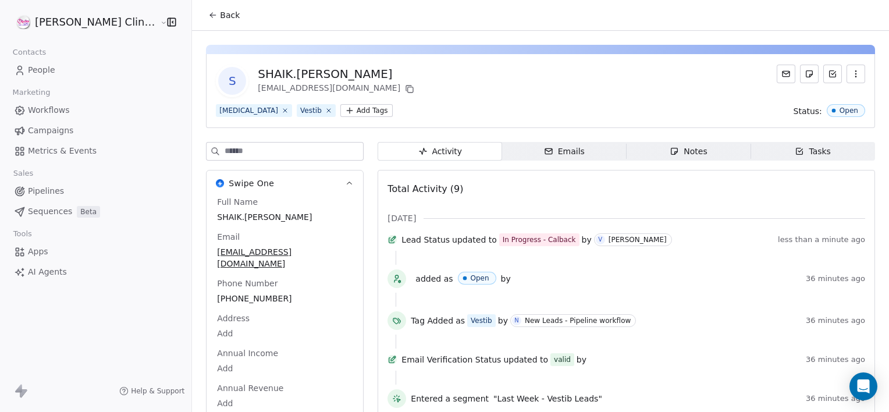
click at [692, 154] on span "Notes Notes" at bounding box center [689, 151] width 125 height 19
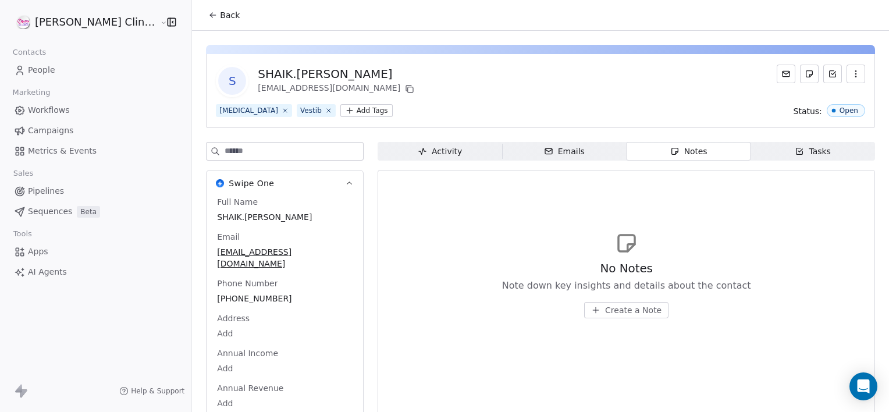
click at [611, 311] on span "Create a Note" at bounding box center [633, 310] width 56 height 12
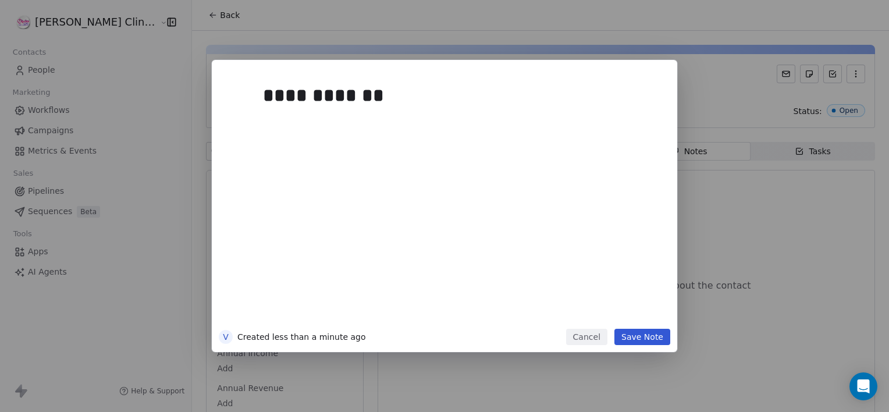
click at [643, 342] on button "Save Note" at bounding box center [642, 337] width 56 height 16
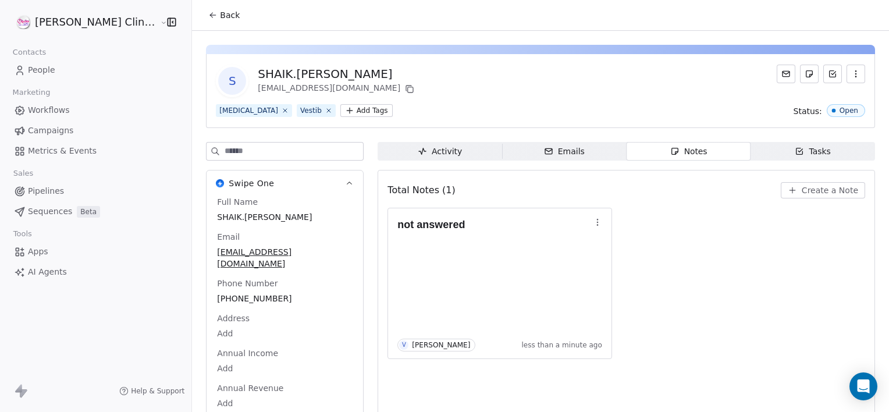
click at [220, 19] on span "Back" at bounding box center [230, 15] width 20 height 12
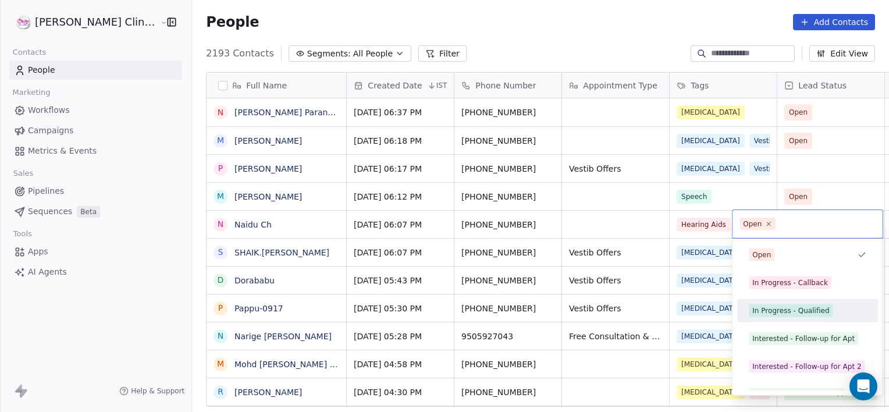
click at [774, 308] on div "In Progress - Qualified" at bounding box center [790, 310] width 77 height 10
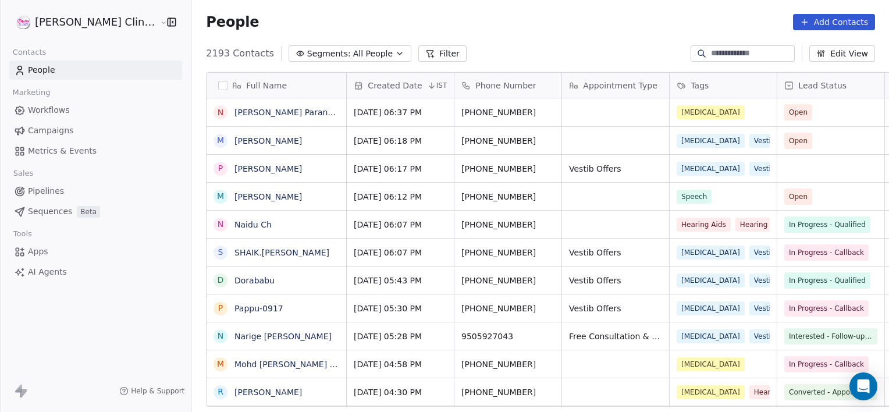
click at [724, 51] on input at bounding box center [751, 54] width 81 height 12
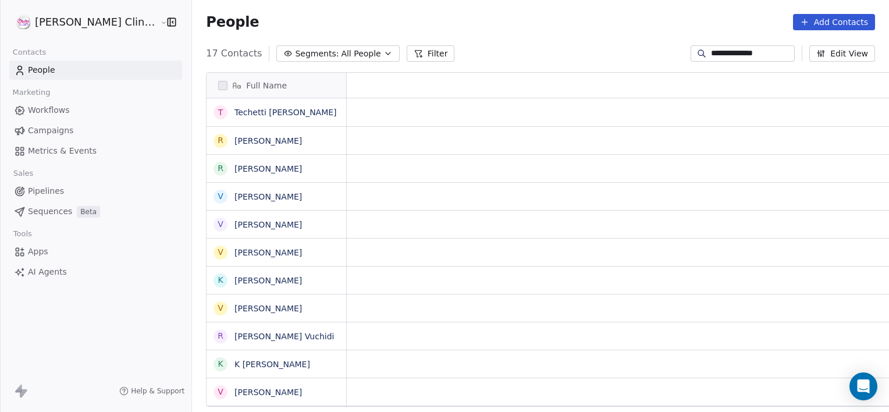
scroll to position [9, 9]
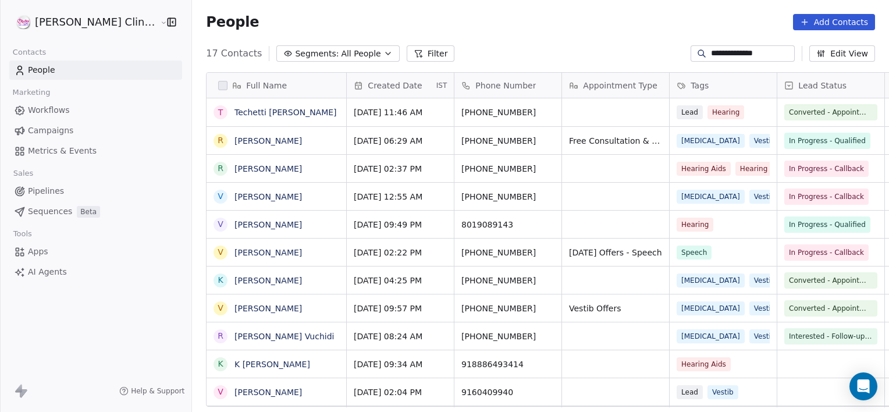
click at [732, 54] on input "**********" at bounding box center [751, 54] width 81 height 12
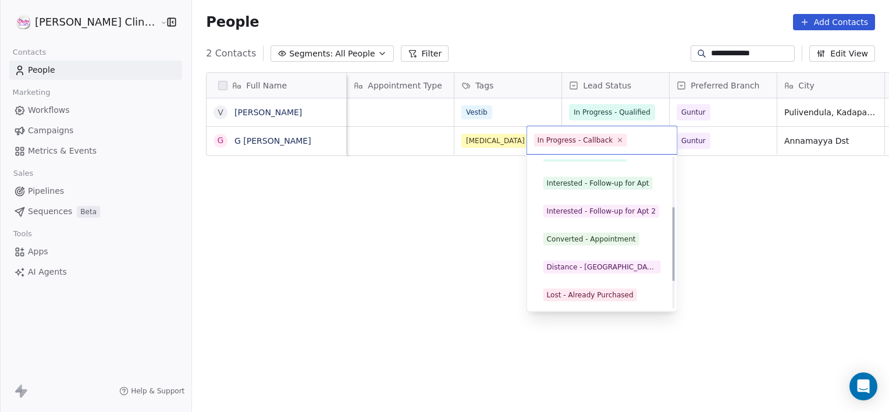
scroll to position [127, 0]
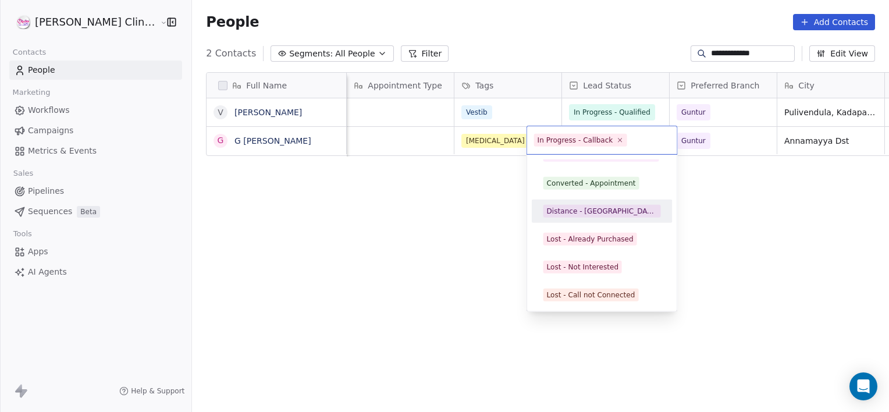
click at [586, 214] on div "Distance - [GEOGRAPHIC_DATA]" at bounding box center [602, 211] width 111 height 10
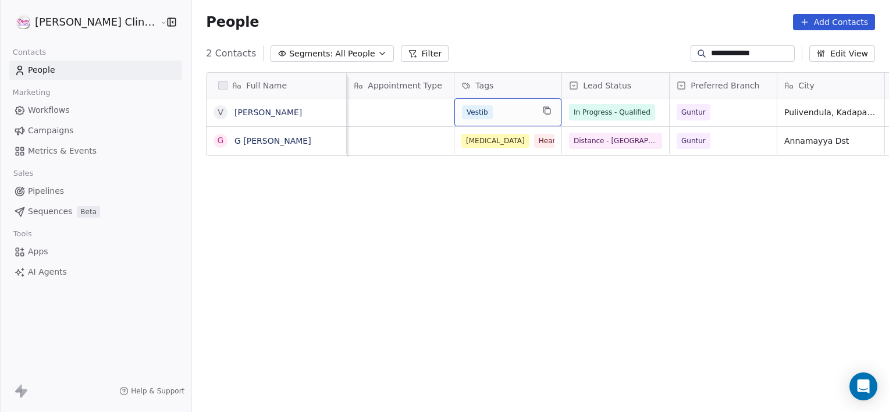
click at [763, 56] on input "**********" at bounding box center [751, 54] width 81 height 12
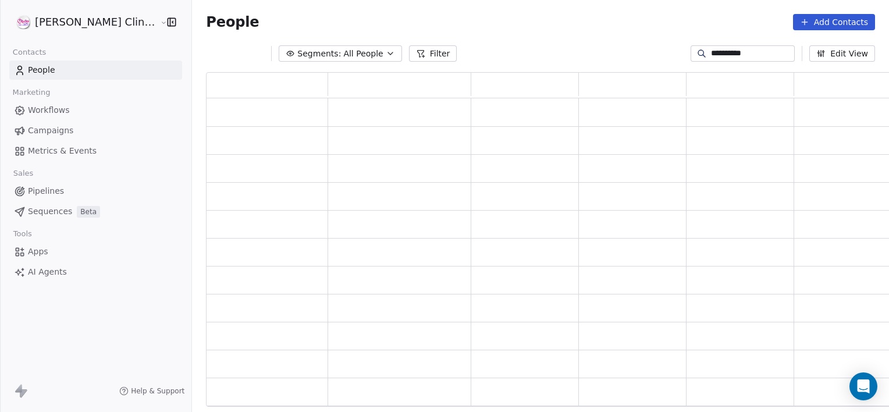
scroll to position [326, 695]
type input "*"
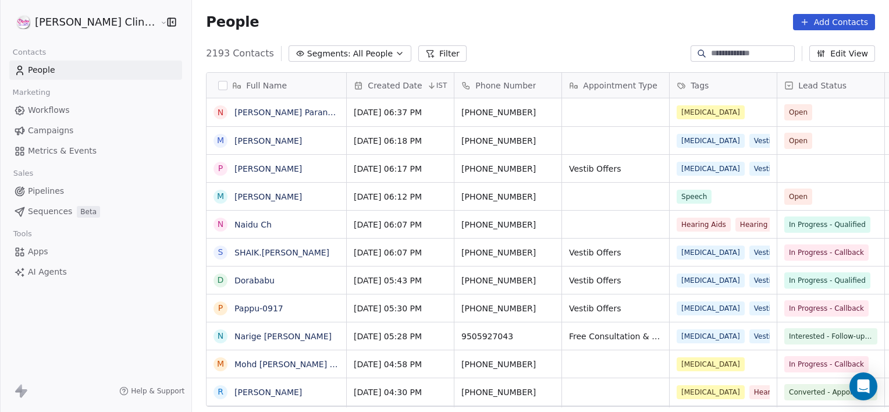
scroll to position [354, 723]
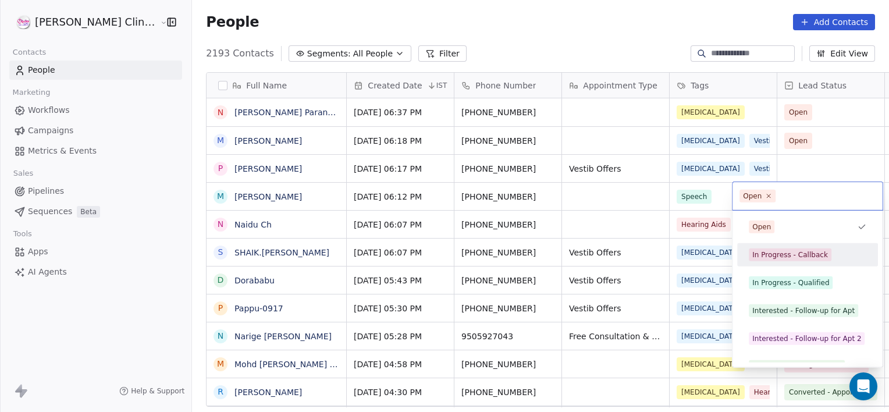
click at [786, 258] on div "In Progress - Callback" at bounding box center [790, 255] width 76 height 10
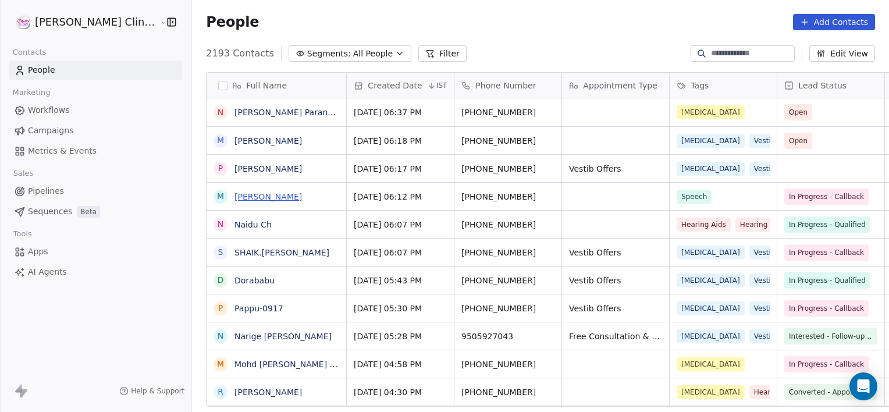
click at [254, 192] on link "[PERSON_NAME]" at bounding box center [267, 196] width 67 height 9
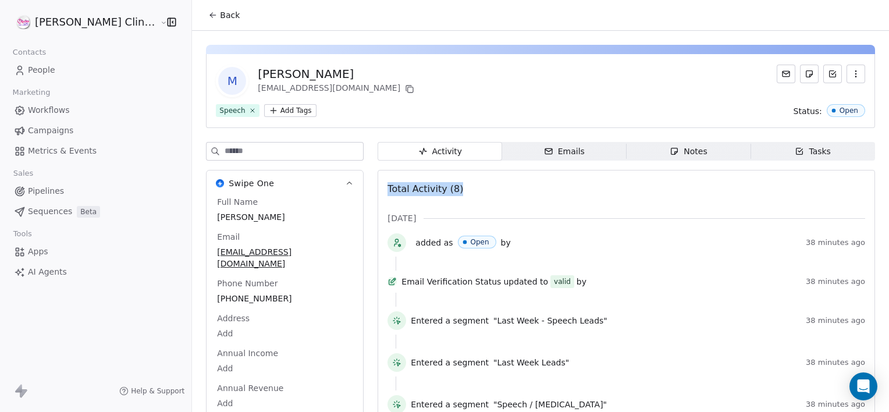
drag, startPoint x: 677, startPoint y: 171, endPoint x: 675, endPoint y: 150, distance: 21.1
click at [675, 150] on div "Activity Activity Emails Emails Notes Notes Tasks Tasks Total Activity (8) [DAT…" at bounding box center [626, 347] width 497 height 410
click at [675, 150] on div "Notes" at bounding box center [688, 151] width 37 height 12
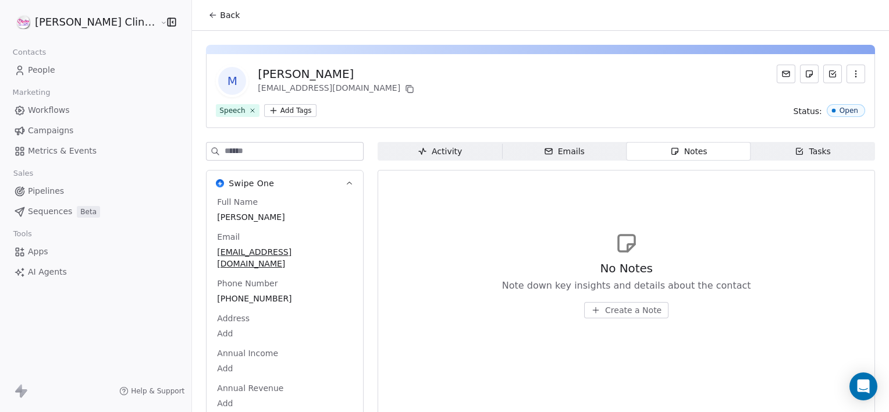
click at [605, 305] on span "Create a Note" at bounding box center [633, 310] width 56 height 12
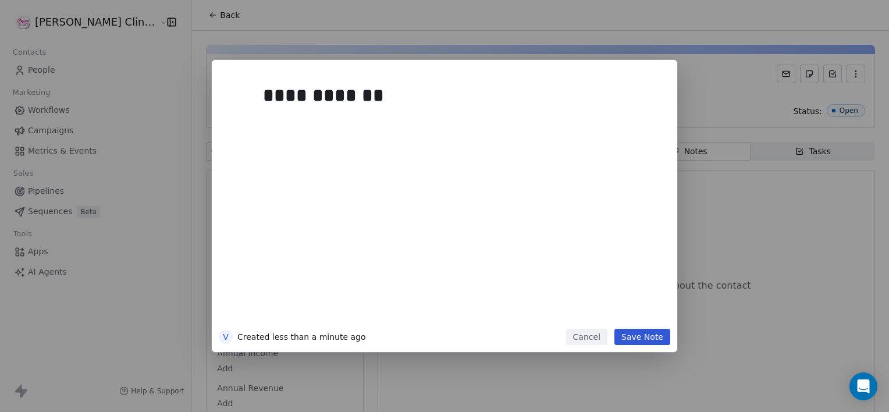
click at [638, 333] on button "Save Note" at bounding box center [642, 337] width 56 height 16
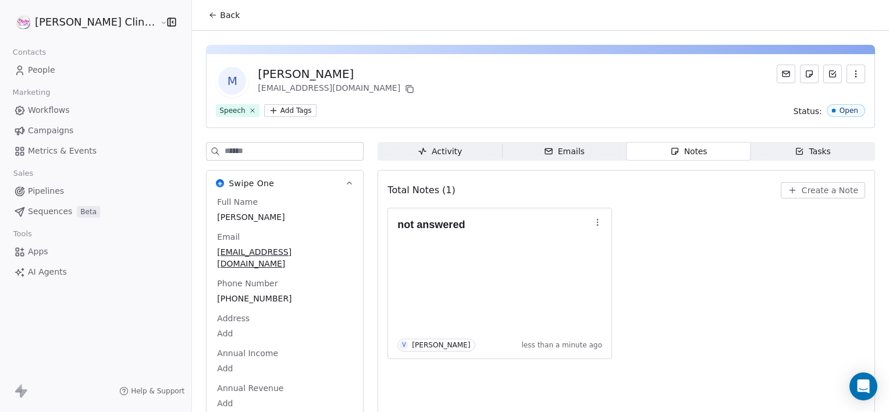
click at [220, 12] on span "Back" at bounding box center [230, 15] width 20 height 12
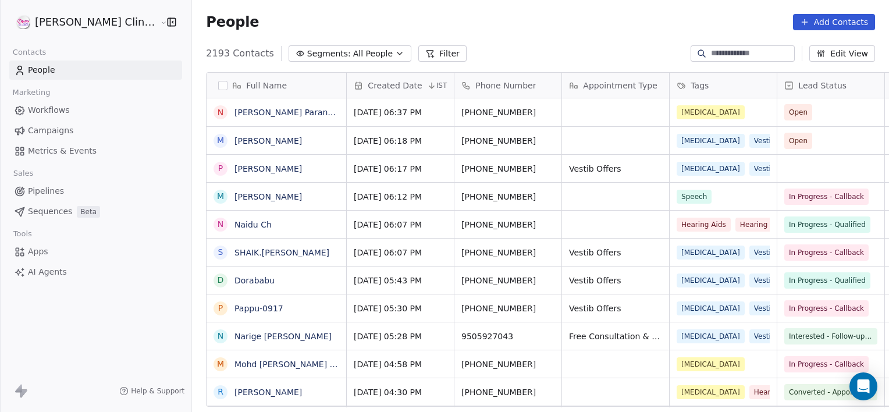
scroll to position [354, 723]
click at [234, 226] on link "Naidu Ch" at bounding box center [252, 224] width 37 height 9
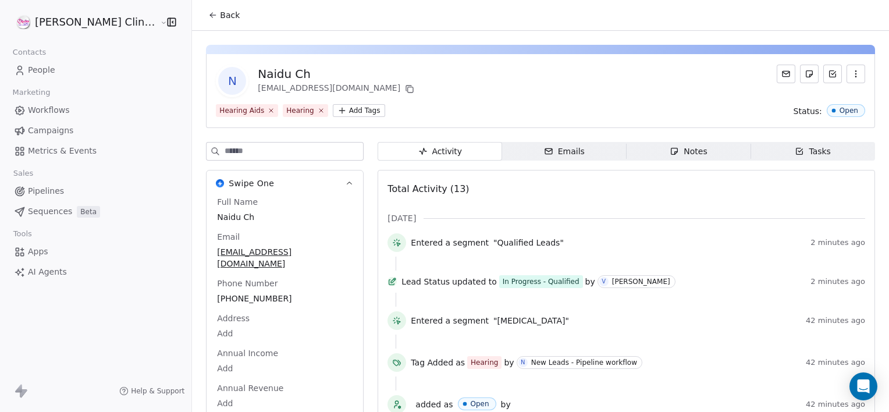
click at [692, 147] on span "Notes Notes" at bounding box center [689, 151] width 125 height 19
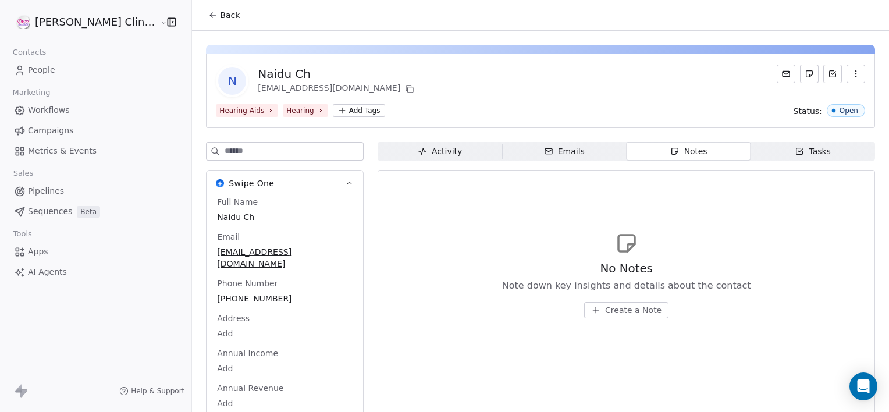
click at [602, 301] on div "No Notes Note down key insights and details about the contact Create a Note" at bounding box center [626, 289] width 249 height 58
click at [607, 305] on span "Create a Note" at bounding box center [633, 310] width 56 height 12
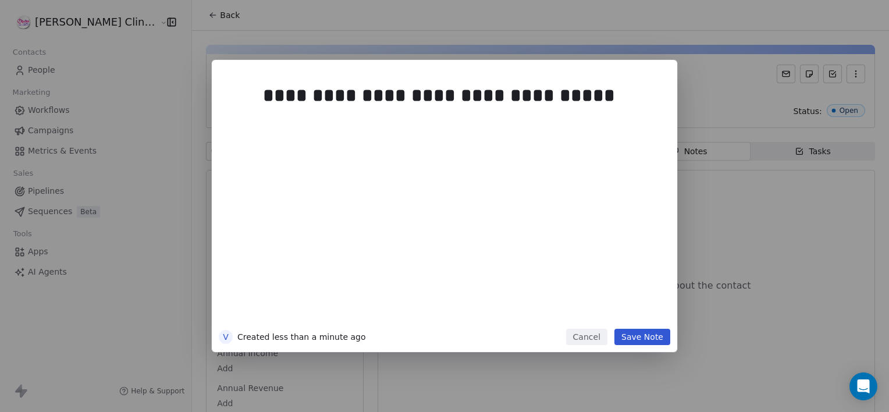
click at [638, 337] on button "Save Note" at bounding box center [642, 337] width 56 height 16
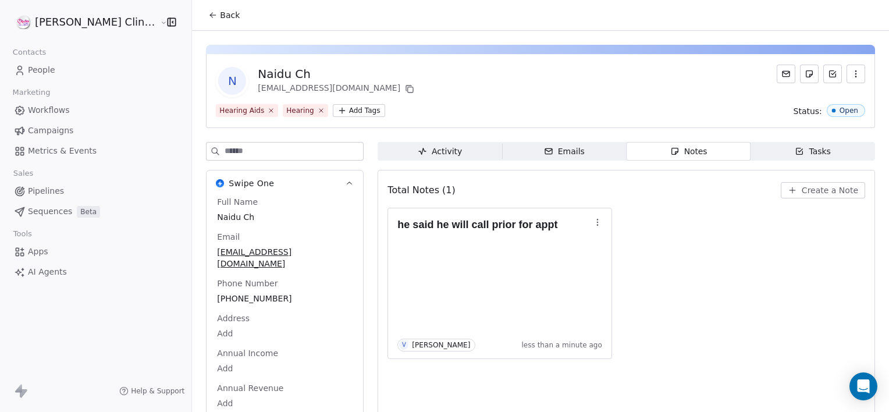
drag, startPoint x: 211, startPoint y: 3, endPoint x: 204, endPoint y: 9, distance: 9.9
click at [204, 9] on div "Back" at bounding box center [540, 15] width 697 height 30
click at [204, 9] on button "Back" at bounding box center [223, 15] width 45 height 21
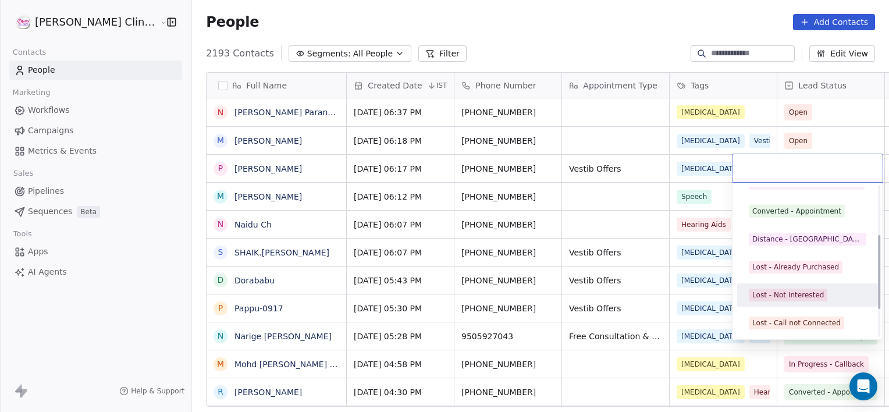
scroll to position [155, 0]
click at [799, 301] on div "Lost - Call not Connected" at bounding box center [807, 295] width 131 height 19
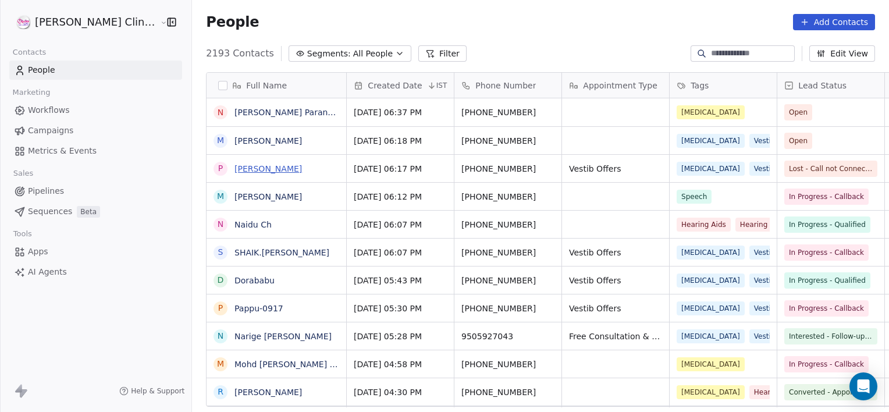
click at [234, 170] on link "[PERSON_NAME]" at bounding box center [267, 168] width 67 height 9
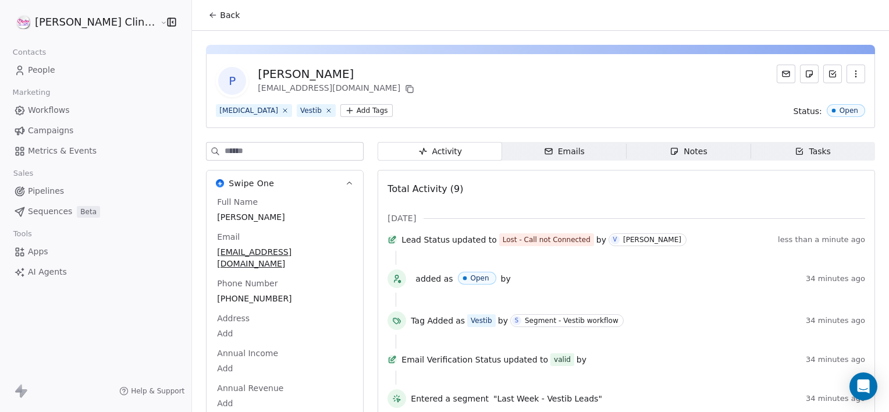
drag, startPoint x: 698, startPoint y: 139, endPoint x: 690, endPoint y: 157, distance: 19.6
click at [690, 157] on div "P [PERSON_NAME] [EMAIL_ADDRESS][DOMAIN_NAME] [MEDICAL_DATA] Vestib Add Tags Sta…" at bounding box center [540, 309] width 697 height 557
click at [690, 157] on span "Notes Notes" at bounding box center [689, 151] width 125 height 19
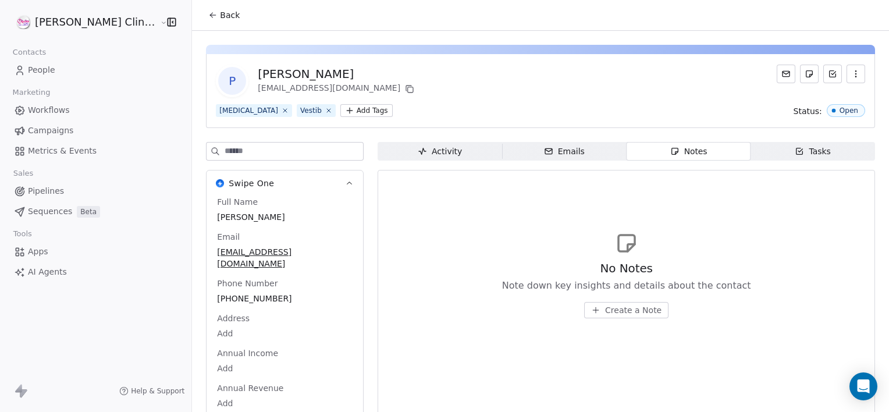
click at [605, 310] on span "Create a Note" at bounding box center [633, 310] width 56 height 12
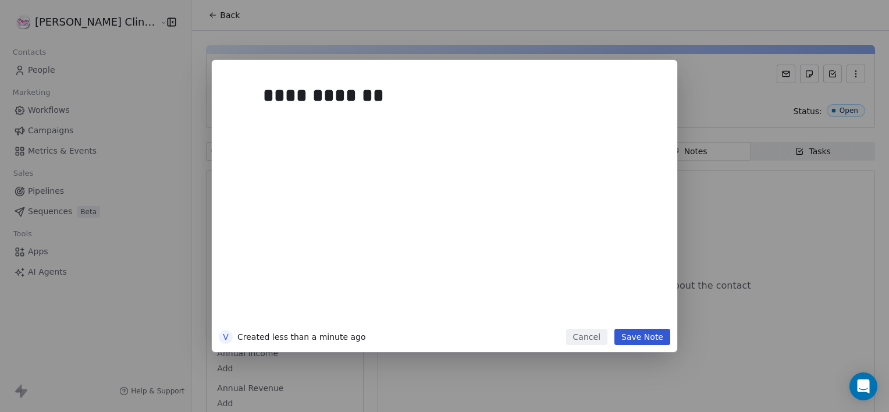
click at [646, 335] on button "Save Note" at bounding box center [642, 337] width 56 height 16
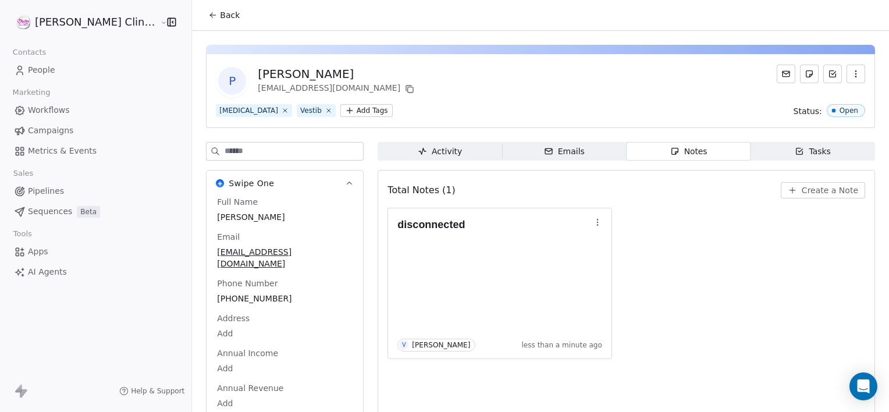
click at [220, 9] on span "Back" at bounding box center [230, 15] width 20 height 12
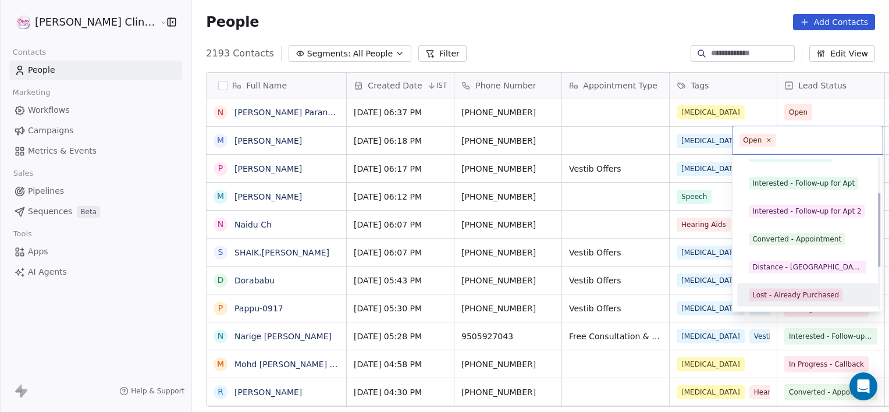
scroll to position [127, 0]
click at [796, 286] on div "Lost - Call not Connected" at bounding box center [807, 295] width 131 height 19
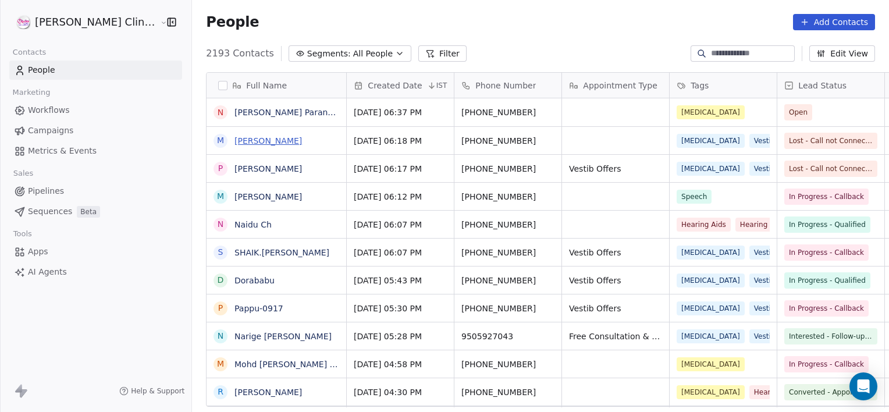
click at [251, 138] on link "[PERSON_NAME]" at bounding box center [267, 140] width 67 height 9
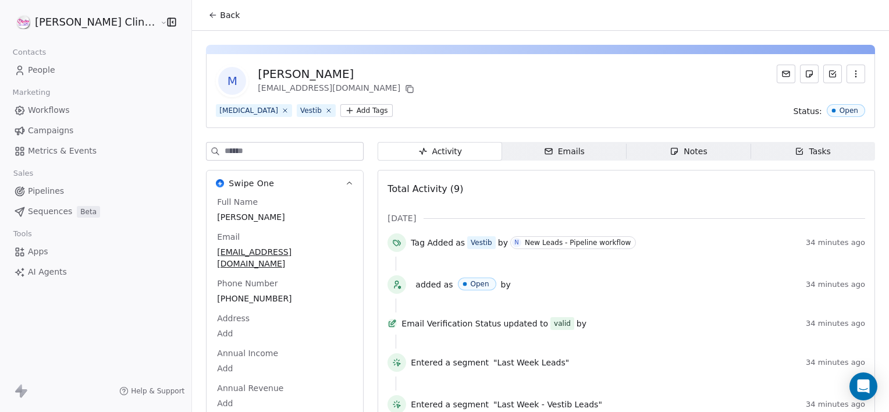
click at [691, 145] on span "Notes Notes" at bounding box center [689, 151] width 125 height 19
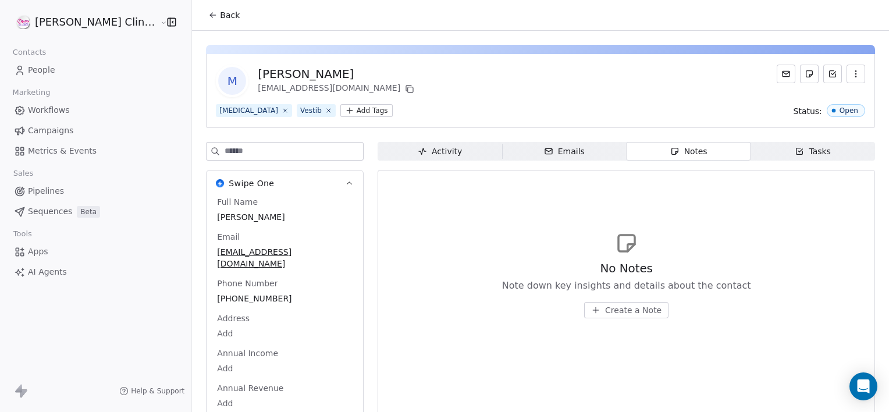
click at [626, 307] on span "Create a Note" at bounding box center [633, 310] width 56 height 12
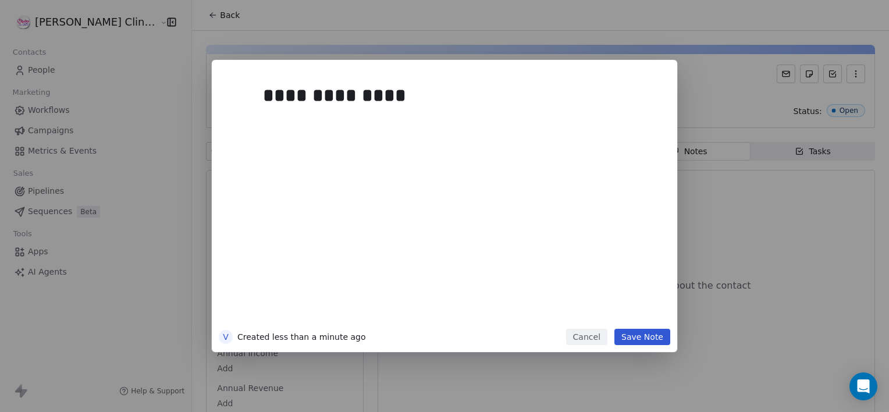
click at [638, 333] on button "Save Note" at bounding box center [642, 337] width 56 height 16
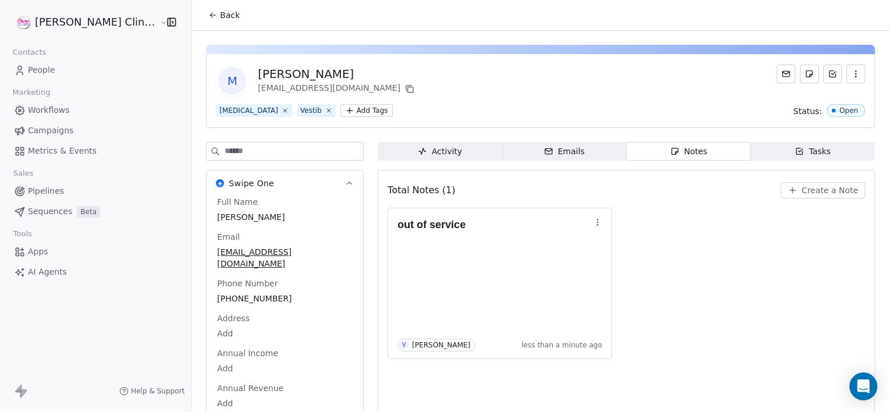
click at [220, 9] on span "Back" at bounding box center [230, 15] width 20 height 12
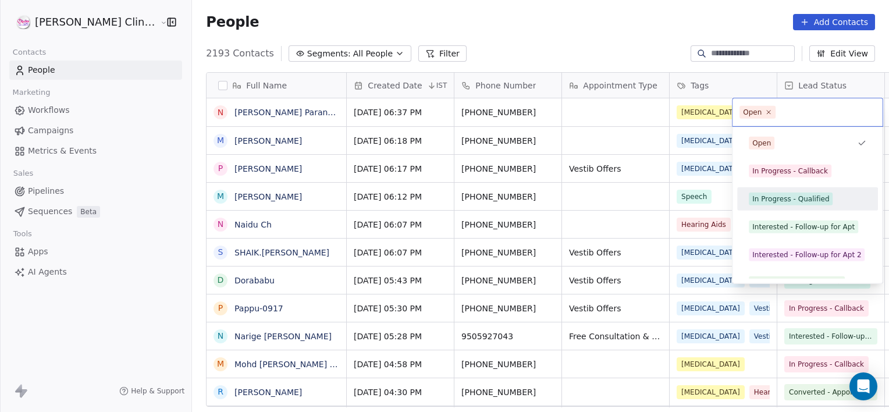
click at [787, 191] on div "In Progress - Qualified" at bounding box center [807, 199] width 131 height 19
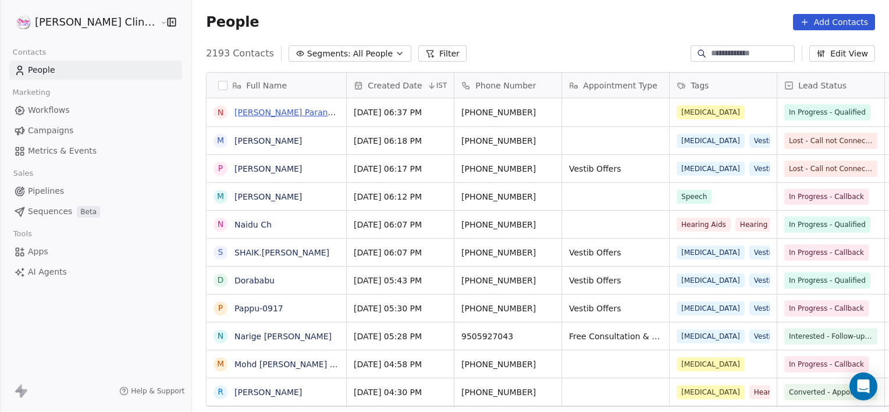
click at [258, 115] on link "[PERSON_NAME] Parankusha" at bounding box center [293, 112] width 118 height 9
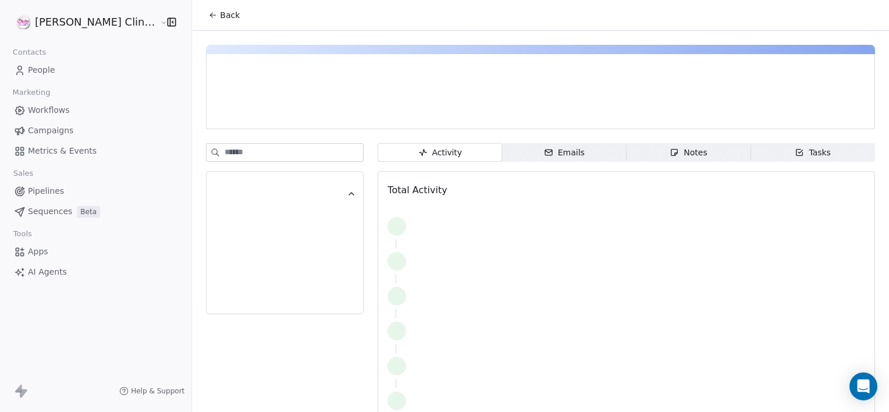
click at [670, 148] on icon "button" at bounding box center [674, 152] width 9 height 9
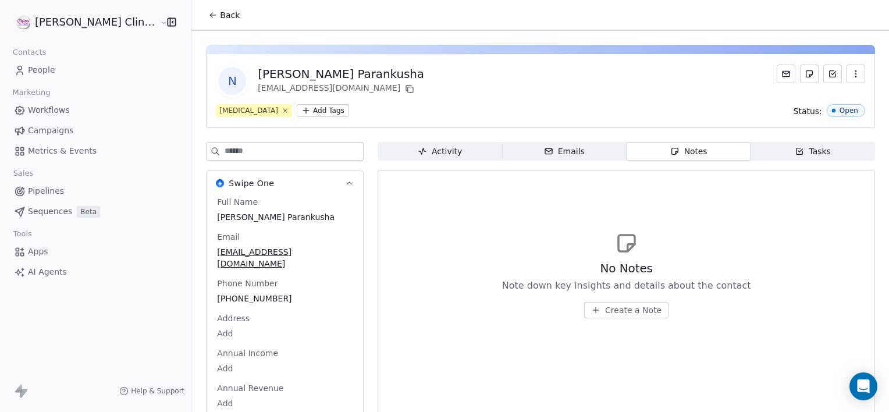
click at [605, 310] on span "Create a Note" at bounding box center [633, 310] width 56 height 12
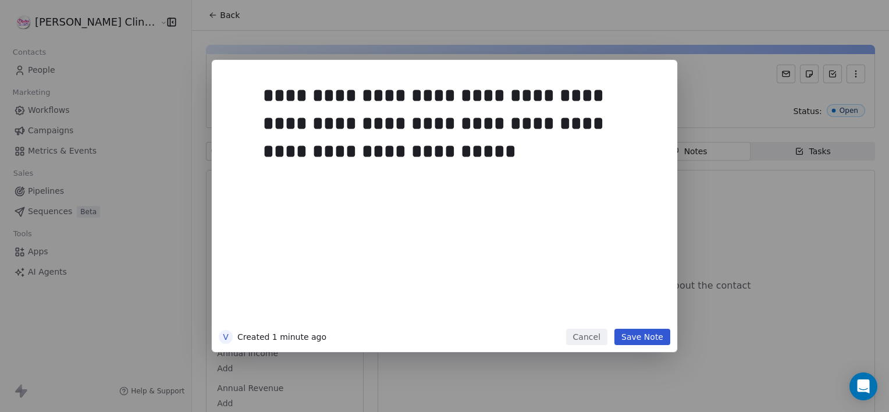
click at [652, 347] on div "**********" at bounding box center [444, 206] width 465 height 292
click at [649, 340] on button "Save Note" at bounding box center [642, 337] width 56 height 16
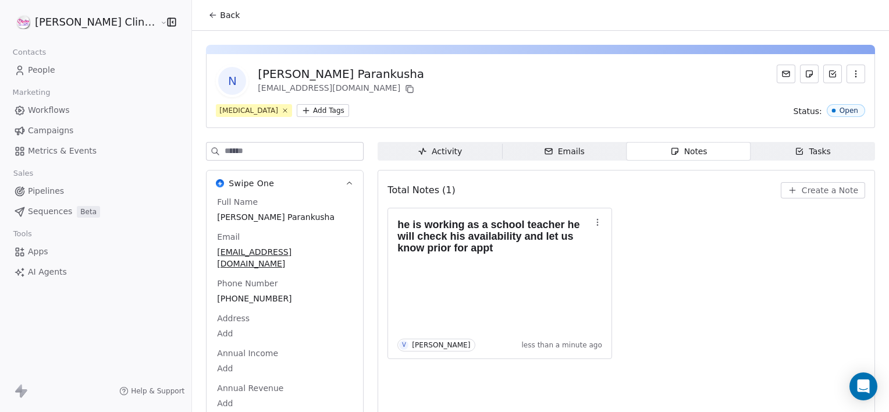
click at [220, 17] on span "Back" at bounding box center [230, 15] width 20 height 12
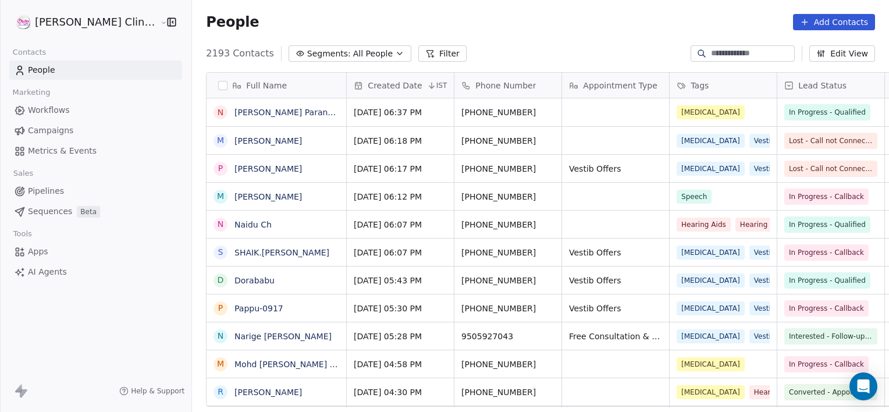
scroll to position [354, 723]
